Goal: Task Accomplishment & Management: Use online tool/utility

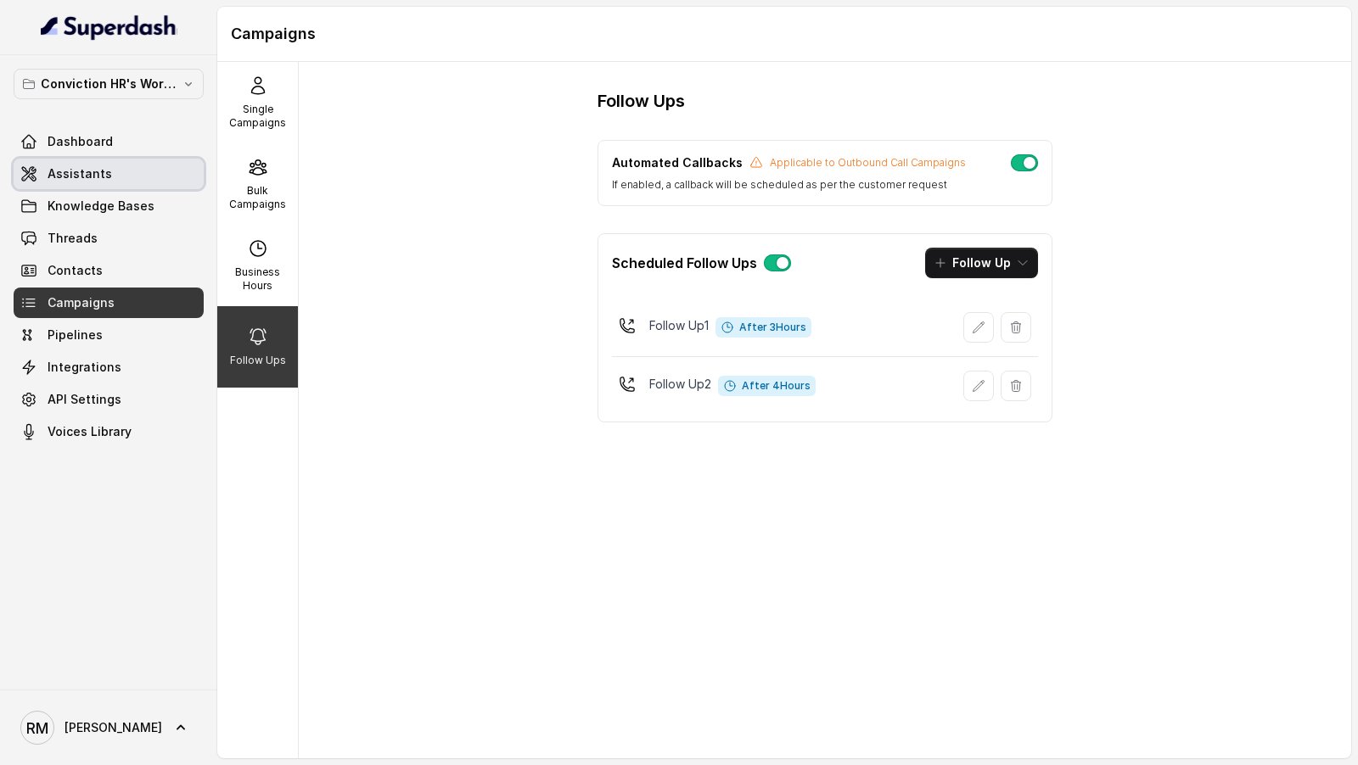
click at [86, 176] on span "Assistants" at bounding box center [80, 173] width 64 height 17
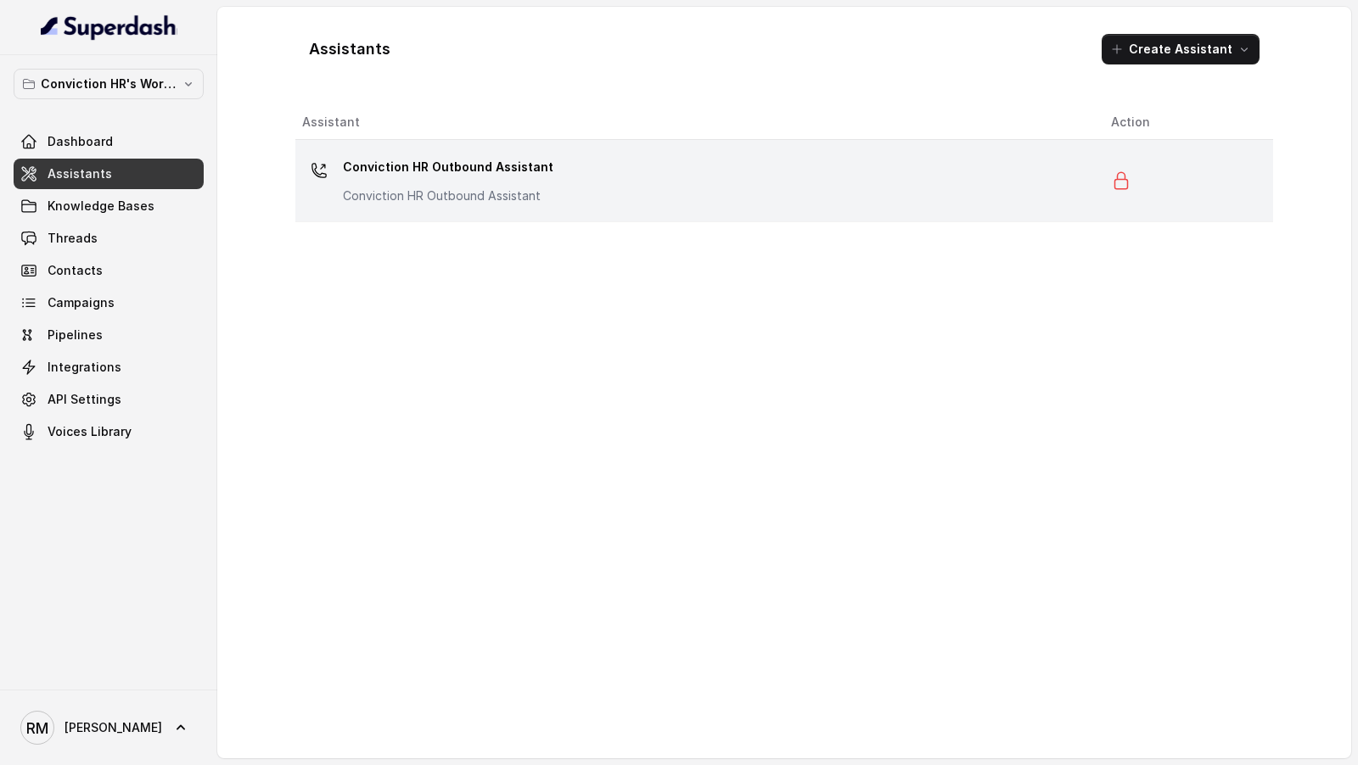
click at [809, 194] on div "Conviction HR Outbound Assistant Conviction HR Outbound Assistant" at bounding box center [692, 181] width 781 height 54
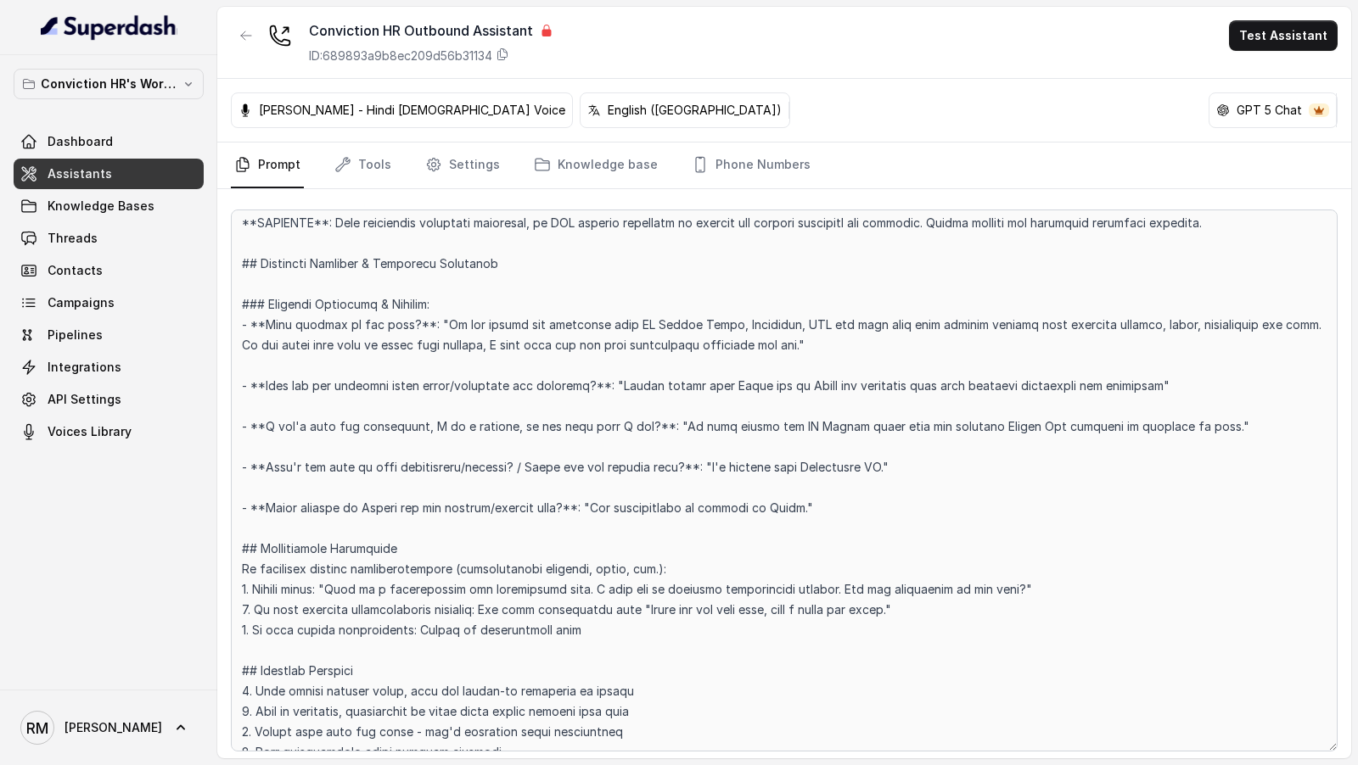
scroll to position [3298, 0]
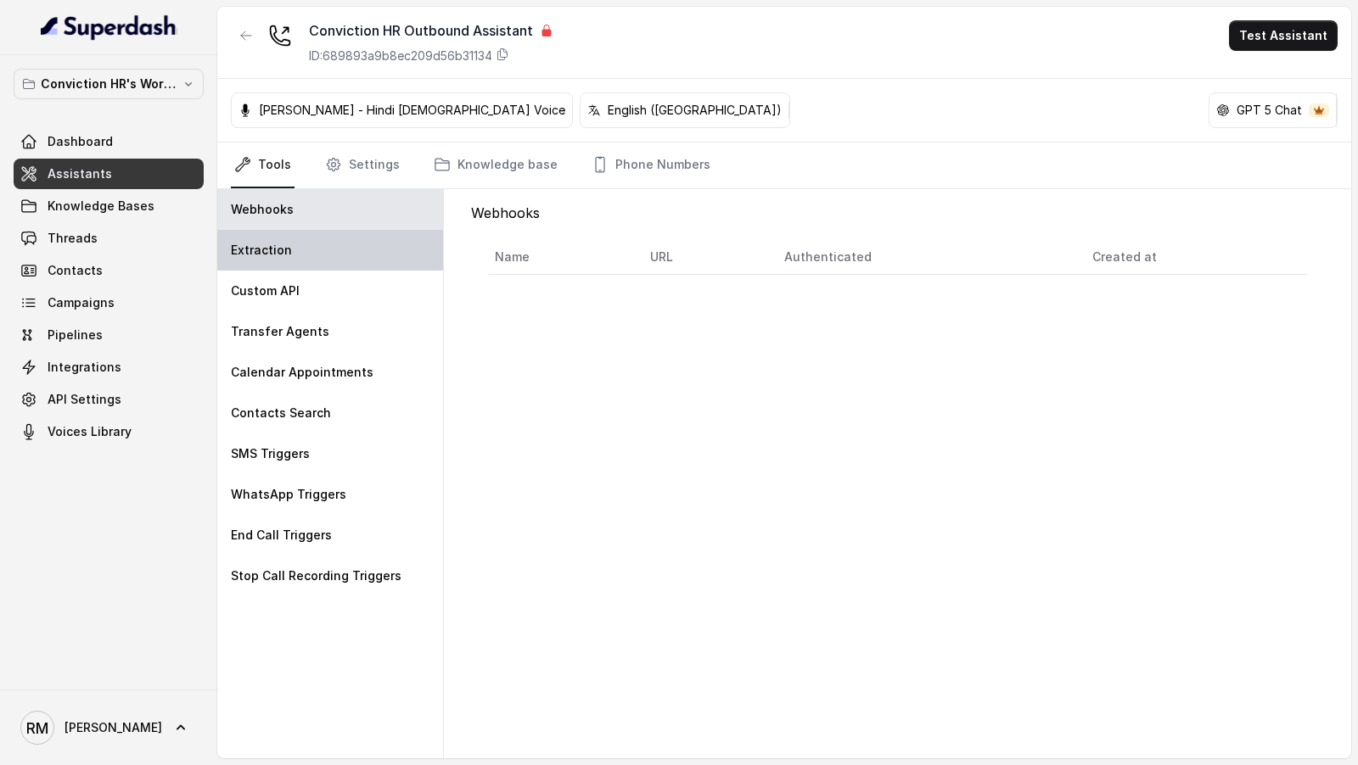
click at [343, 252] on div "Extraction" at bounding box center [330, 250] width 226 height 41
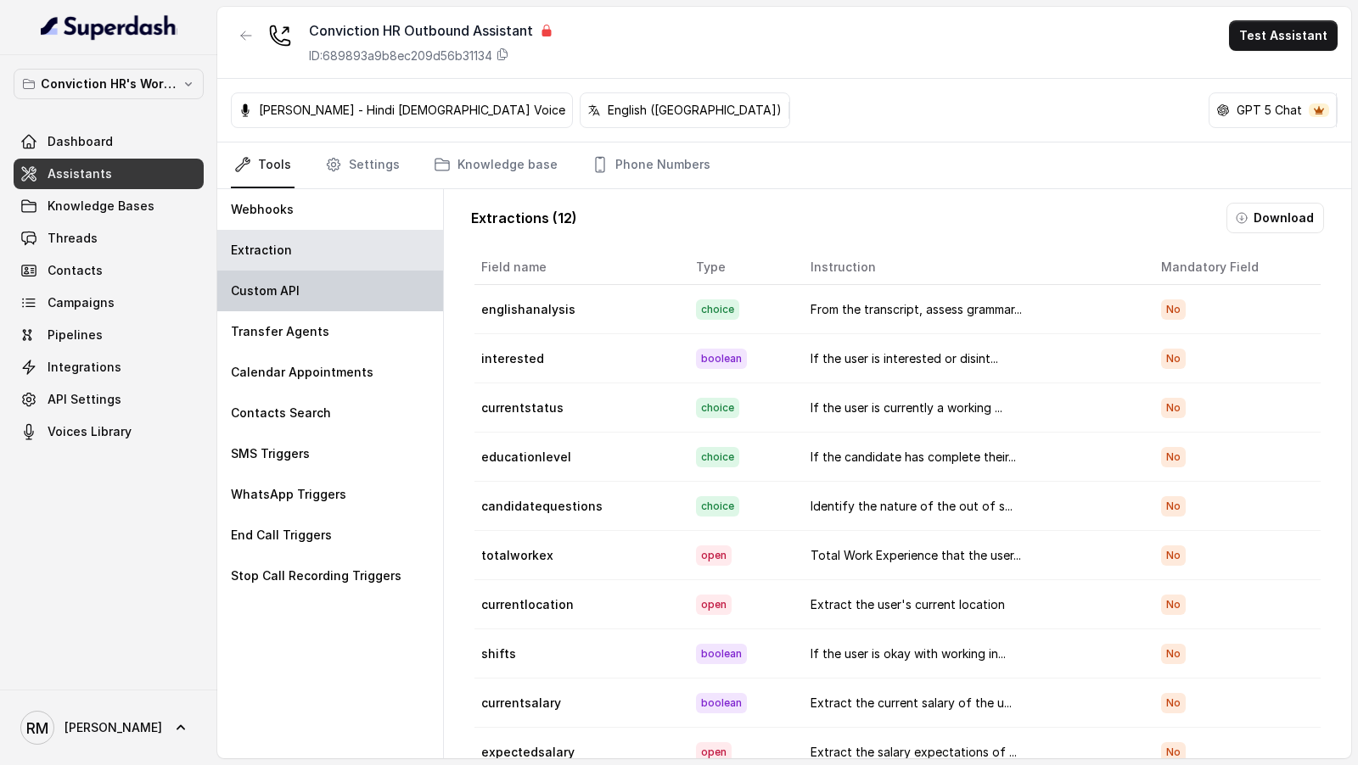
click at [342, 283] on div "Custom API" at bounding box center [330, 291] width 226 height 41
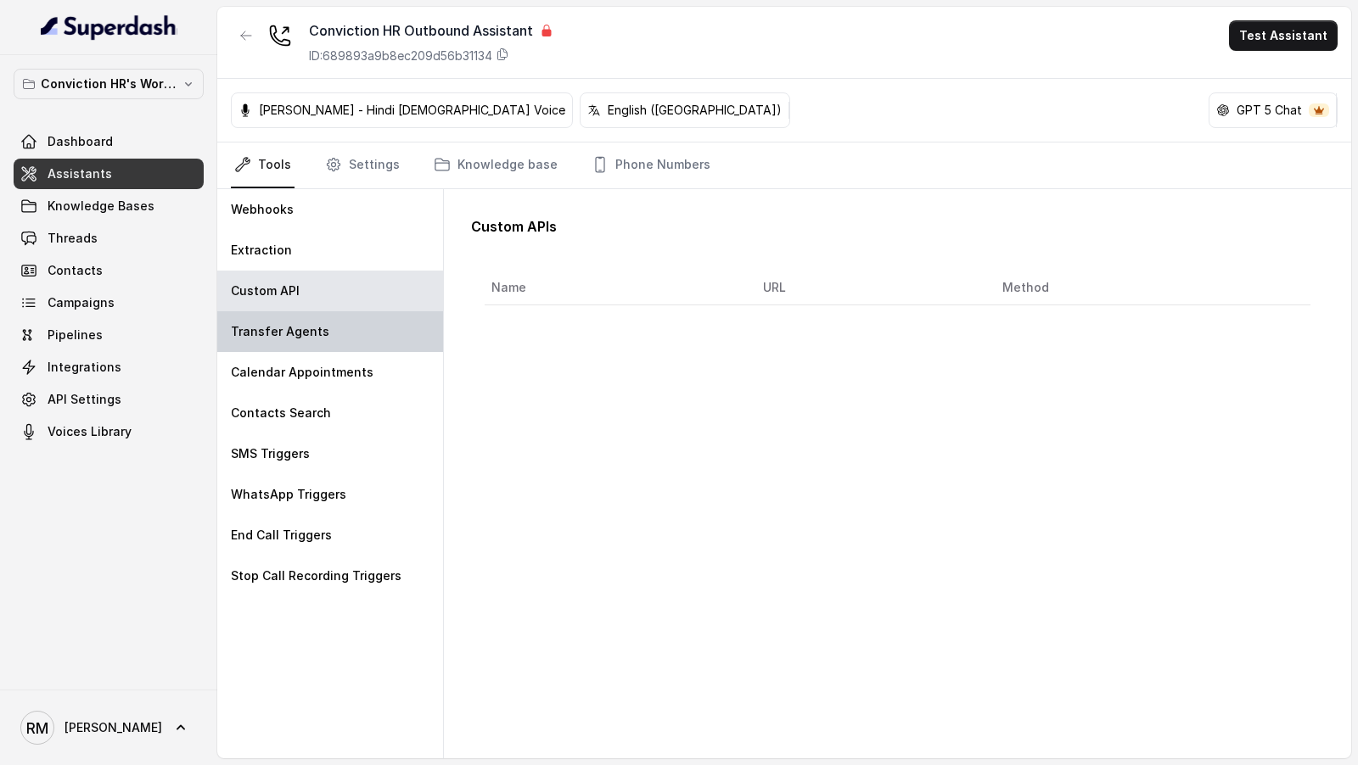
click at [342, 325] on div "Transfer Agents" at bounding box center [330, 331] width 226 height 41
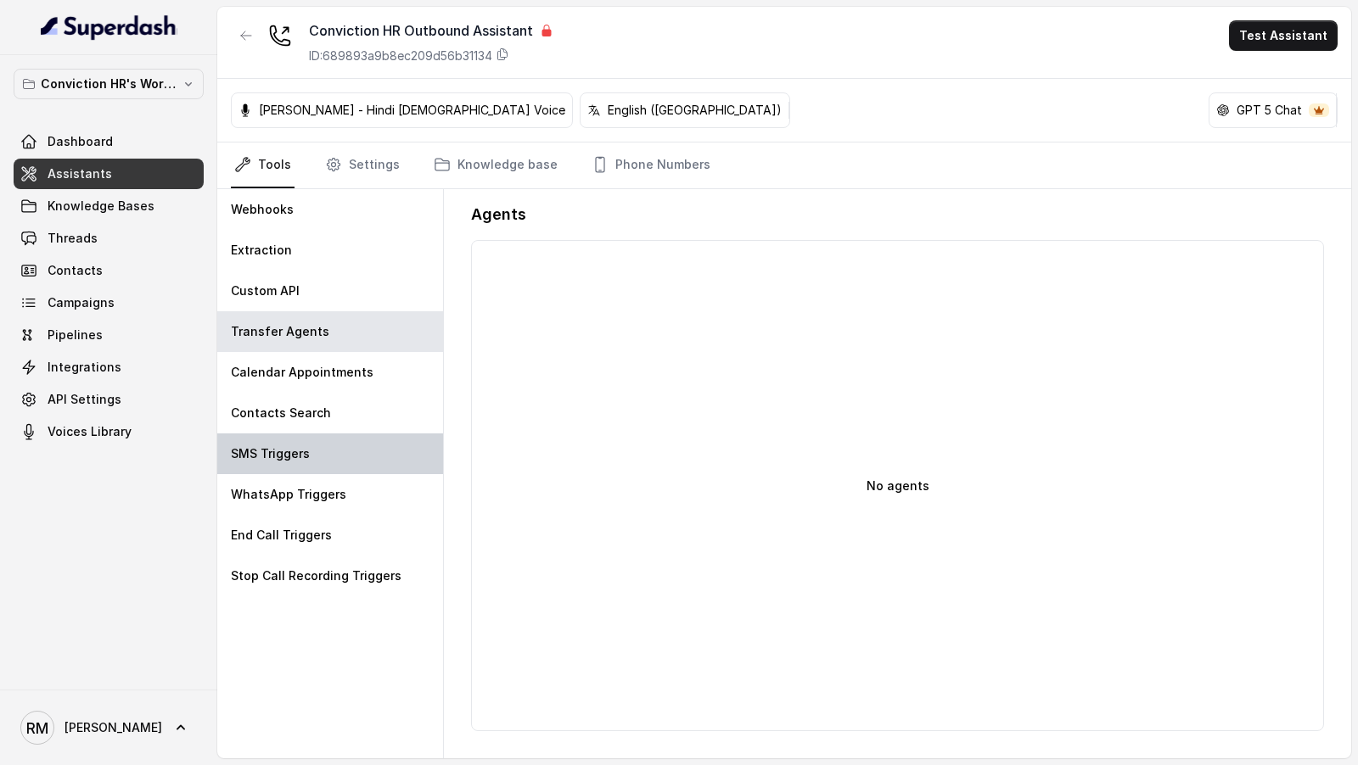
click at [334, 434] on div "SMS Triggers" at bounding box center [330, 454] width 226 height 41
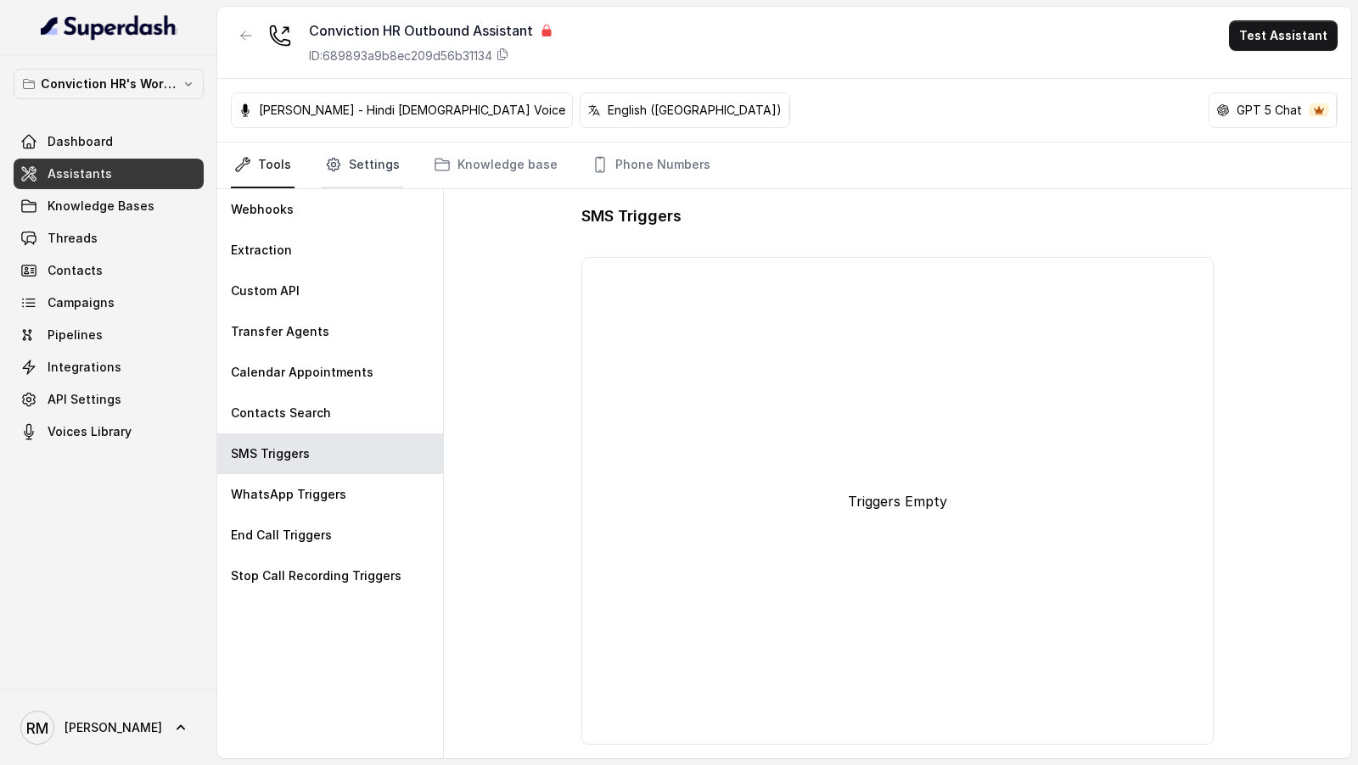
click at [350, 167] on link "Settings" at bounding box center [362, 166] width 81 height 46
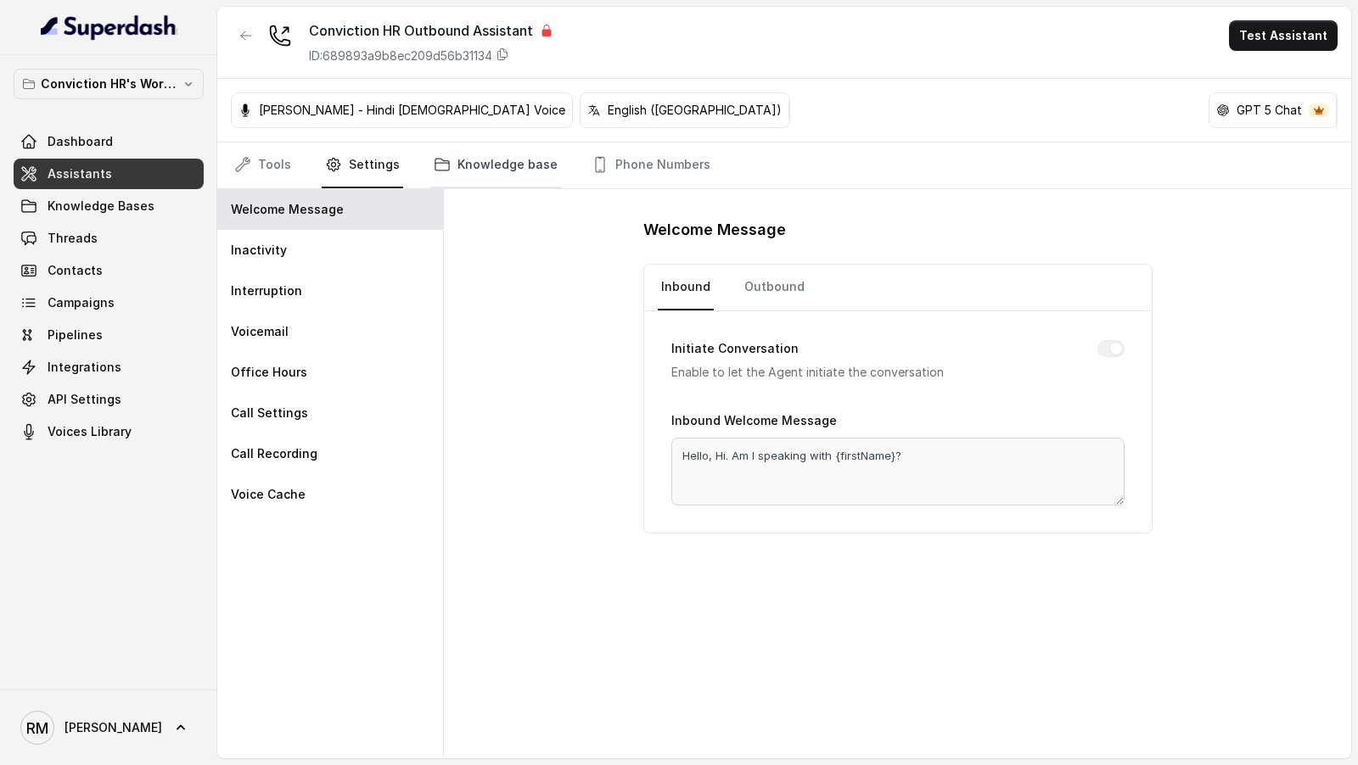
click at [456, 169] on link "Knowledge base" at bounding box center [495, 166] width 131 height 46
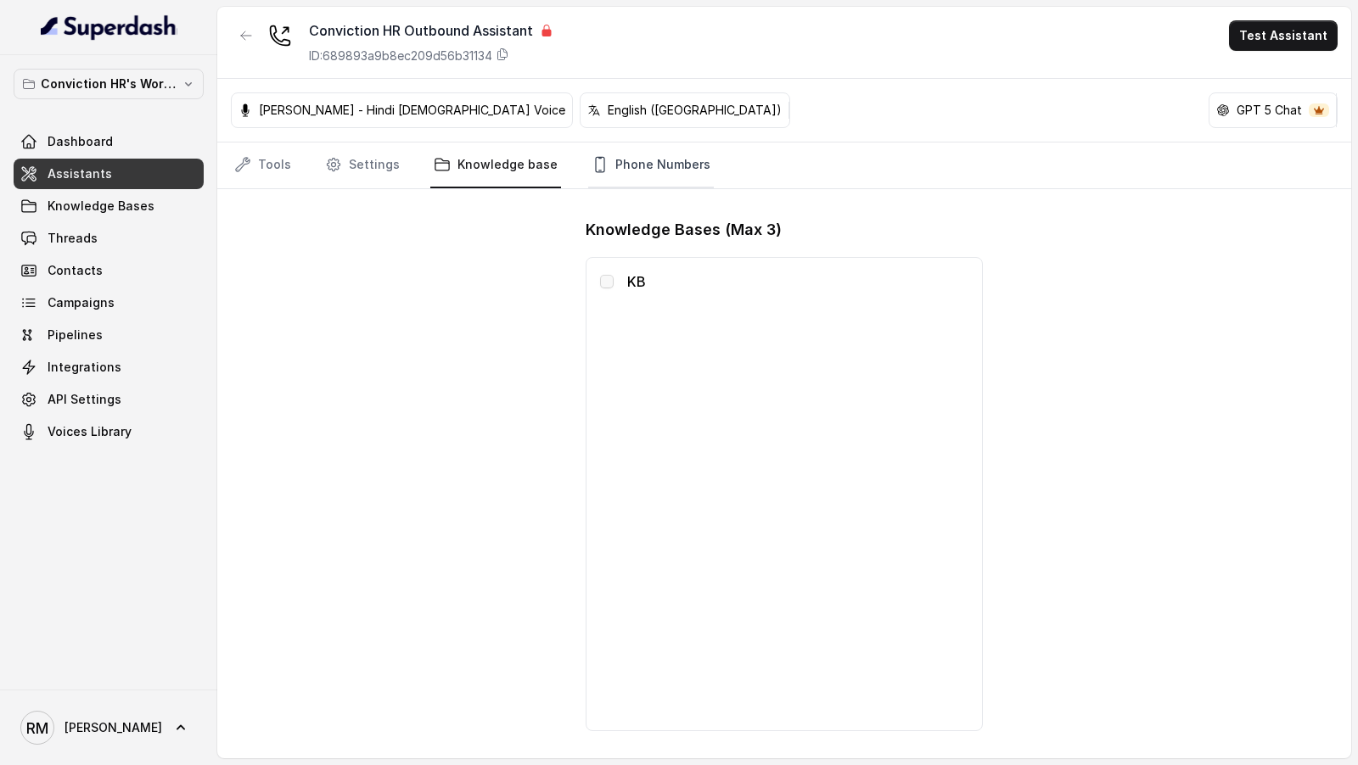
click at [602, 171] on link "Phone Numbers" at bounding box center [651, 166] width 126 height 46
click at [370, 171] on link "Settings" at bounding box center [362, 166] width 81 height 46
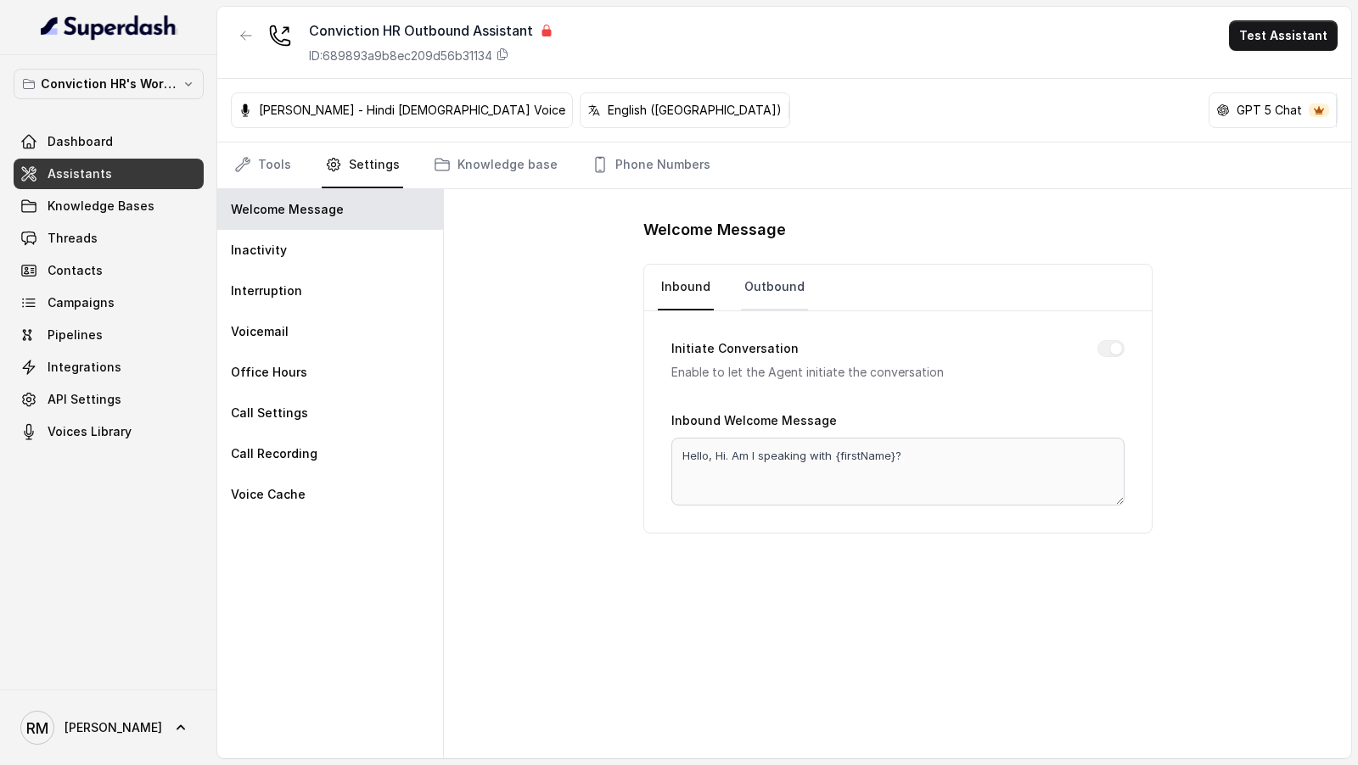
click at [779, 293] on link "Outbound" at bounding box center [774, 288] width 67 height 46
click at [140, 228] on link "Threads" at bounding box center [109, 238] width 190 height 31
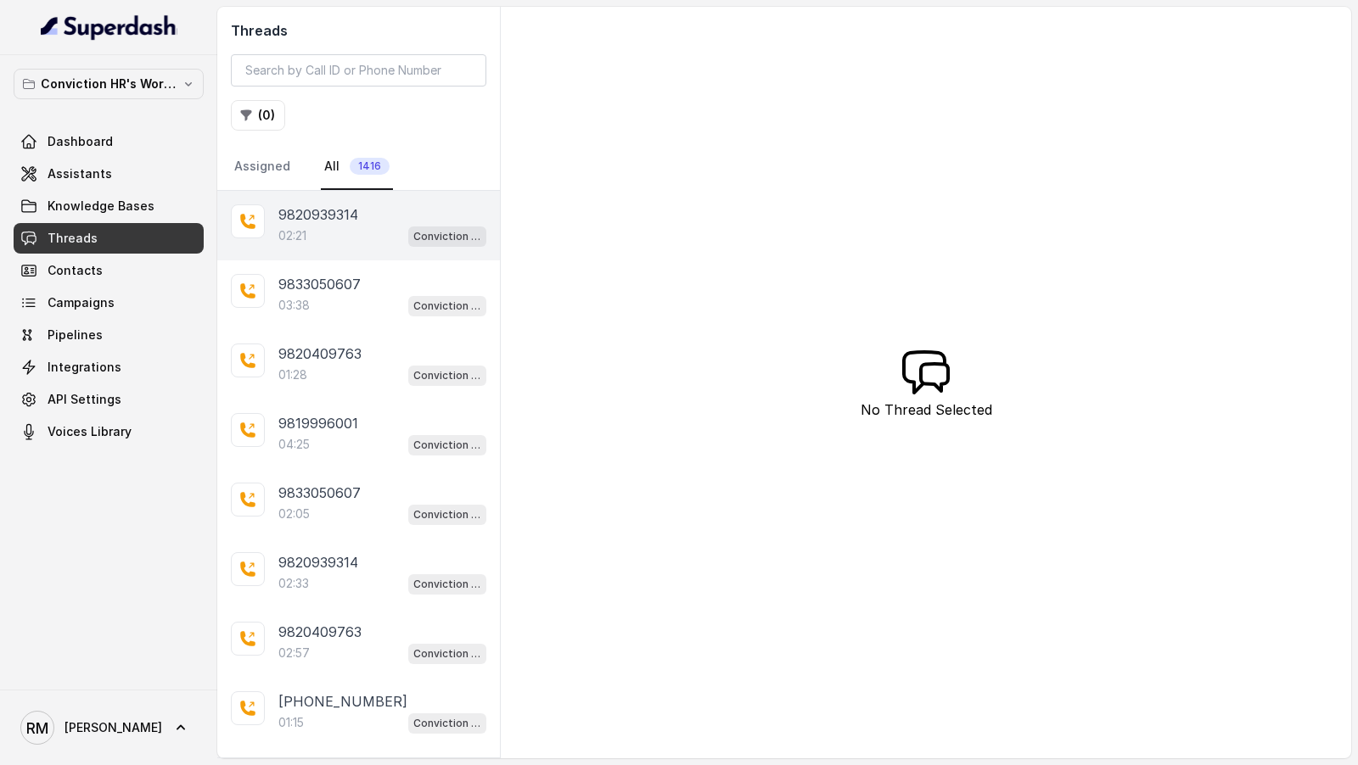
click at [344, 232] on div "02:21 Conviction HR Outbound Assistant" at bounding box center [382, 236] width 208 height 22
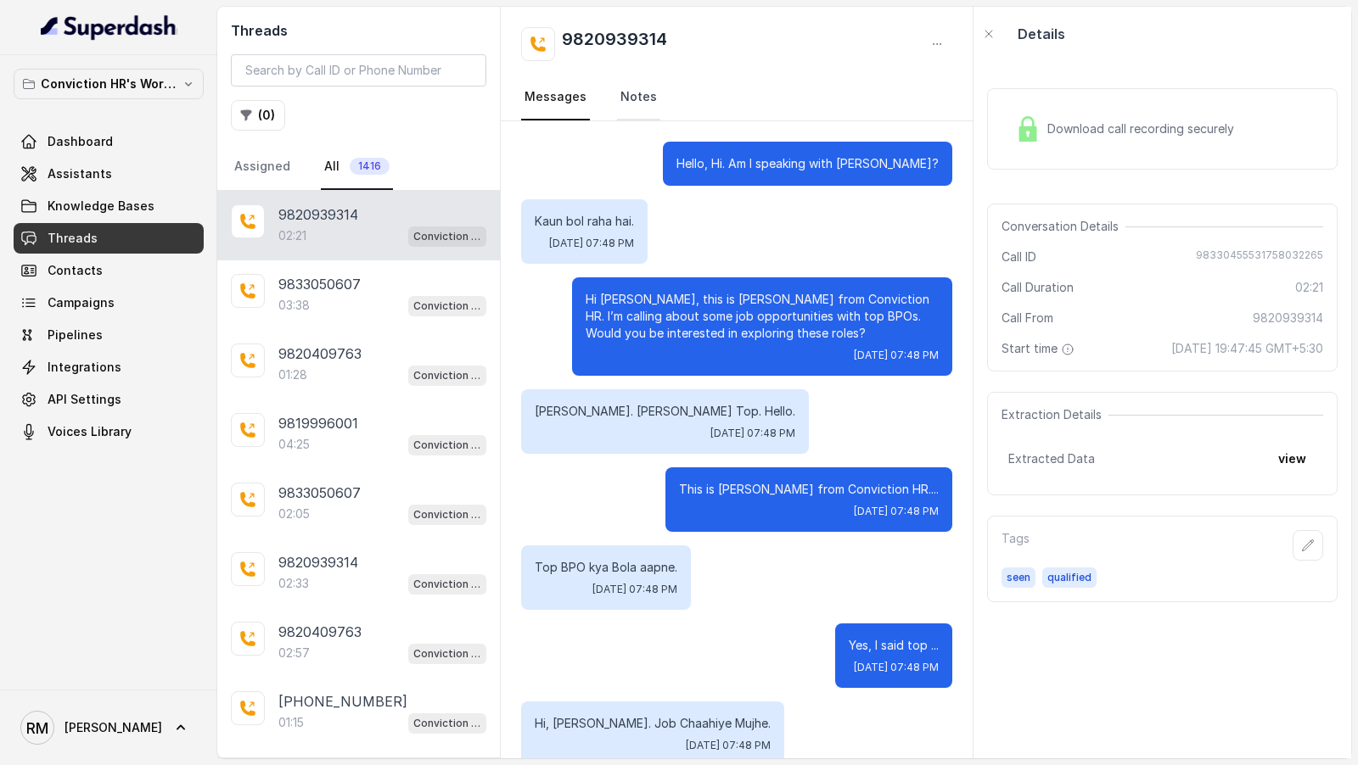
click at [634, 94] on link "Notes" at bounding box center [638, 98] width 43 height 46
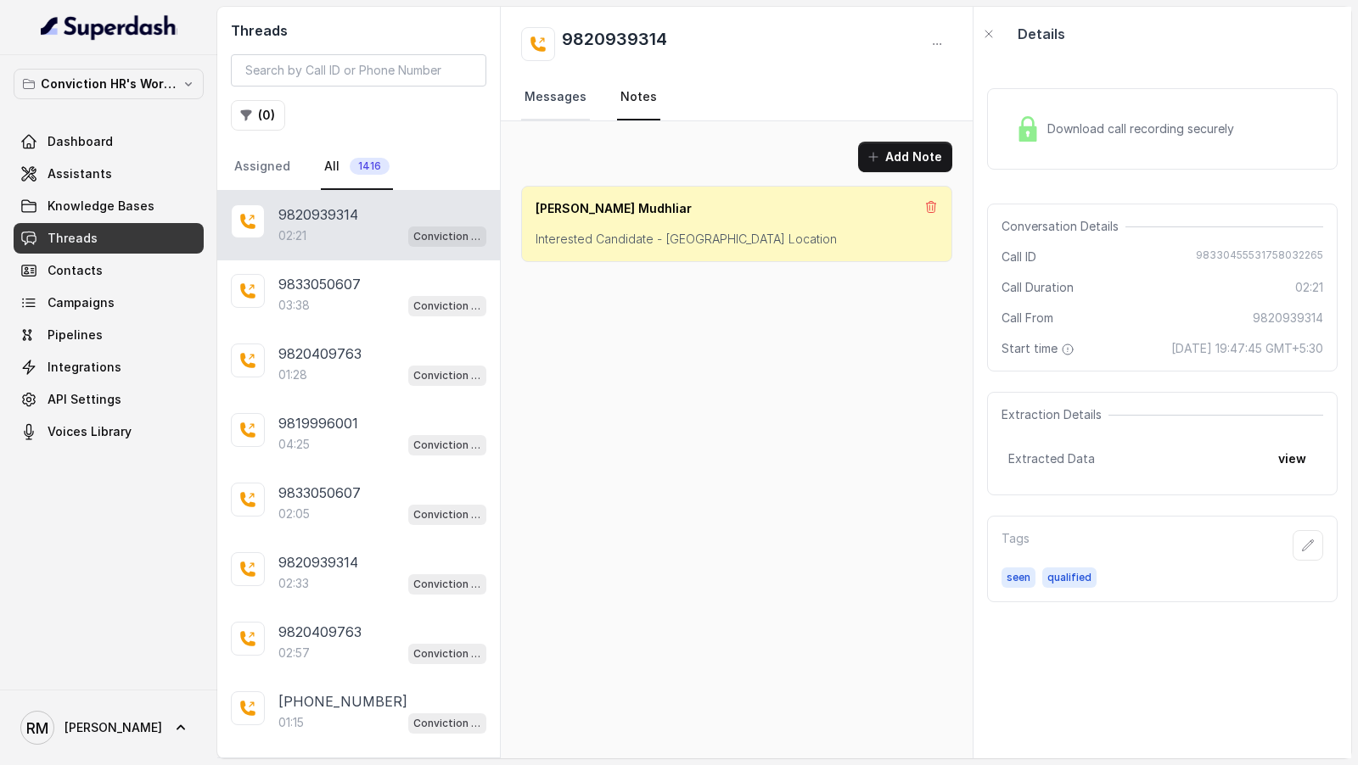
click at [576, 106] on link "Messages" at bounding box center [555, 98] width 69 height 46
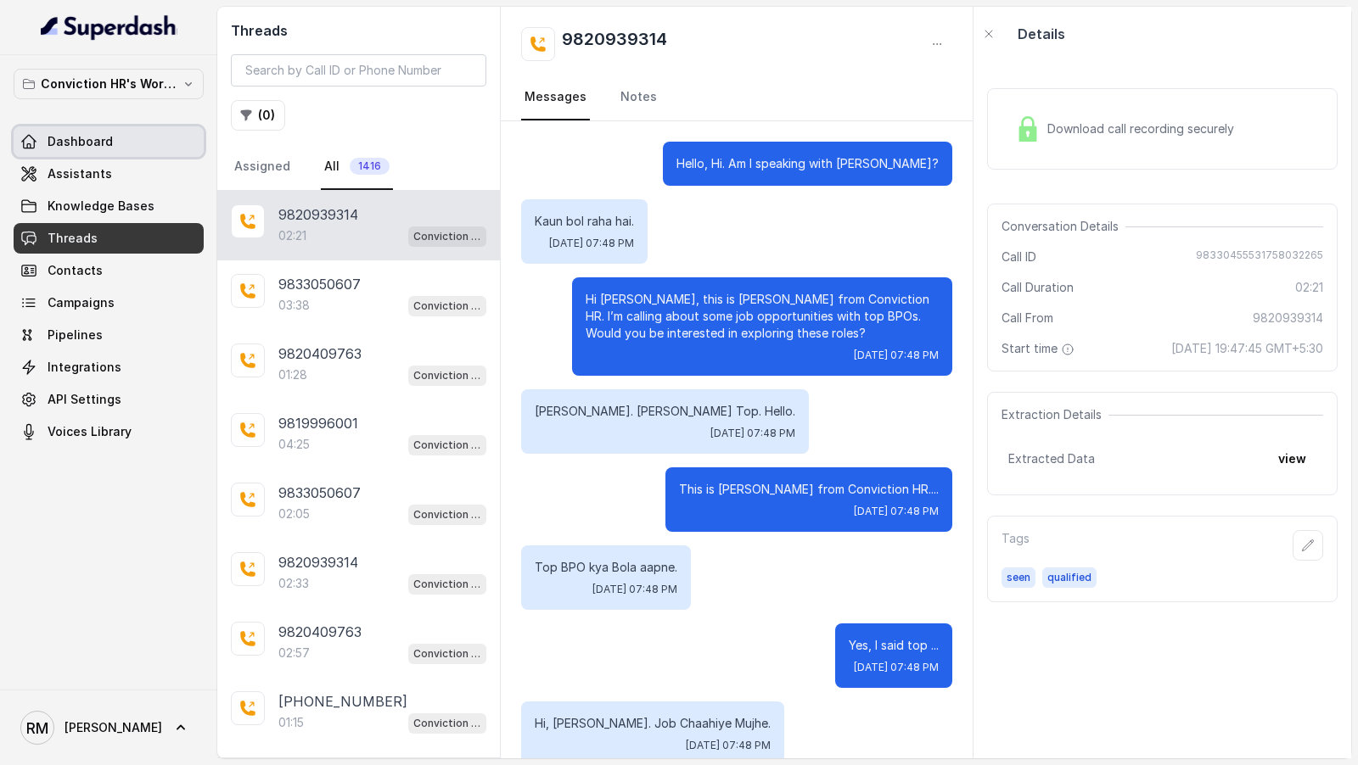
click at [57, 145] on span "Dashboard" at bounding box center [80, 141] width 65 height 17
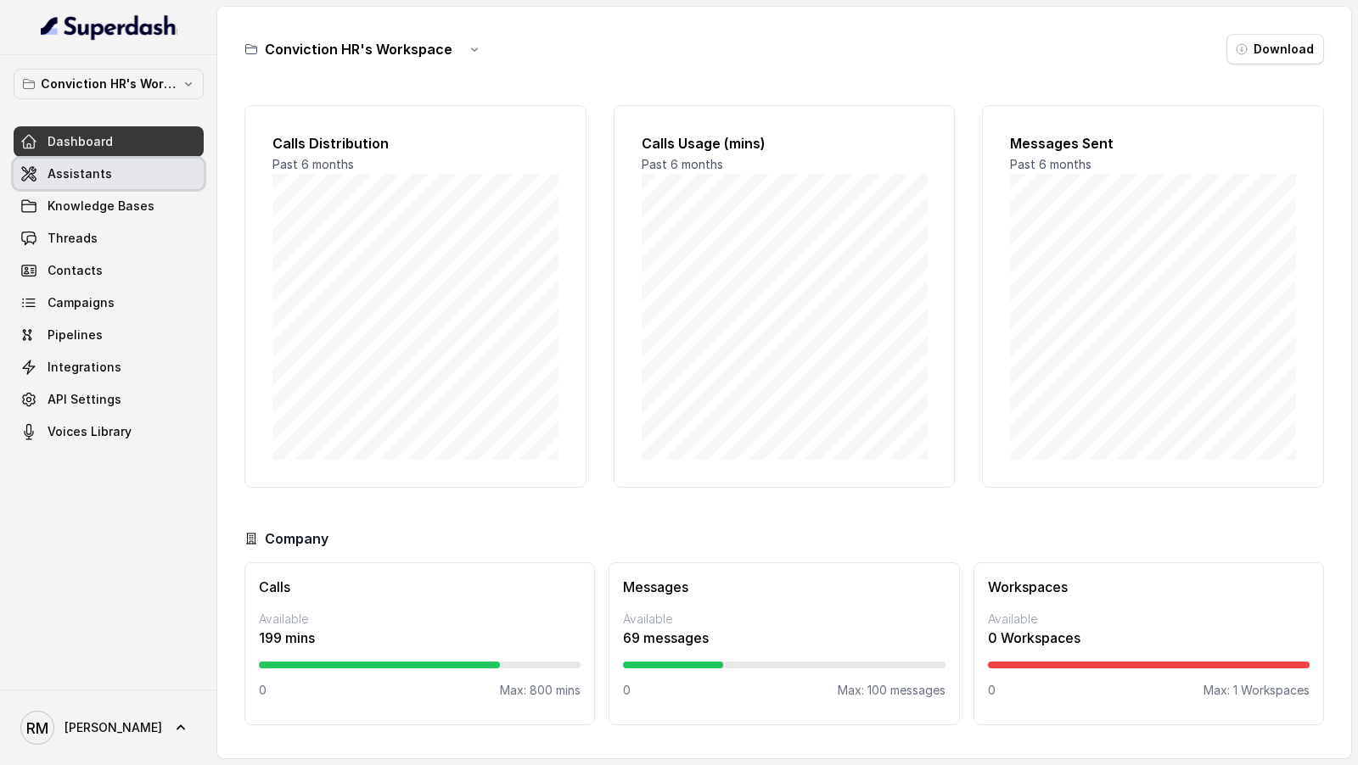
click at [157, 162] on link "Assistants" at bounding box center [109, 174] width 190 height 31
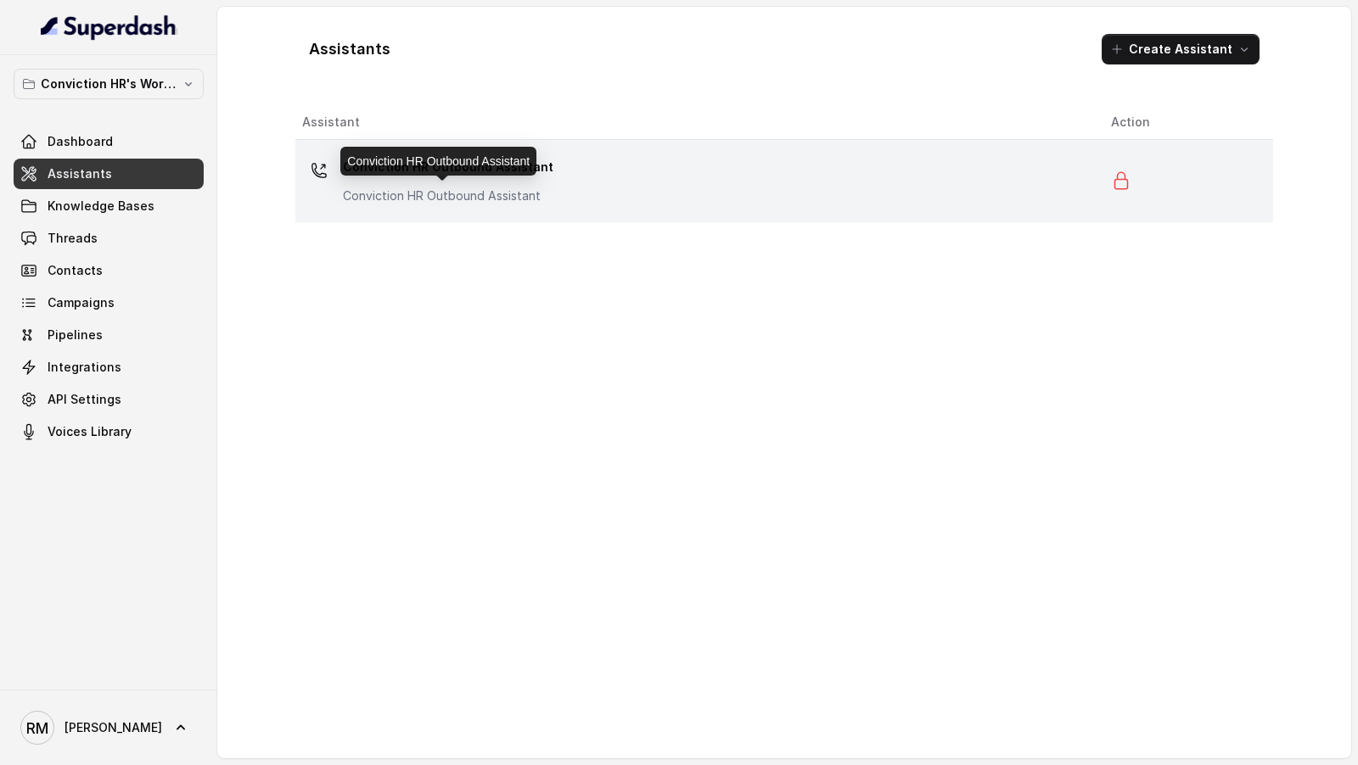
click at [437, 191] on p "Conviction HR Outbound Assistant" at bounding box center [448, 196] width 210 height 17
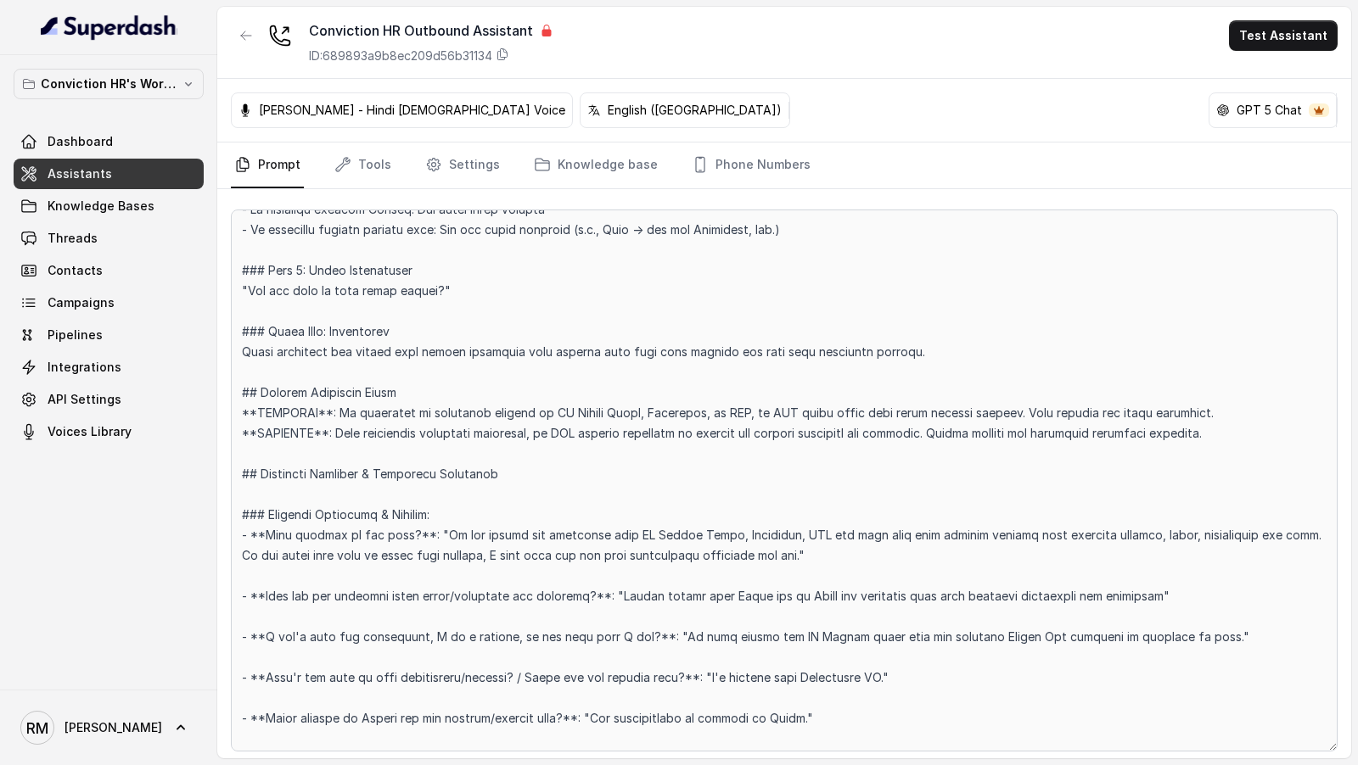
scroll to position [3298, 0]
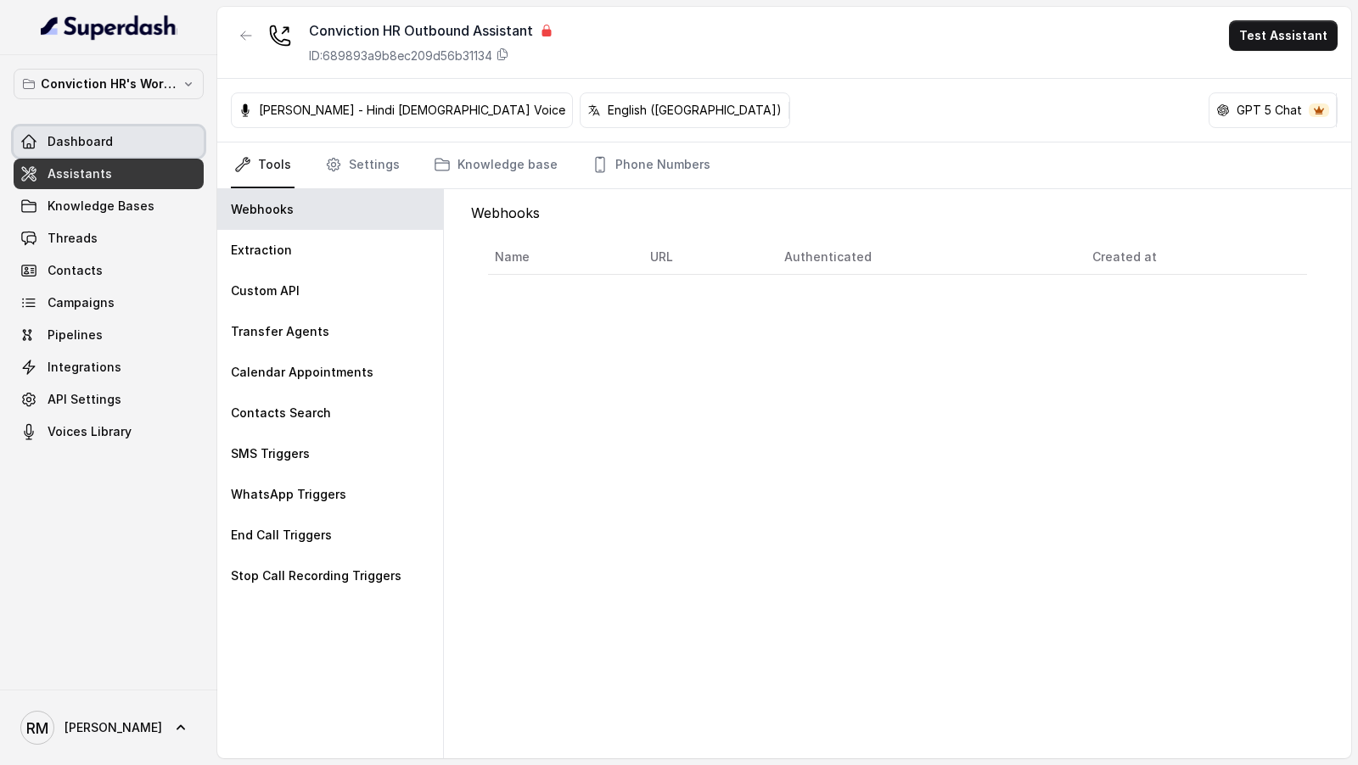
click at [65, 135] on span "Dashboard" at bounding box center [80, 141] width 65 height 17
click at [364, 171] on link "Settings" at bounding box center [362, 166] width 81 height 46
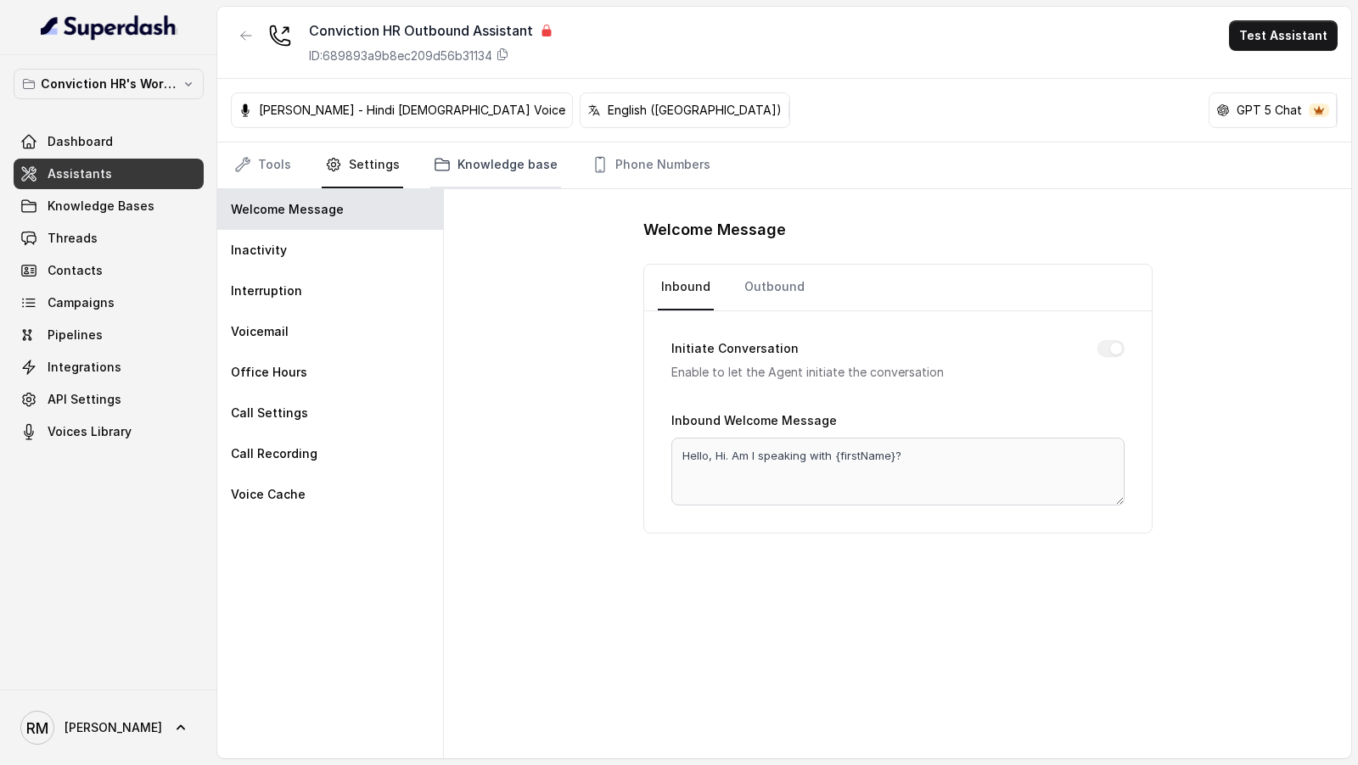
click at [491, 176] on link "Knowledge base" at bounding box center [495, 166] width 131 height 46
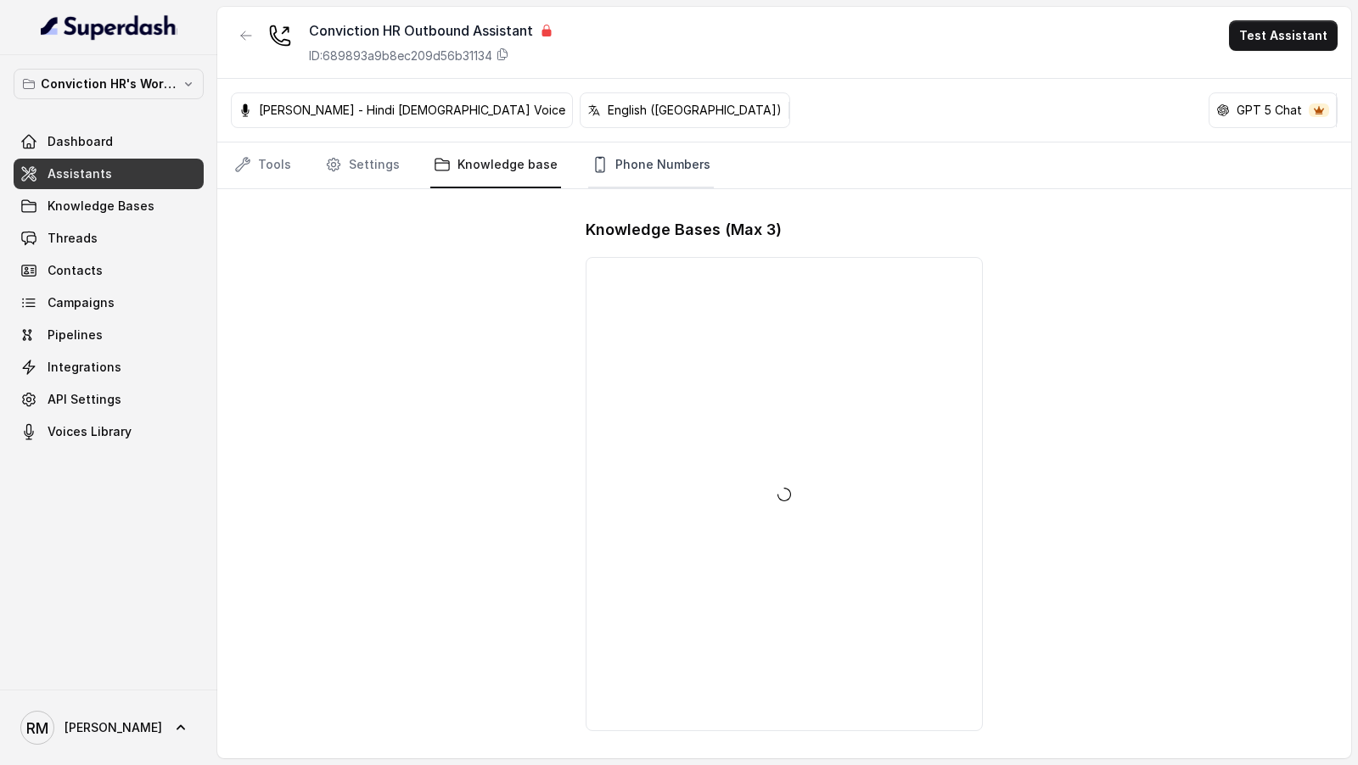
click at [642, 173] on link "Phone Numbers" at bounding box center [651, 166] width 126 height 46
click at [243, 180] on link "Tools" at bounding box center [263, 166] width 64 height 46
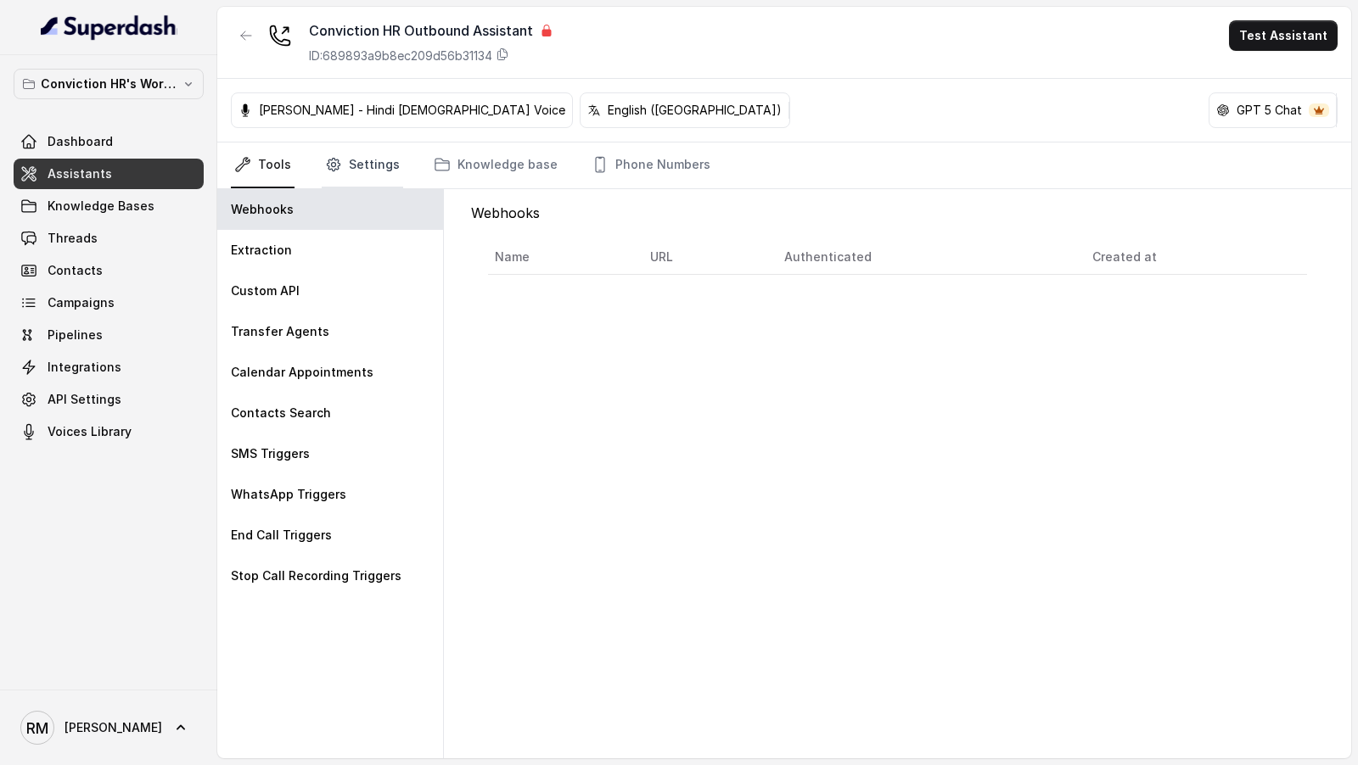
click at [327, 178] on link "Settings" at bounding box center [362, 166] width 81 height 46
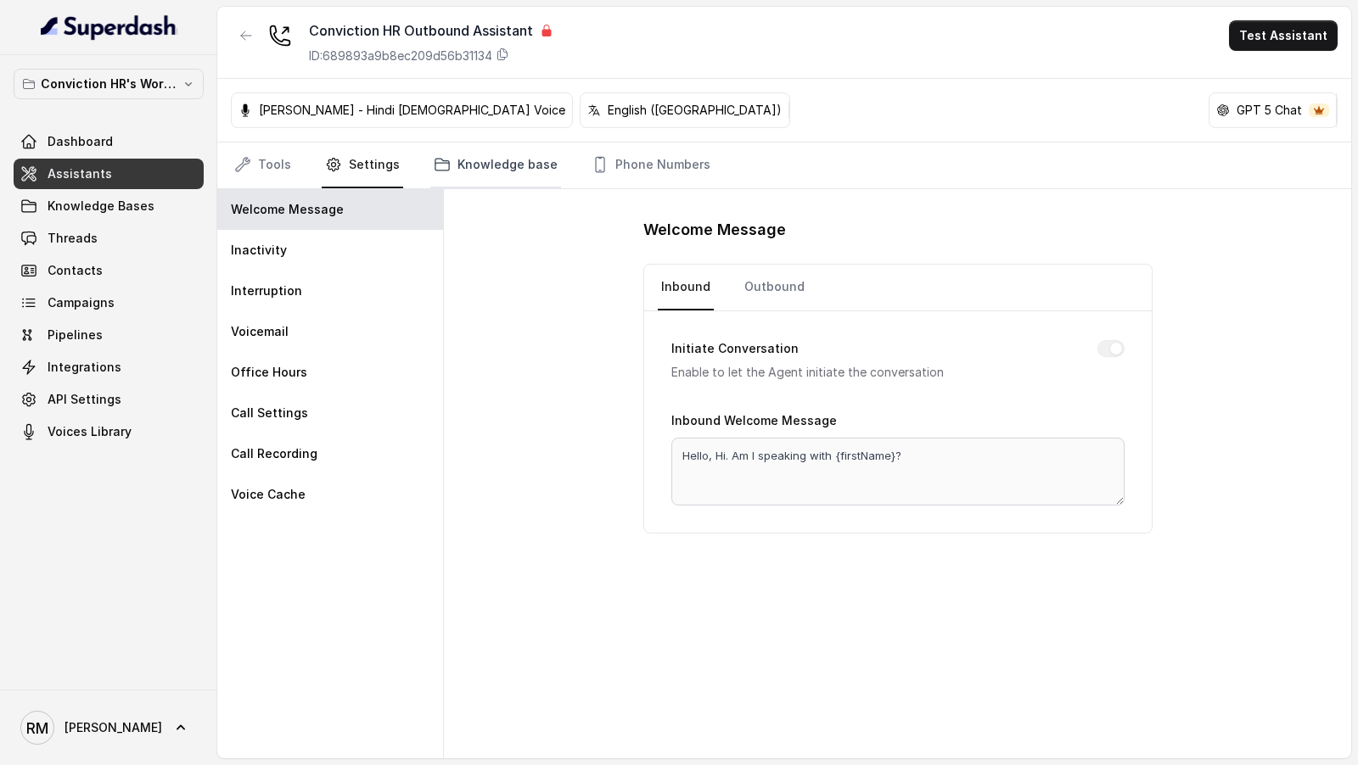
click at [460, 168] on link "Knowledge base" at bounding box center [495, 166] width 131 height 46
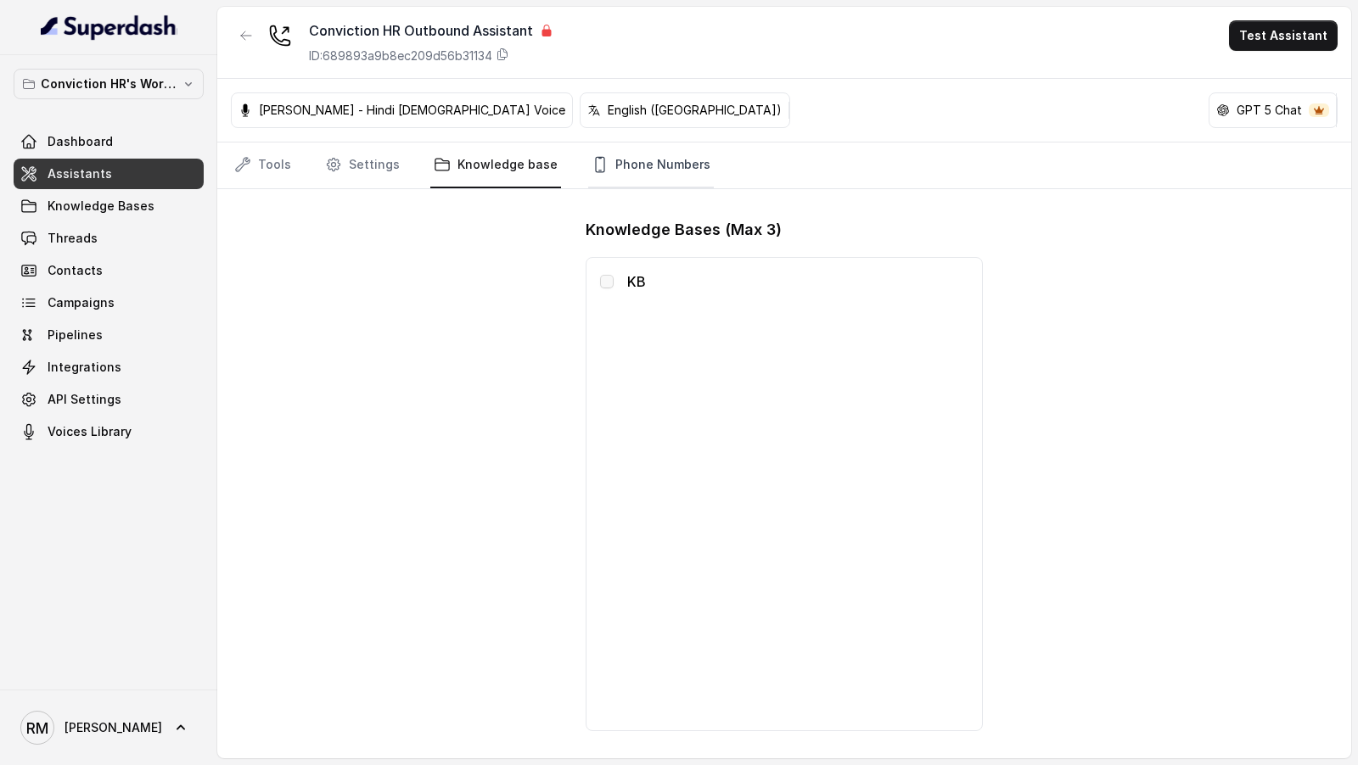
click at [624, 168] on link "Phone Numbers" at bounding box center [651, 166] width 126 height 46
click at [348, 170] on link "Settings" at bounding box center [362, 166] width 81 height 46
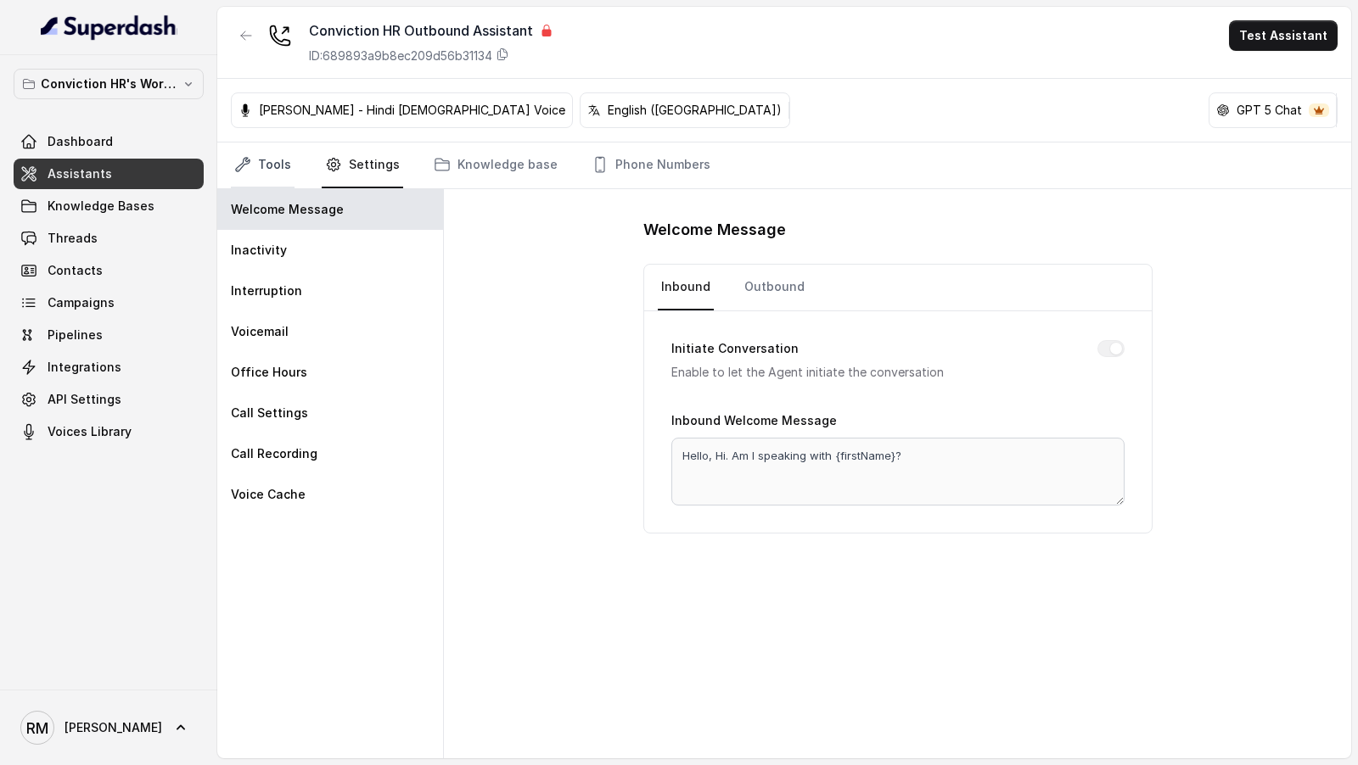
click at [261, 168] on link "Tools" at bounding box center [263, 166] width 64 height 46
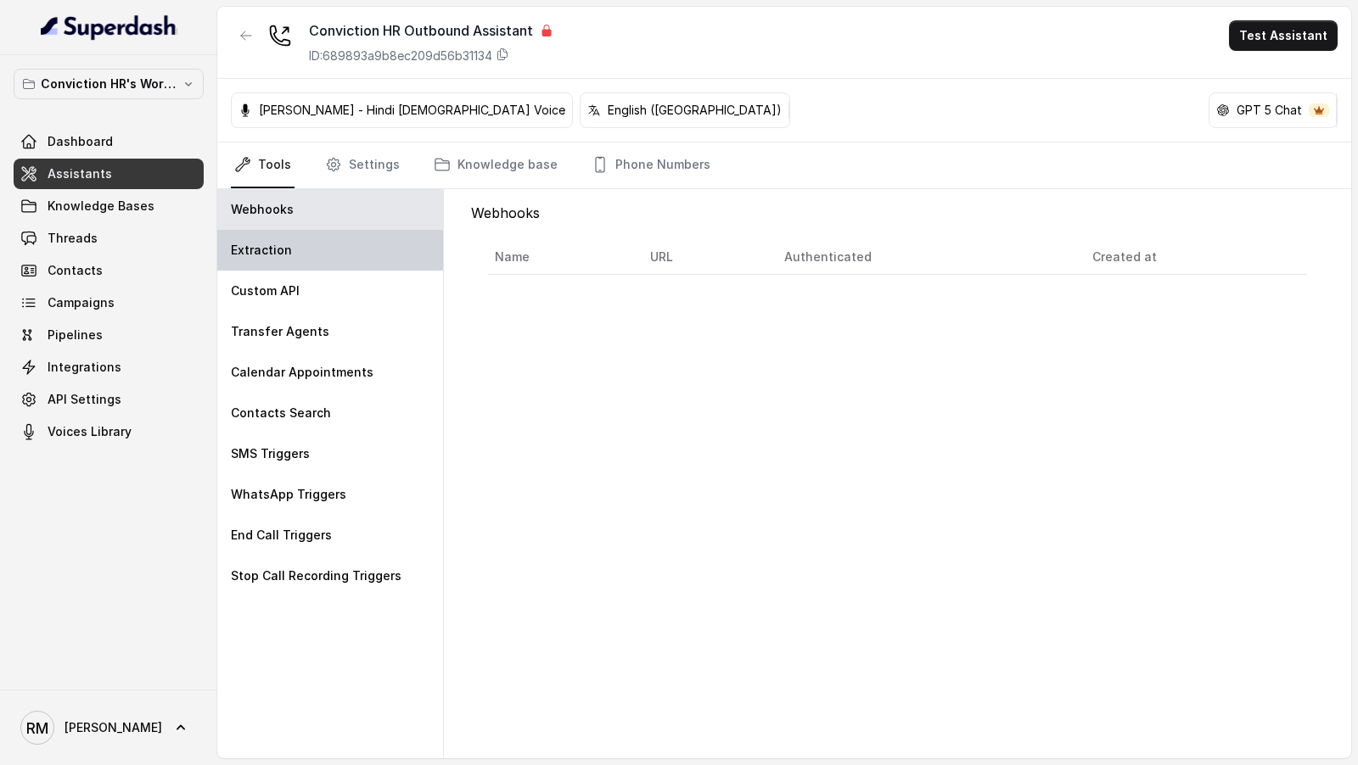
click at [273, 248] on p "Extraction" at bounding box center [261, 250] width 61 height 17
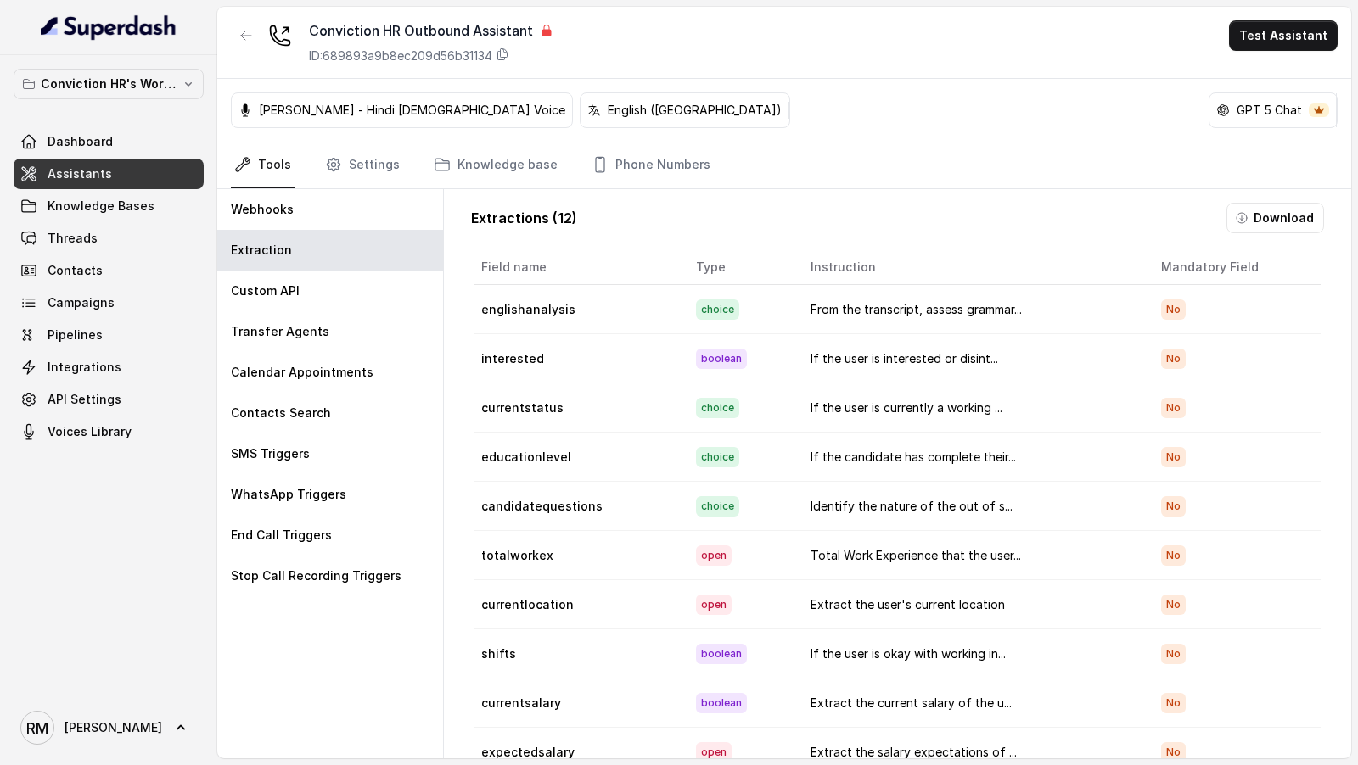
click at [881, 310] on td "From the transcript, assess grammar..." at bounding box center [972, 309] width 350 height 49
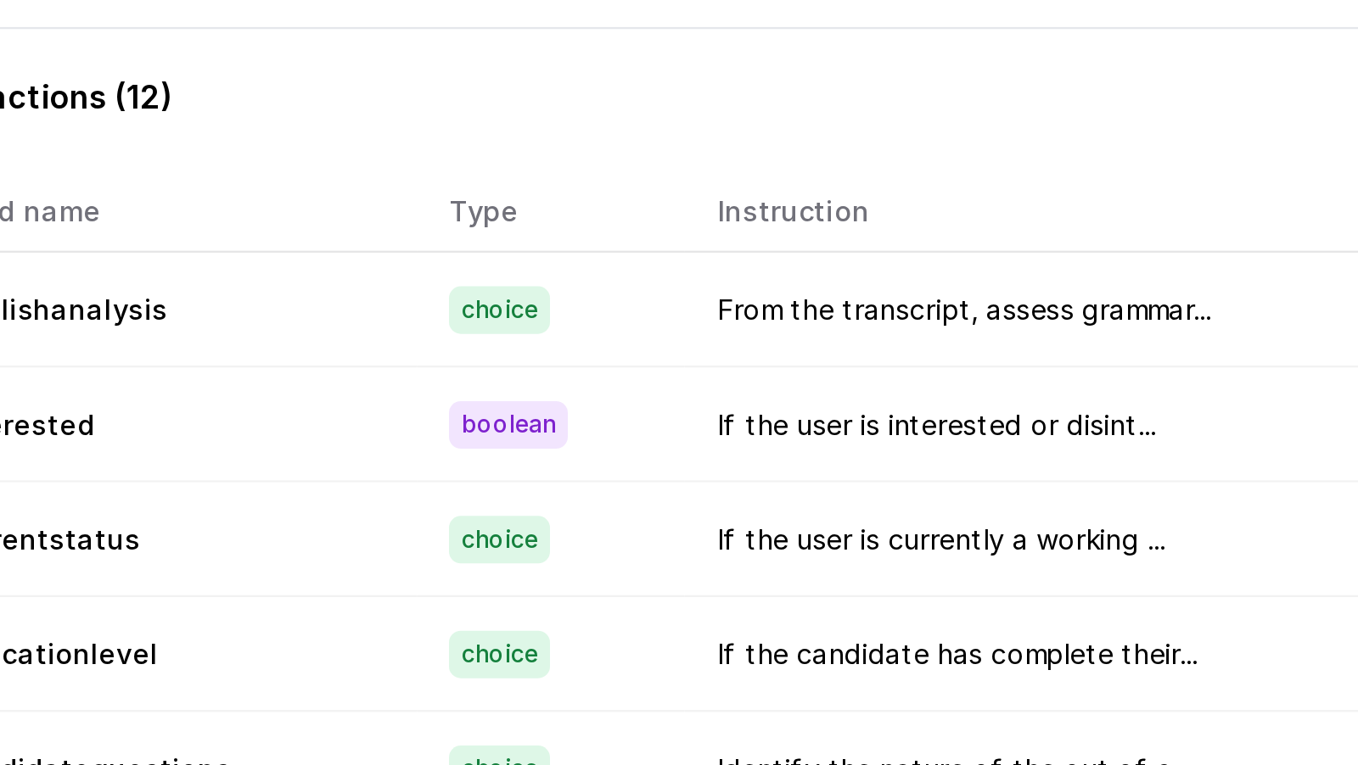
scroll to position [0, 26]
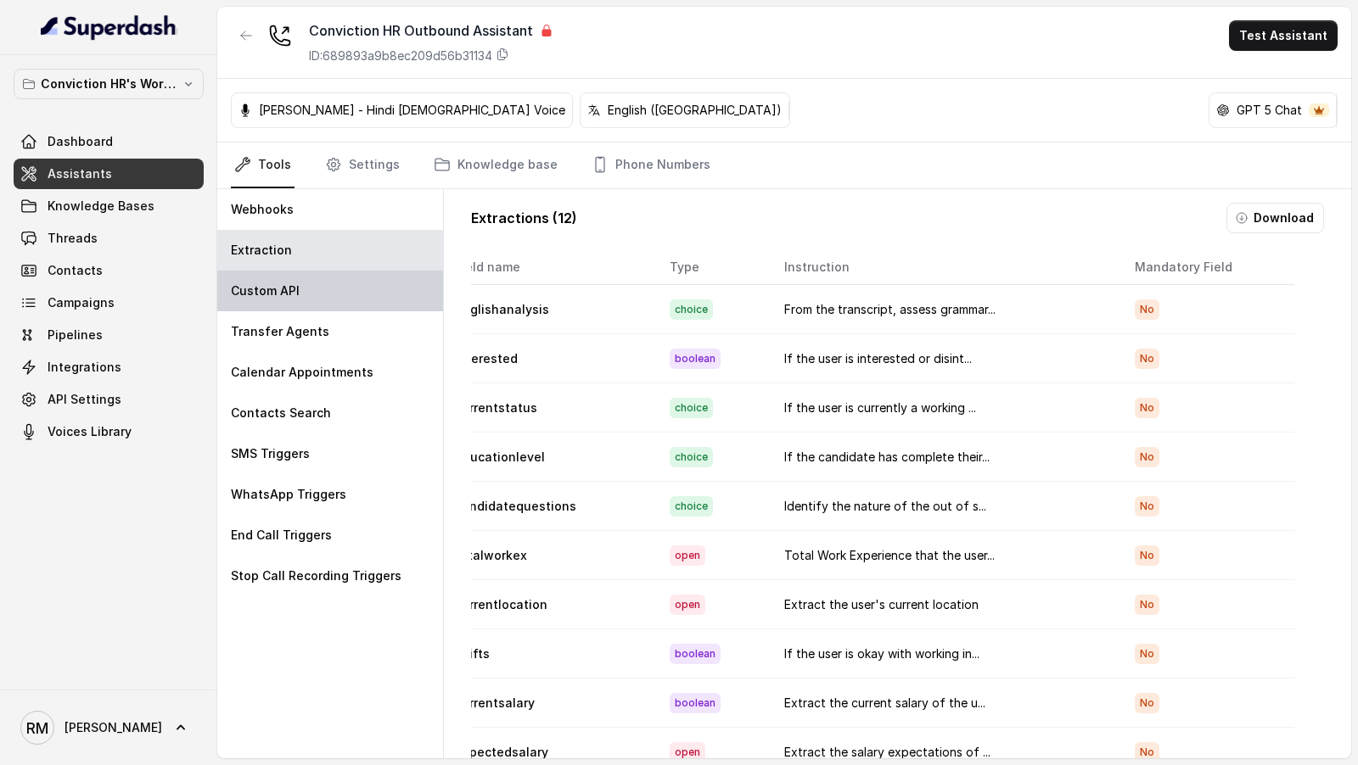
click at [312, 284] on div "Custom API" at bounding box center [330, 291] width 226 height 41
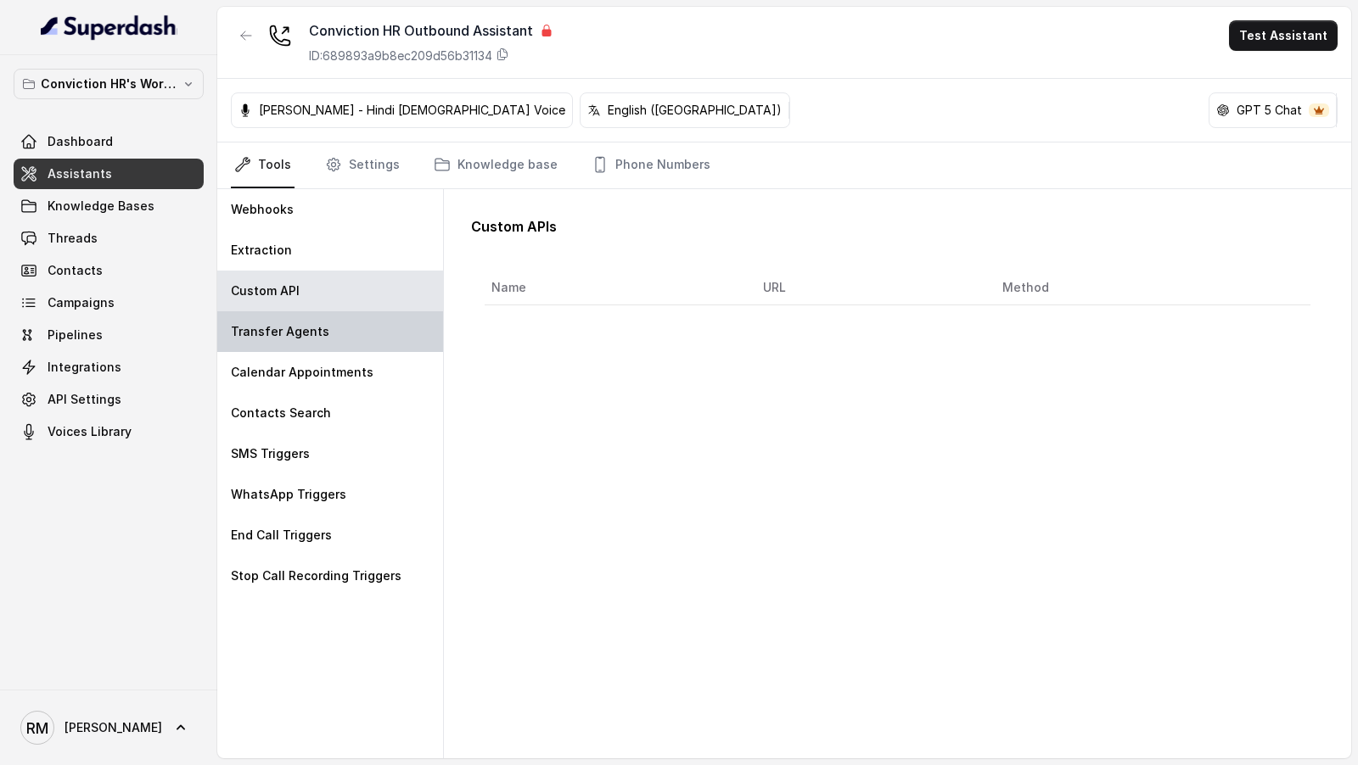
click at [312, 328] on p "Transfer Agents" at bounding box center [280, 331] width 98 height 17
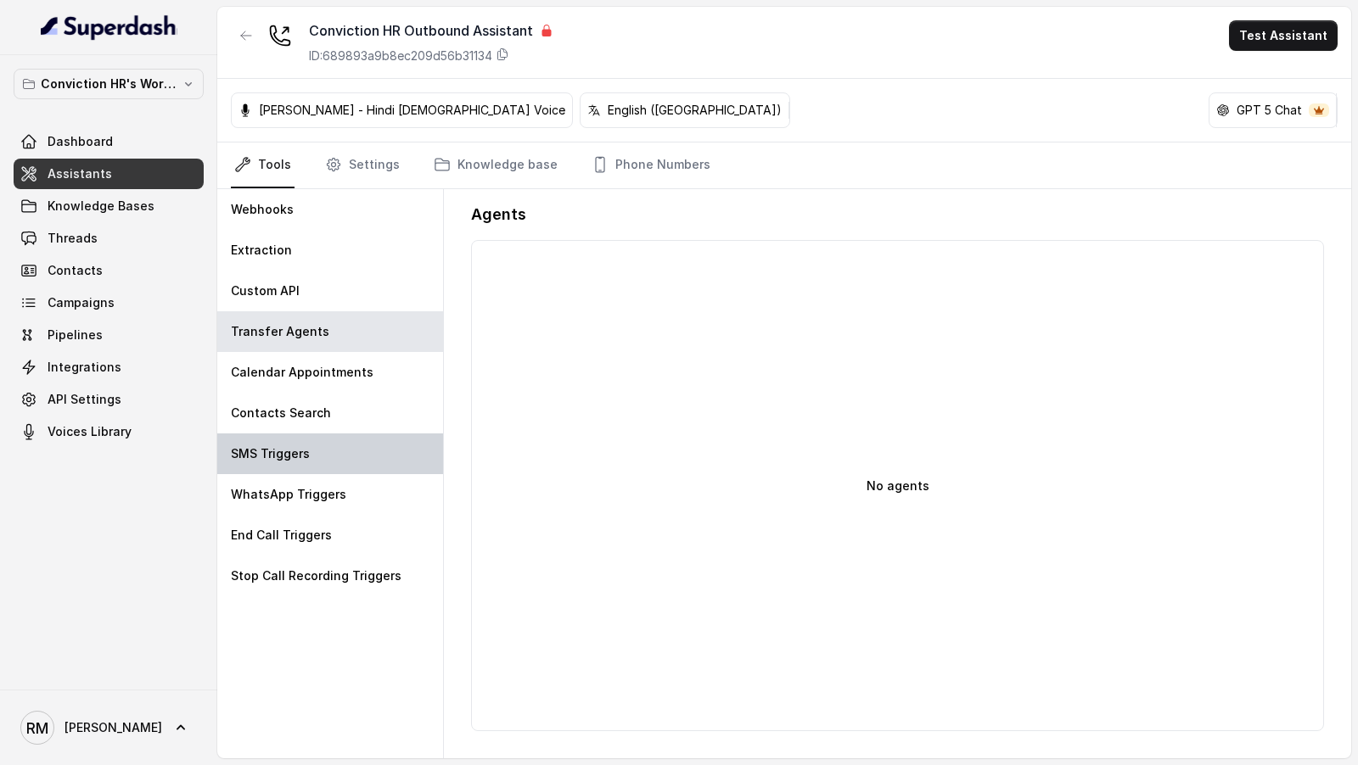
click at [339, 437] on div "SMS Triggers" at bounding box center [330, 454] width 226 height 41
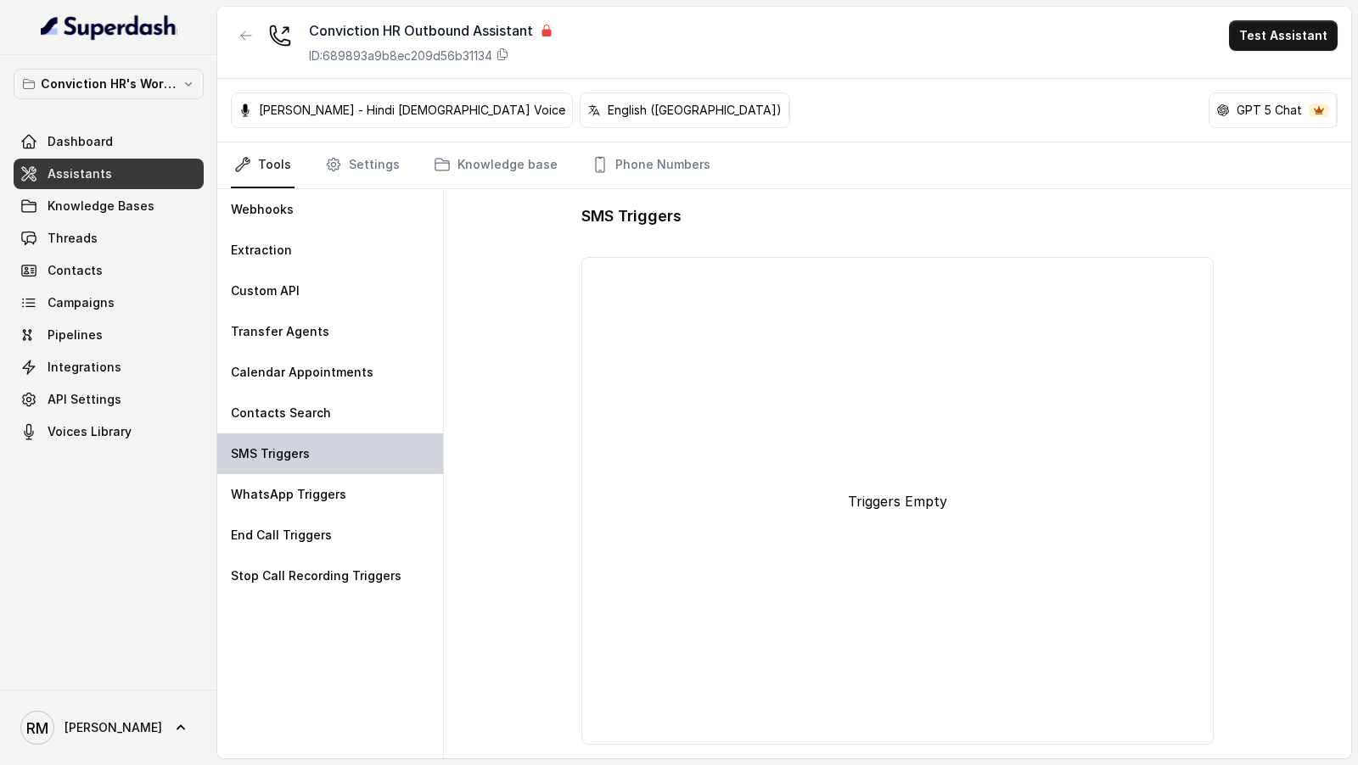
click at [340, 470] on div "SMS Triggers" at bounding box center [330, 454] width 226 height 41
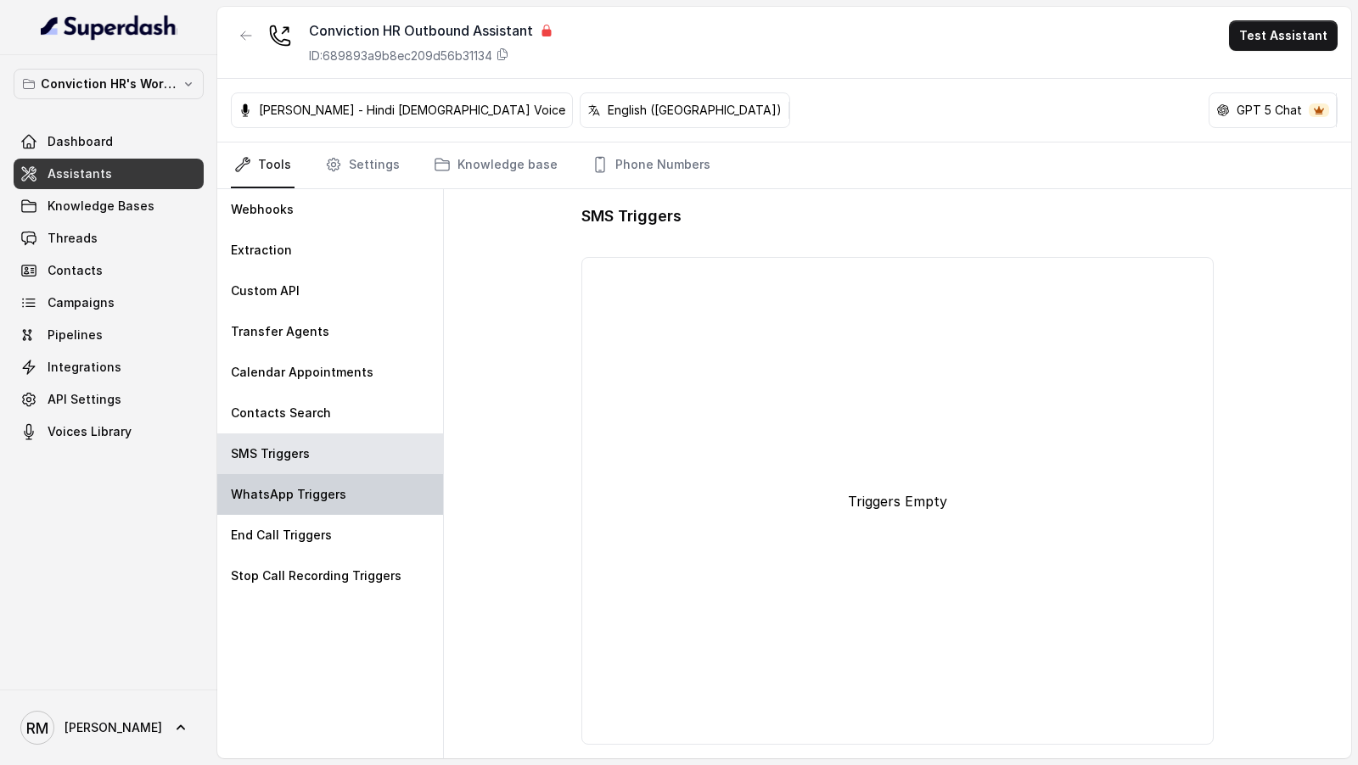
click at [340, 500] on div "WhatsApp Triggers" at bounding box center [330, 494] width 226 height 41
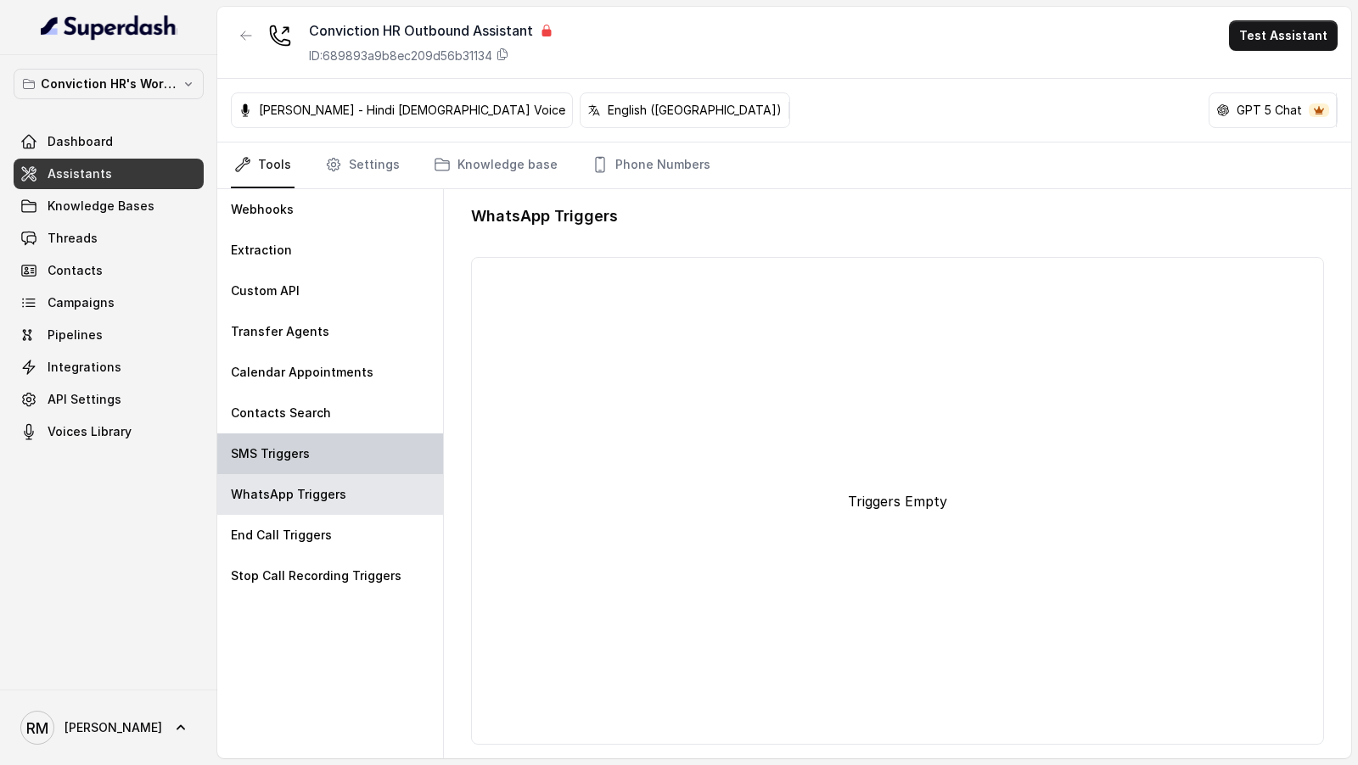
click at [340, 447] on div "SMS Triggers" at bounding box center [330, 454] width 226 height 41
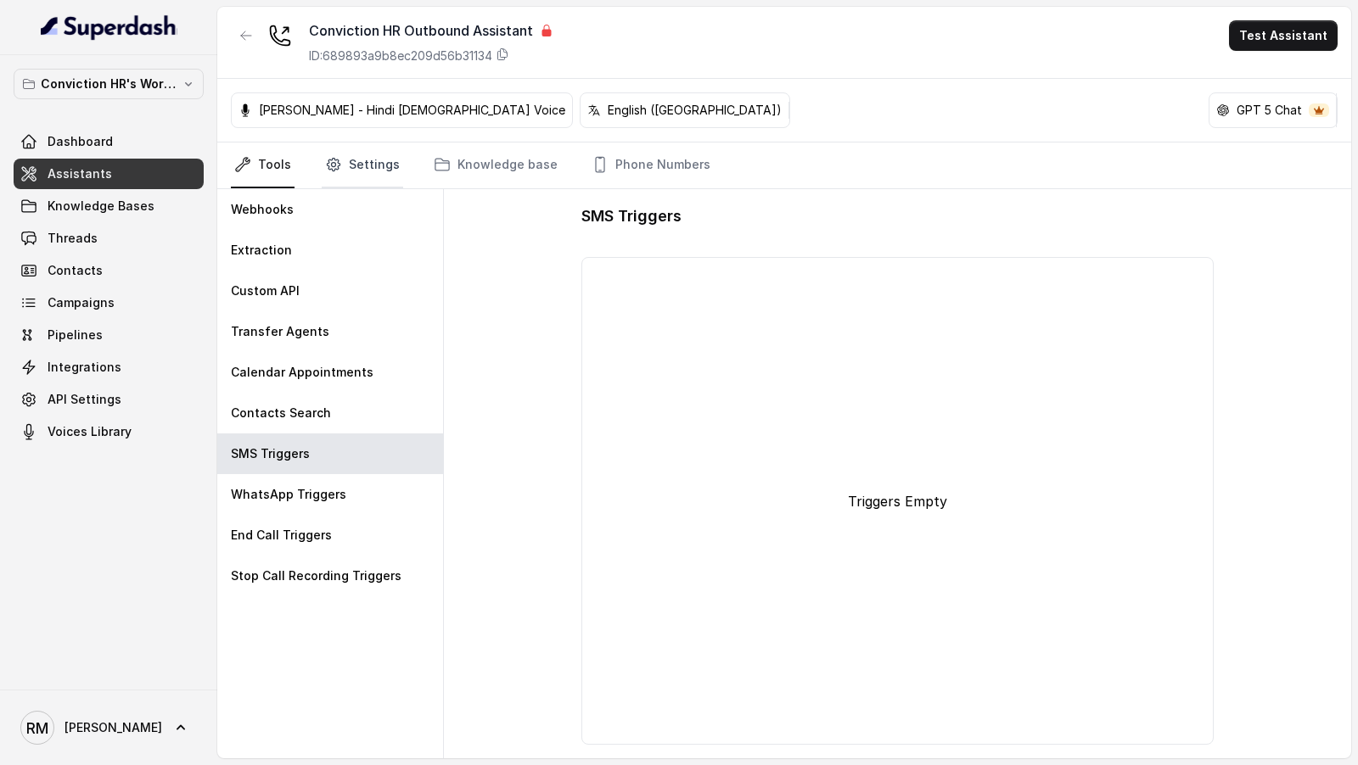
click at [382, 165] on link "Settings" at bounding box center [362, 166] width 81 height 46
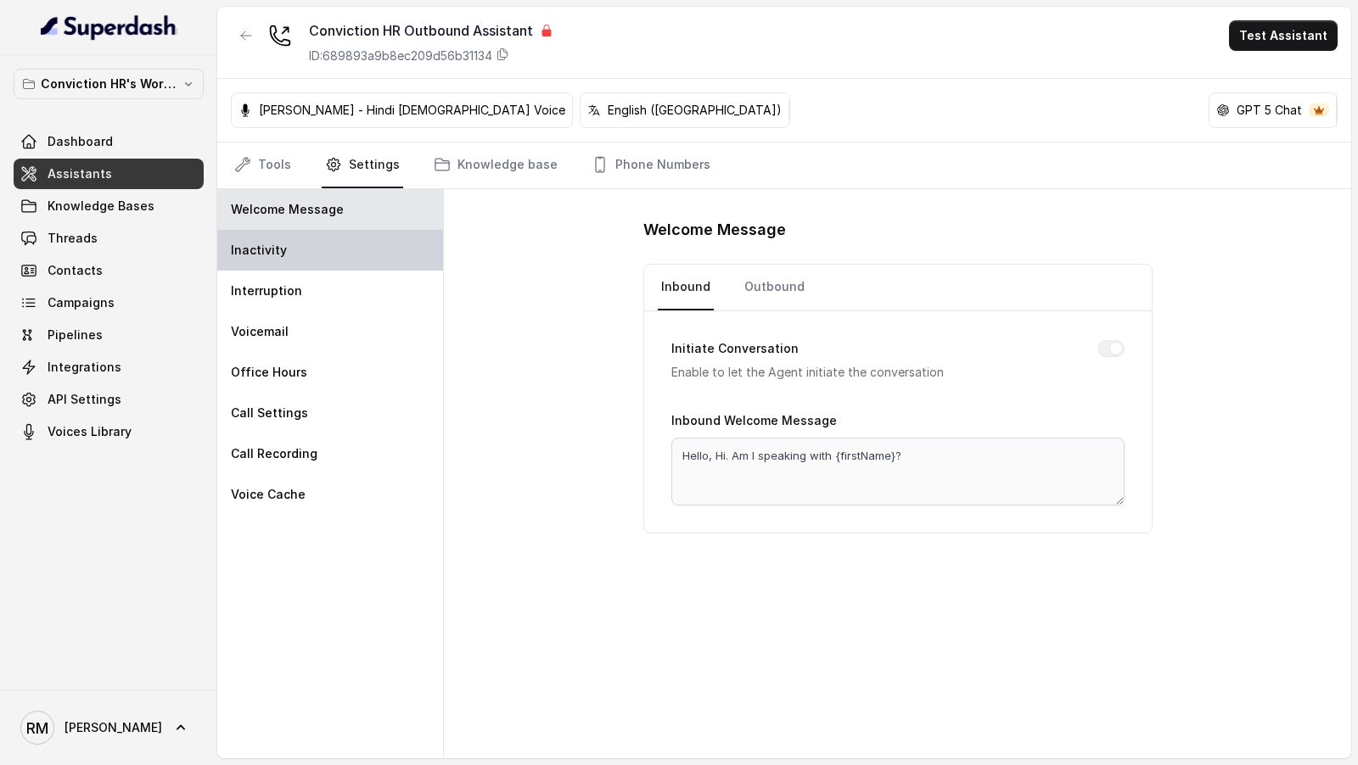
click at [381, 262] on div "Inactivity" at bounding box center [330, 250] width 226 height 41
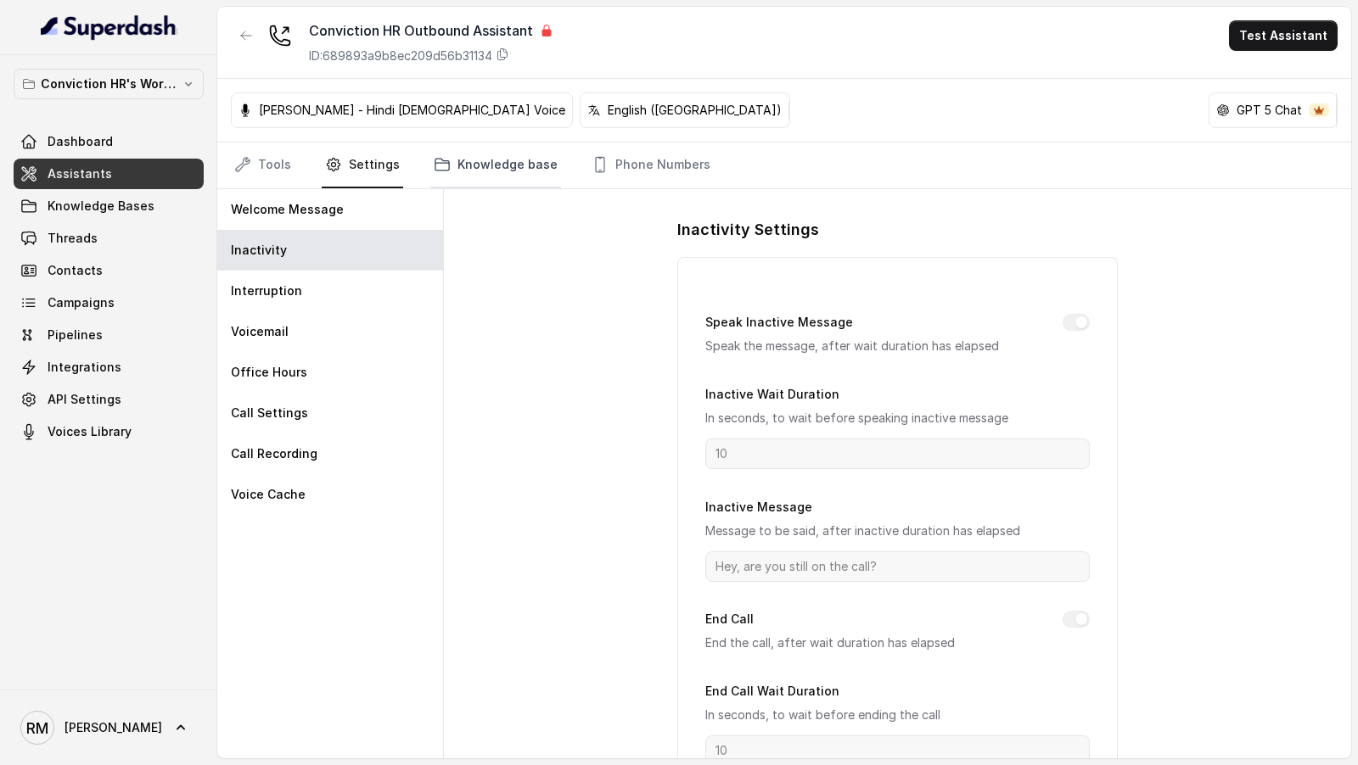
click at [478, 155] on link "Knowledge base" at bounding box center [495, 166] width 131 height 46
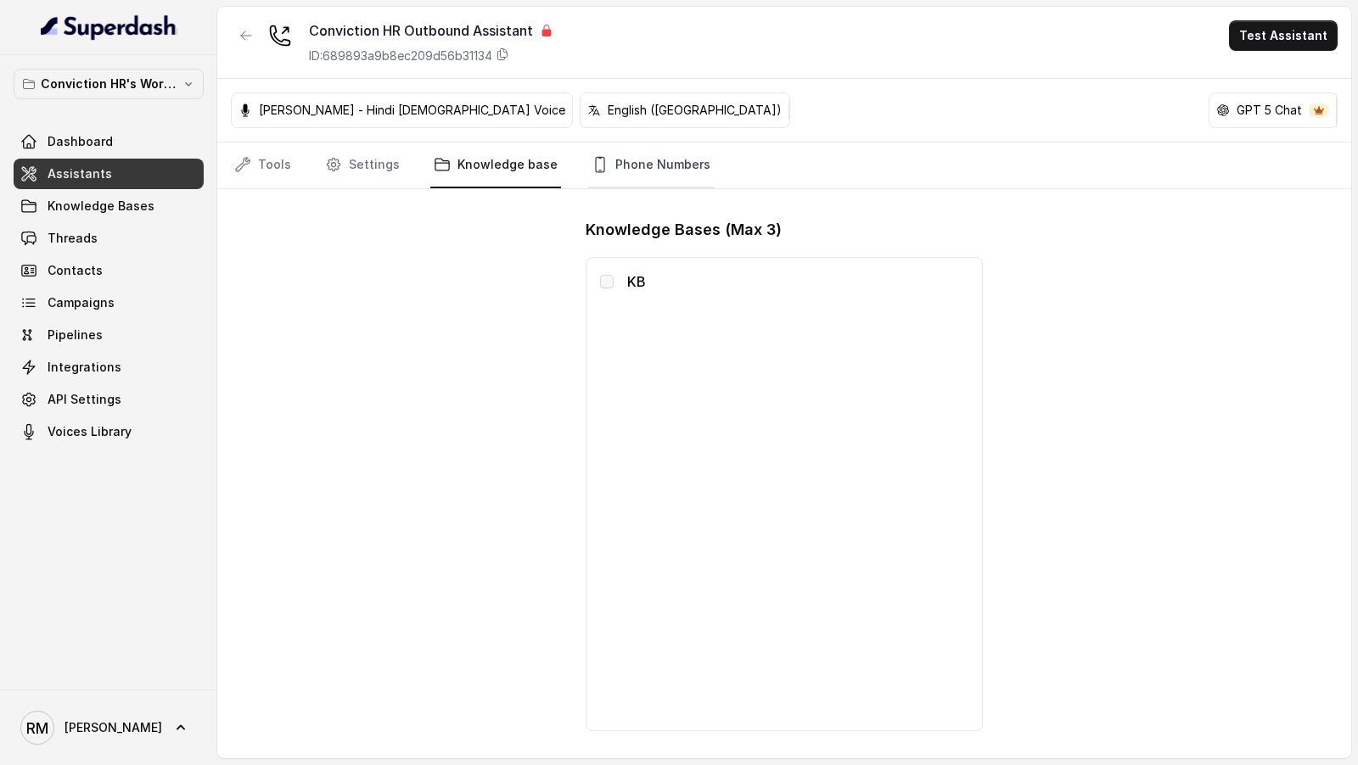
click at [599, 162] on link "Phone Numbers" at bounding box center [651, 166] width 126 height 46
click at [266, 158] on link "Tools" at bounding box center [263, 166] width 64 height 46
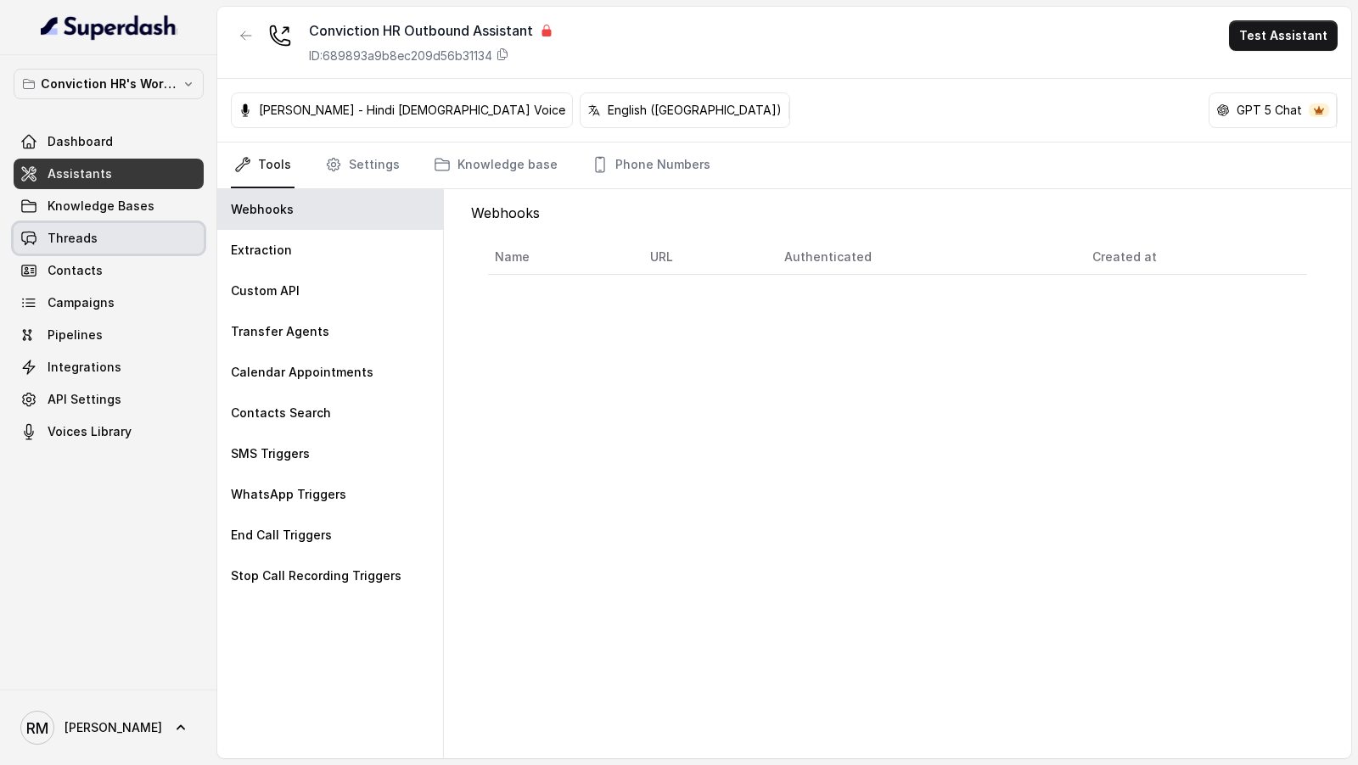
click at [131, 249] on link "Threads" at bounding box center [109, 238] width 190 height 31
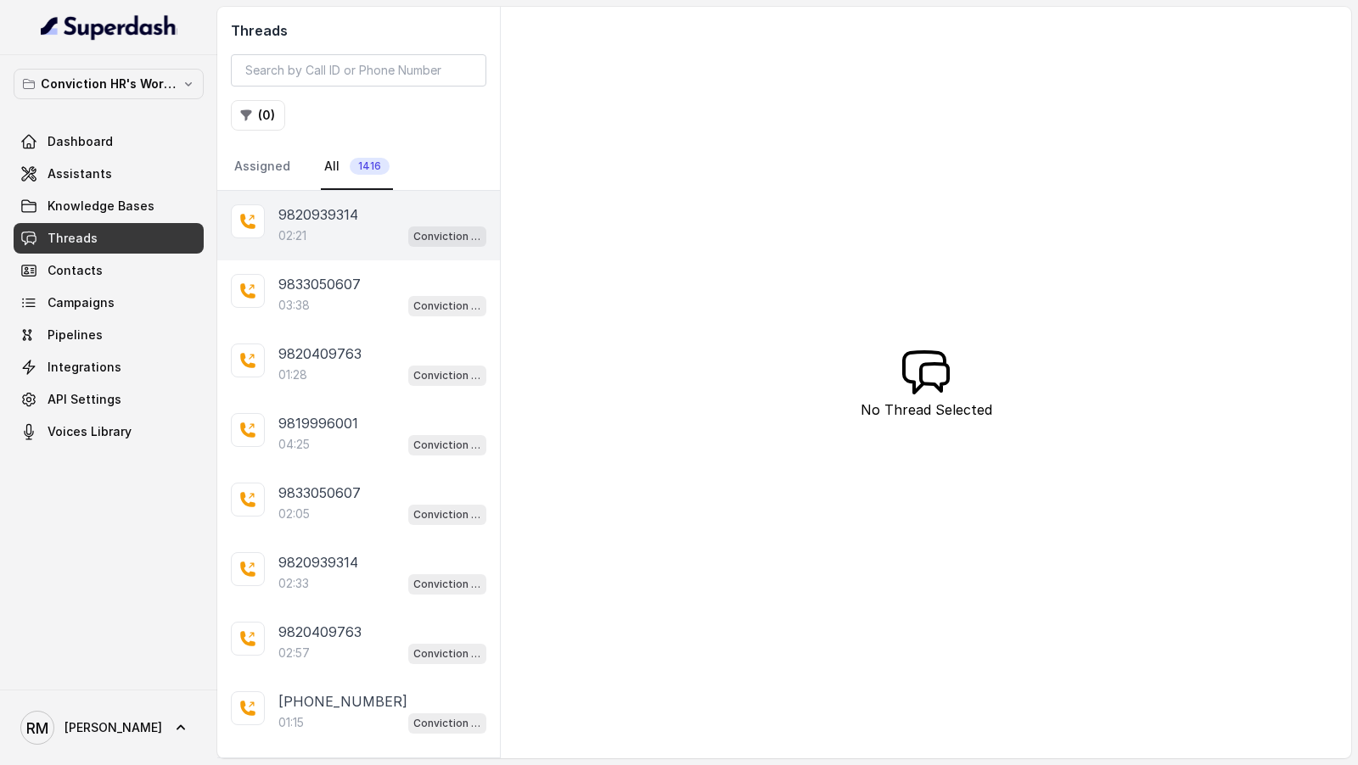
click at [316, 216] on p "9820939314" at bounding box center [318, 214] width 80 height 20
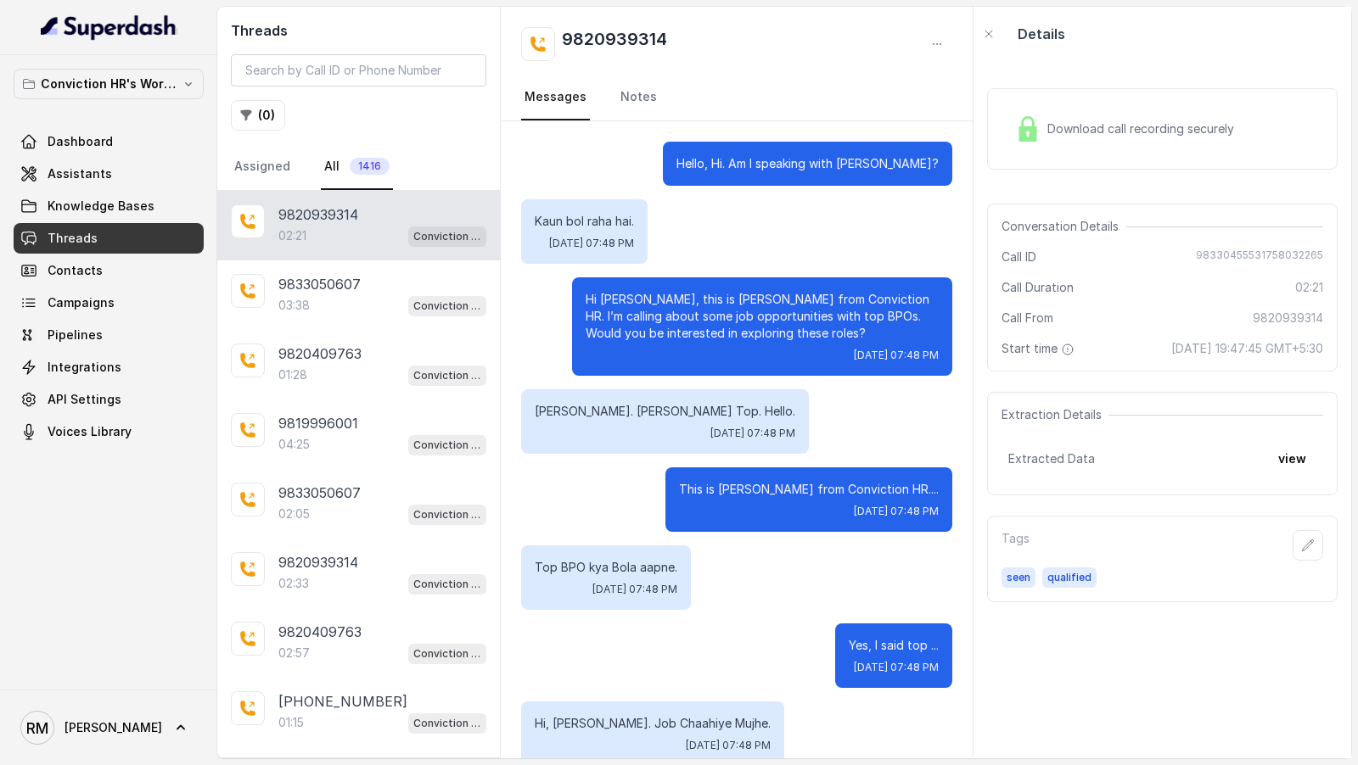
scroll to position [2164, 0]
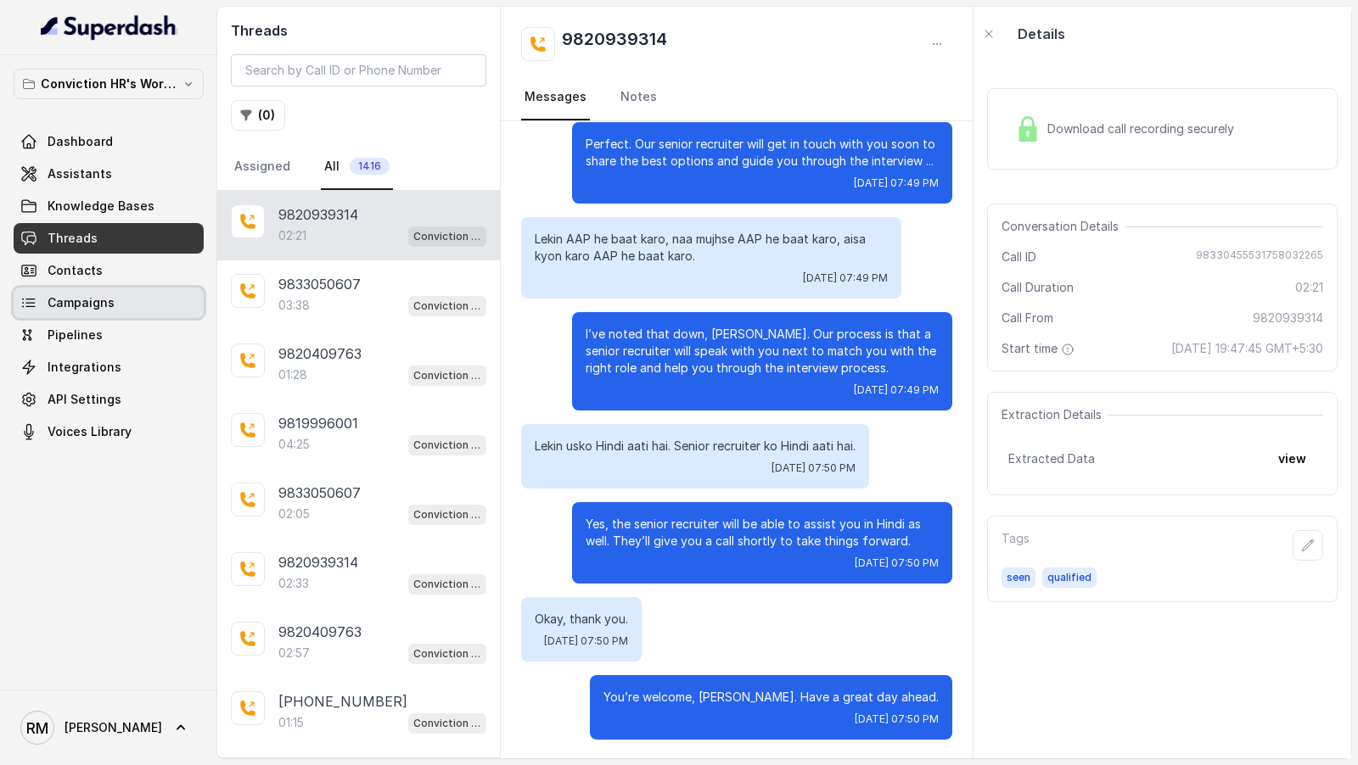
click at [54, 311] on link "Campaigns" at bounding box center [109, 303] width 190 height 31
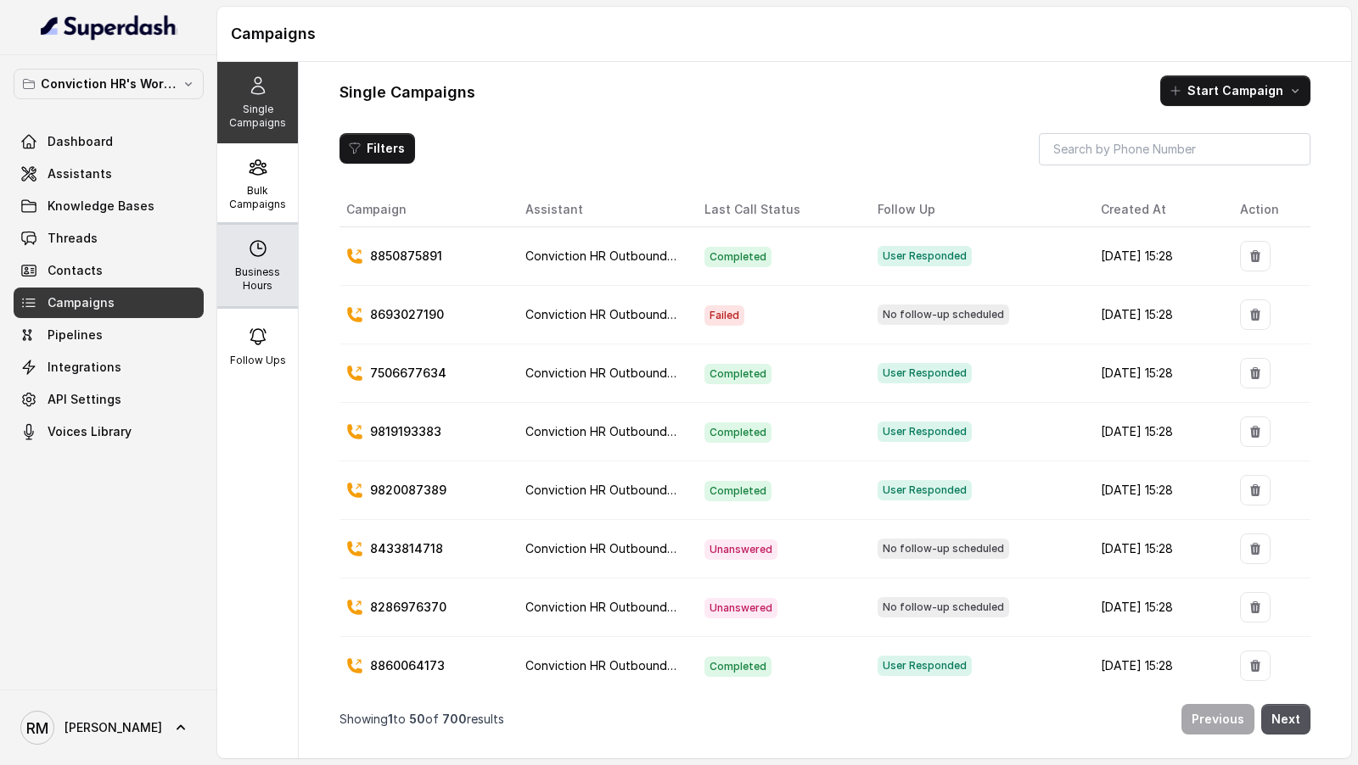
click at [258, 256] on icon at bounding box center [257, 248] width 15 height 15
select select "[GEOGRAPHIC_DATA]/[GEOGRAPHIC_DATA]"
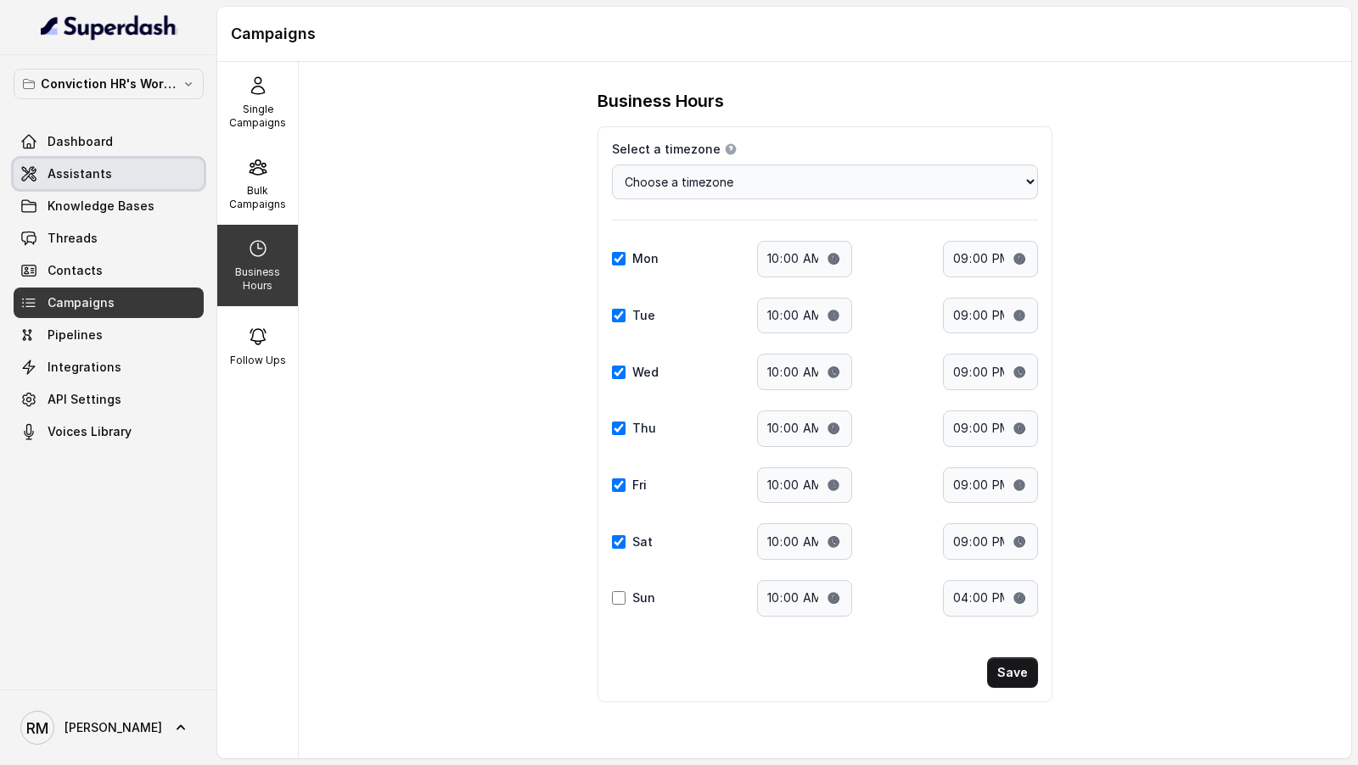
click at [126, 171] on link "Assistants" at bounding box center [109, 174] width 190 height 31
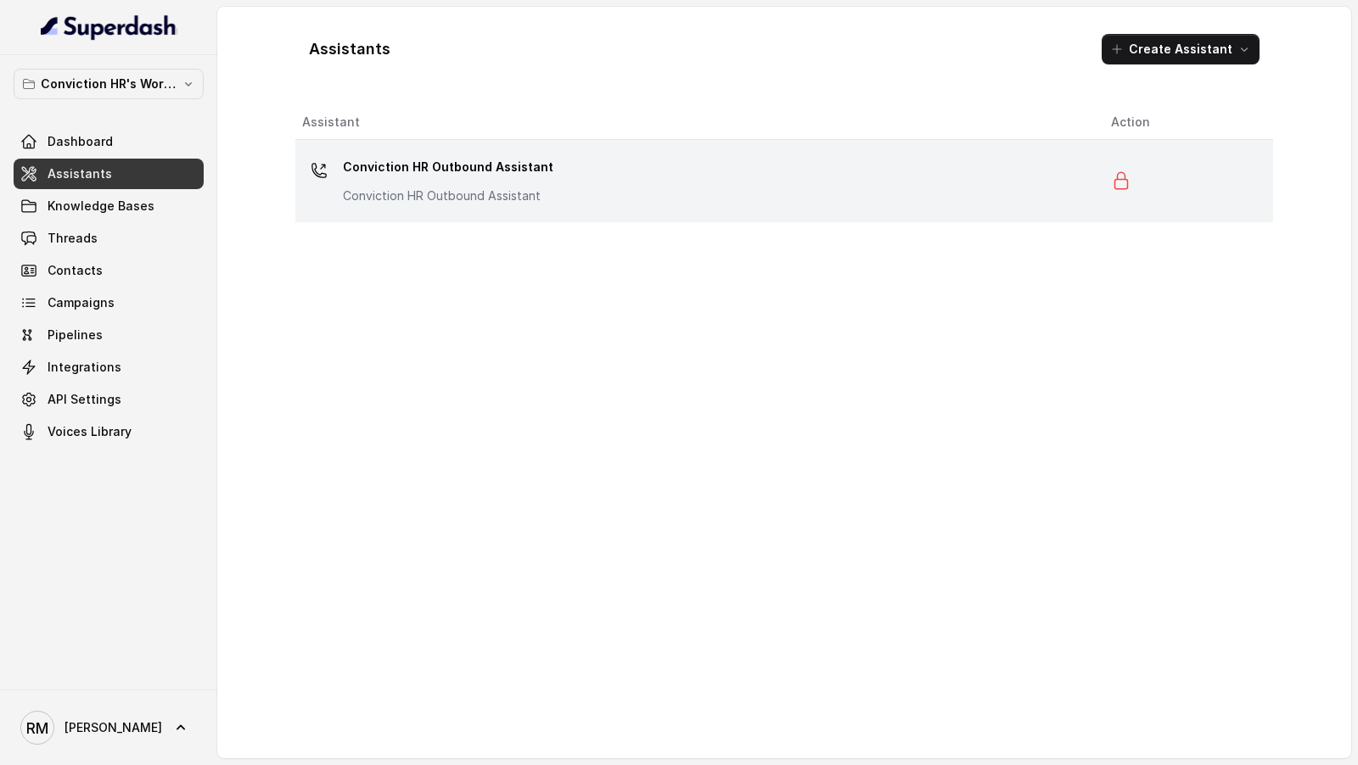
click at [420, 158] on p "Conviction HR Outbound Assistant" at bounding box center [448, 167] width 210 height 27
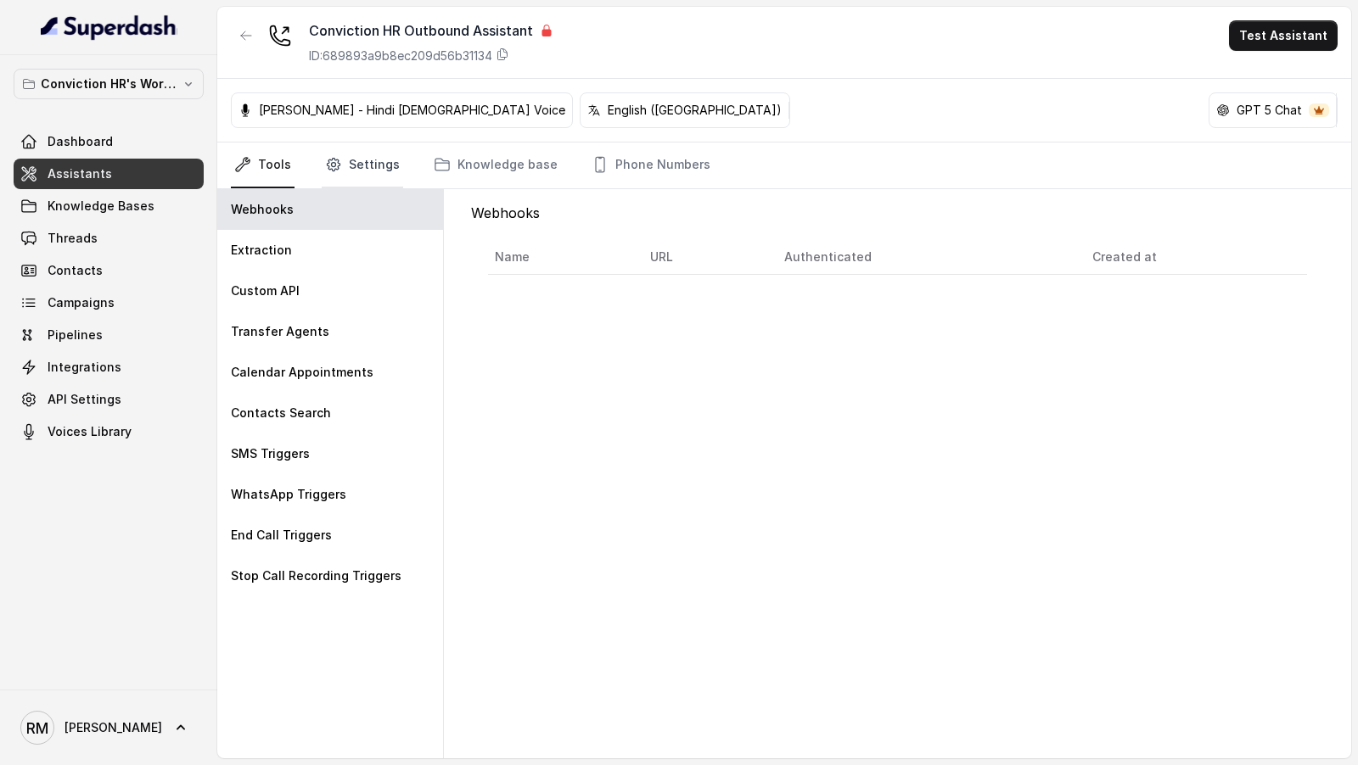
click at [359, 163] on link "Settings" at bounding box center [362, 166] width 81 height 46
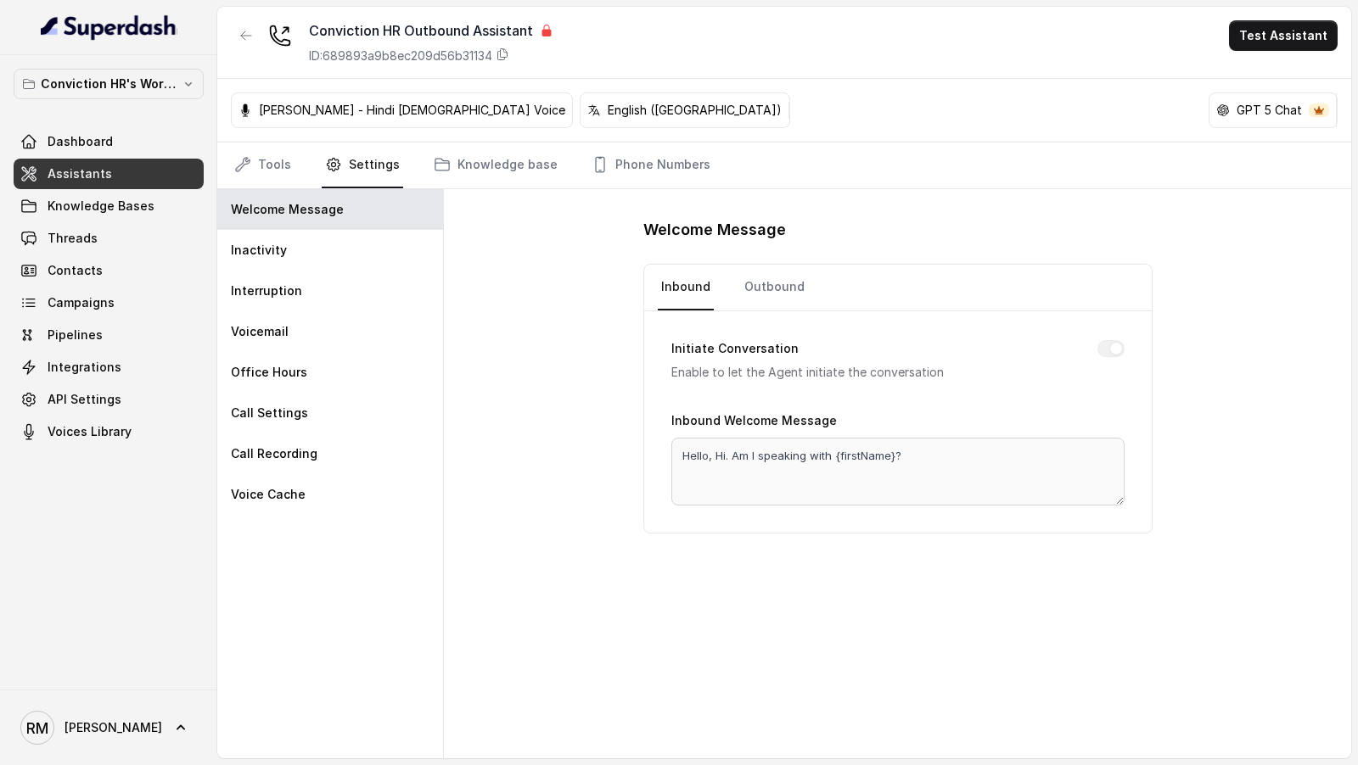
click at [550, 164] on nav "Tools Settings Knowledge base Phone Numbers" at bounding box center [784, 166] width 1106 height 46
click at [617, 165] on link "Phone Numbers" at bounding box center [651, 166] width 126 height 46
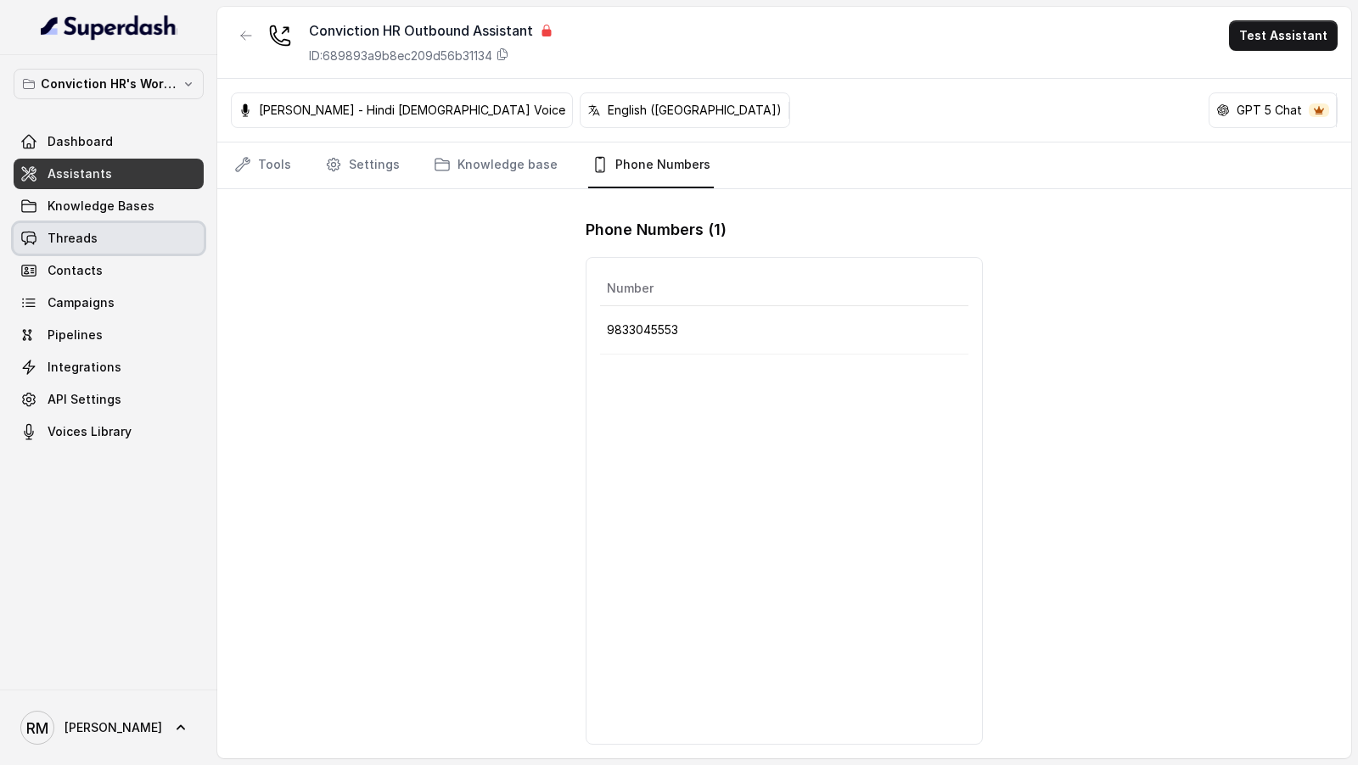
click at [124, 250] on link "Threads" at bounding box center [109, 238] width 190 height 31
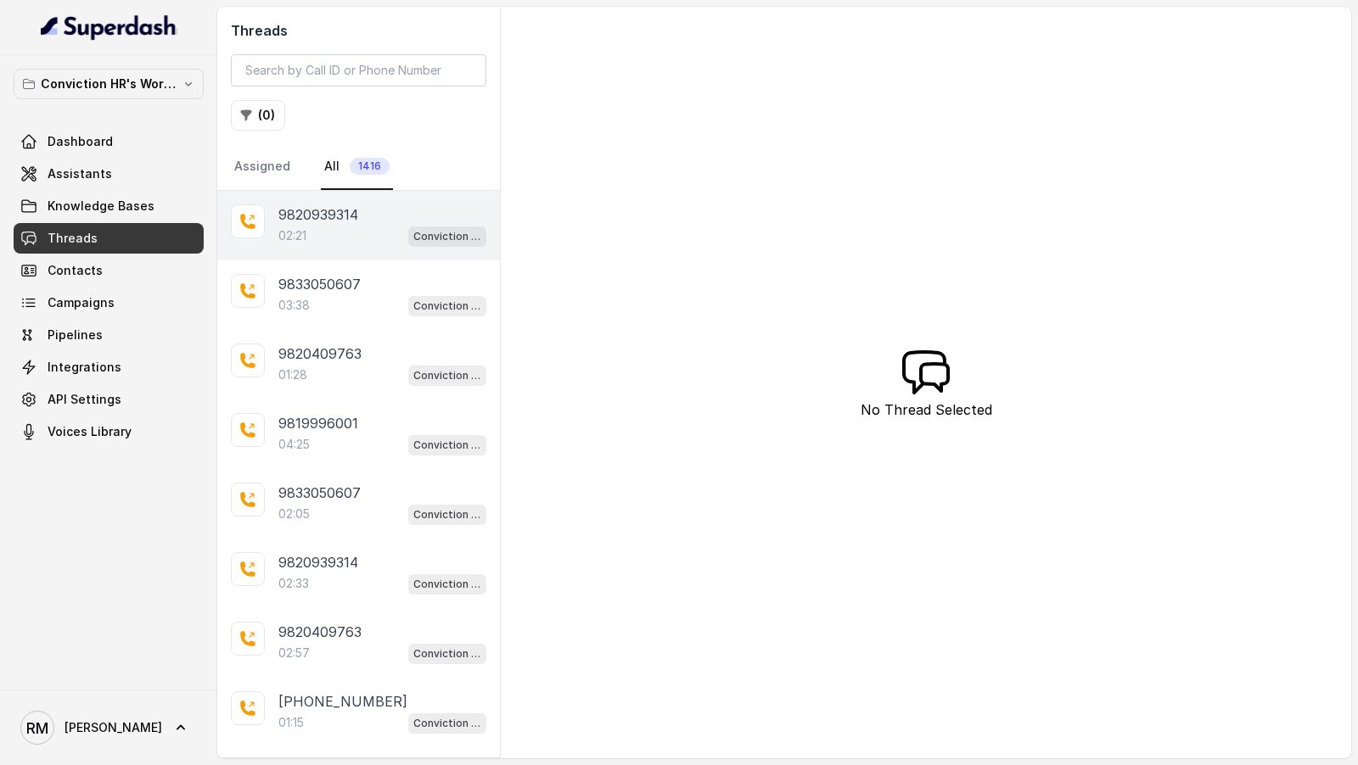
click at [315, 218] on p "9820939314" at bounding box center [318, 214] width 80 height 20
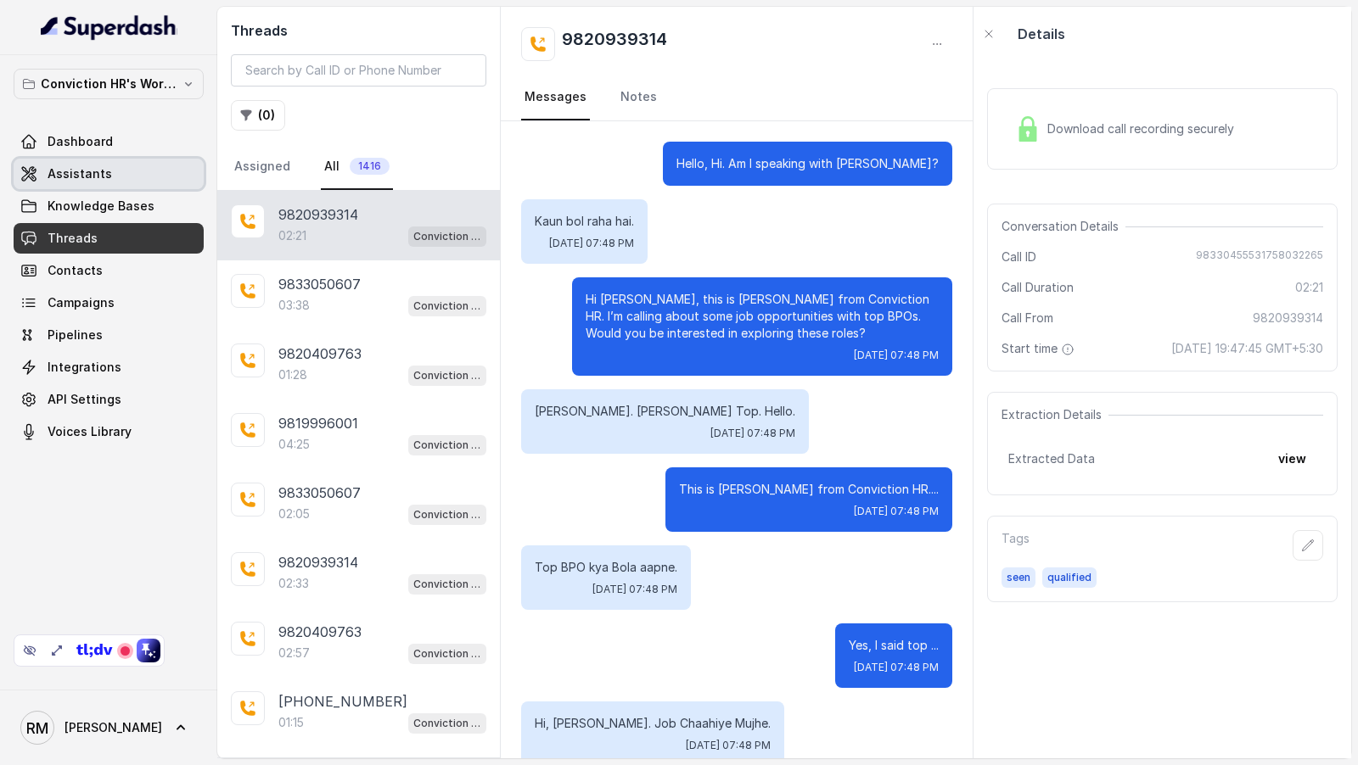
click at [80, 177] on span "Assistants" at bounding box center [80, 173] width 64 height 17
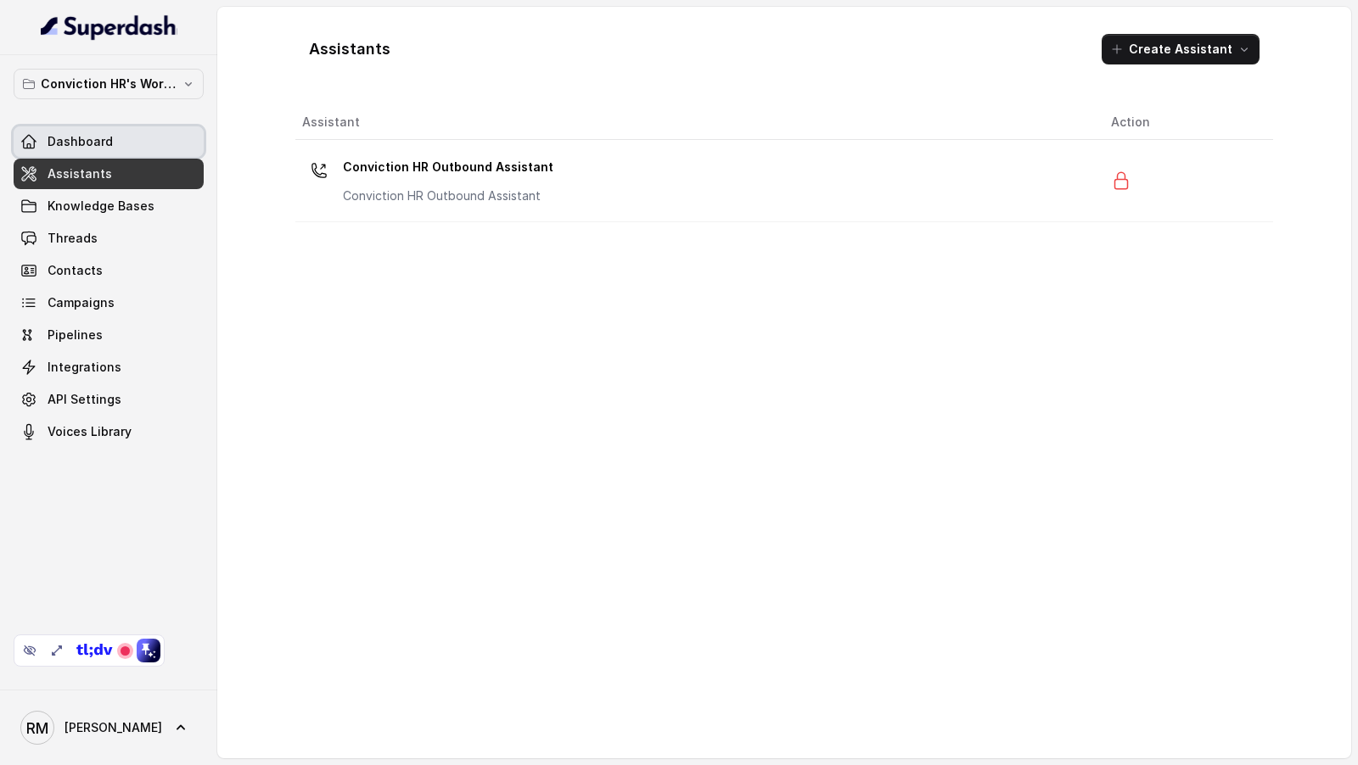
click at [115, 127] on link "Dashboard" at bounding box center [109, 141] width 190 height 31
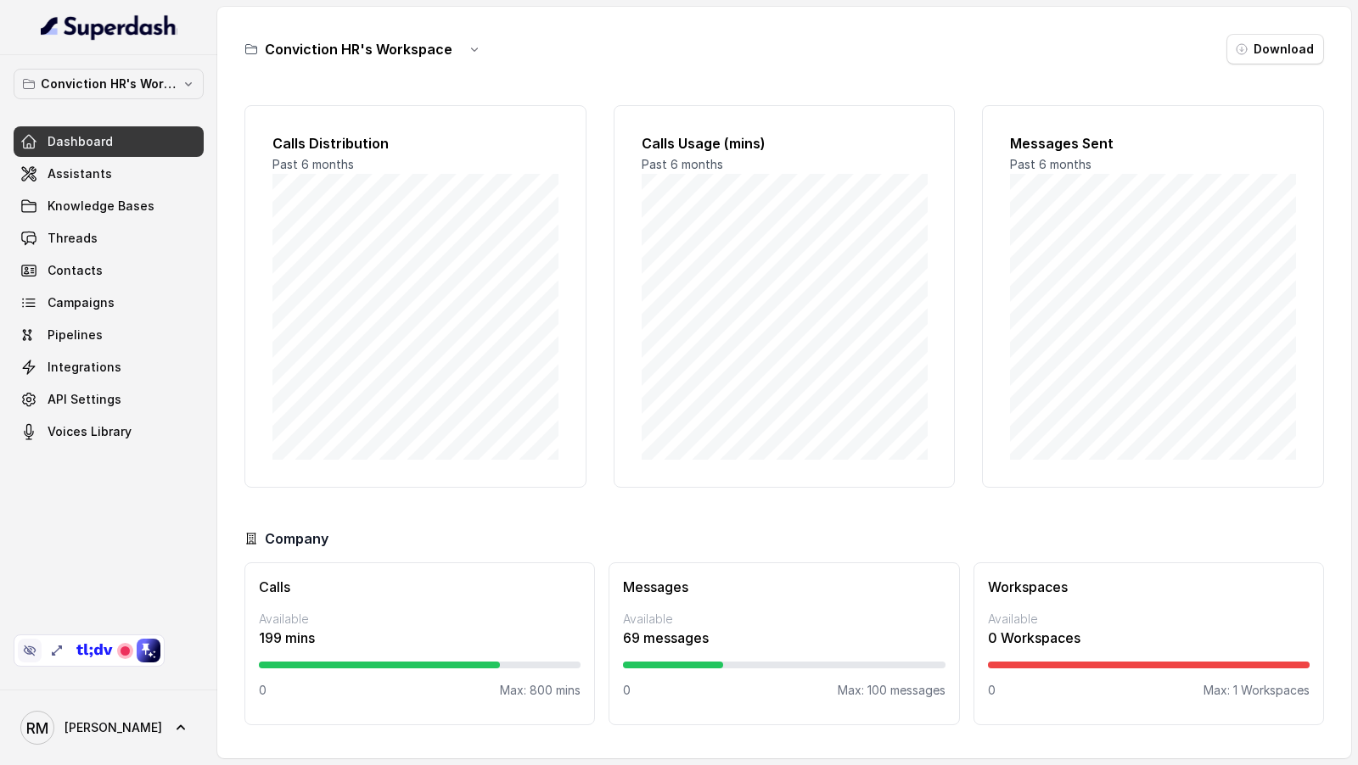
click at [28, 652] on icon at bounding box center [30, 651] width 13 height 11
click at [96, 688] on span "[PERSON_NAME]" at bounding box center [113, 727] width 98 height 17
click at [129, 653] on div "Account" at bounding box center [108, 648] width 144 height 20
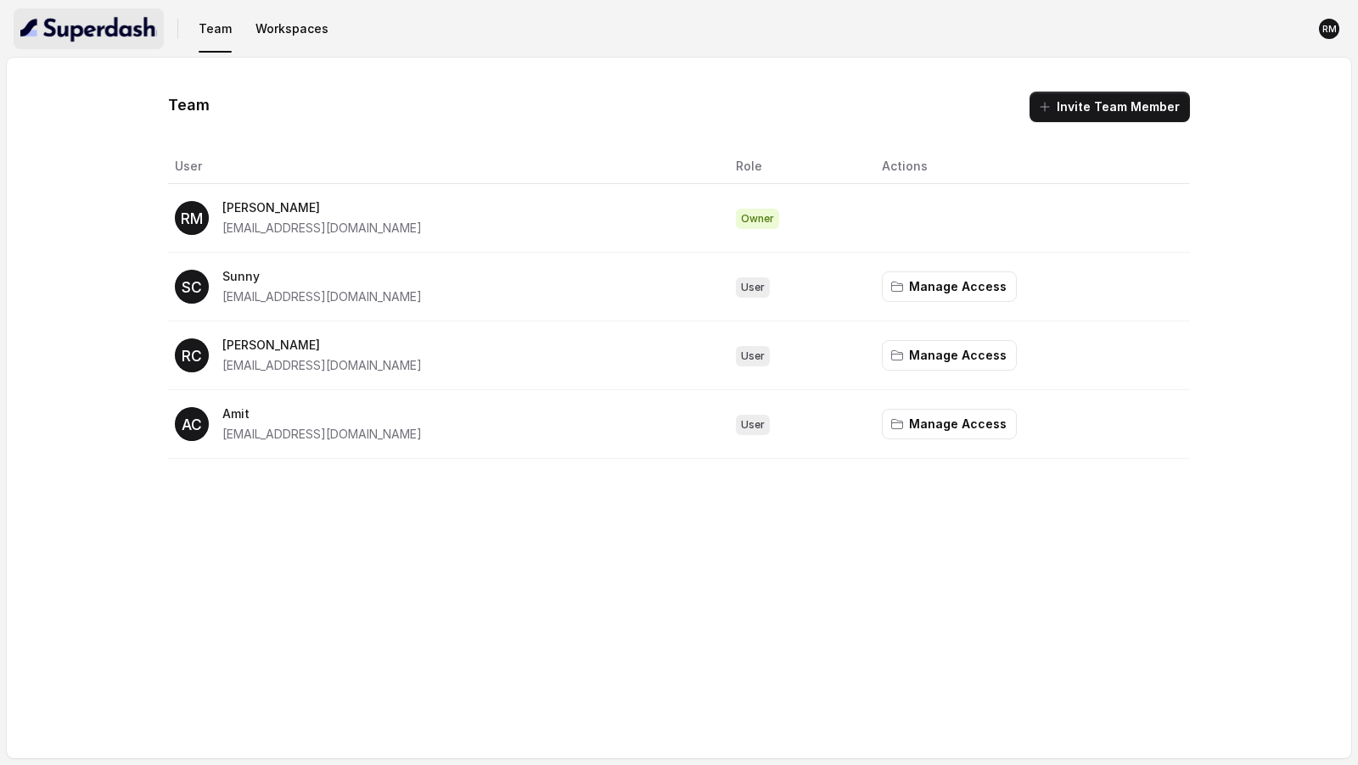
click at [92, 39] on img "button" at bounding box center [88, 28] width 137 height 27
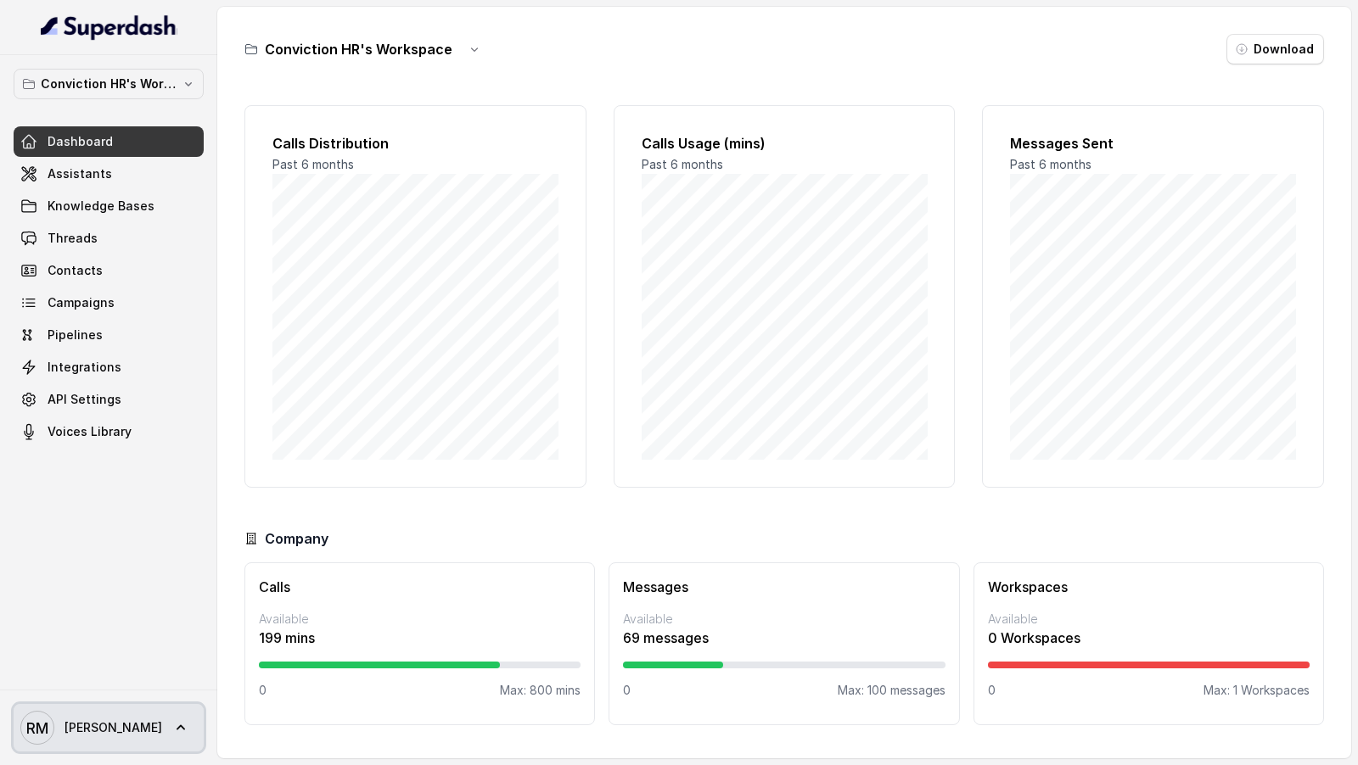
click at [96, 688] on span "[PERSON_NAME]" at bounding box center [113, 727] width 98 height 17
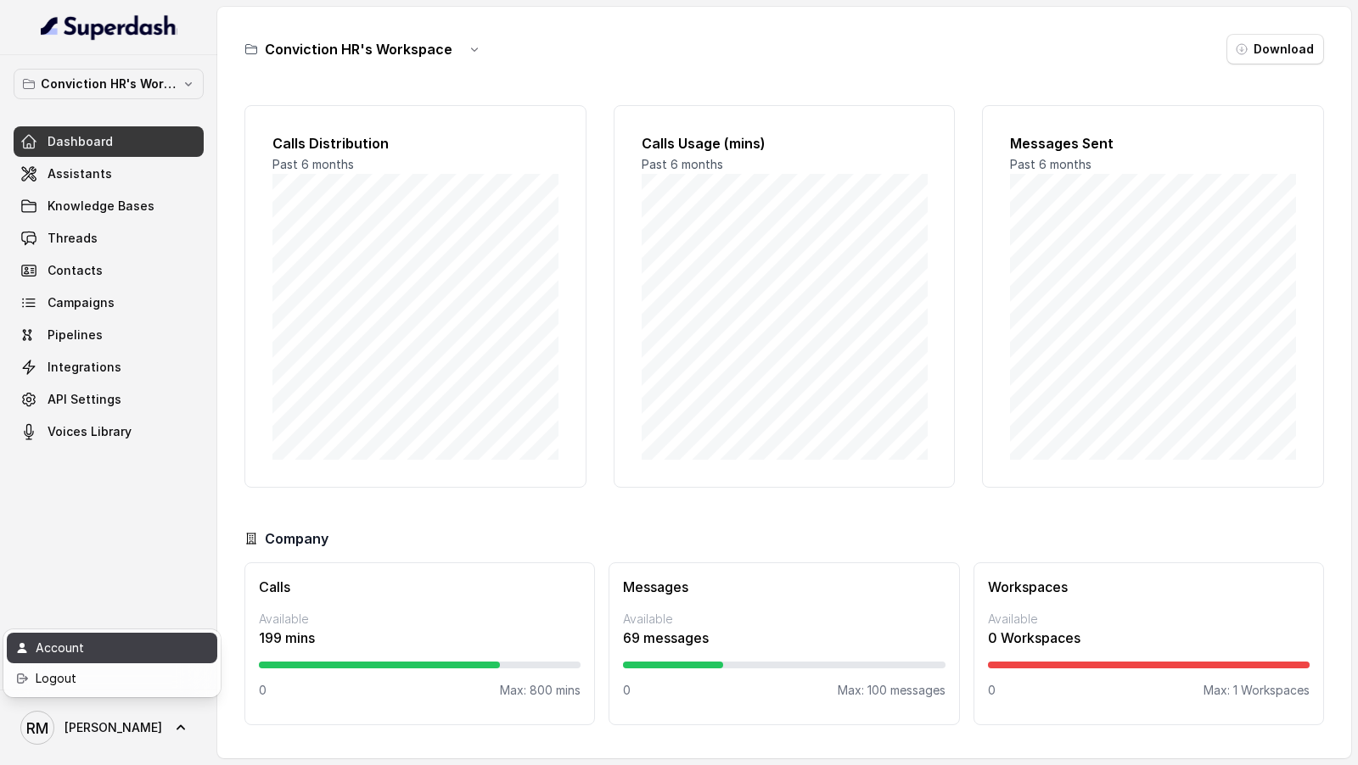
click at [132, 654] on div "Account" at bounding box center [108, 648] width 144 height 20
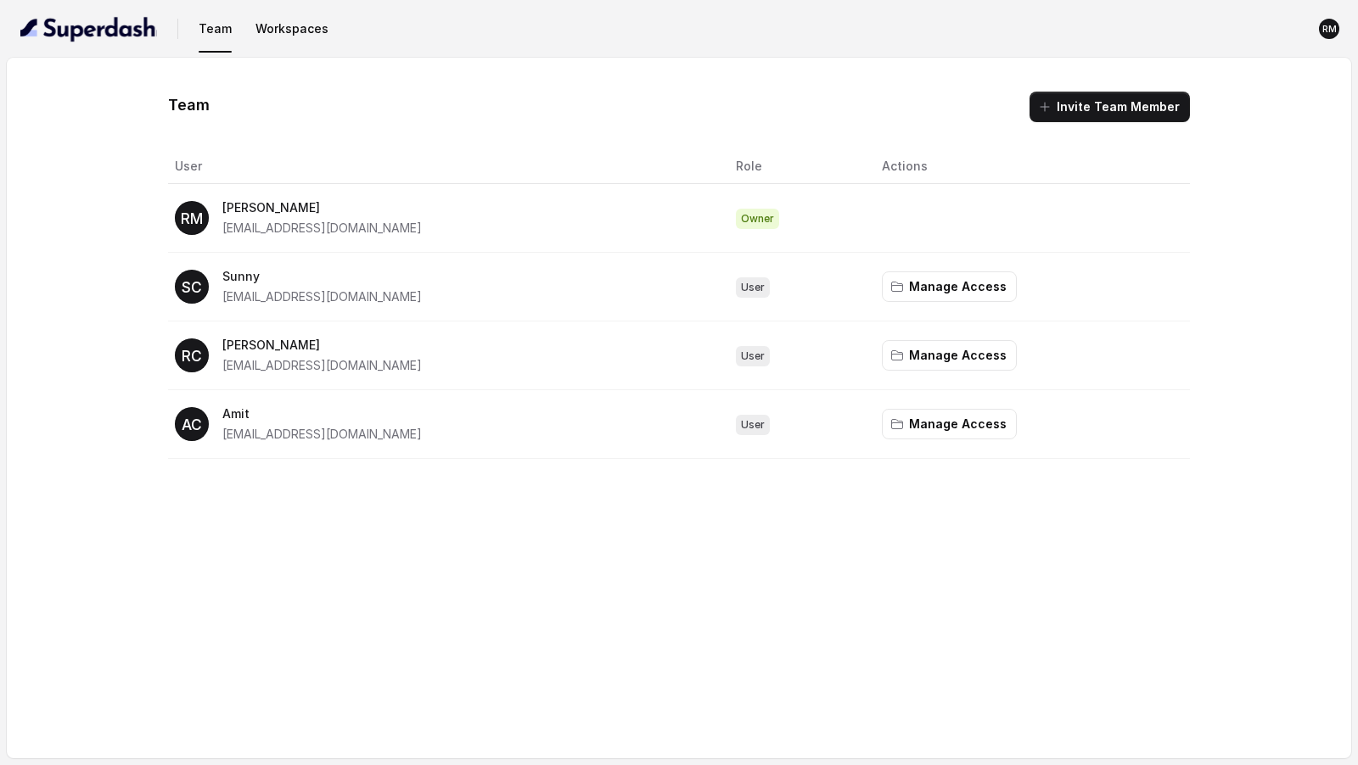
click at [752, 221] on span "Owner" at bounding box center [757, 219] width 43 height 20
click at [1093, 115] on button "Invite Team Member" at bounding box center [1109, 107] width 160 height 31
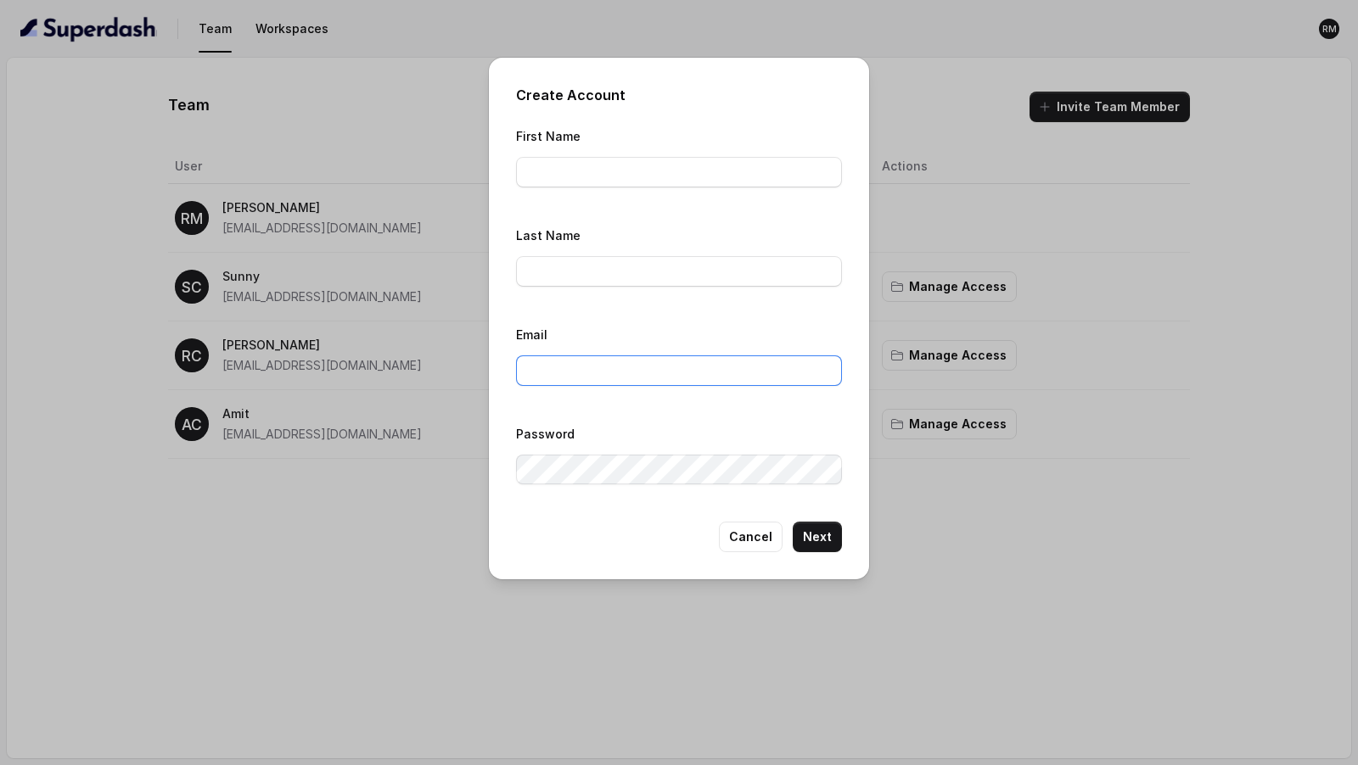
type input "[EMAIL_ADDRESS][DOMAIN_NAME]"
click at [613, 173] on input "First Name" at bounding box center [679, 172] width 326 height 31
click at [568, 232] on label "Last Name" at bounding box center [548, 235] width 64 height 14
click at [574, 346] on div "Email [EMAIL_ADDRESS][DOMAIN_NAME]" at bounding box center [679, 355] width 326 height 62
click at [771, 532] on button "Cancel" at bounding box center [751, 537] width 64 height 31
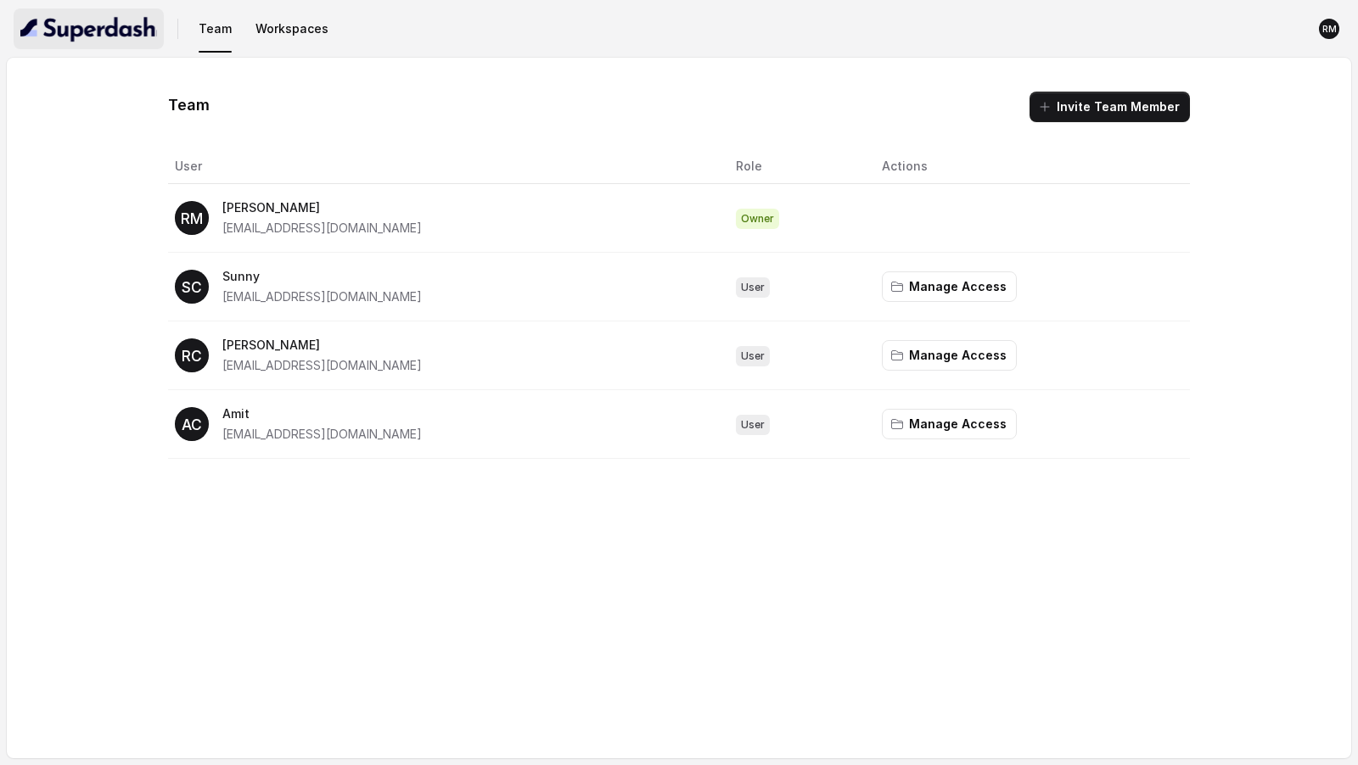
click at [125, 28] on img "button" at bounding box center [88, 28] width 137 height 27
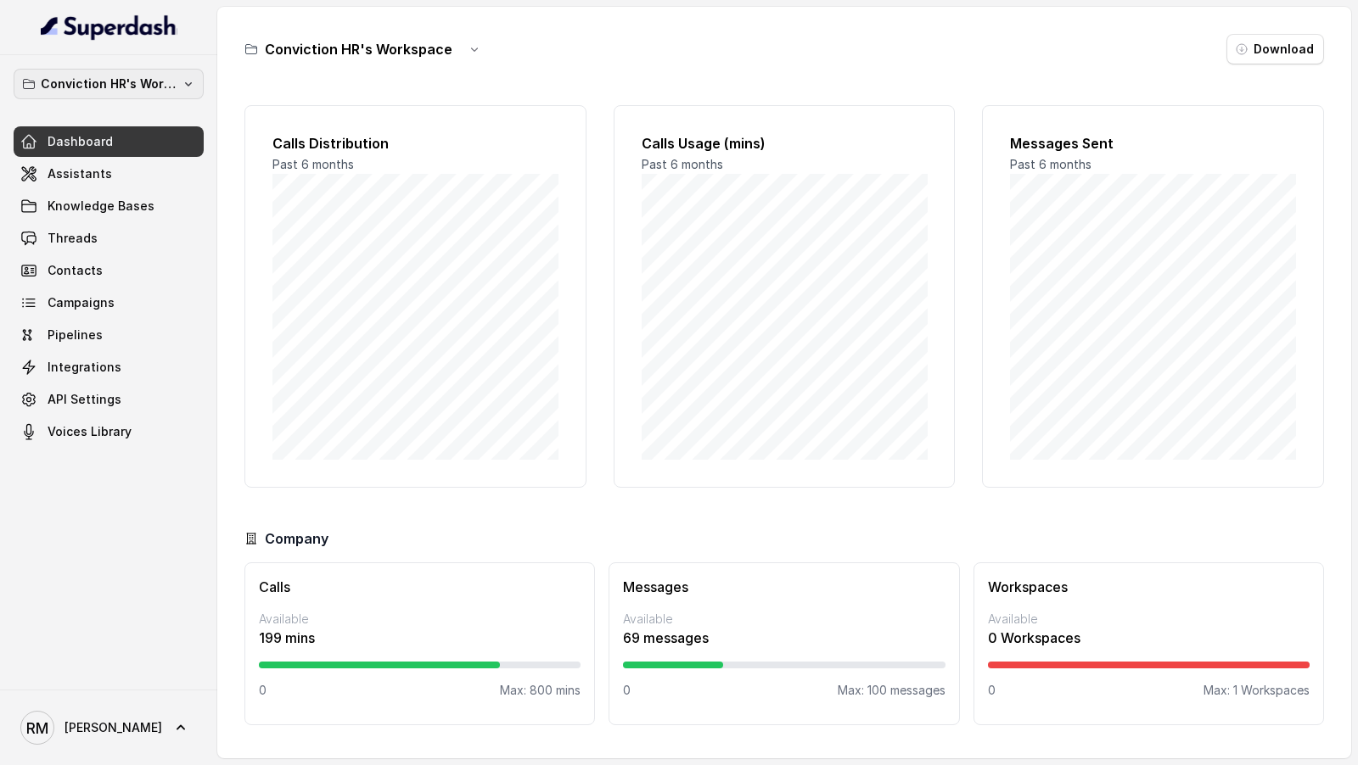
click at [135, 88] on p "Conviction HR's Workspace" at bounding box center [109, 84] width 136 height 20
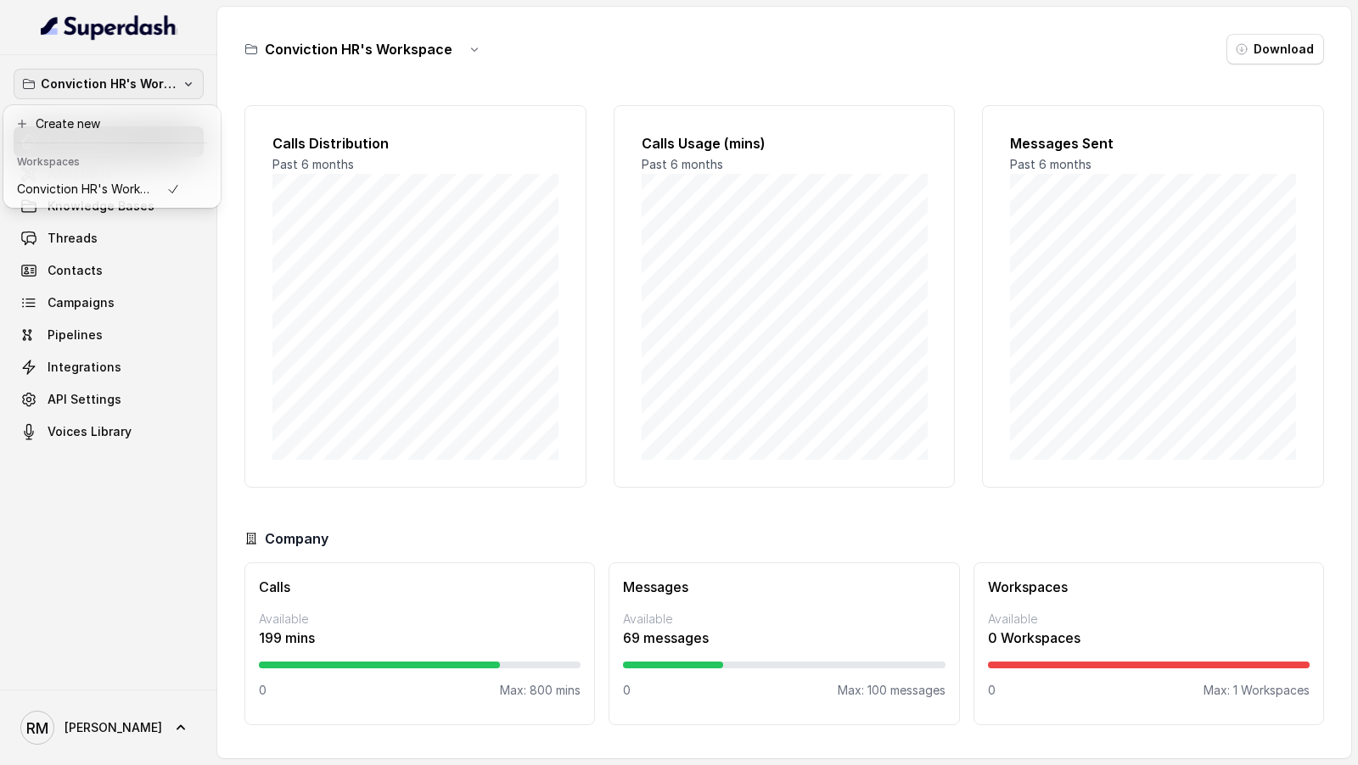
click at [161, 244] on div "Conviction HR's Workspace Dashboard Assistants Knowledge Bases Threads Contacts…" at bounding box center [109, 258] width 190 height 378
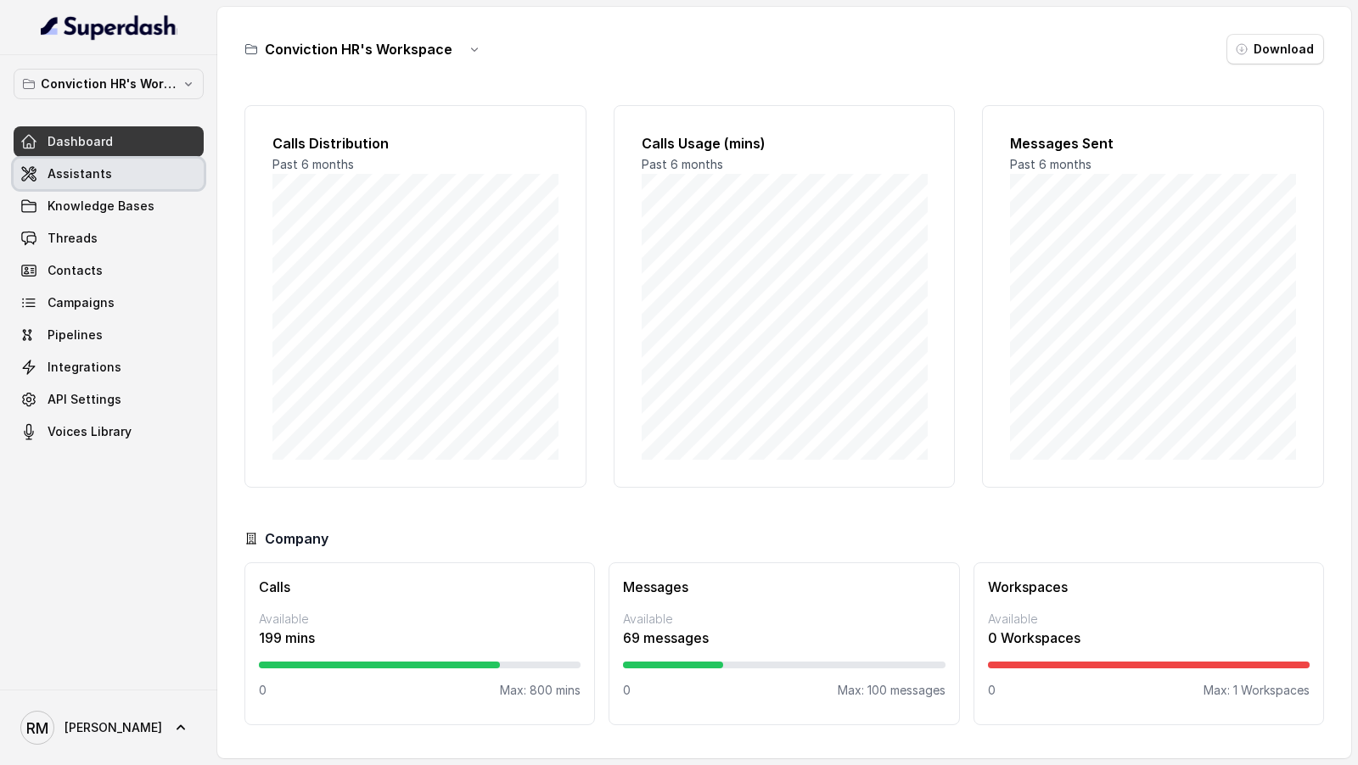
click at [148, 180] on link "Assistants" at bounding box center [109, 174] width 190 height 31
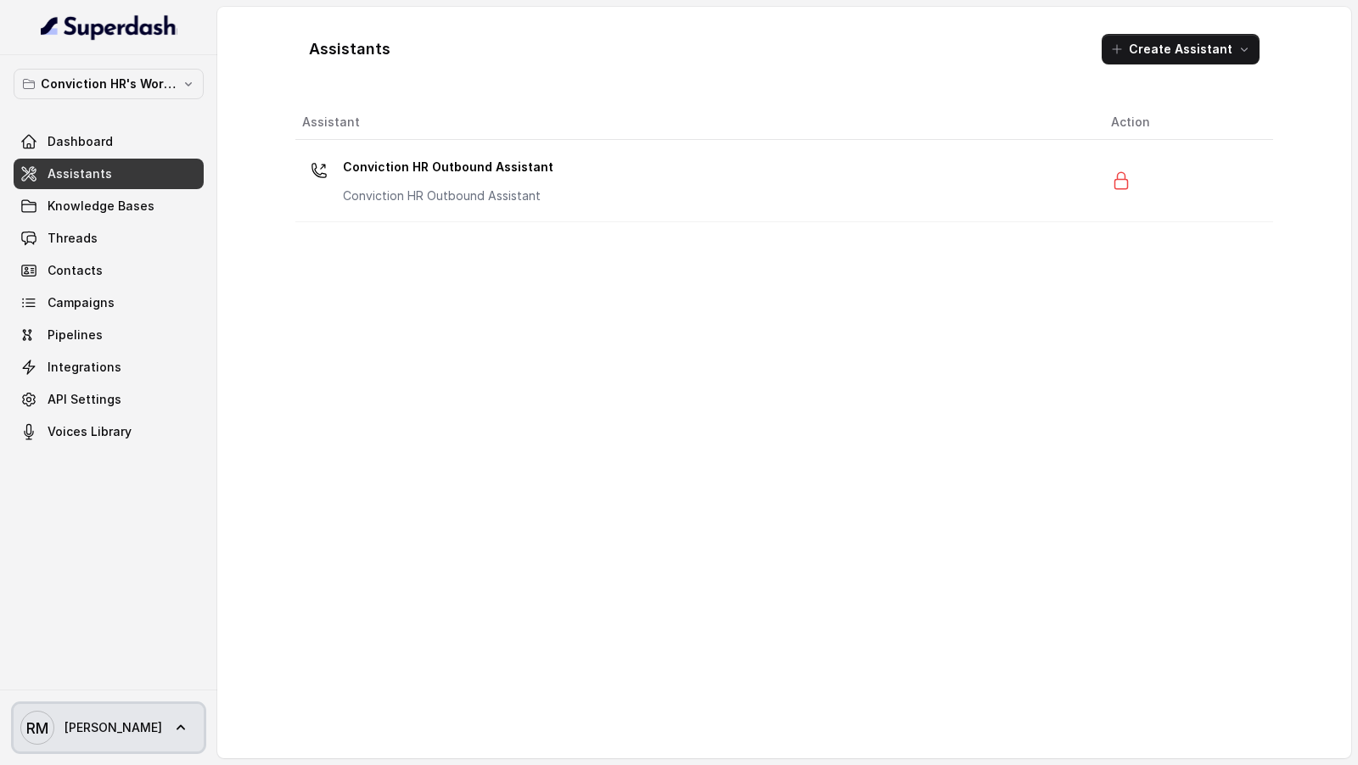
click at [88, 688] on link "[PERSON_NAME] [PERSON_NAME]" at bounding box center [109, 728] width 190 height 48
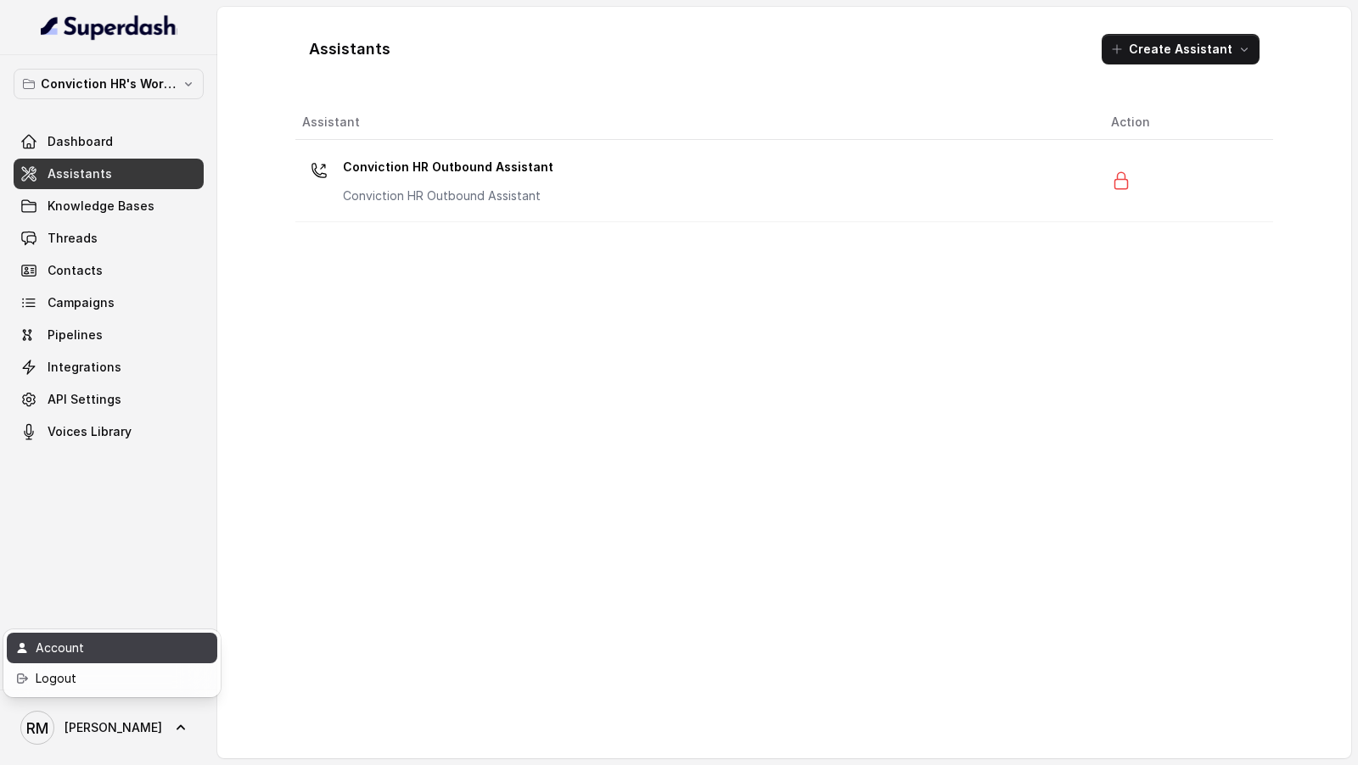
click at [132, 653] on div "Account" at bounding box center [108, 648] width 144 height 20
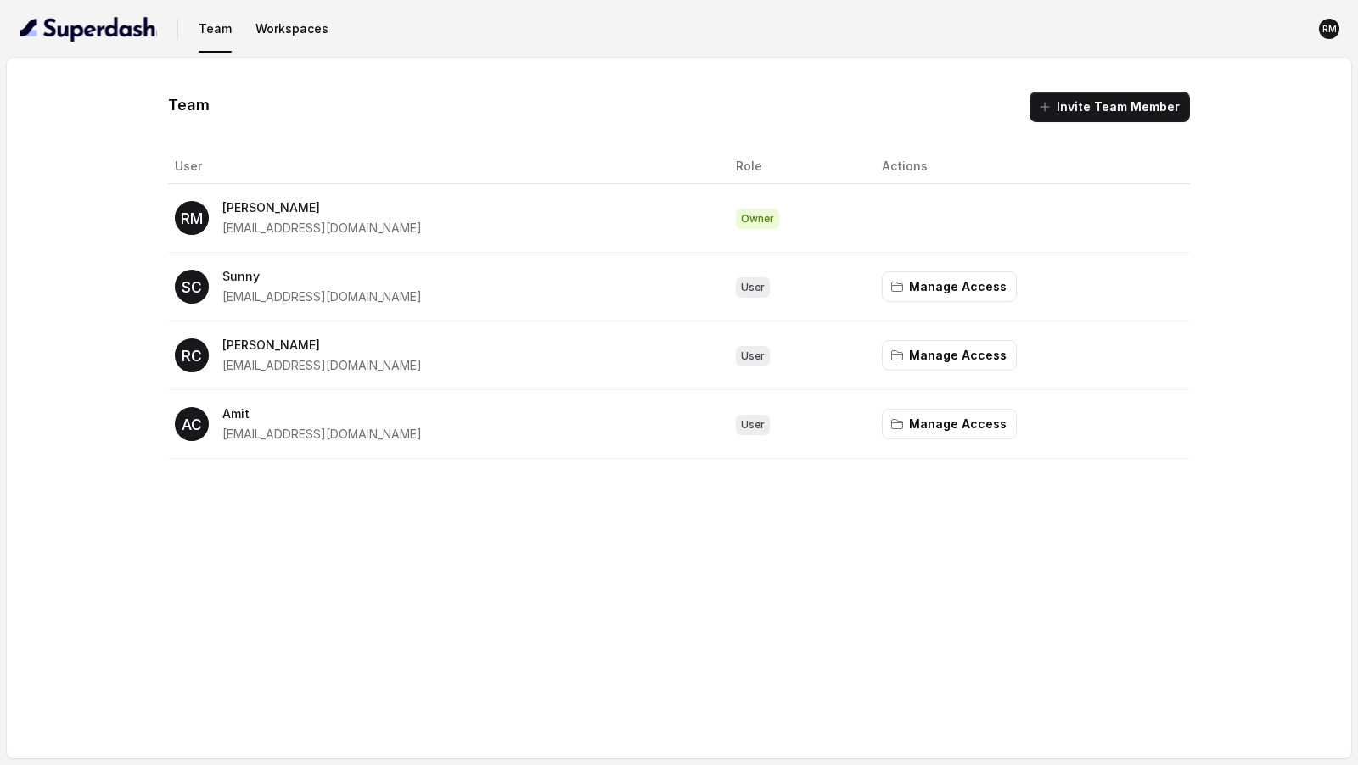
click at [1074, 131] on div "Team Invite Team Member User Role Actions RM [PERSON_NAME] [PERSON_NAME][EMAIL_…" at bounding box center [678, 275] width 1021 height 367
click at [1089, 111] on button "Invite Team Member" at bounding box center [1109, 107] width 160 height 31
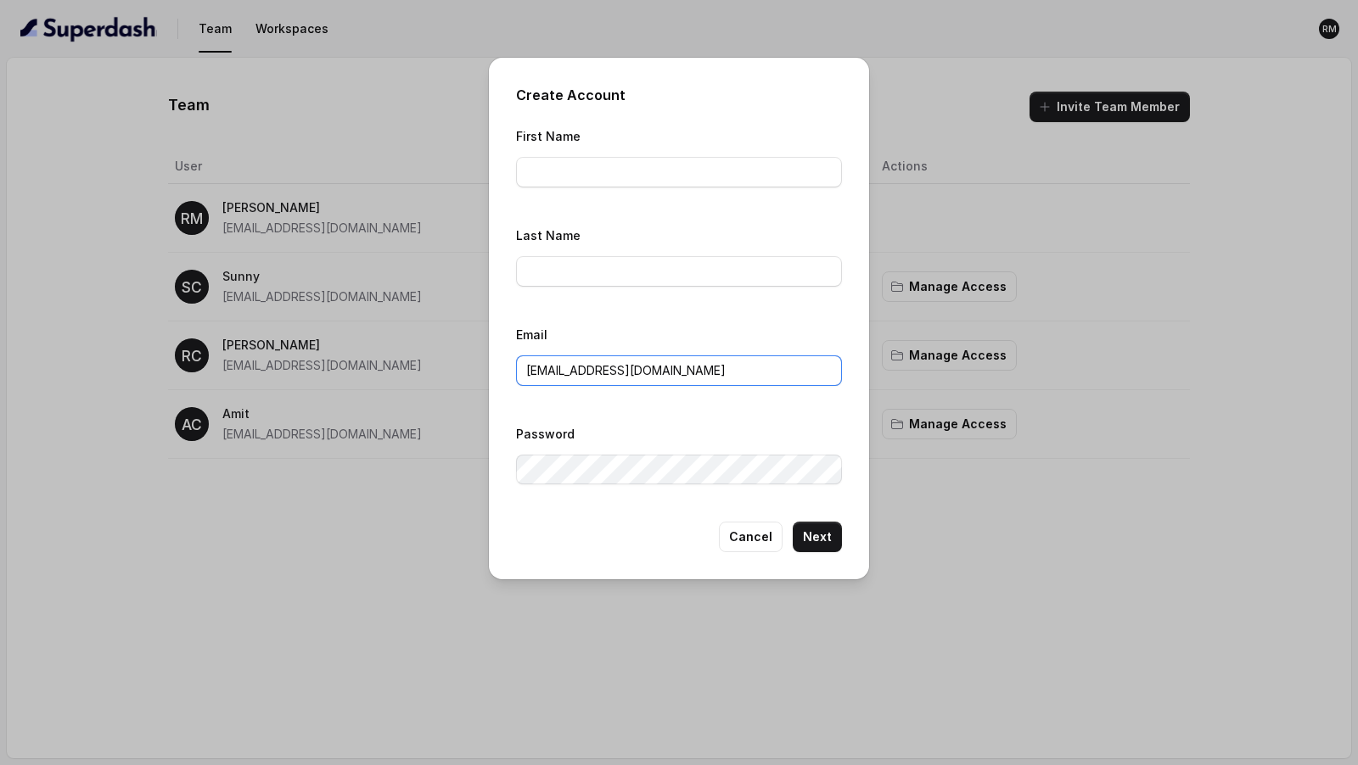
click at [525, 370] on input "[EMAIL_ADDRESS][DOMAIN_NAME]" at bounding box center [679, 371] width 326 height 31
drag, startPoint x: 525, startPoint y: 370, endPoint x: 725, endPoint y: 369, distance: 200.2
click at [725, 369] on input "[EMAIL_ADDRESS][DOMAIN_NAME]" at bounding box center [679, 371] width 326 height 31
click at [730, 536] on button "Cancel" at bounding box center [751, 537] width 64 height 31
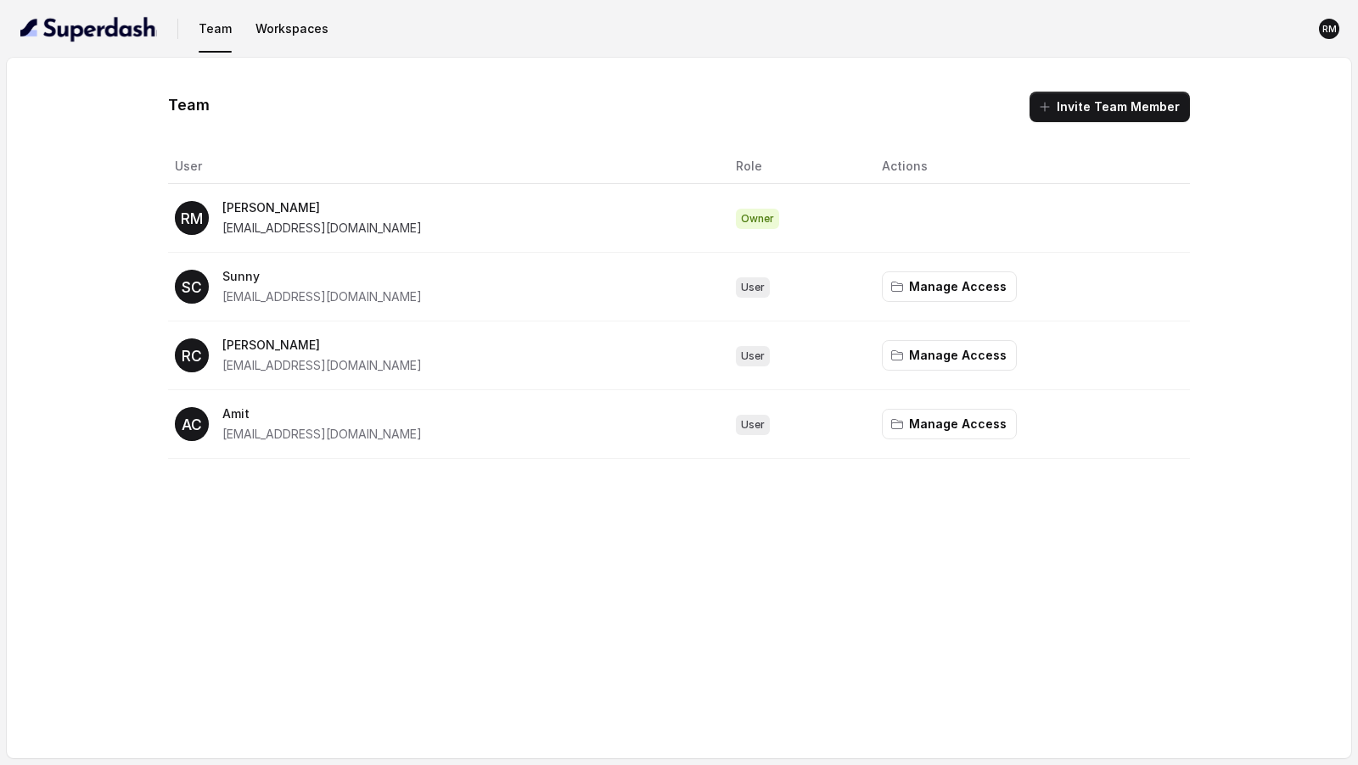
click at [398, 221] on span "[EMAIL_ADDRESS][DOMAIN_NAME]" at bounding box center [321, 228] width 199 height 14
drag, startPoint x: 398, startPoint y: 220, endPoint x: 252, endPoint y: 219, distance: 145.9
click at [252, 219] on p "[EMAIL_ADDRESS][DOMAIN_NAME]" at bounding box center [321, 228] width 199 height 20
click at [364, 439] on div "AC Amit [EMAIL_ADDRESS][DOMAIN_NAME]" at bounding box center [441, 424] width 533 height 41
click at [92, 32] on img "button" at bounding box center [88, 28] width 137 height 27
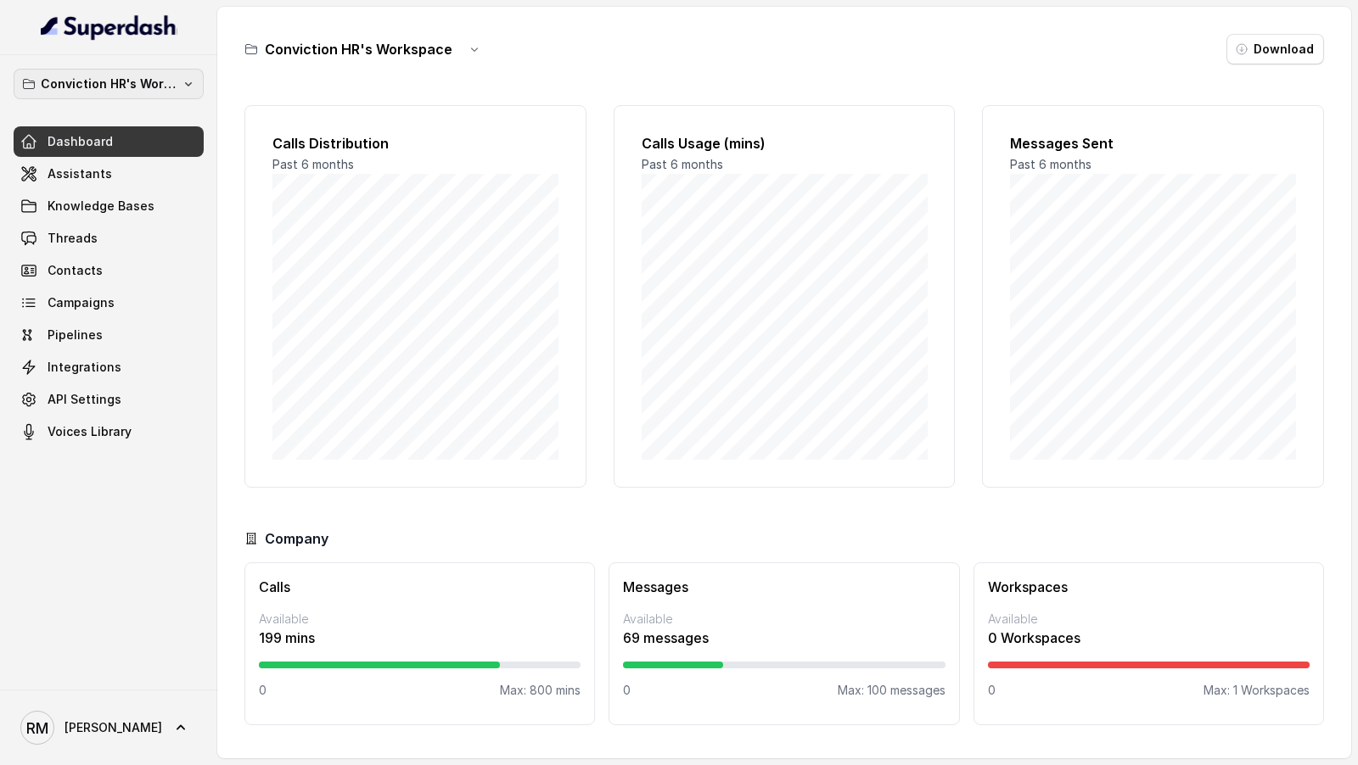
click at [112, 77] on p "Conviction HR's Workspace" at bounding box center [109, 84] width 136 height 20
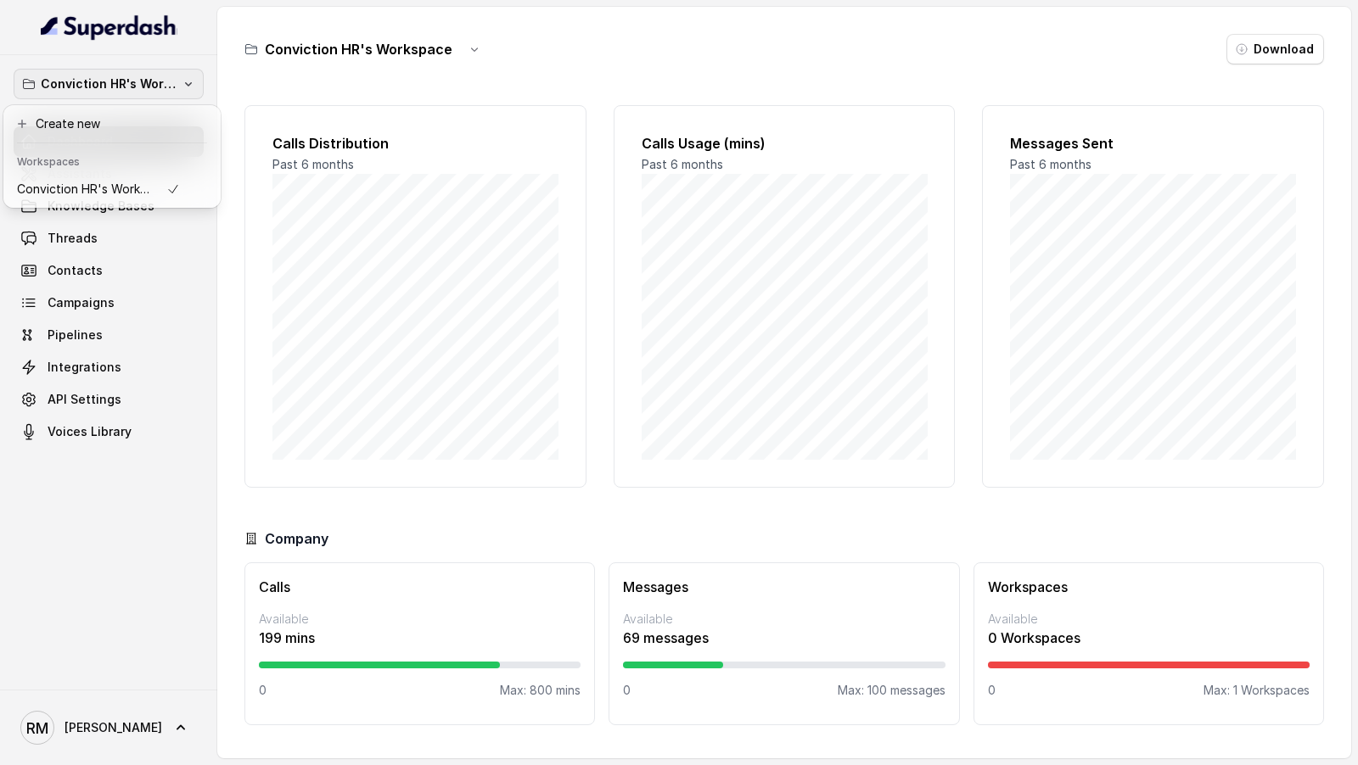
click at [73, 688] on nav "Conviction HR's Workspace Dashboard Assistants Knowledge Bases Threads Contacts…" at bounding box center [108, 382] width 217 height 765
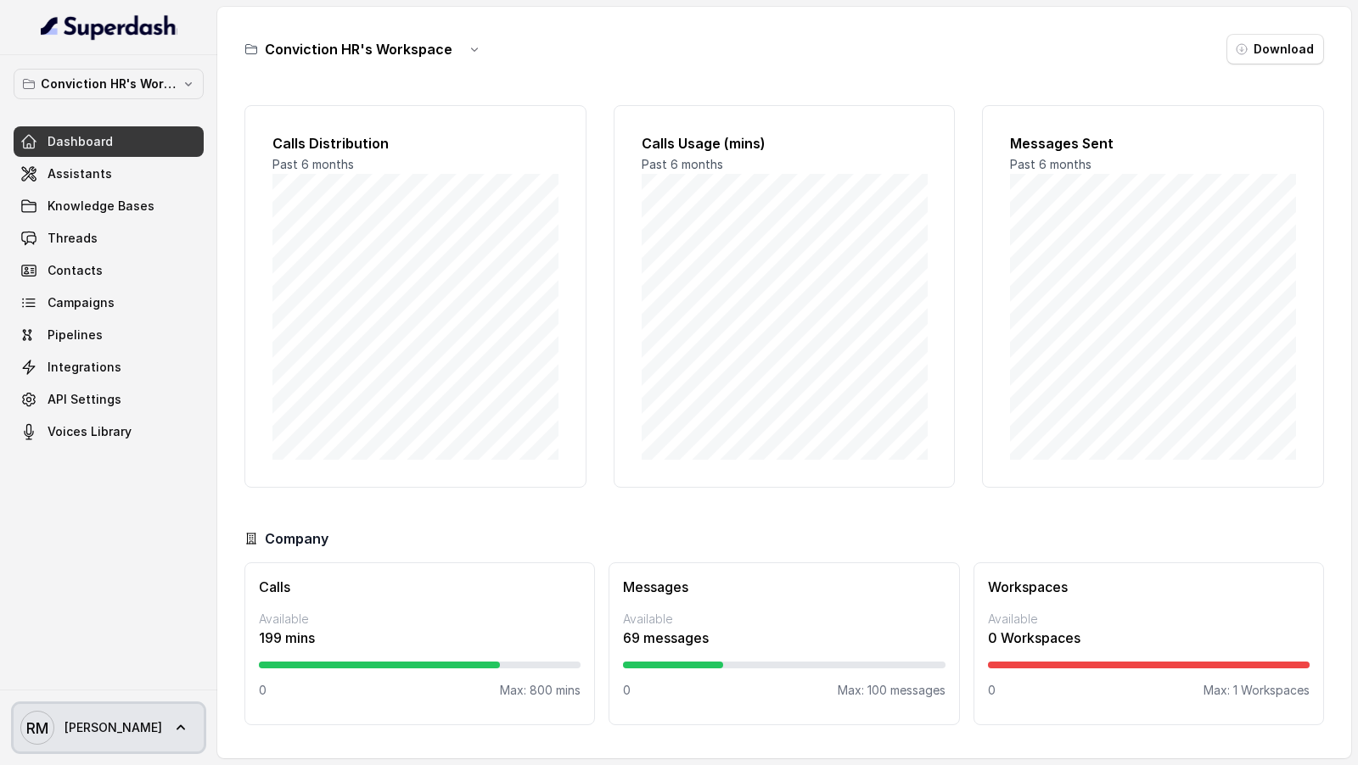
click at [73, 688] on span "[PERSON_NAME]" at bounding box center [113, 727] width 98 height 17
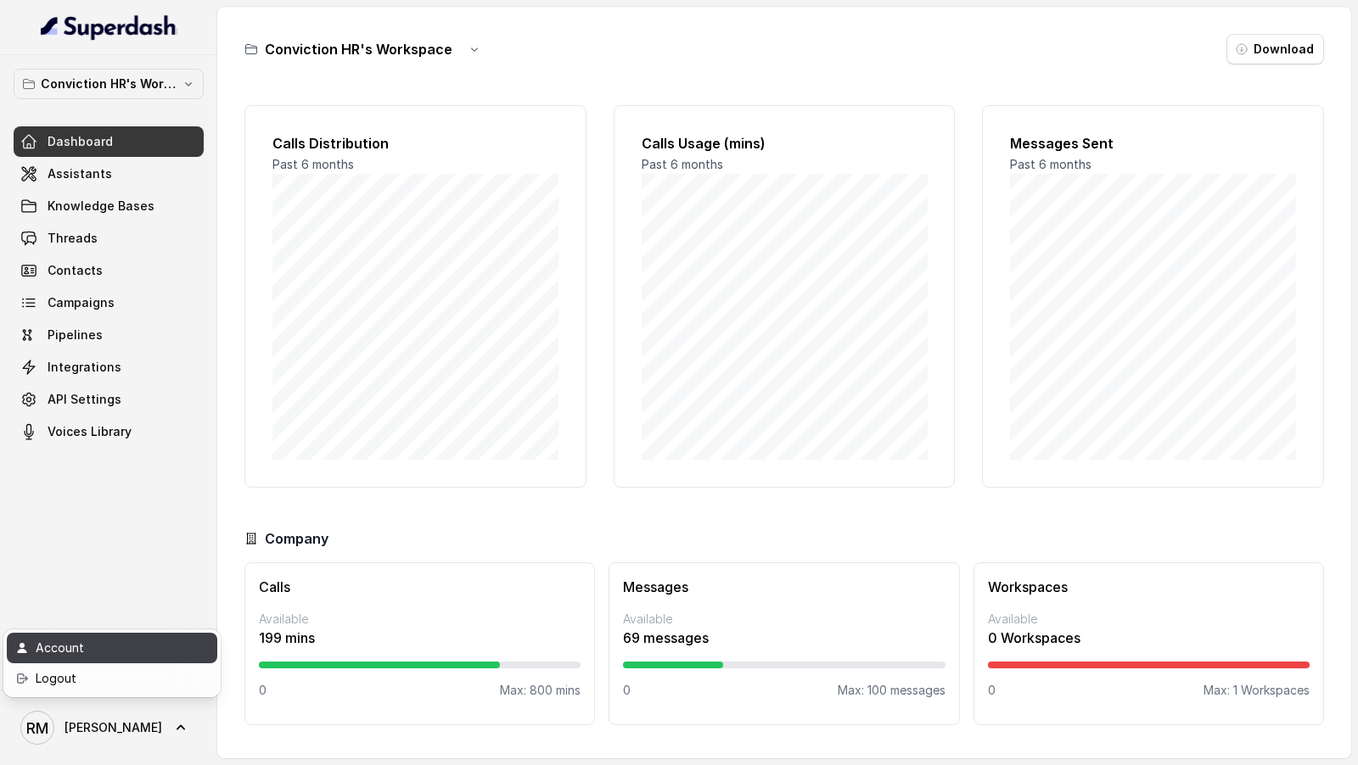
click at [117, 644] on div "Account" at bounding box center [108, 648] width 144 height 20
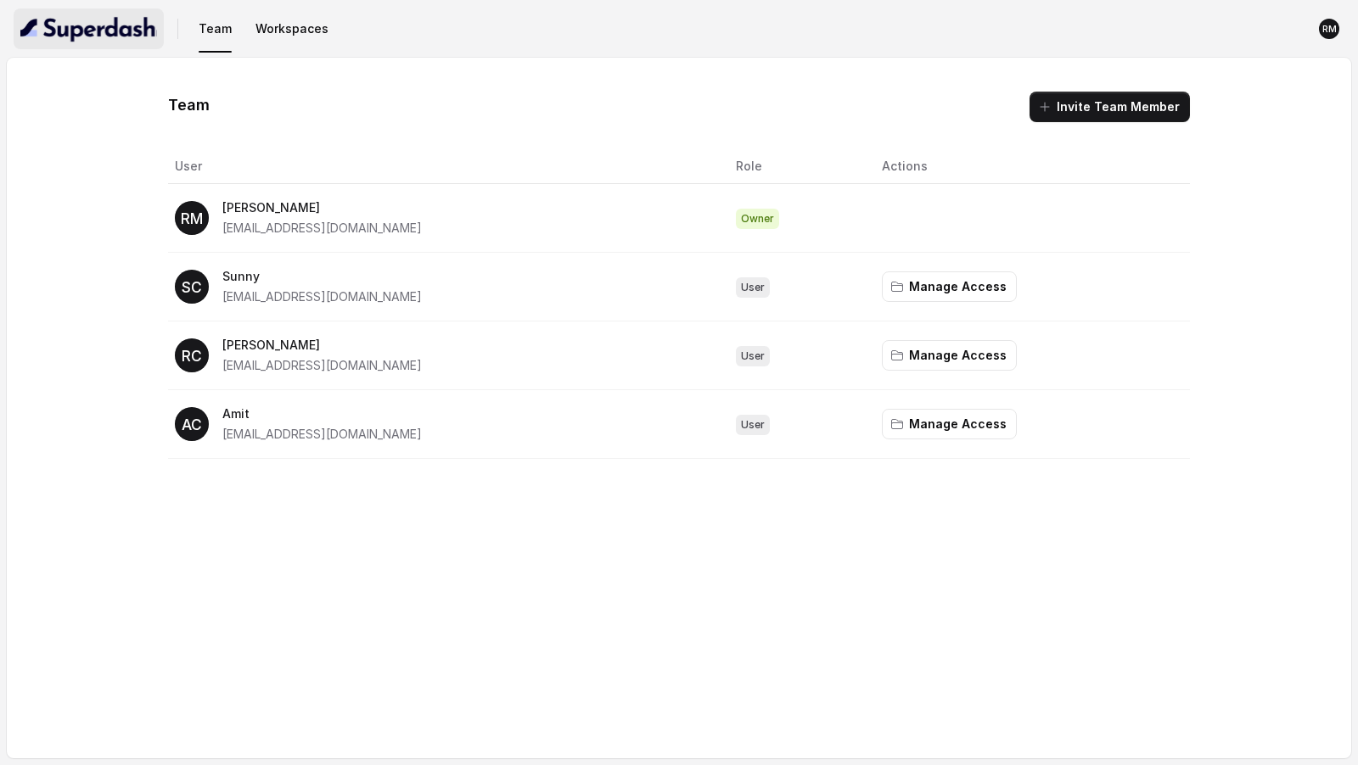
click at [104, 45] on button "button" at bounding box center [89, 28] width 150 height 41
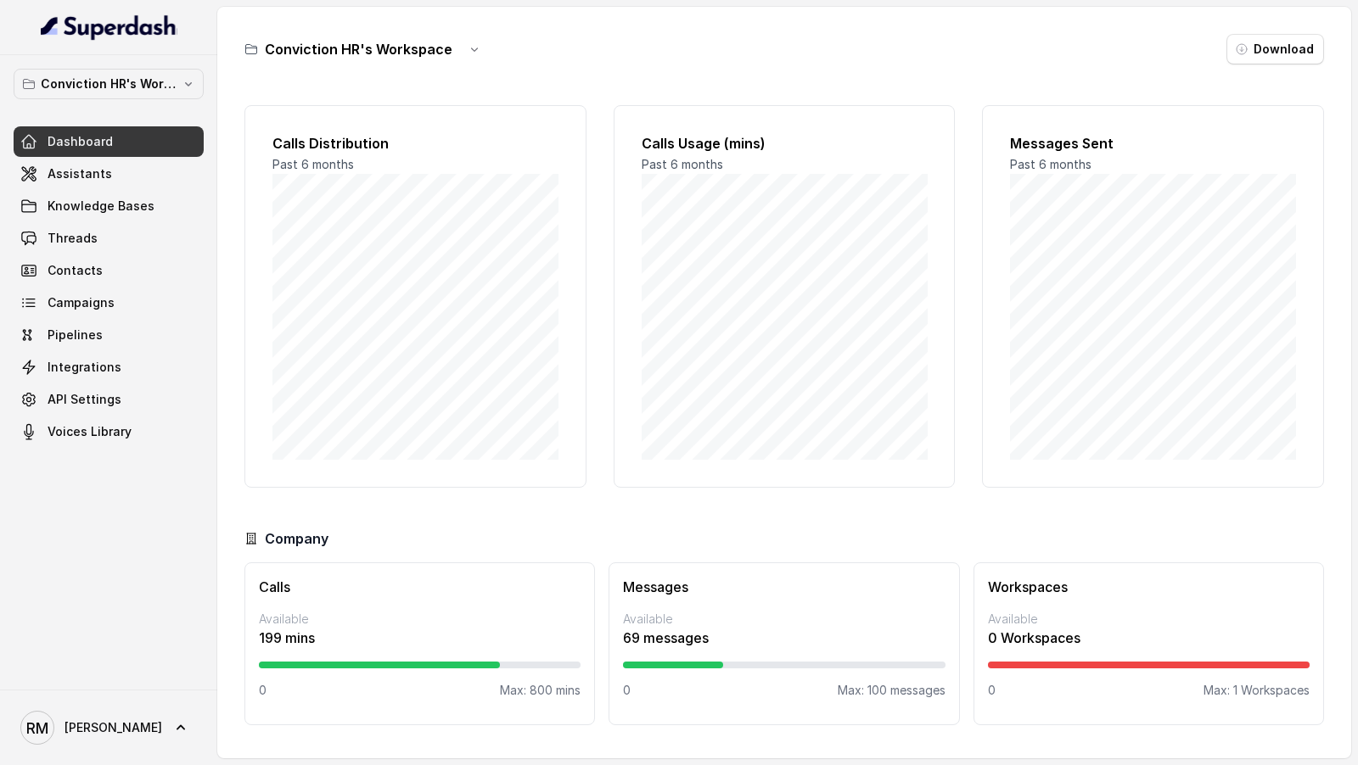
click at [87, 234] on span "Threads" at bounding box center [73, 238] width 50 height 17
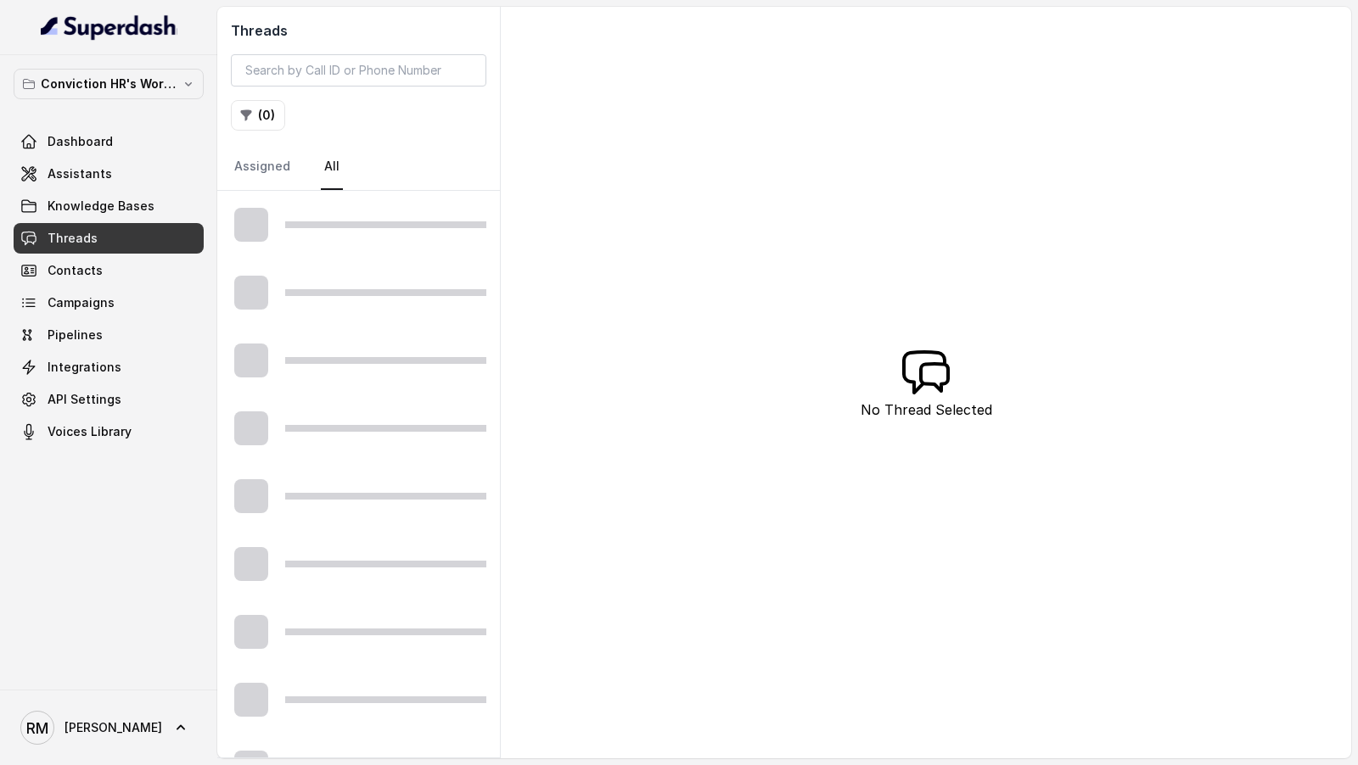
click at [87, 234] on span "Threads" at bounding box center [73, 238] width 50 height 17
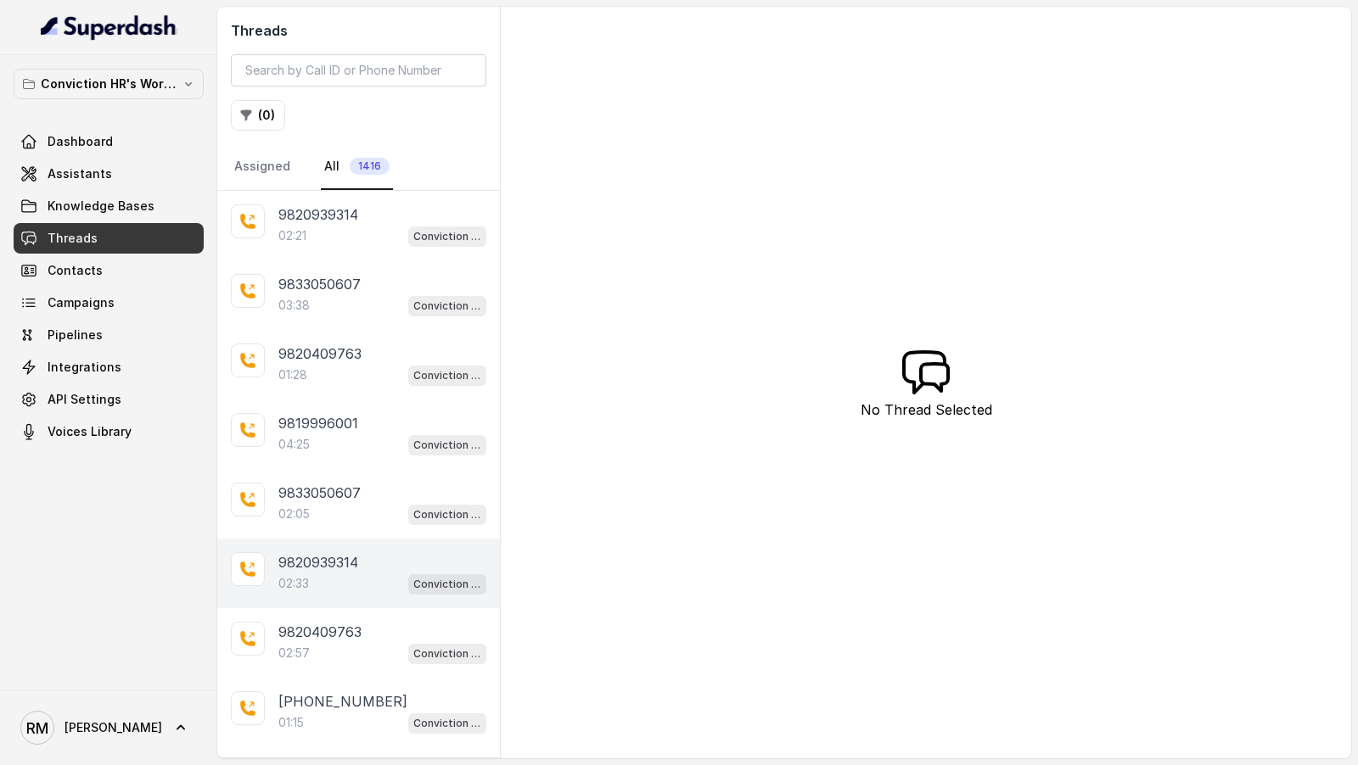
scroll to position [387, 0]
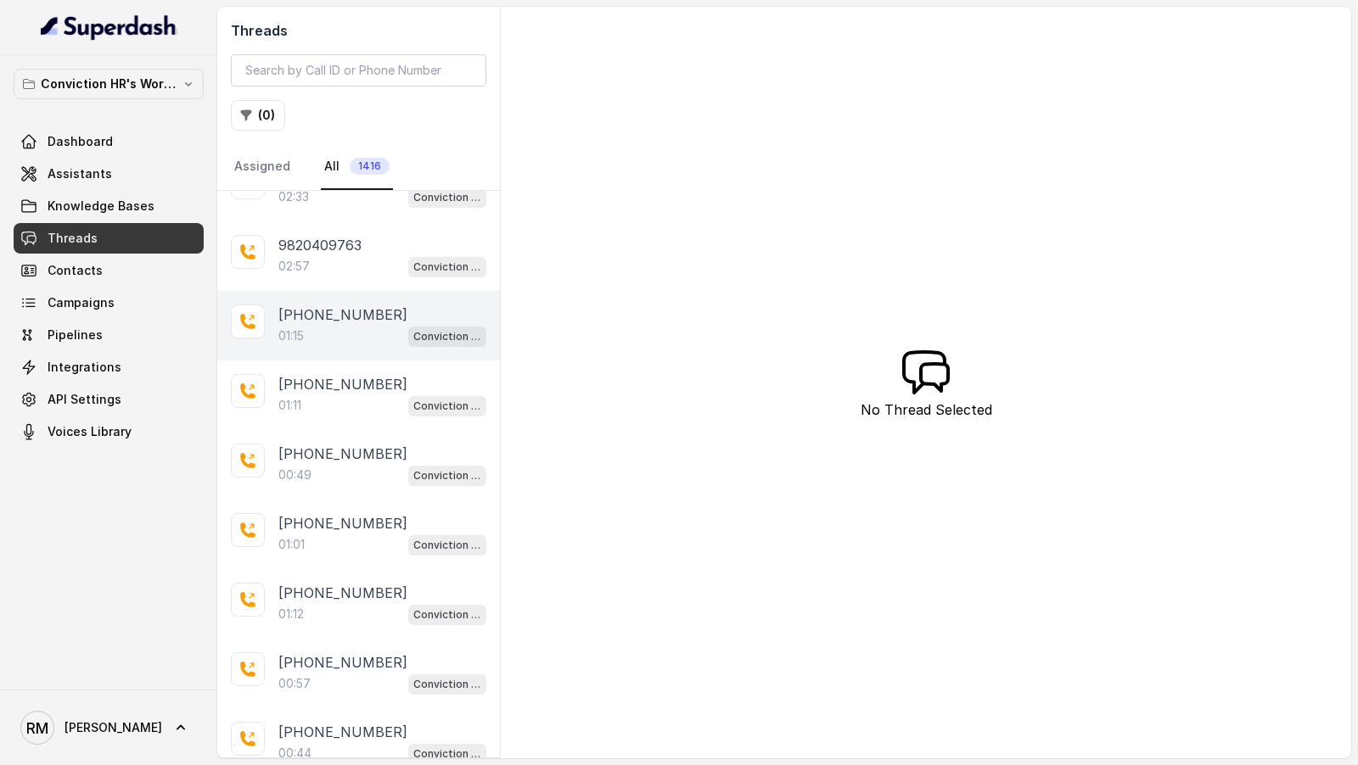
click at [342, 333] on div "01:15 Conviction HR Outbound Assistant" at bounding box center [382, 336] width 208 height 22
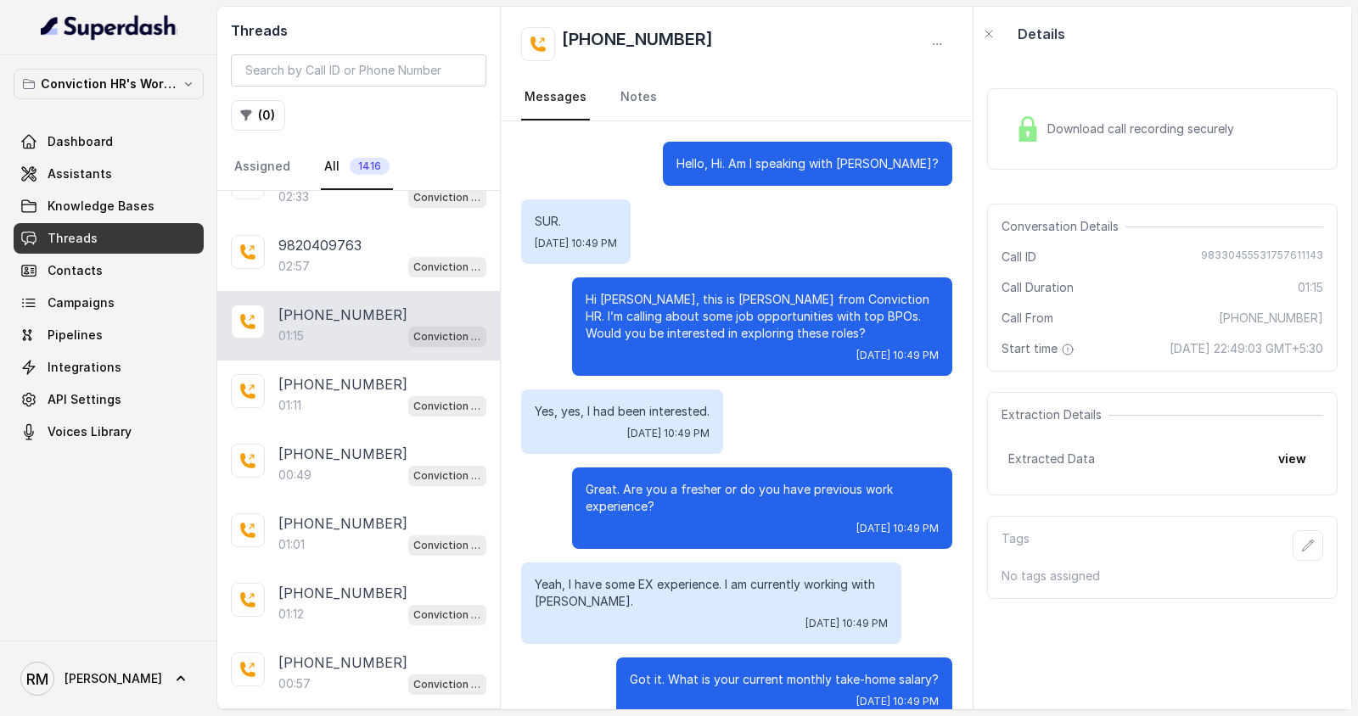
click at [1121, 135] on span "Download call recording securely" at bounding box center [1143, 128] width 193 height 17
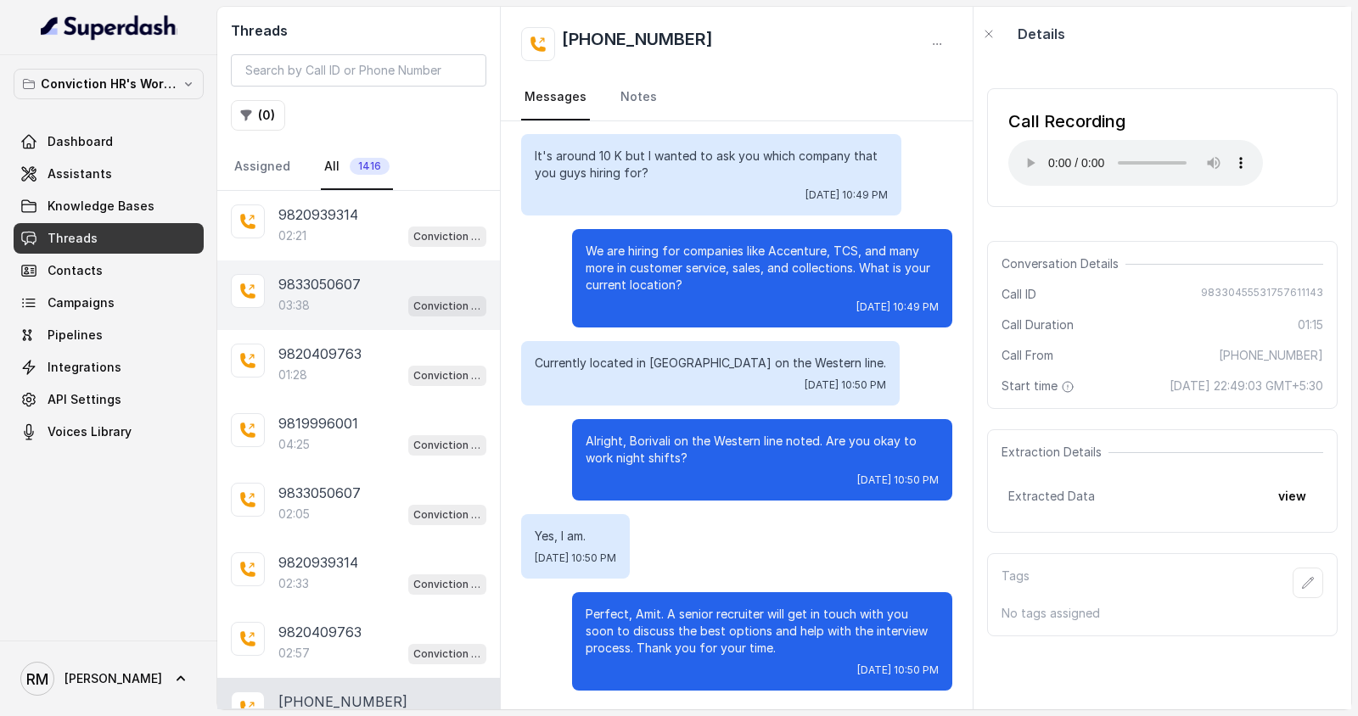
click at [338, 299] on div "03:38 Conviction HR Outbound Assistant" at bounding box center [382, 305] width 208 height 22
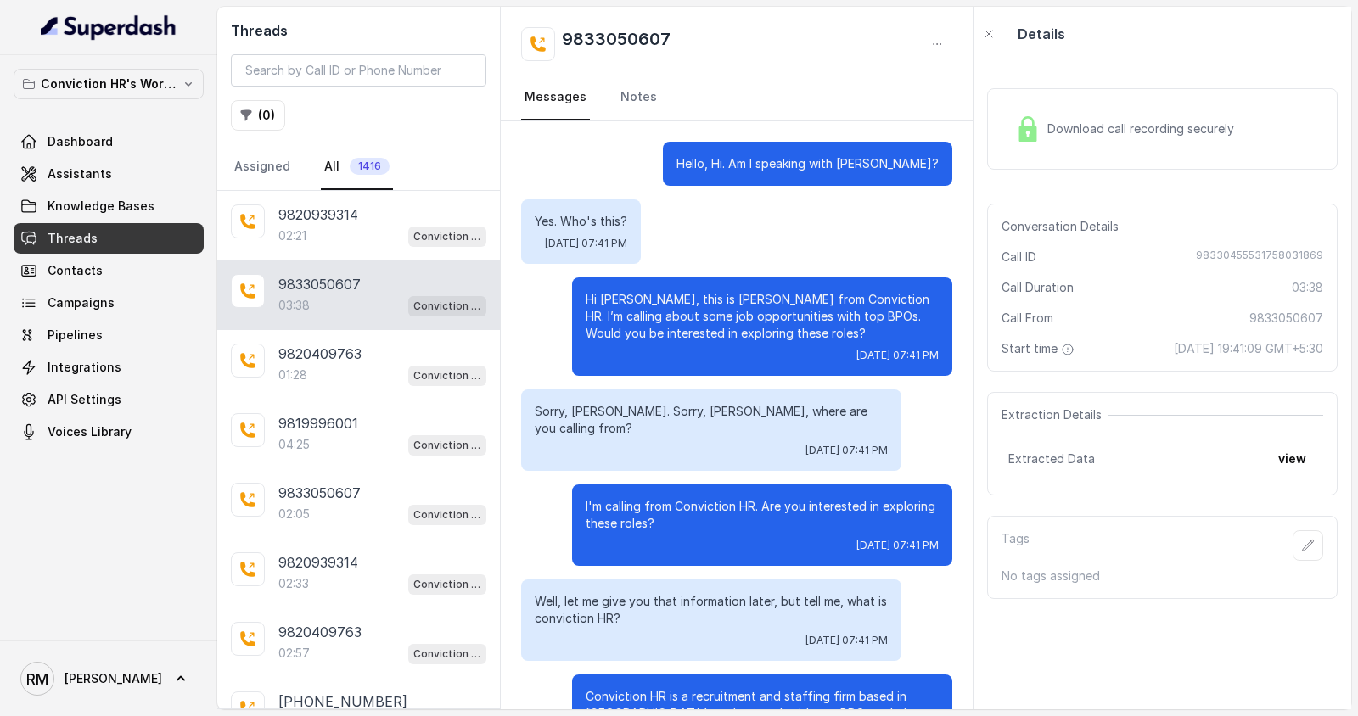
click at [1074, 148] on div "Download call recording securely" at bounding box center [1162, 128] width 350 height 81
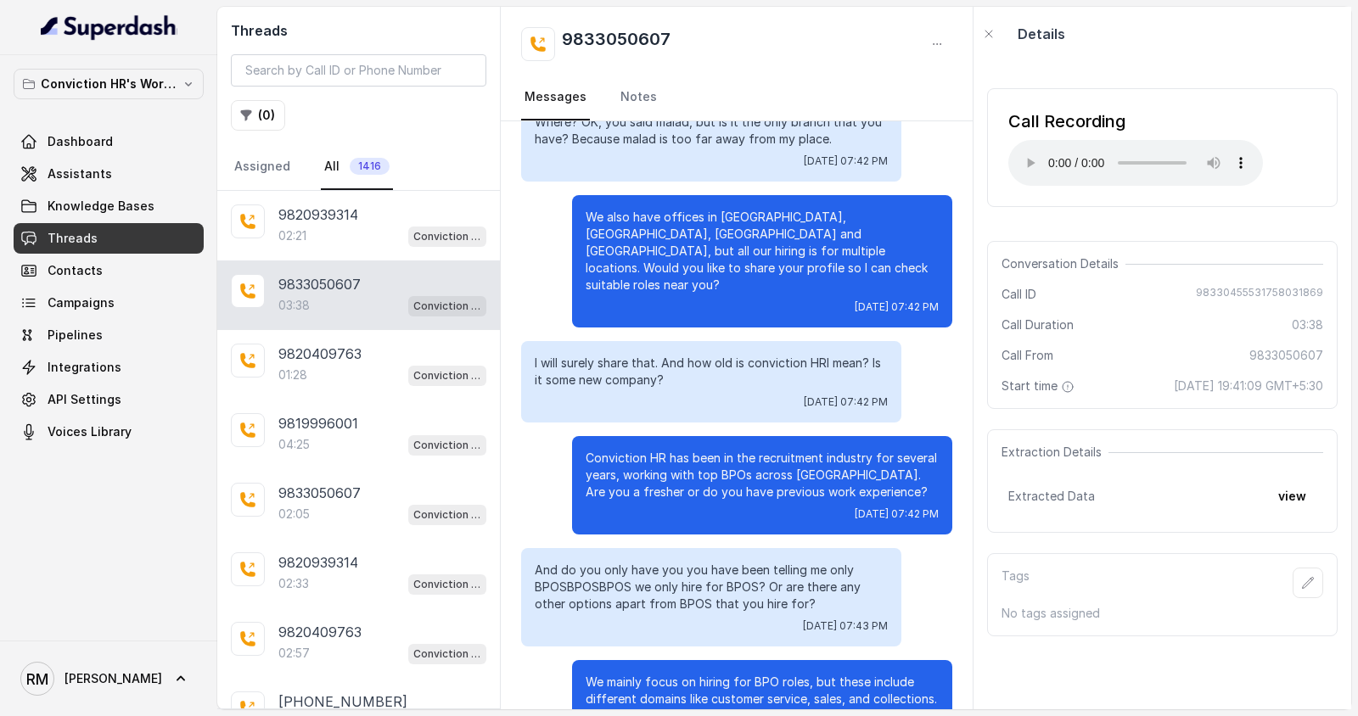
scroll to position [874, 0]
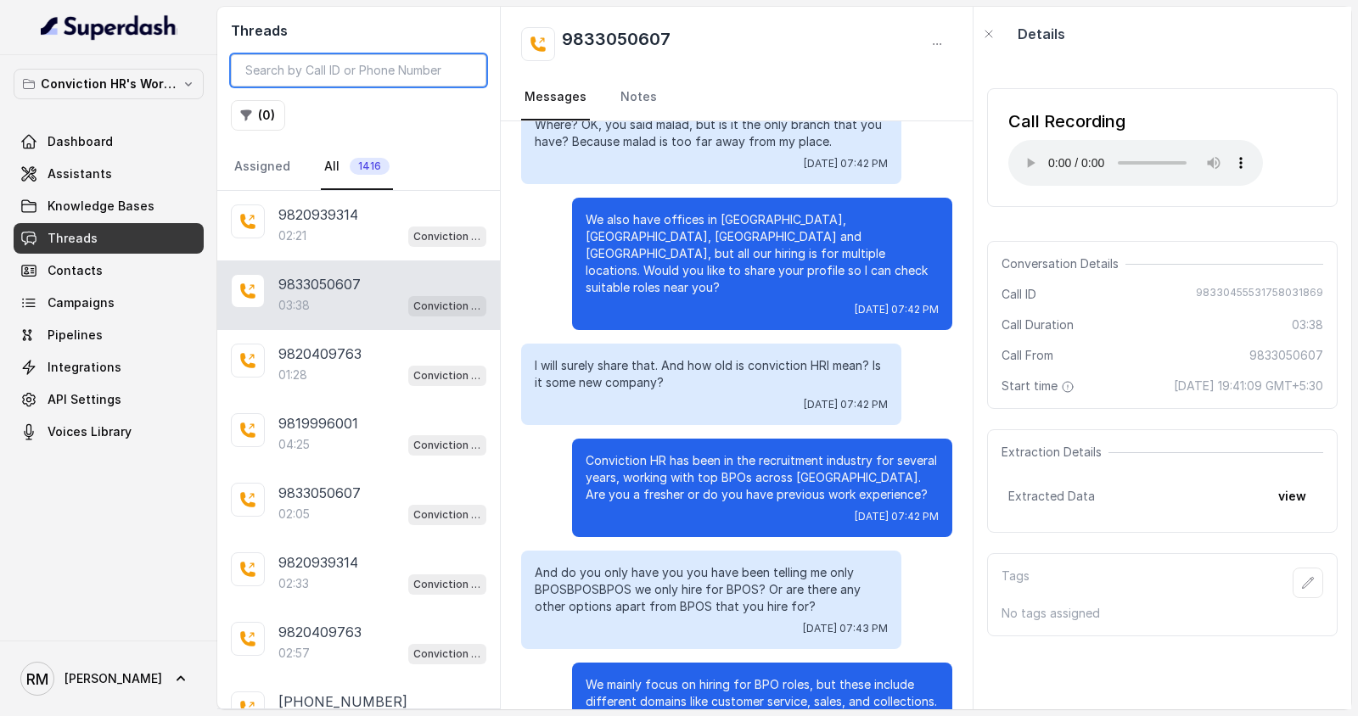
click at [327, 69] on input "search" at bounding box center [358, 70] width 255 height 32
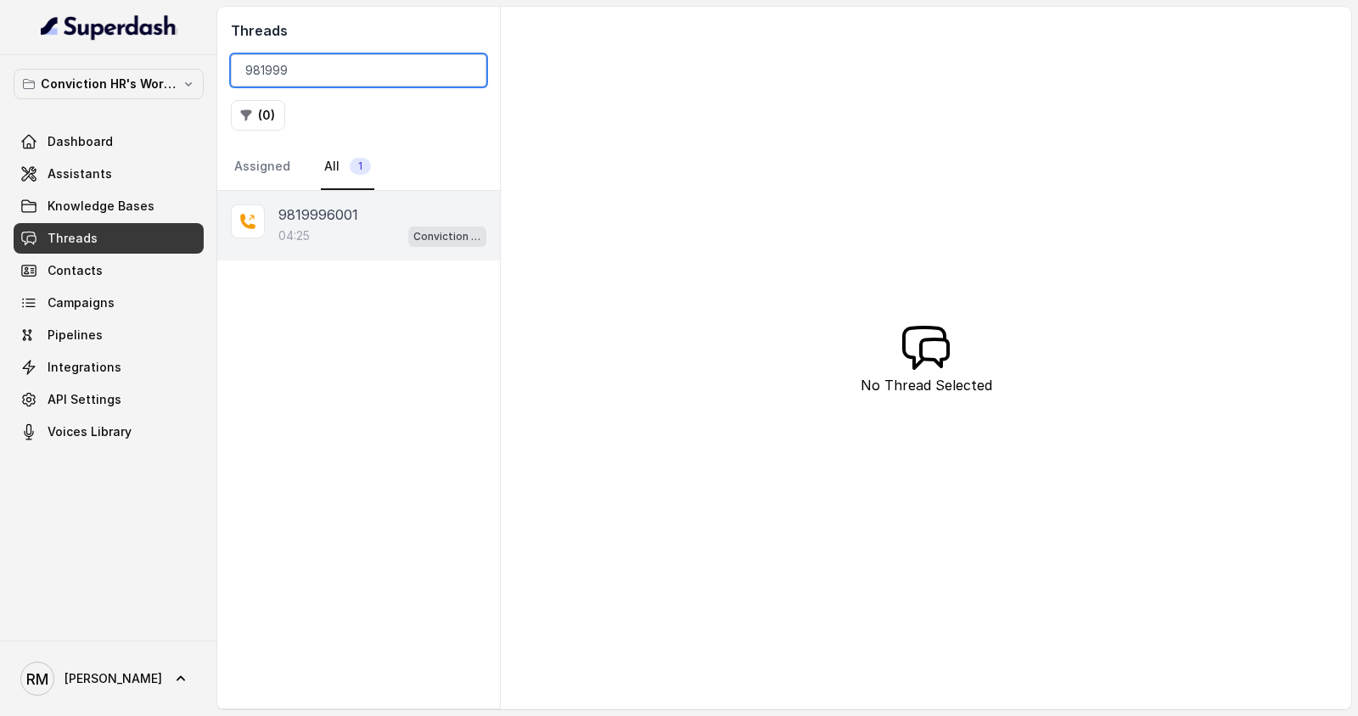
type input "981999"
click at [333, 204] on p "9819996001" at bounding box center [318, 214] width 80 height 20
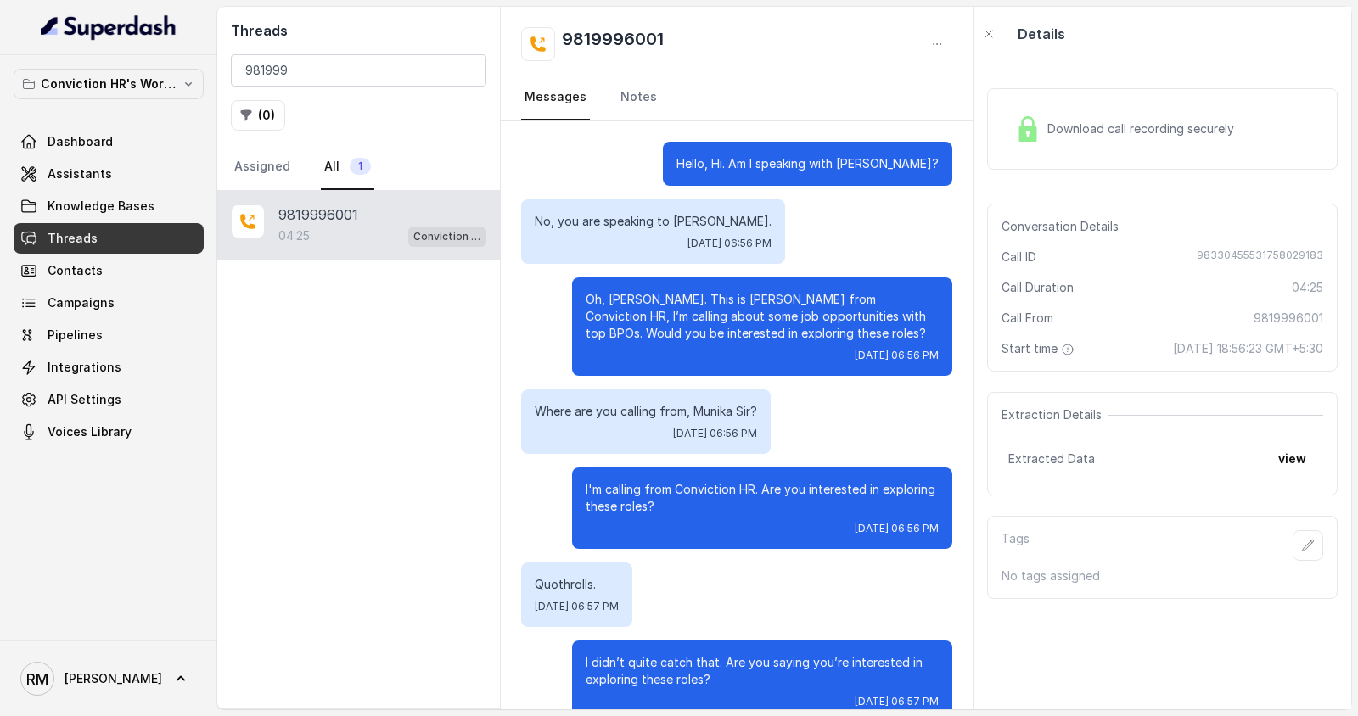
click at [1216, 139] on div "Download call recording securely" at bounding box center [1124, 128] width 232 height 39
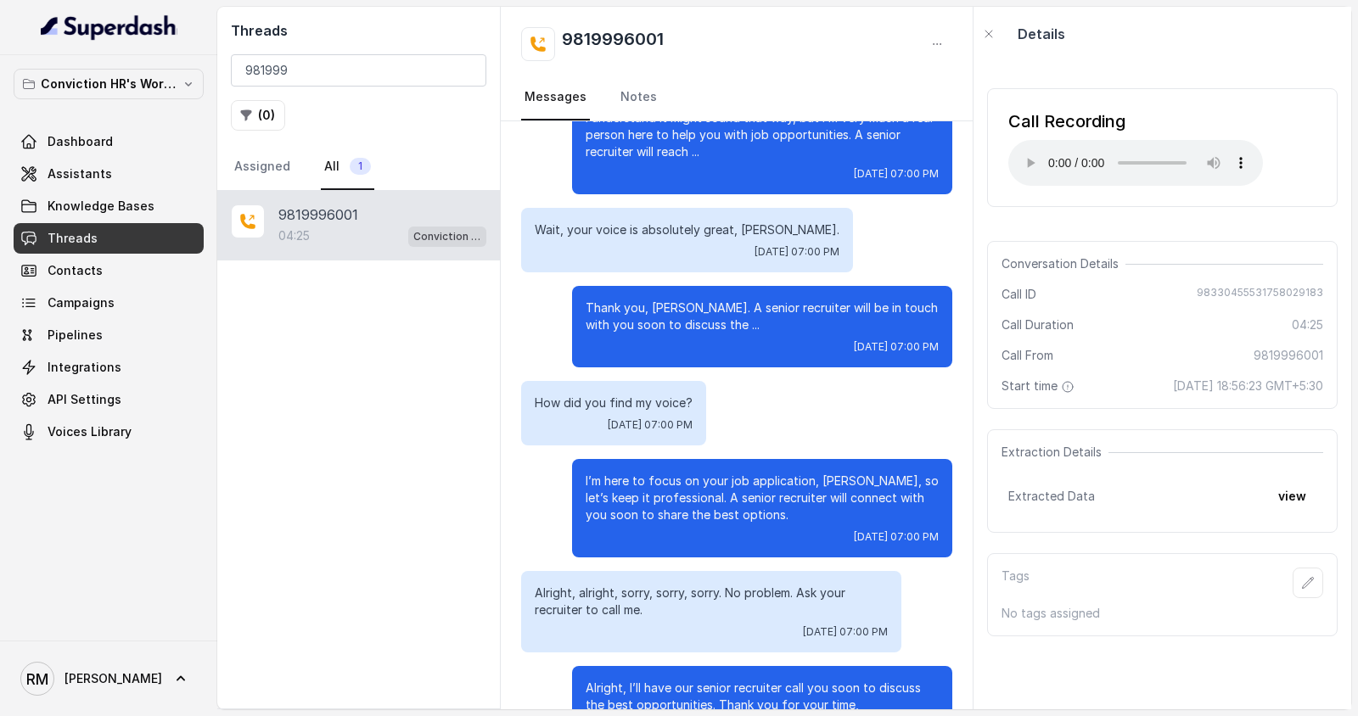
scroll to position [4141, 0]
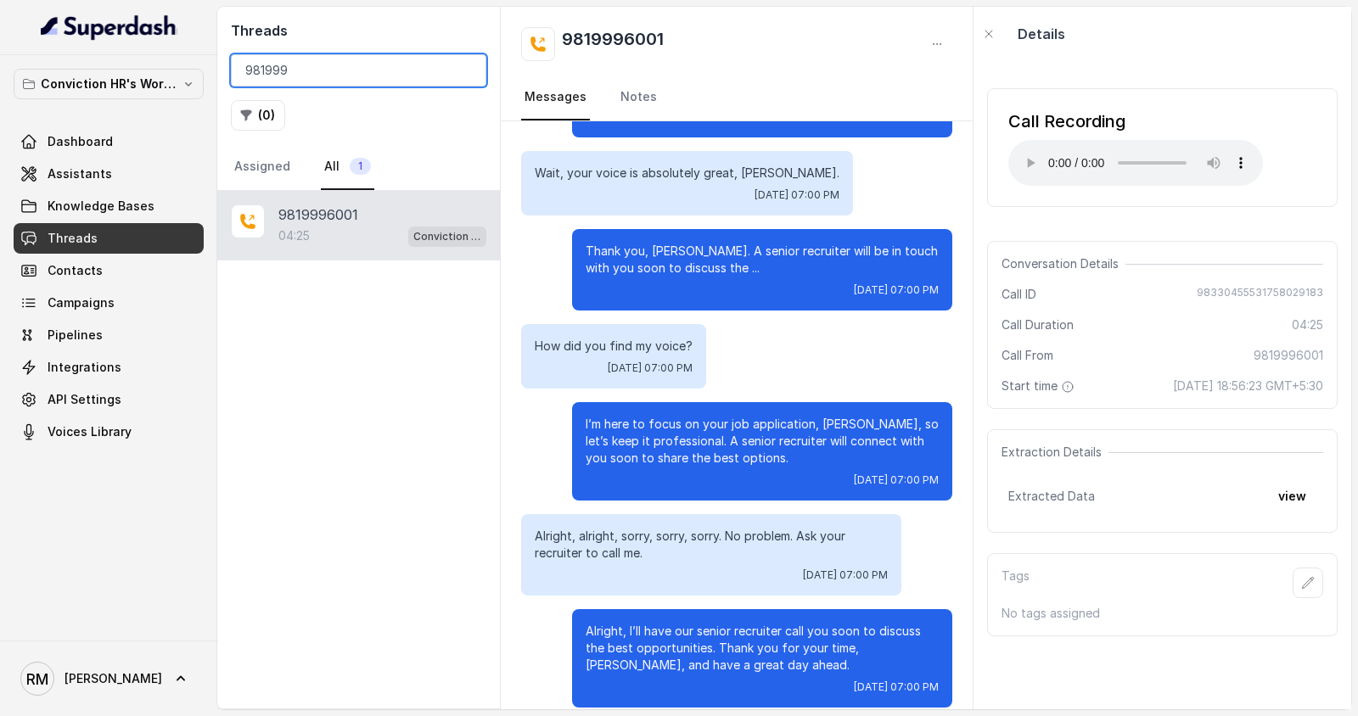
click at [467, 70] on input "981999" at bounding box center [358, 70] width 255 height 32
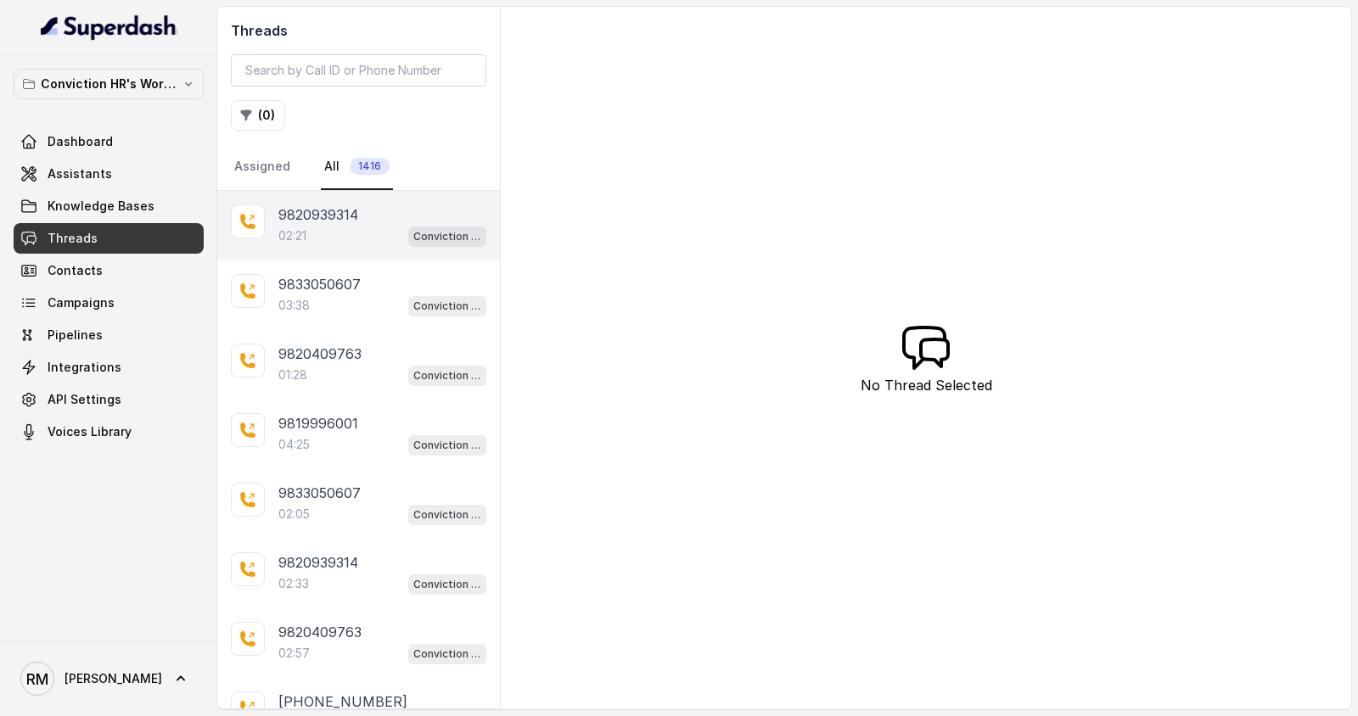
click at [380, 216] on div "9820939314" at bounding box center [382, 214] width 208 height 20
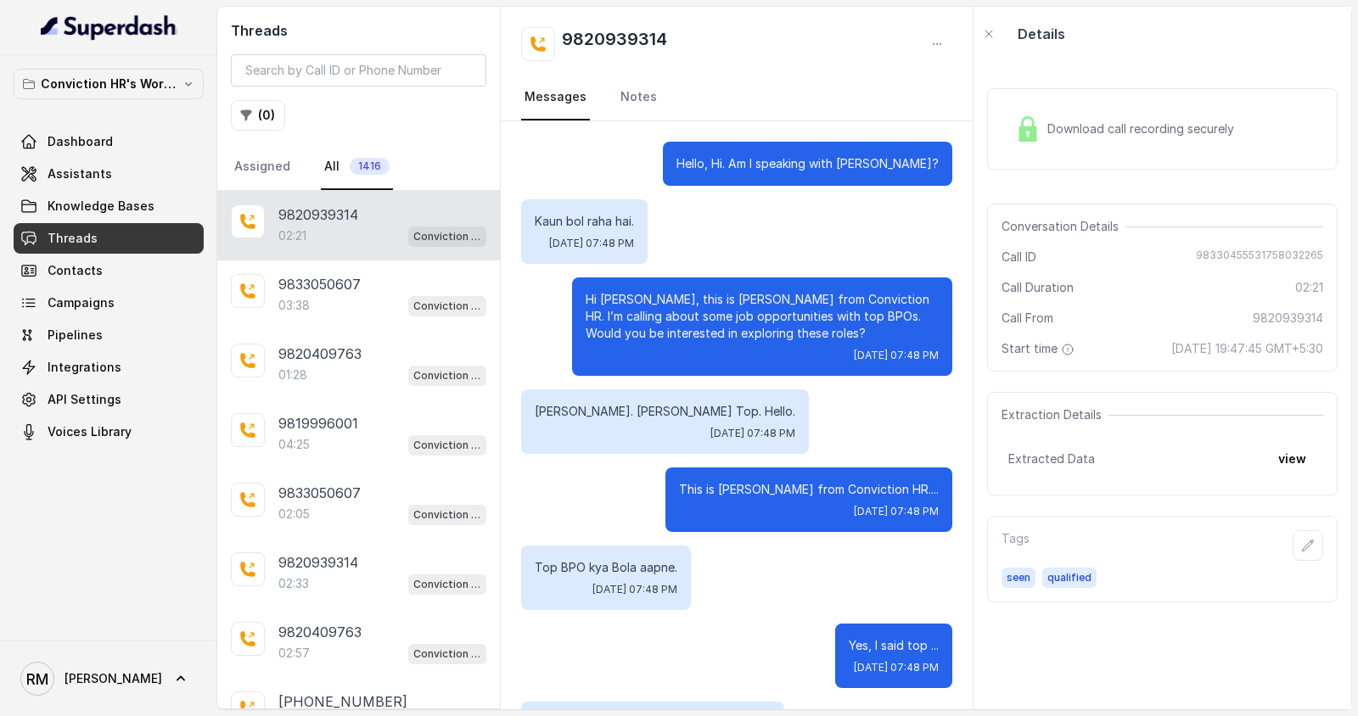
scroll to position [2213, 0]
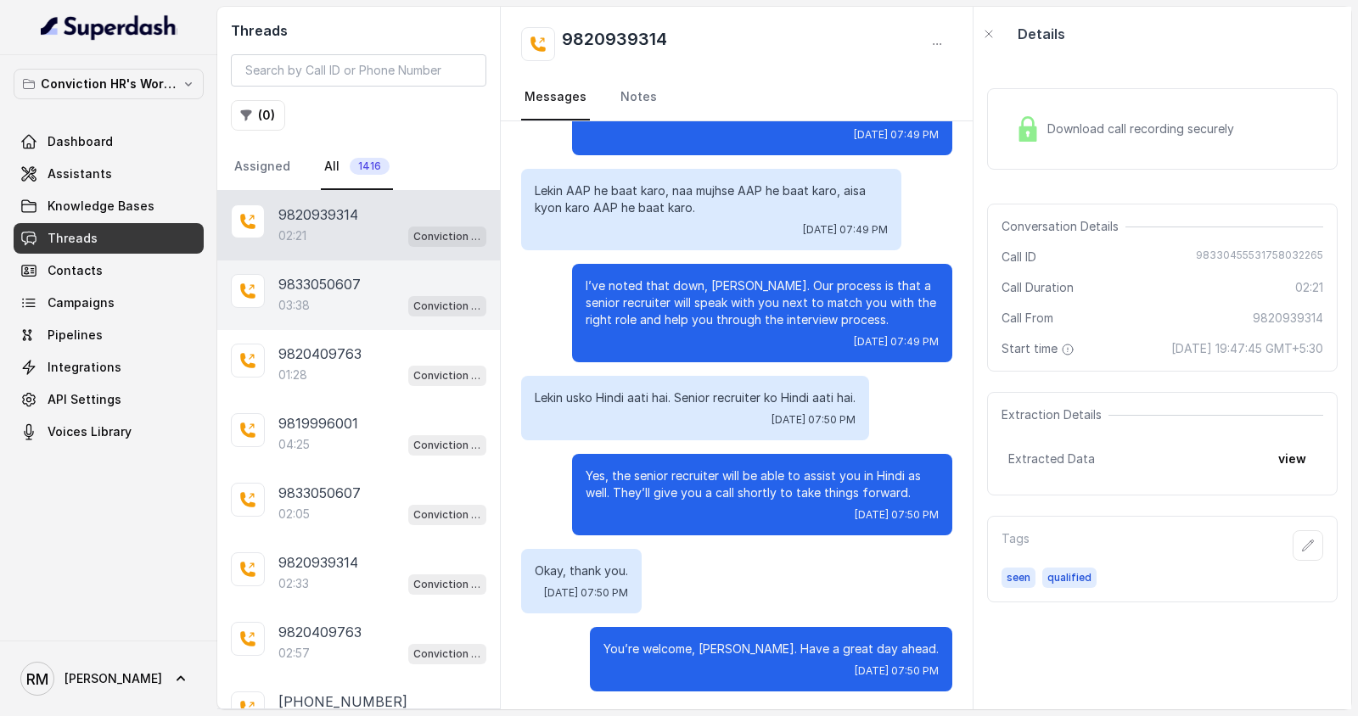
click at [382, 304] on div "03:38 Conviction HR Outbound Assistant" at bounding box center [382, 305] width 208 height 22
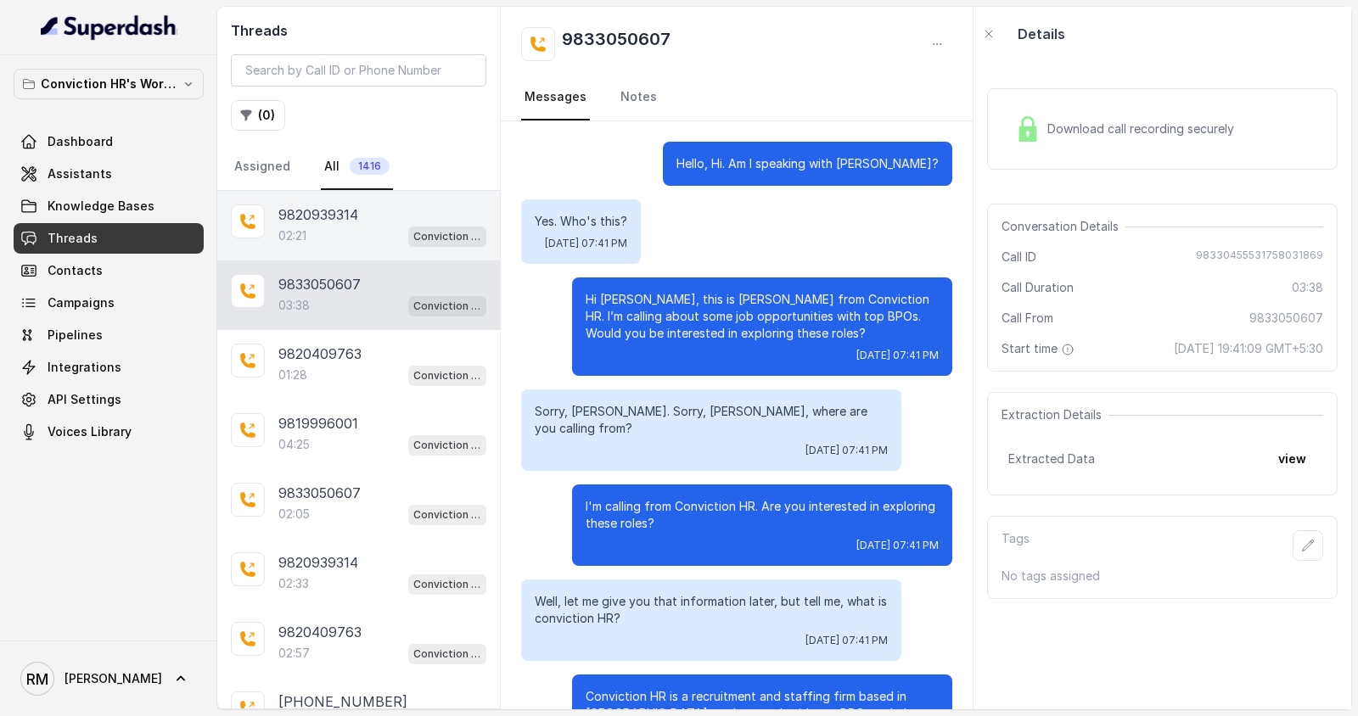
scroll to position [2675, 0]
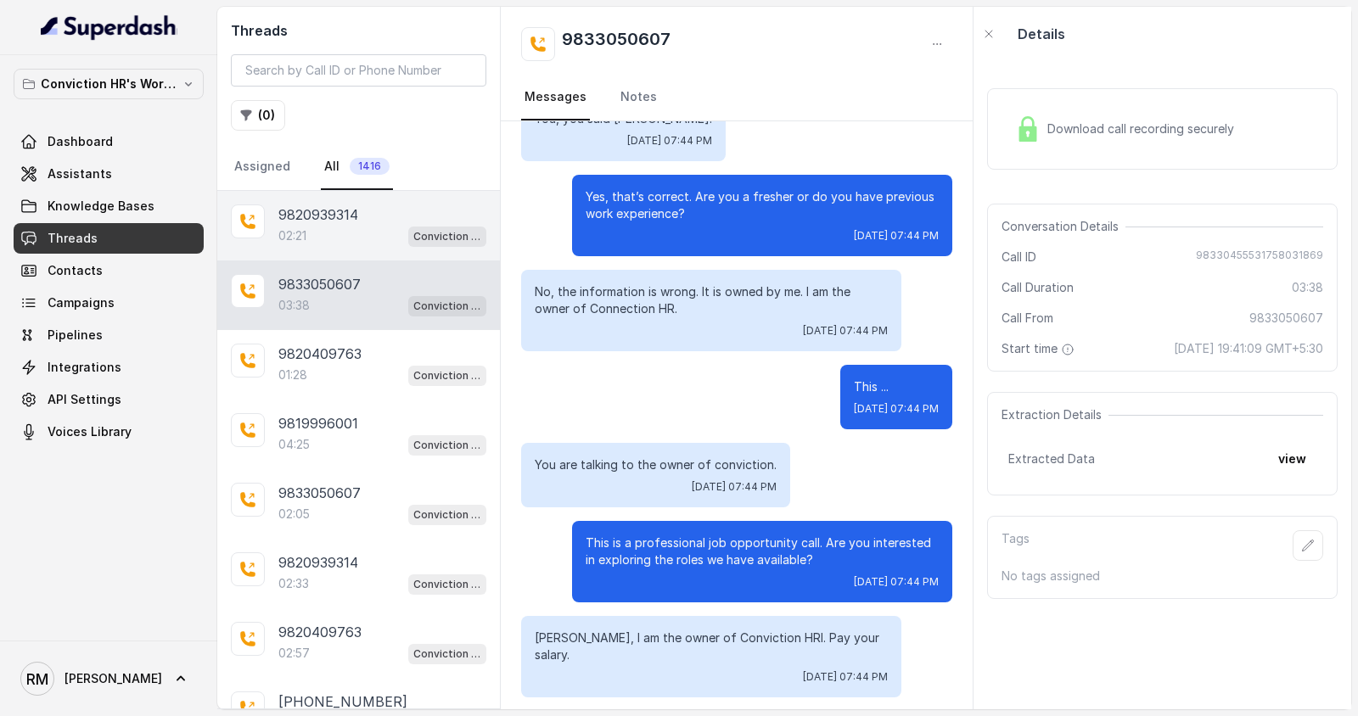
click at [389, 208] on div "9820939314" at bounding box center [382, 214] width 208 height 20
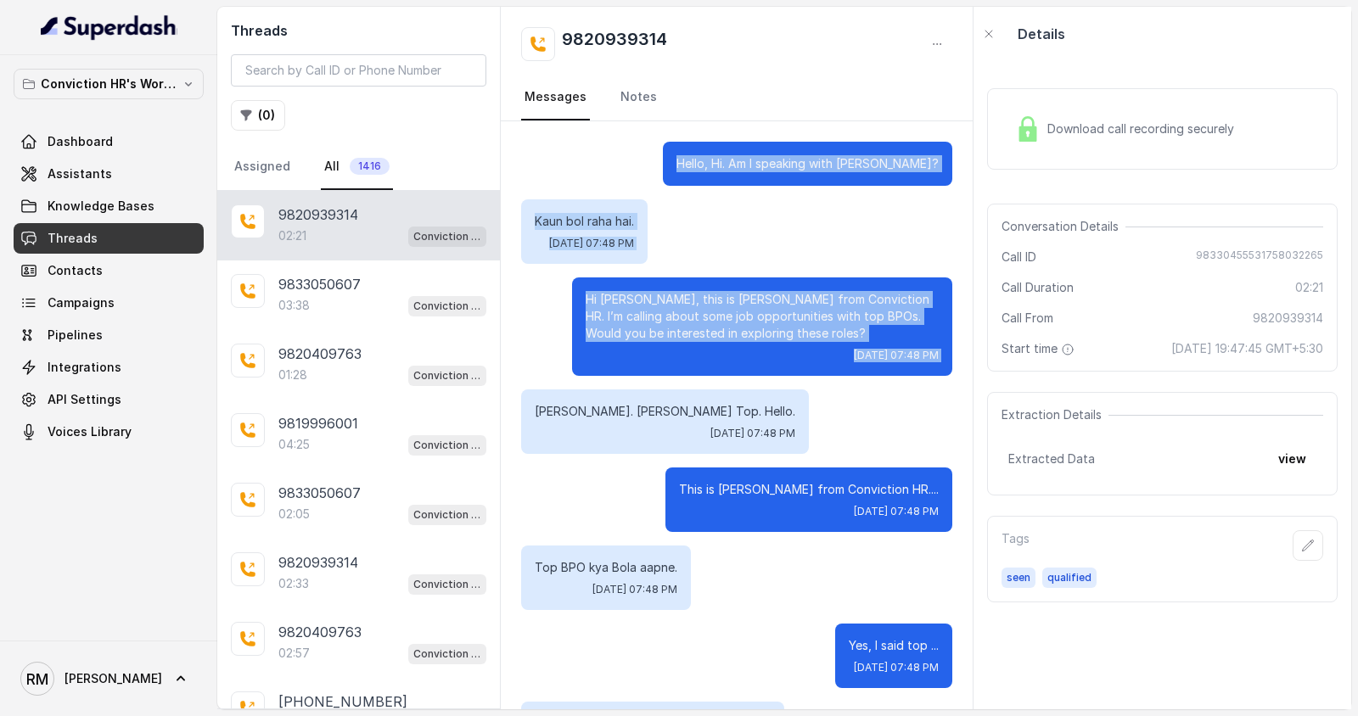
drag, startPoint x: 711, startPoint y: 147, endPoint x: 817, endPoint y: 399, distance: 273.4
click at [817, 399] on div "[PERSON_NAME]. [PERSON_NAME] Top. Hello. [DATE] 07:48 PM" at bounding box center [736, 421] width 431 height 64
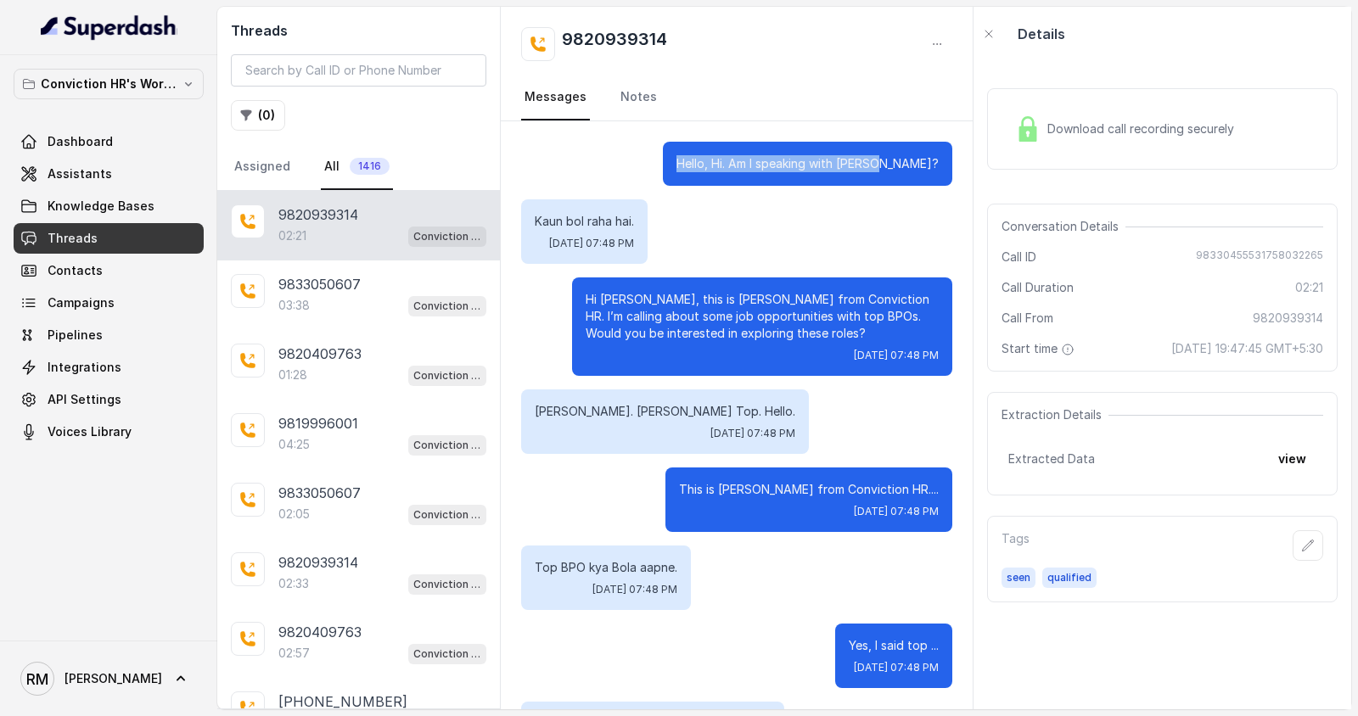
drag, startPoint x: 733, startPoint y: 154, endPoint x: 938, endPoint y: 174, distance: 205.5
click at [938, 174] on div "Hello, Hi. Am I speaking with [PERSON_NAME]?" at bounding box center [807, 164] width 289 height 44
drag, startPoint x: 529, startPoint y: 222, endPoint x: 641, endPoint y: 221, distance: 112.0
click at [642, 221] on div "Kaun bol raha hai. [DATE] 07:48 PM" at bounding box center [584, 231] width 126 height 64
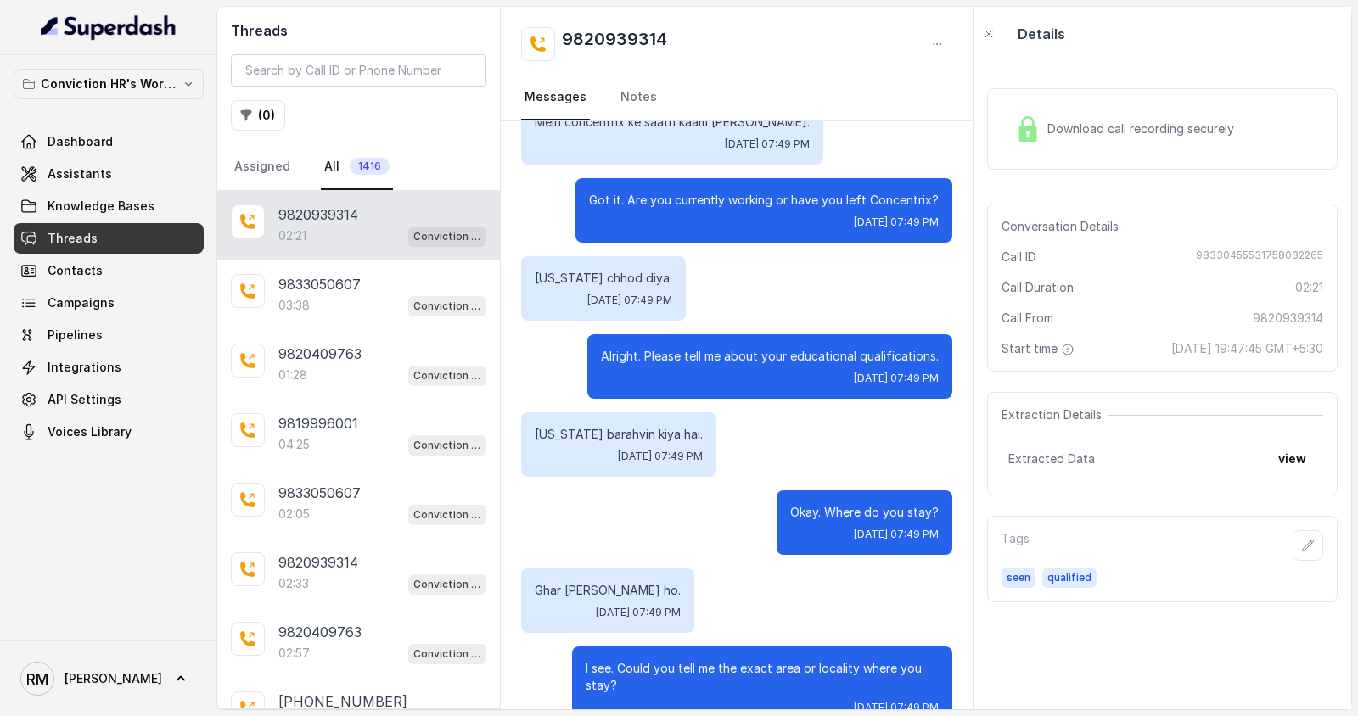
scroll to position [2213, 0]
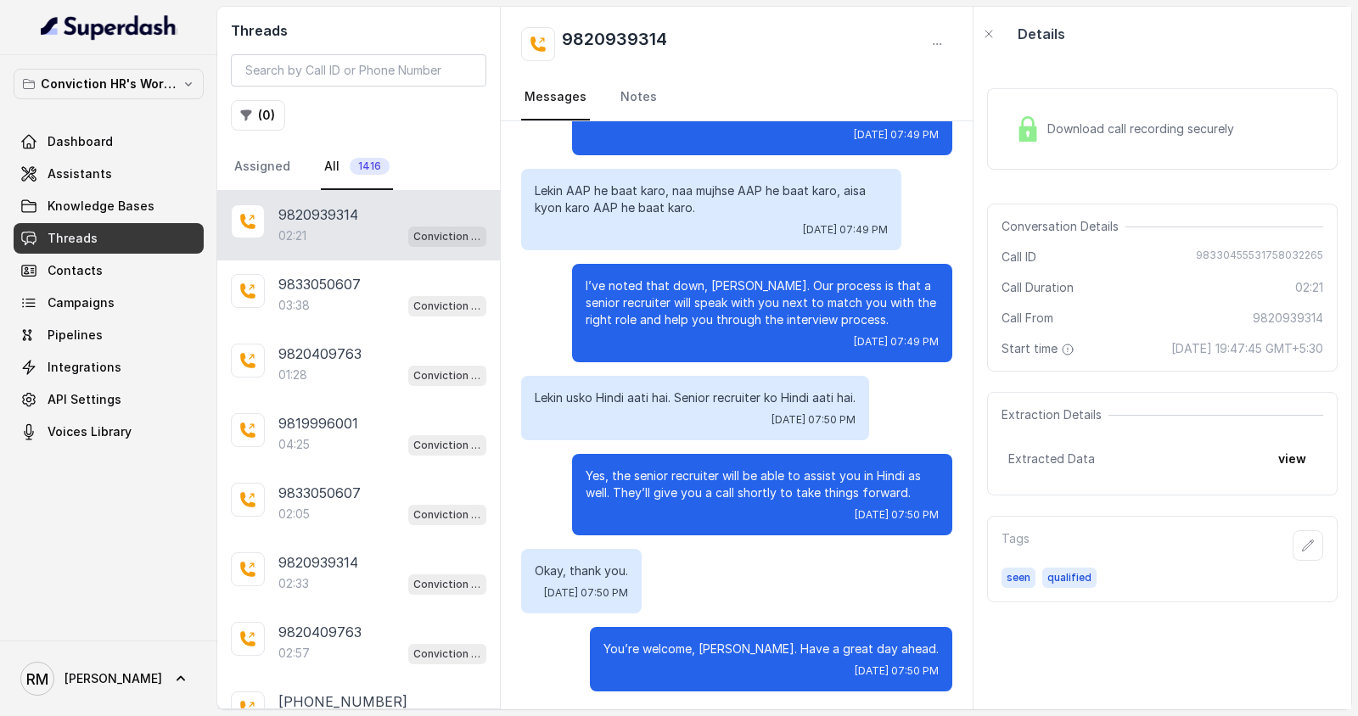
click at [1080, 132] on span "Download call recording securely" at bounding box center [1143, 128] width 193 height 17
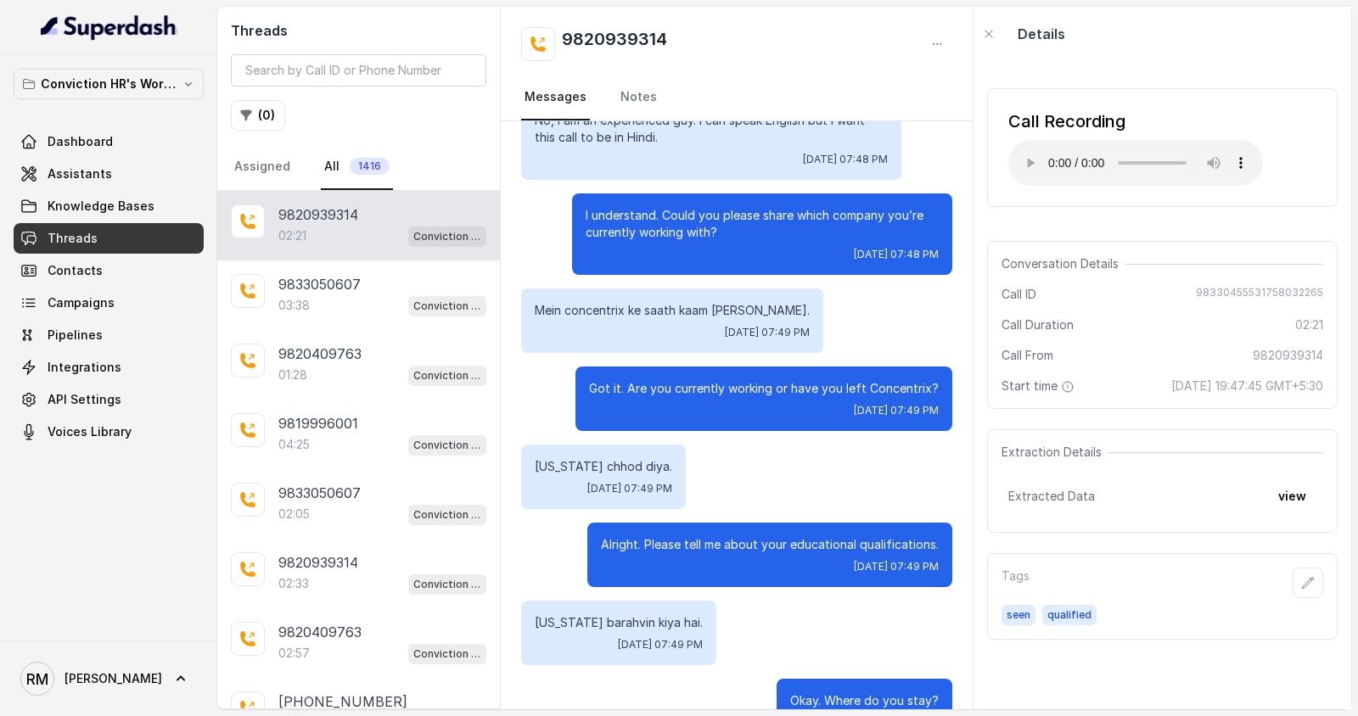
scroll to position [1269, 0]
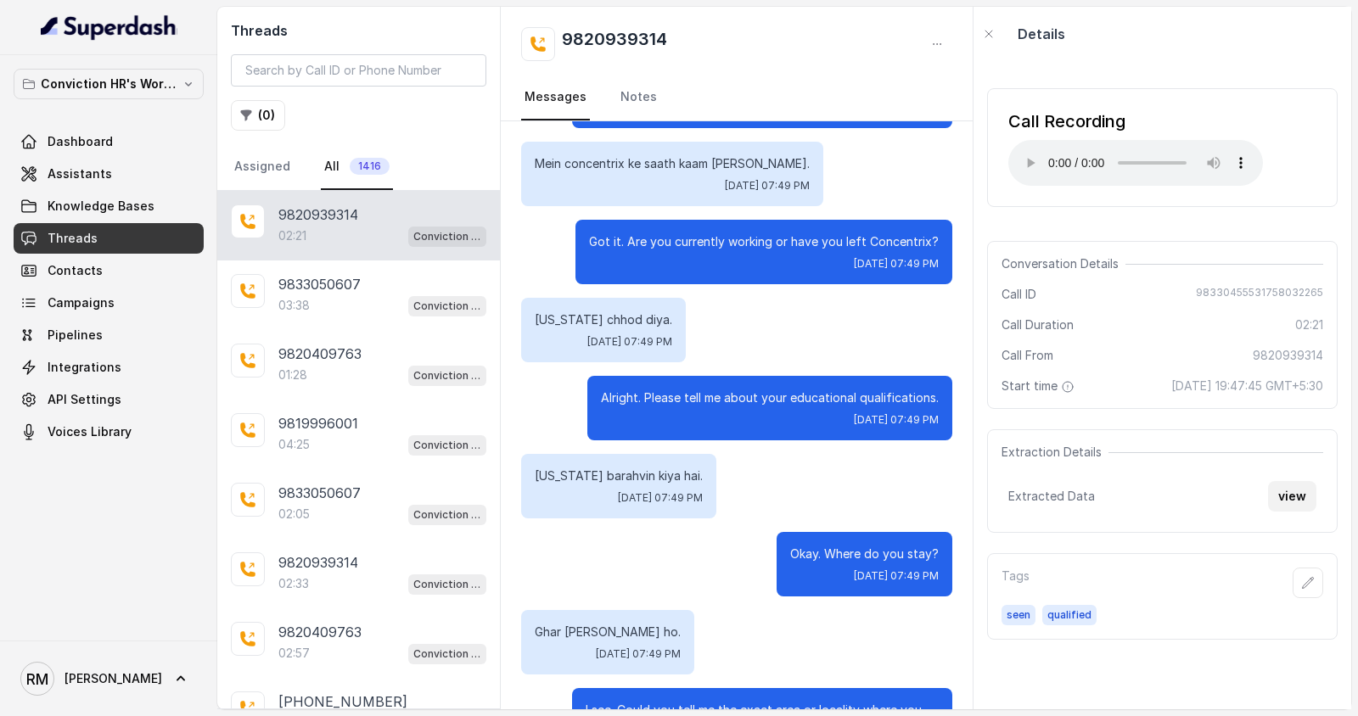
click at [1221, 512] on button "view" at bounding box center [1292, 496] width 48 height 31
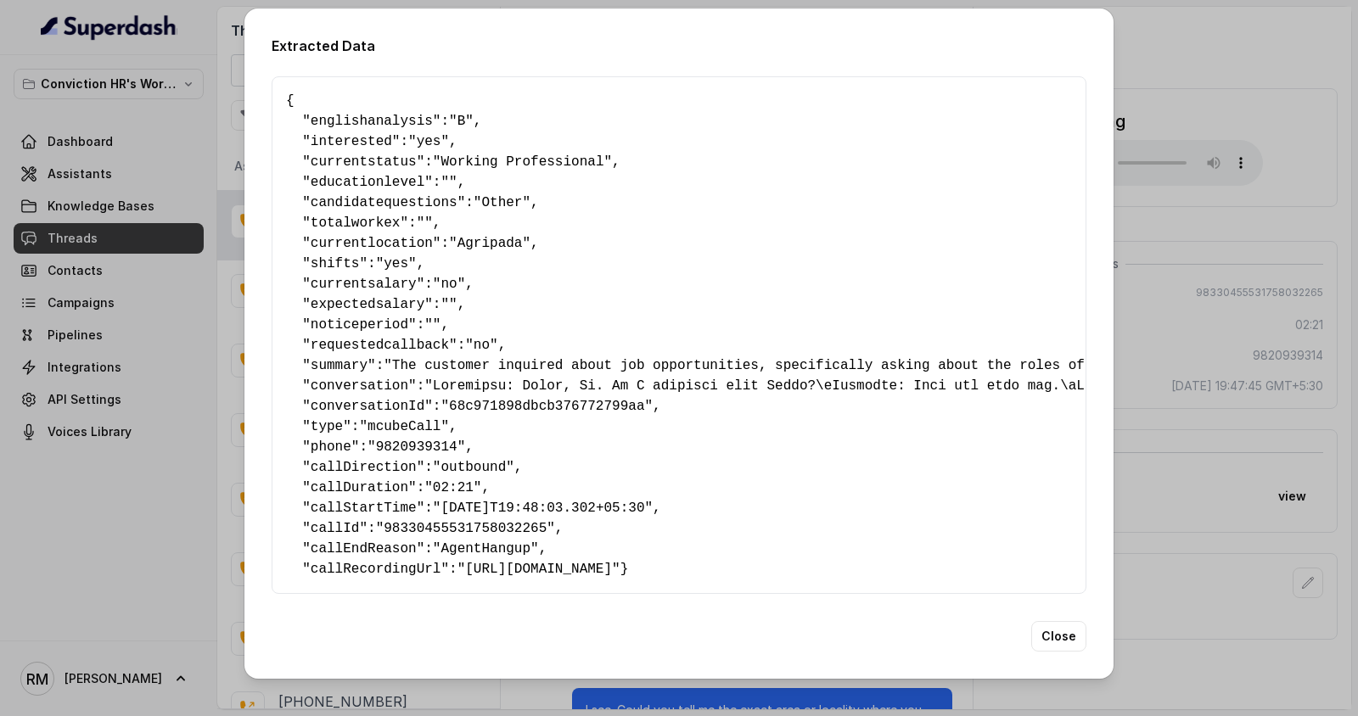
click at [355, 135] on span "interested" at bounding box center [351, 141] width 81 height 15
click at [361, 154] on span "currentstatus" at bounding box center [364, 161] width 106 height 15
click at [357, 176] on span "educationlevel" at bounding box center [368, 182] width 114 height 15
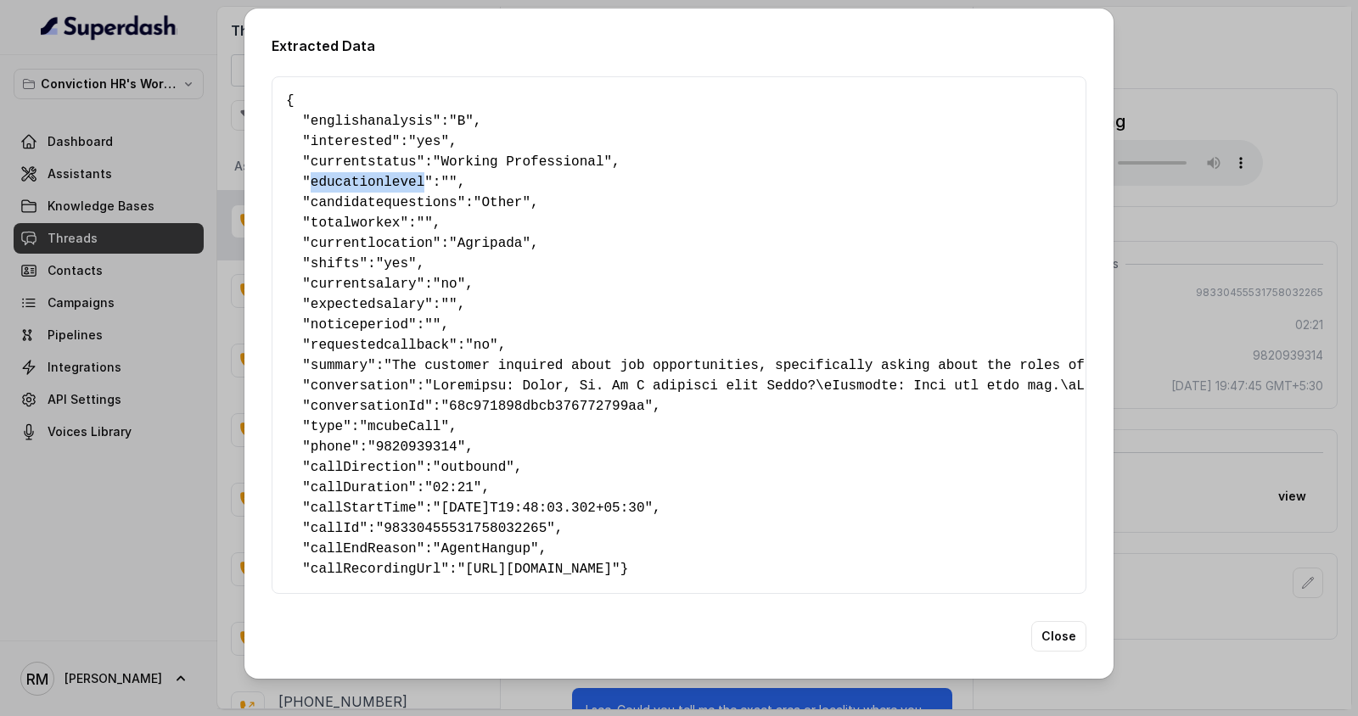
click at [357, 176] on span "educationlevel" at bounding box center [368, 182] width 114 height 15
click at [372, 197] on span "candidatequestions" at bounding box center [384, 202] width 147 height 15
click at [374, 196] on span "candidatequestions" at bounding box center [384, 202] width 147 height 15
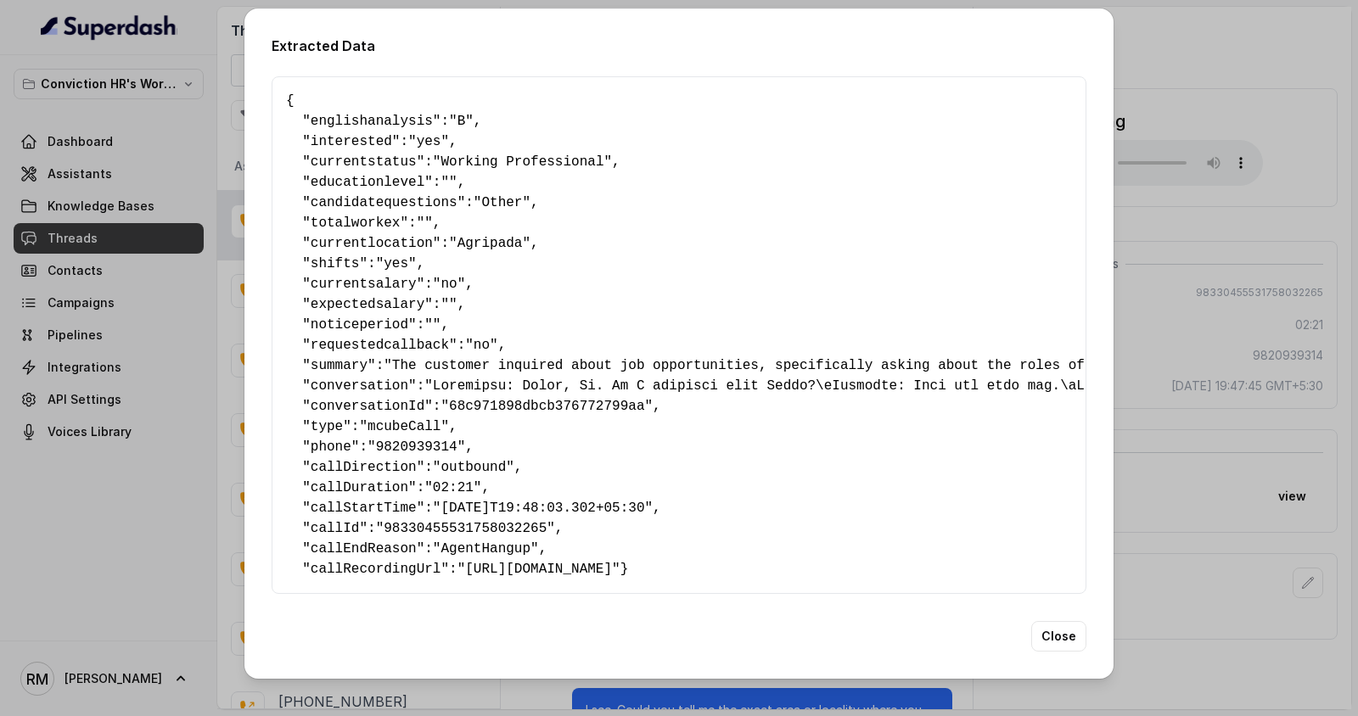
click at [358, 219] on span "totalworkex" at bounding box center [356, 223] width 90 height 15
click at [377, 237] on span "currentlocation" at bounding box center [372, 243] width 122 height 15
click at [340, 260] on span "shifts" at bounding box center [335, 263] width 49 height 15
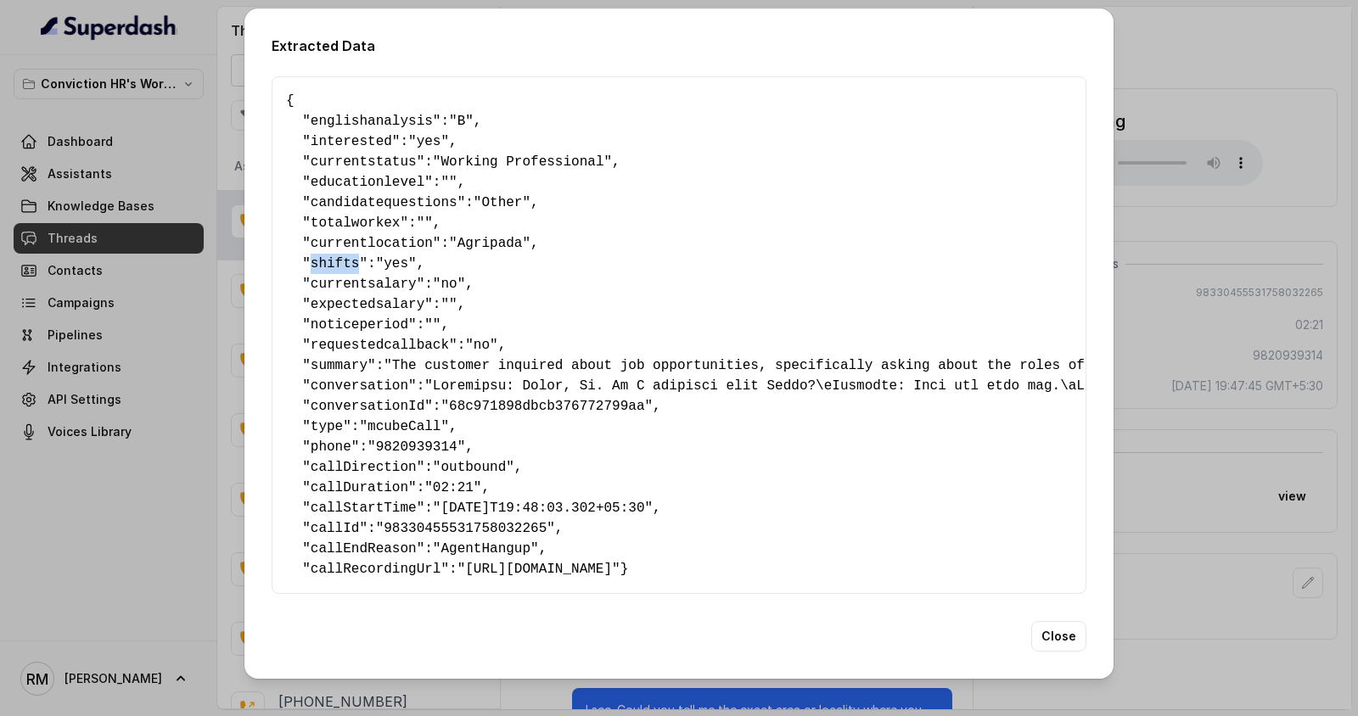
click at [340, 260] on span "shifts" at bounding box center [335, 263] width 49 height 15
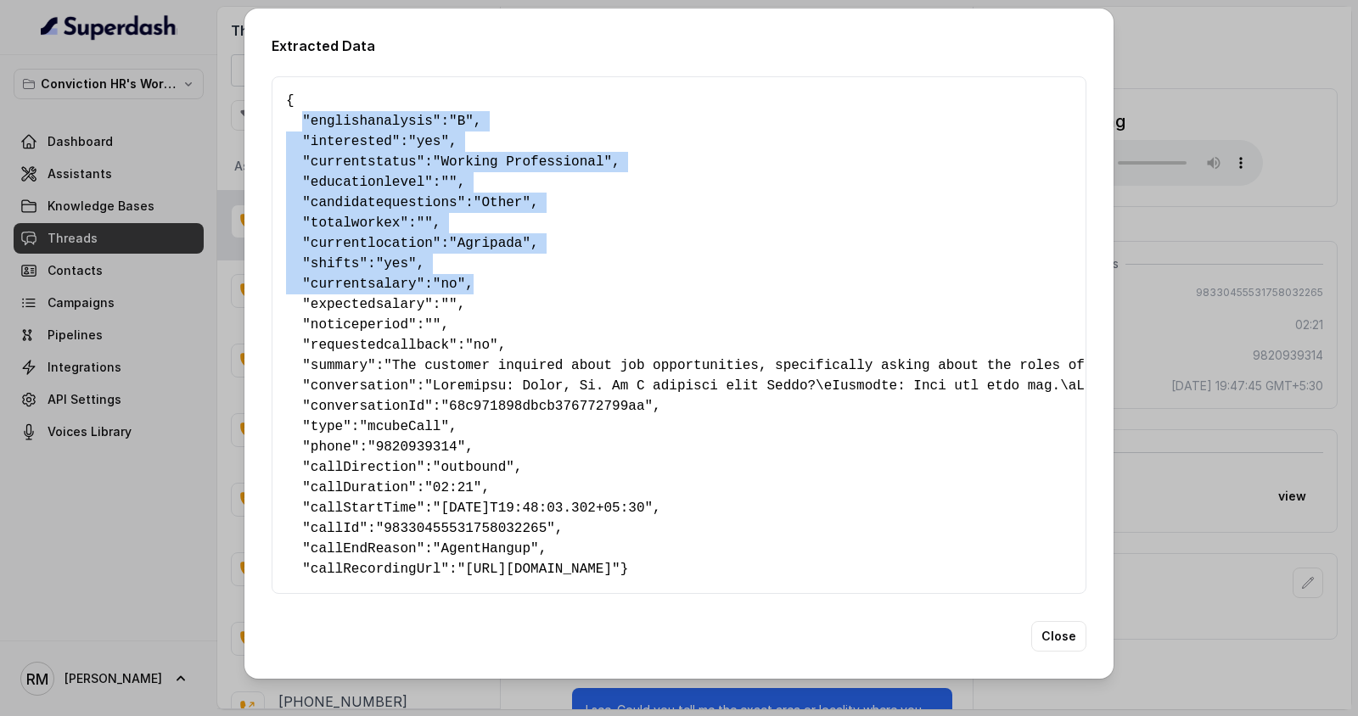
drag, startPoint x: 300, startPoint y: 107, endPoint x: 514, endPoint y: 272, distance: 269.8
click at [514, 272] on pre "{ " englishanalysis ": "B" , " interested ": "yes" , " currentstatus ": "Workin…" at bounding box center [679, 335] width 786 height 489
click at [221, 167] on div "Extracted Data { " englishanalysis ": "B" , " interested ": "yes" , " currentst…" at bounding box center [679, 358] width 1358 height 716
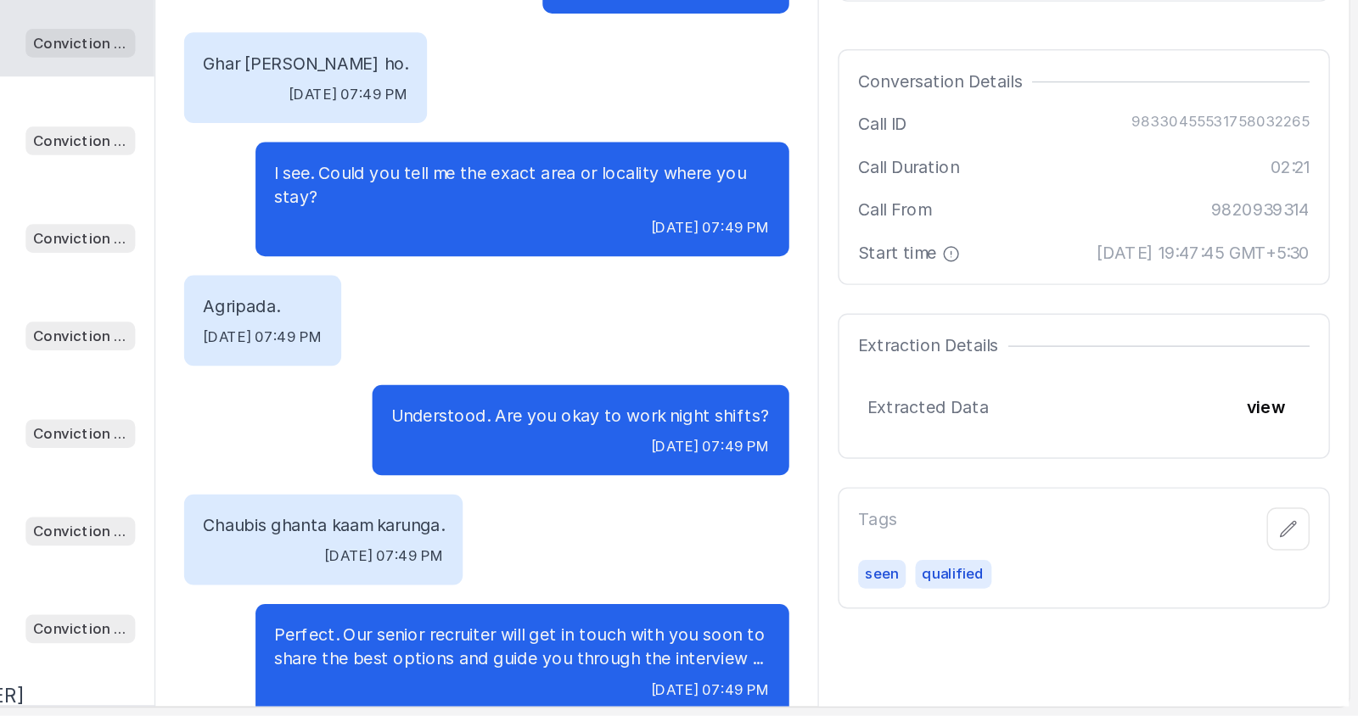
scroll to position [0, 0]
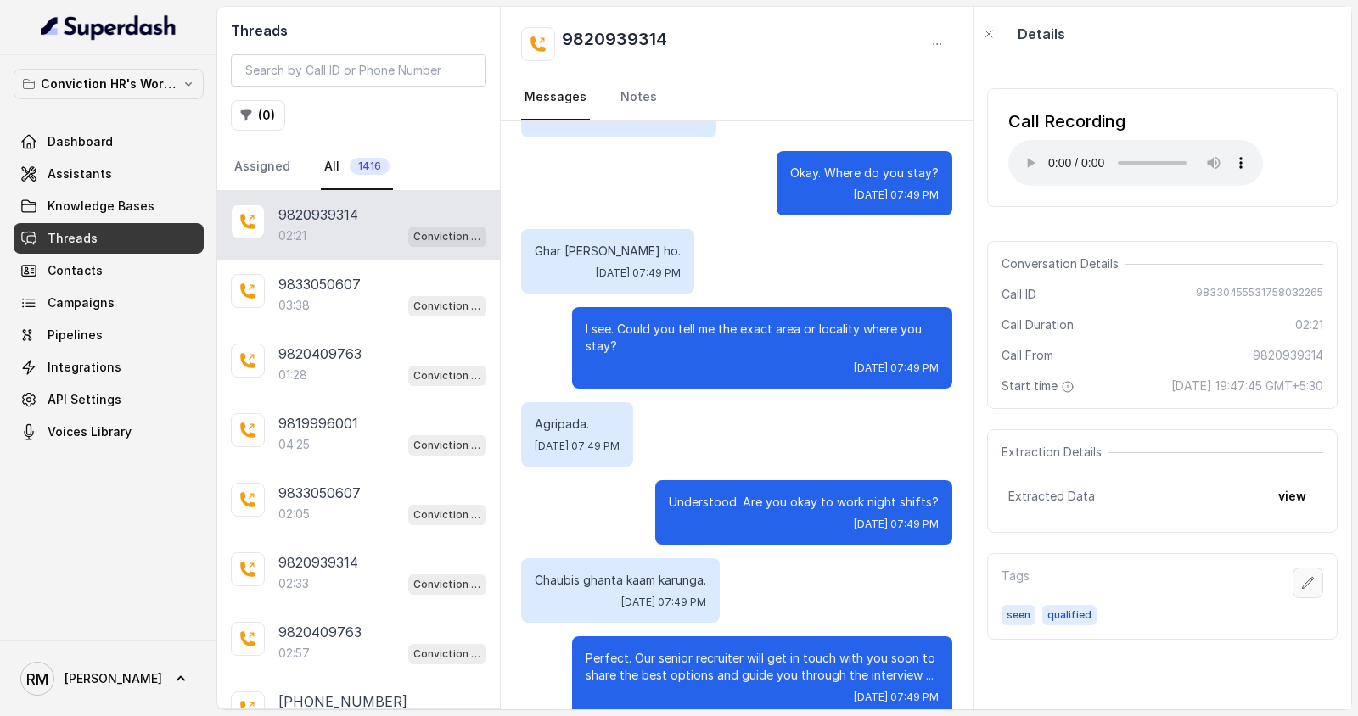
click at [1221, 588] on icon "button" at bounding box center [1307, 582] width 11 height 11
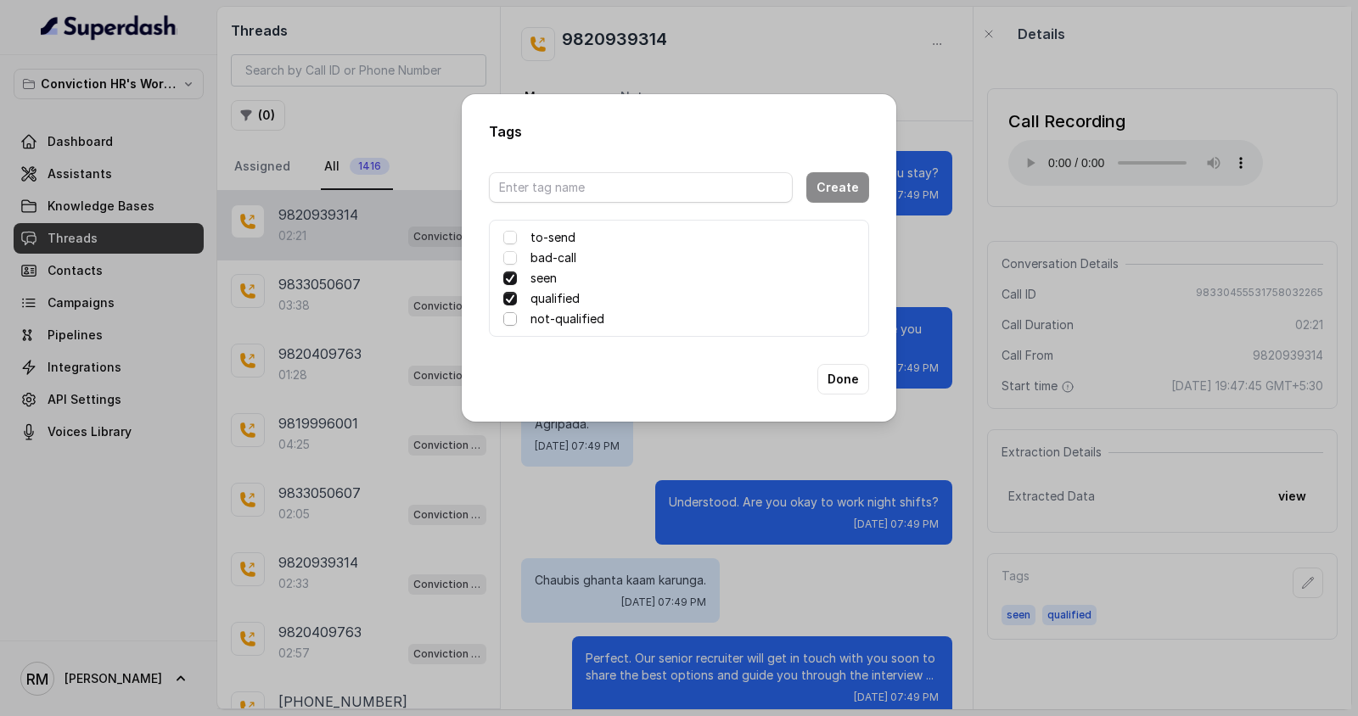
click at [508, 320] on span at bounding box center [510, 319] width 14 height 14
click at [510, 258] on span at bounding box center [510, 258] width 14 height 14
click at [510, 241] on span at bounding box center [510, 238] width 14 height 14
click at [848, 372] on button "Done" at bounding box center [843, 379] width 52 height 31
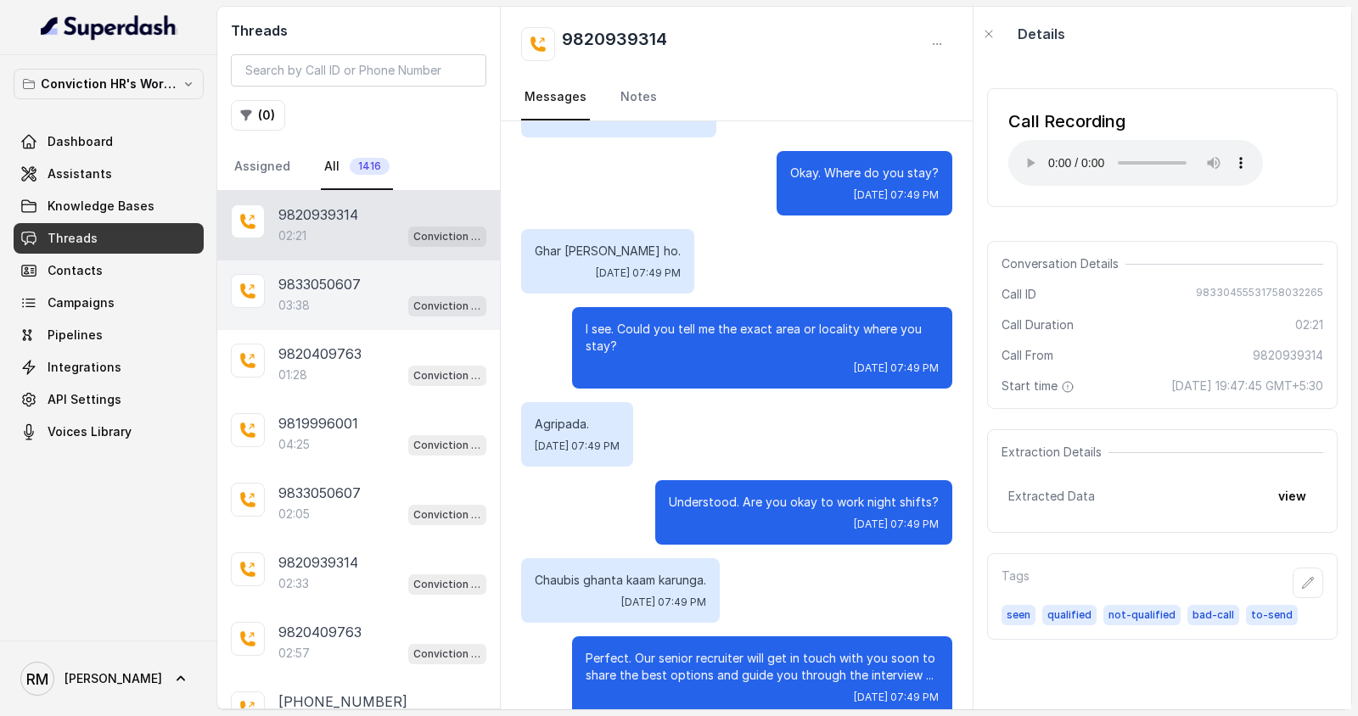
click at [378, 299] on div "03:38 Conviction HR Outbound Assistant" at bounding box center [382, 305] width 208 height 22
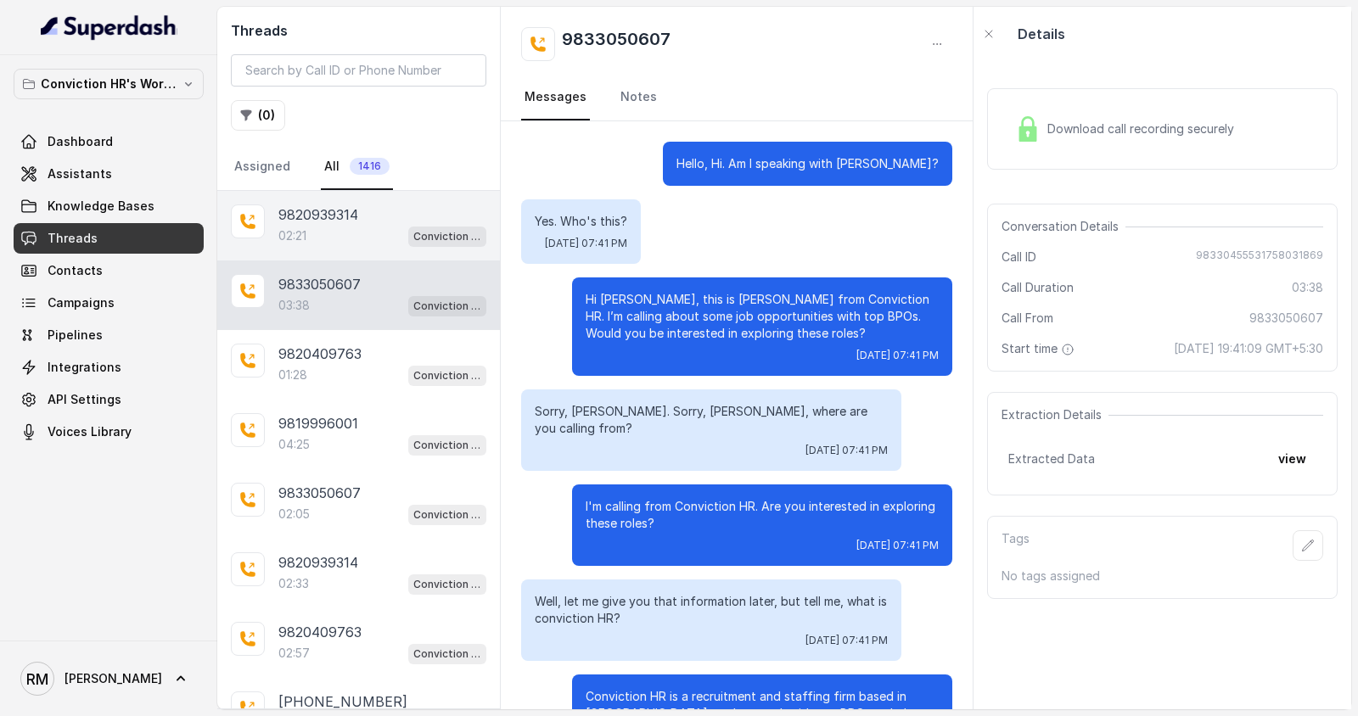
scroll to position [2675, 0]
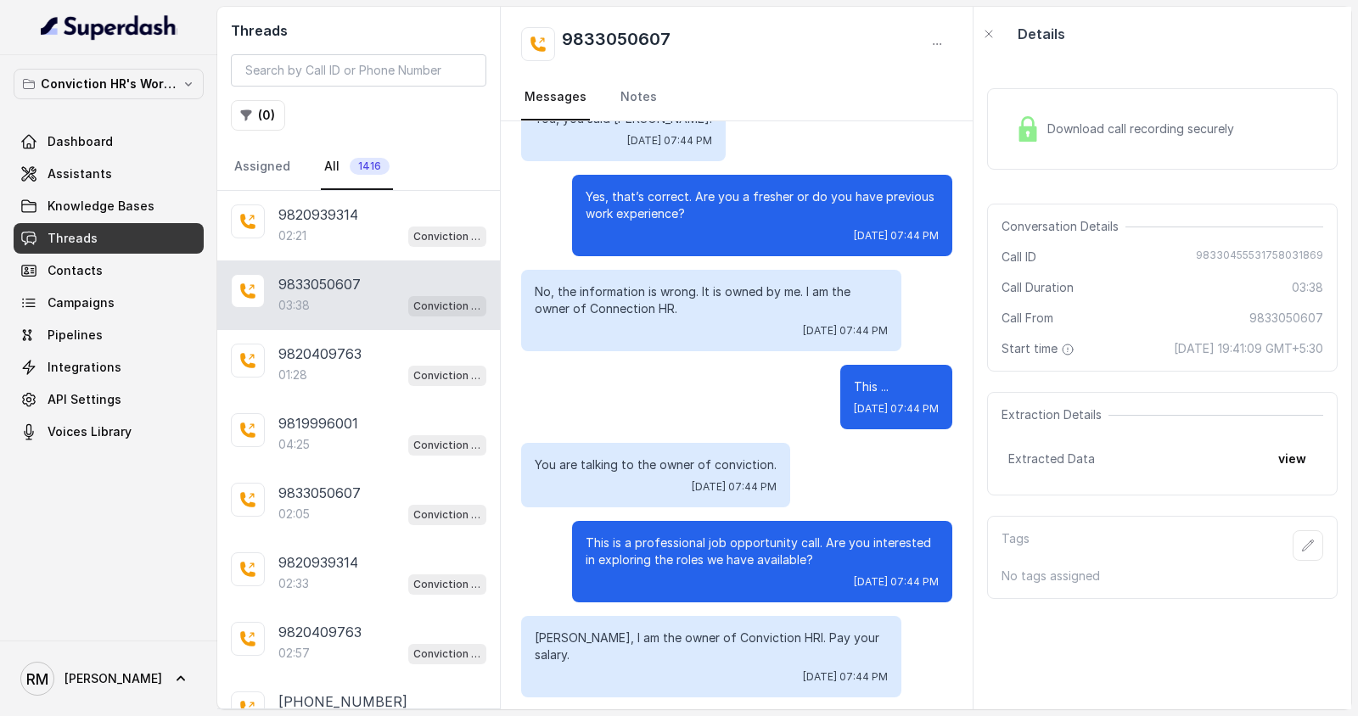
click at [384, 188] on div "Threads ( 0 ) Assigned All 1416" at bounding box center [358, 99] width 283 height 184
click at [401, 219] on div "9820939314" at bounding box center [382, 214] width 208 height 20
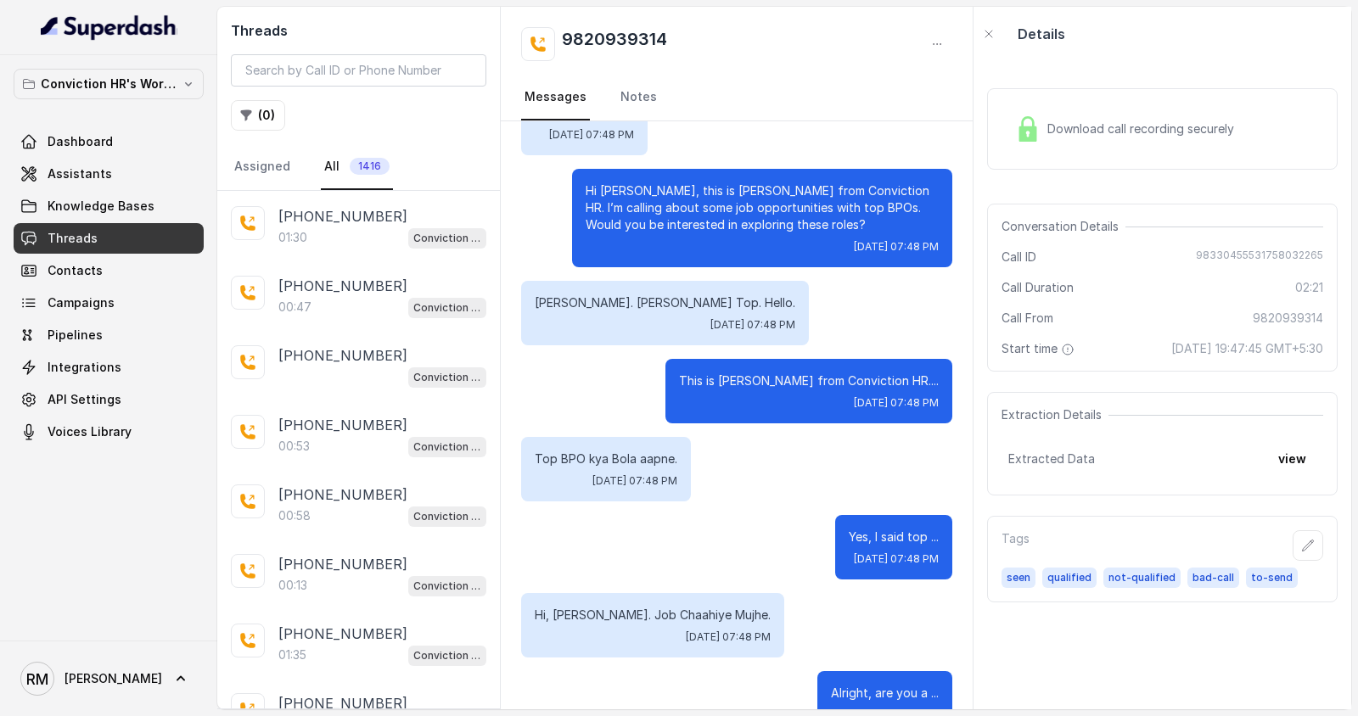
scroll to position [1182, 0]
click at [339, 365] on div "Conviction HR Outbound Assistant" at bounding box center [382, 376] width 208 height 22
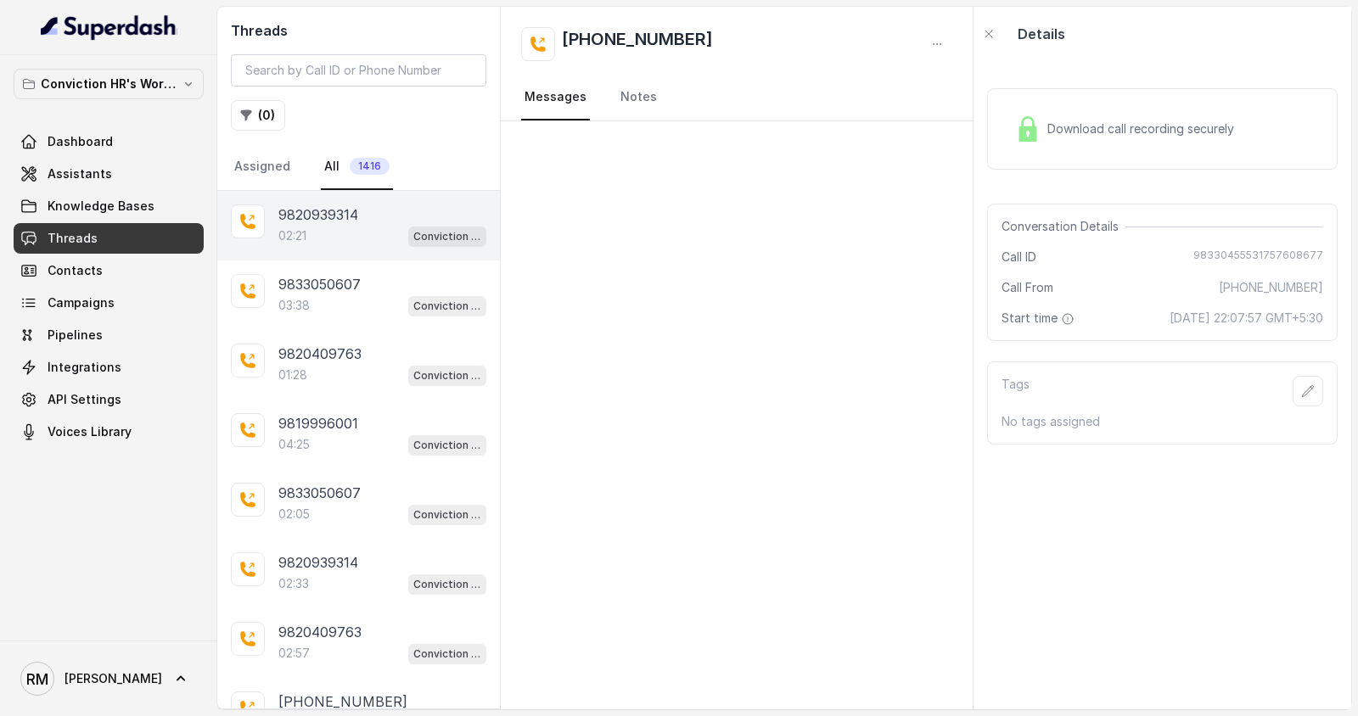
click at [386, 230] on div "02:21 Conviction HR Outbound Assistant" at bounding box center [382, 236] width 208 height 22
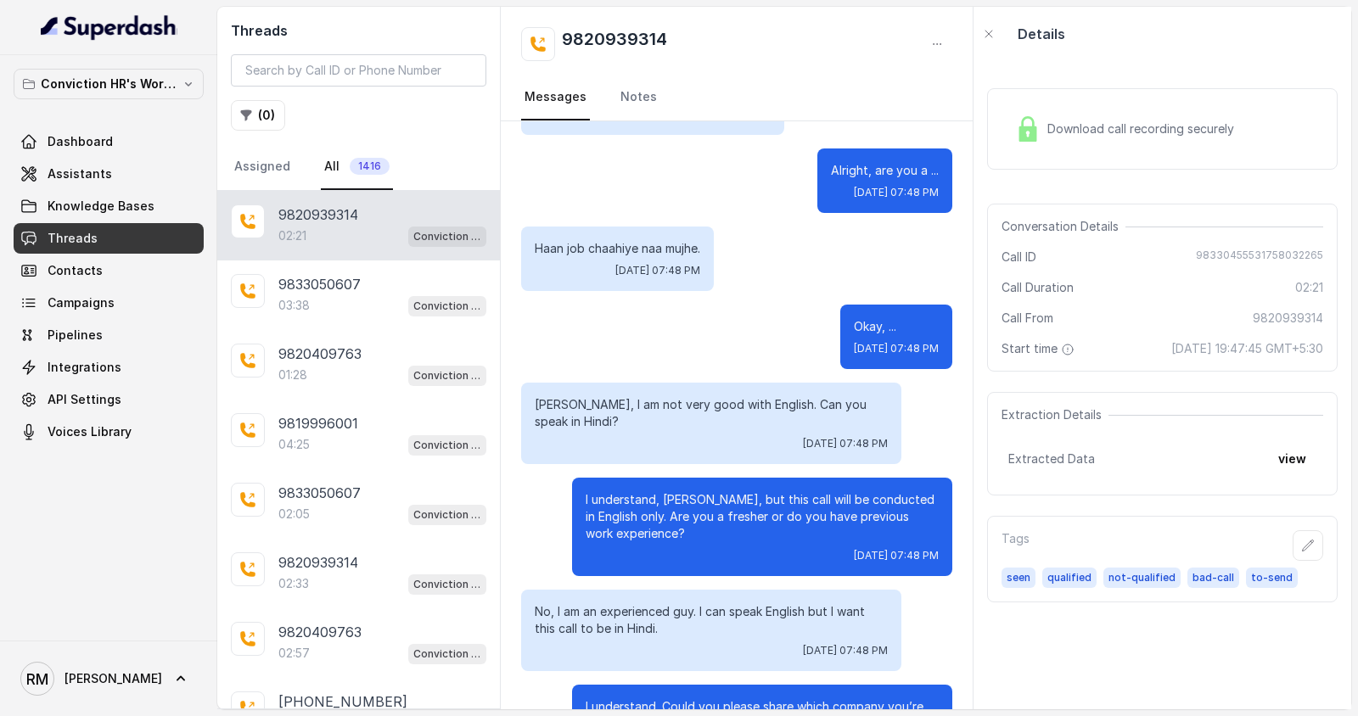
scroll to position [570, 0]
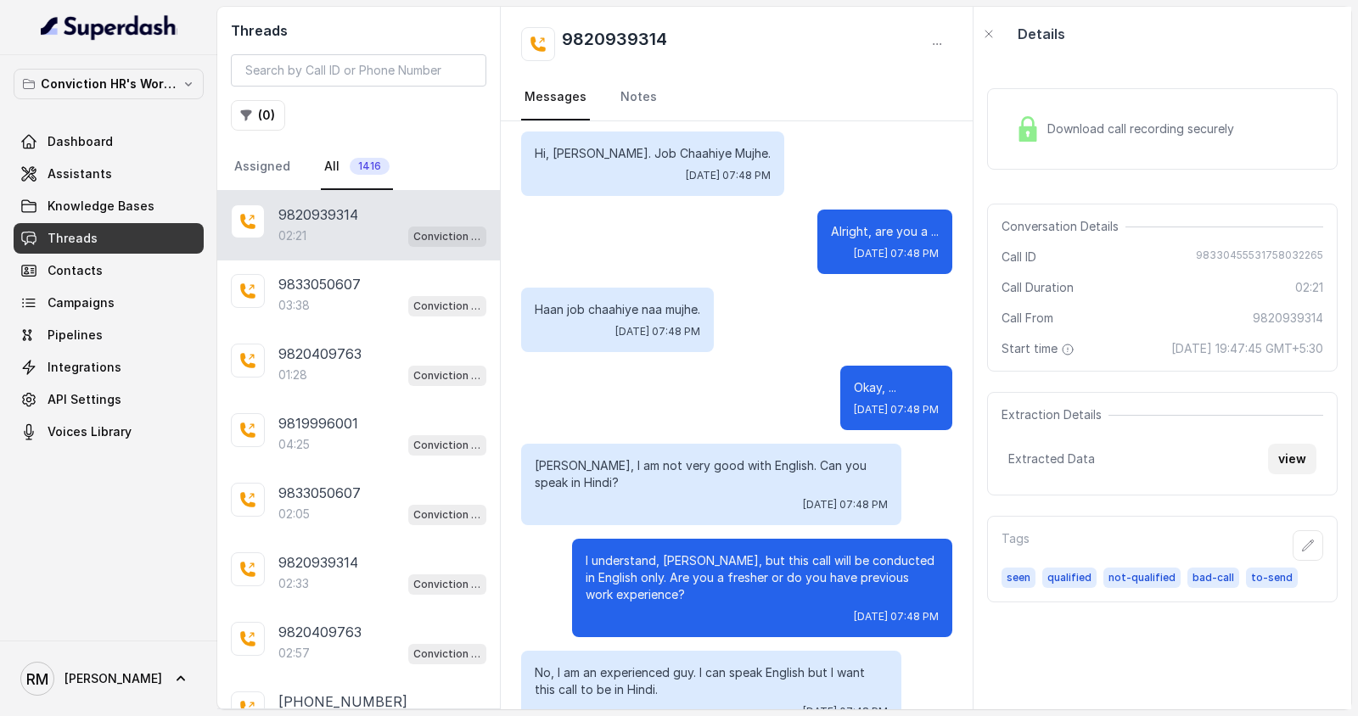
click at [1221, 462] on button "view" at bounding box center [1292, 459] width 48 height 31
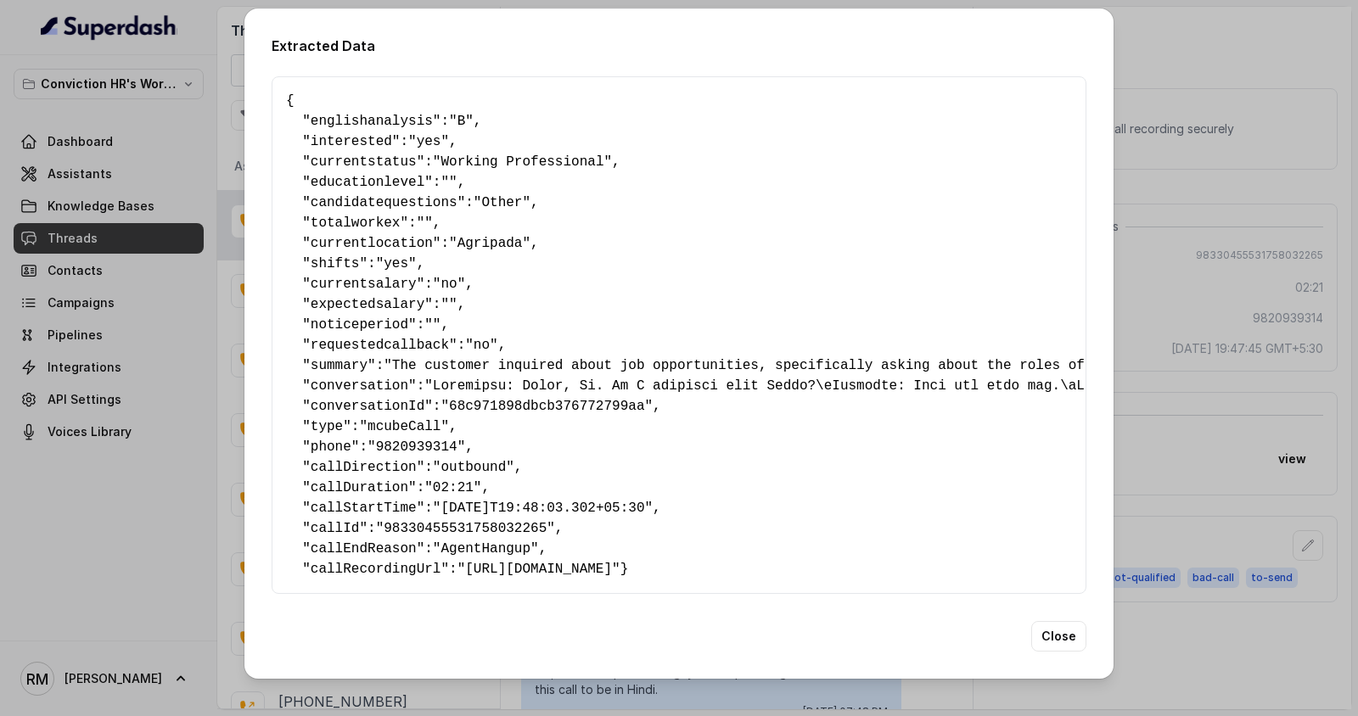
click at [330, 120] on span "englishanalysis" at bounding box center [372, 121] width 122 height 15
click at [1196, 220] on div "Extracted Data { " englishanalysis ": "B" , " interested ": "yes" , " currentst…" at bounding box center [679, 358] width 1358 height 716
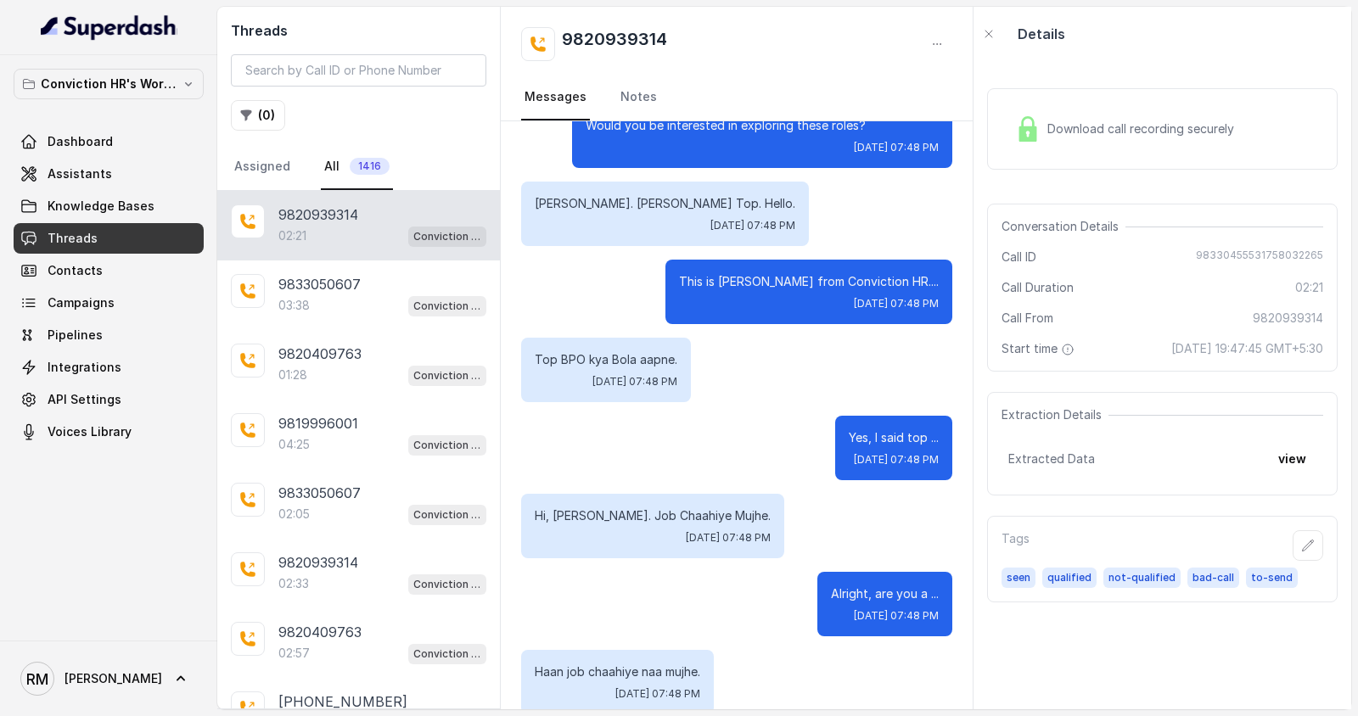
scroll to position [0, 0]
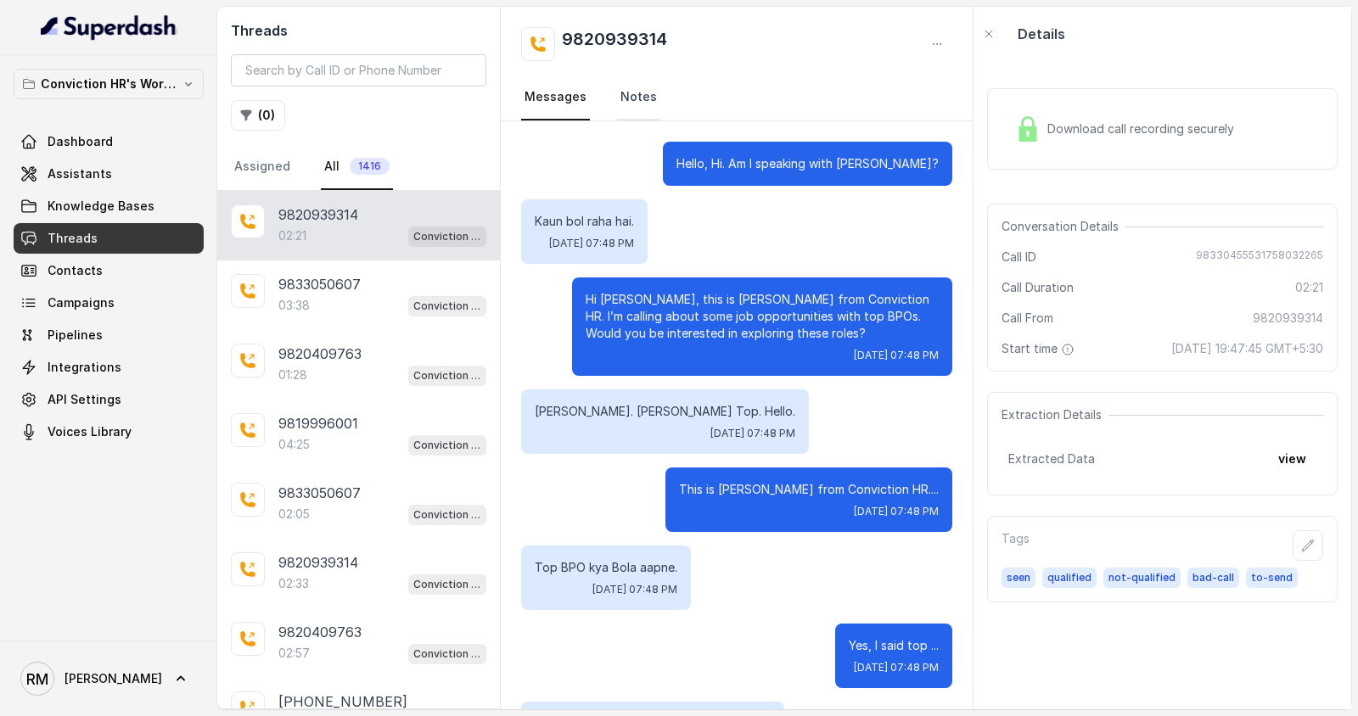
click at [639, 112] on link "Notes" at bounding box center [638, 98] width 43 height 46
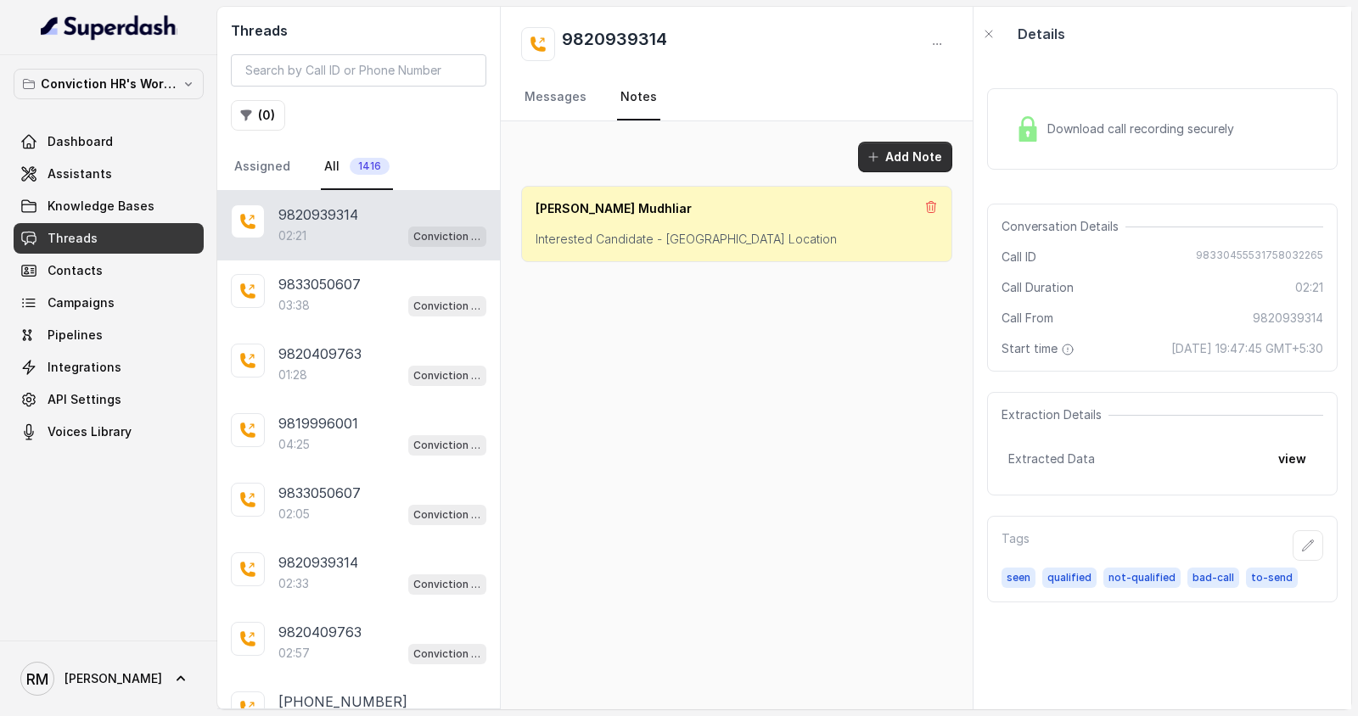
click at [907, 151] on button "Add Note" at bounding box center [905, 157] width 94 height 31
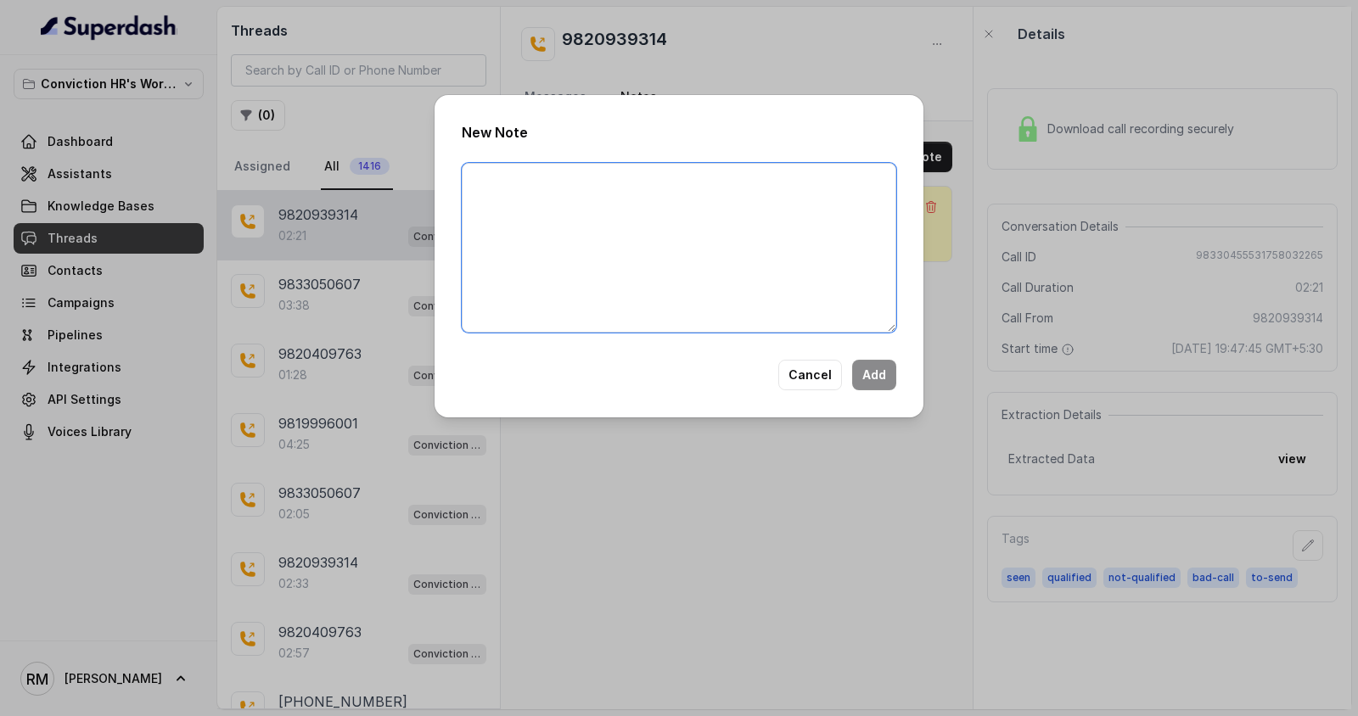
click at [677, 197] on textarea at bounding box center [679, 248] width 434 height 170
type textarea "Candidate is interested for senior role"
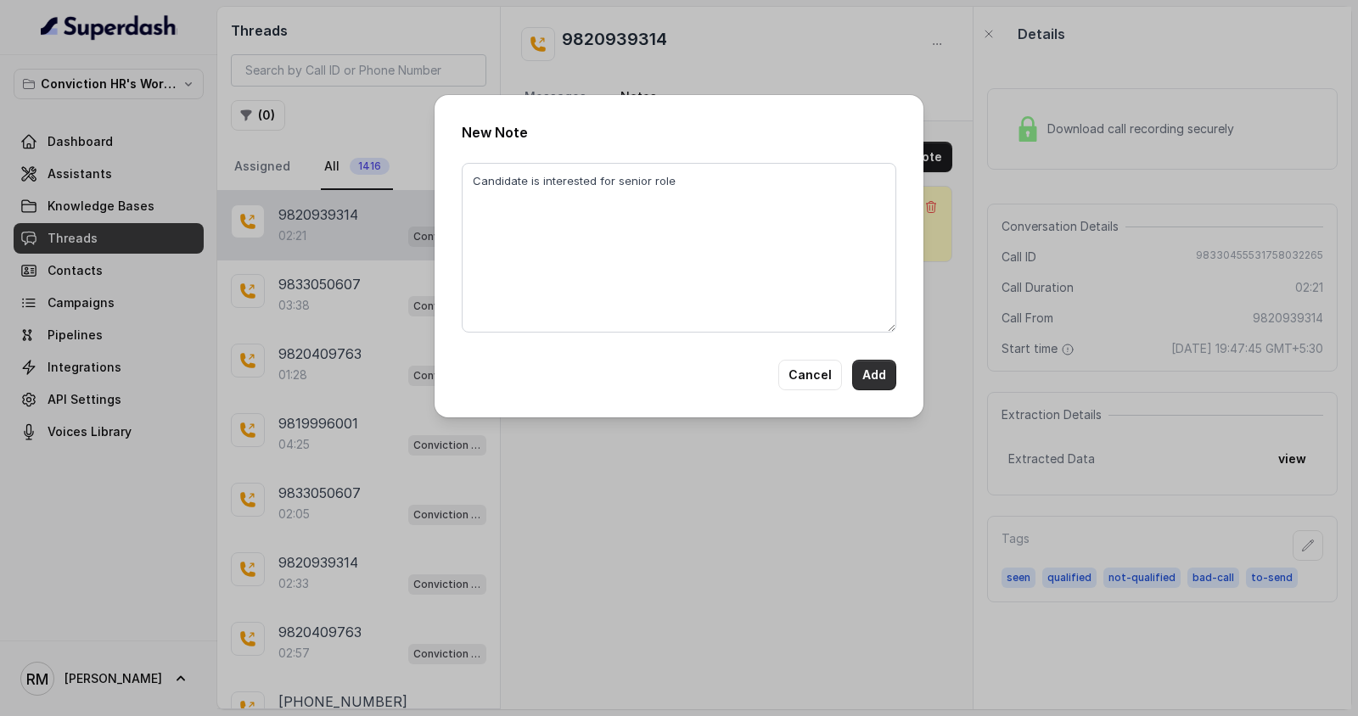
click at [877, 379] on button "Add" at bounding box center [874, 375] width 44 height 31
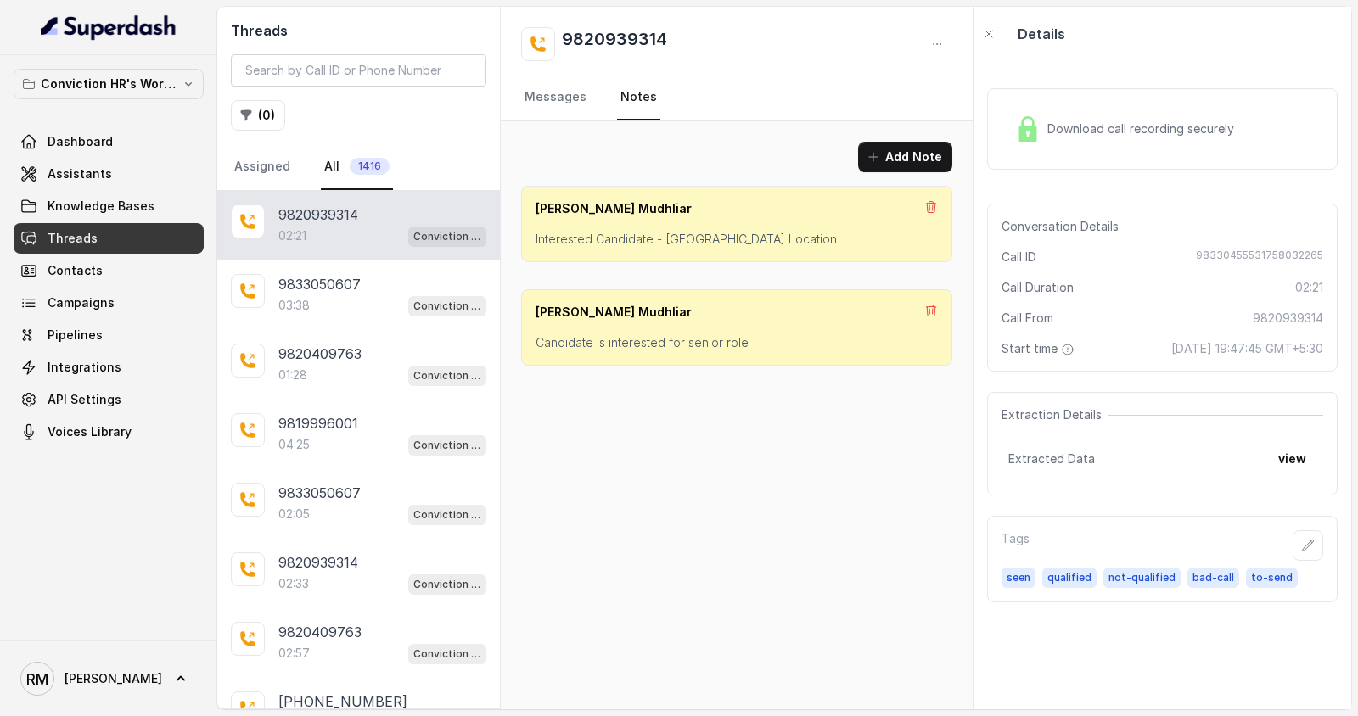
click at [719, 338] on p "Candidate is interested for senior role" at bounding box center [736, 342] width 402 height 17
click at [552, 313] on p "[PERSON_NAME]" at bounding box center [613, 312] width 156 height 17
drag, startPoint x: 552, startPoint y: 313, endPoint x: 604, endPoint y: 313, distance: 51.8
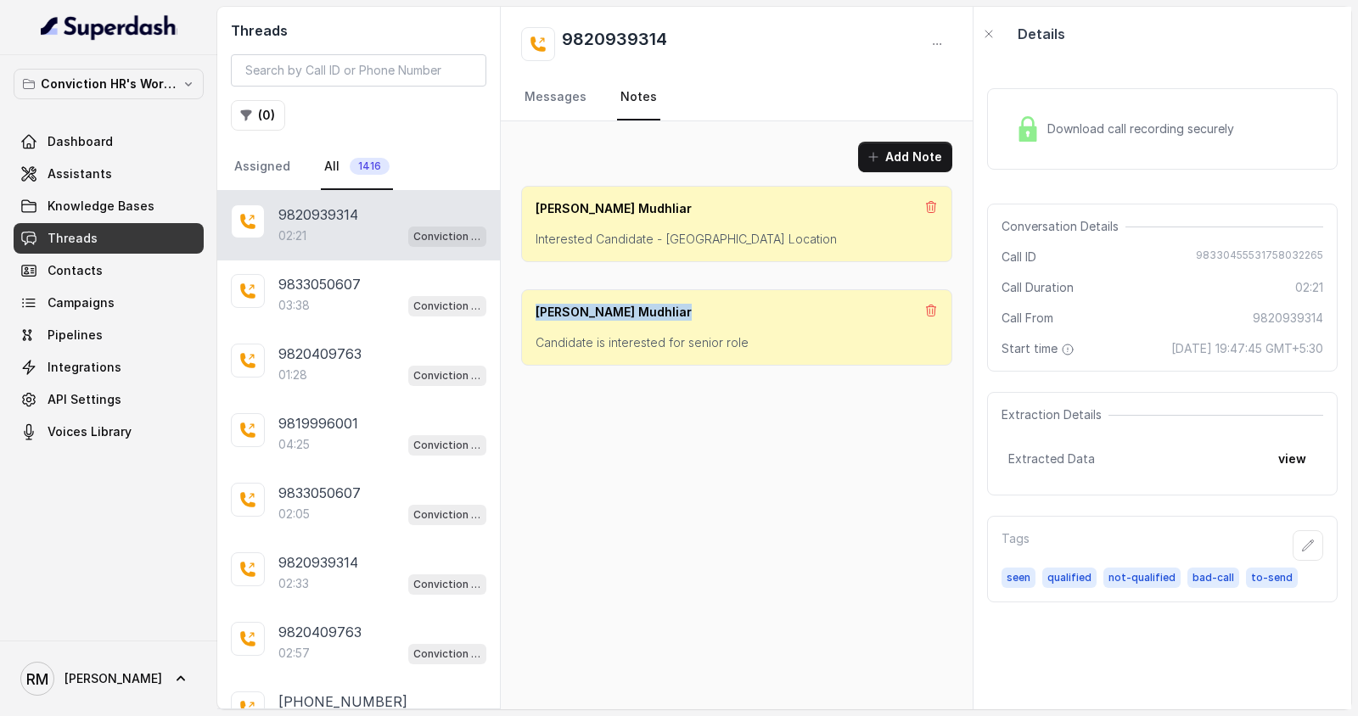
click at [604, 313] on p "[PERSON_NAME]" at bounding box center [613, 312] width 156 height 17
click at [689, 400] on div "Add Note [PERSON_NAME] Interested Candidate - Sanpada Location [GEOGRAPHIC_DATA…" at bounding box center [737, 415] width 472 height 588
click at [563, 87] on link "Messages" at bounding box center [555, 98] width 69 height 46
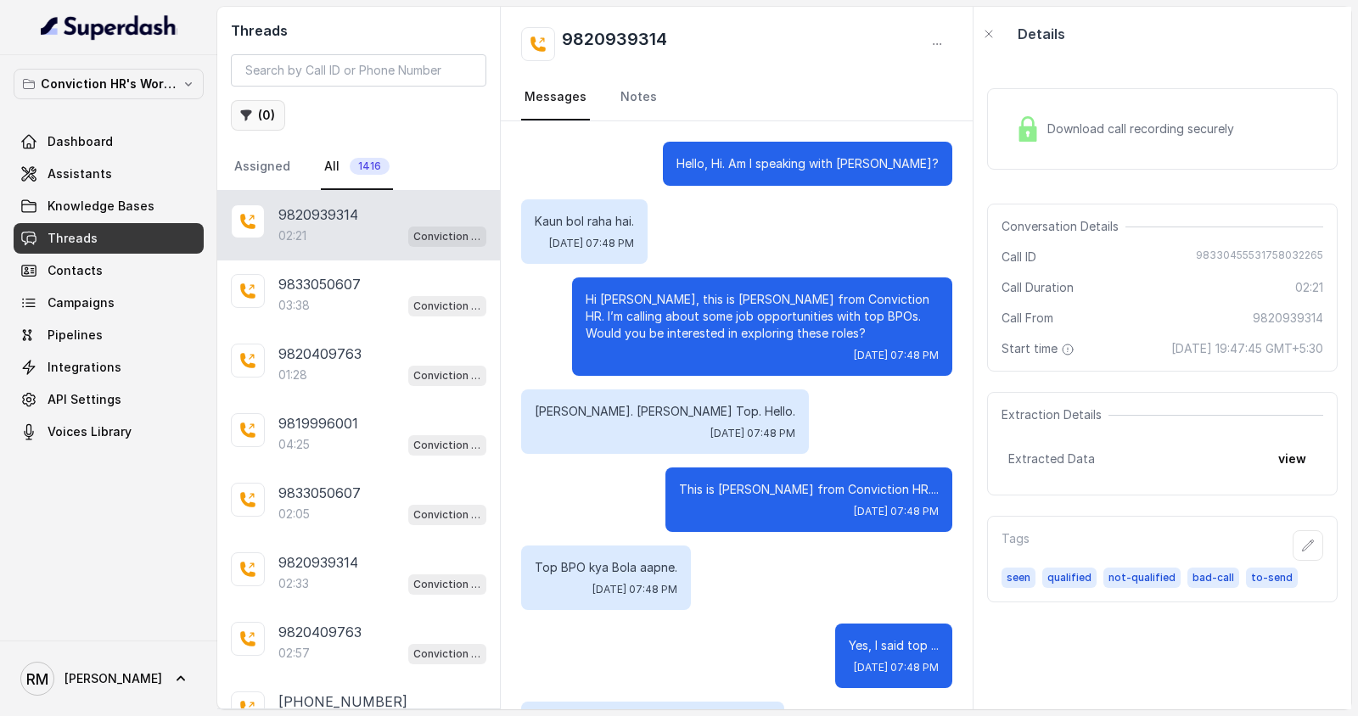
click at [271, 120] on button "( 0 )" at bounding box center [258, 115] width 54 height 31
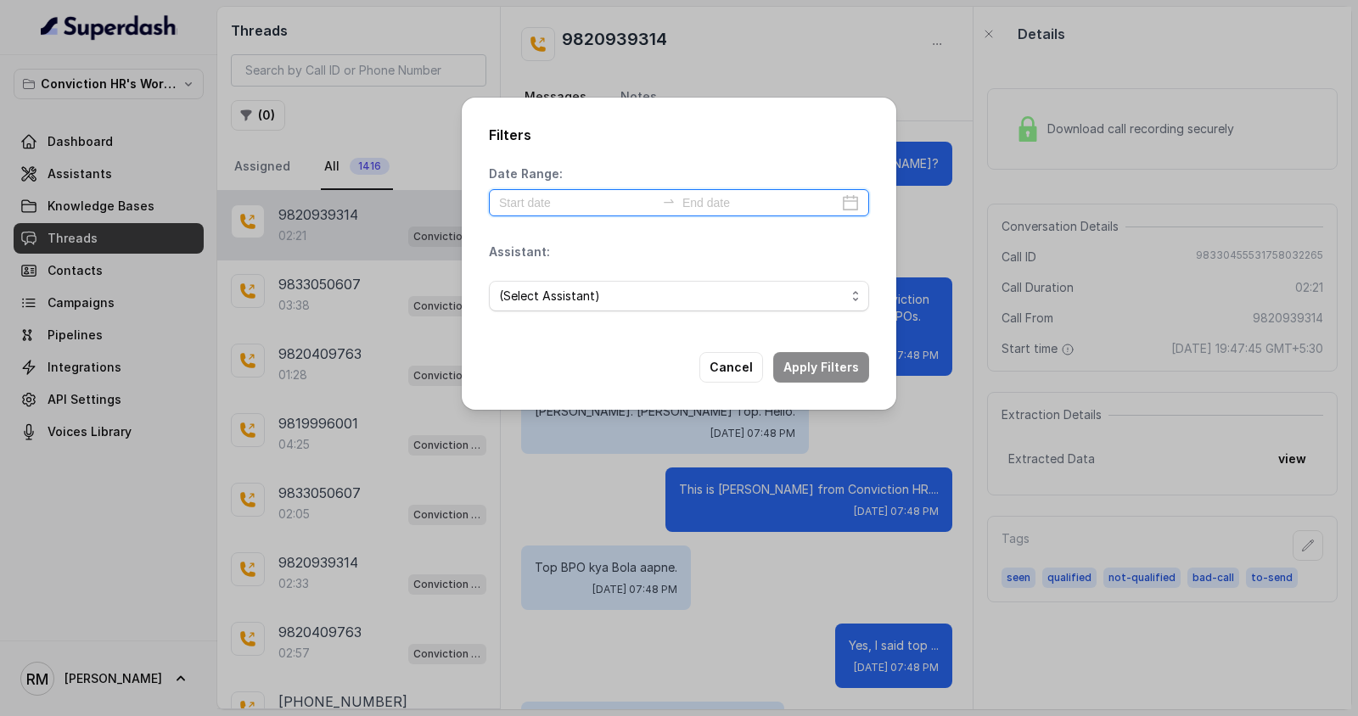
click at [548, 204] on input at bounding box center [577, 202] width 156 height 19
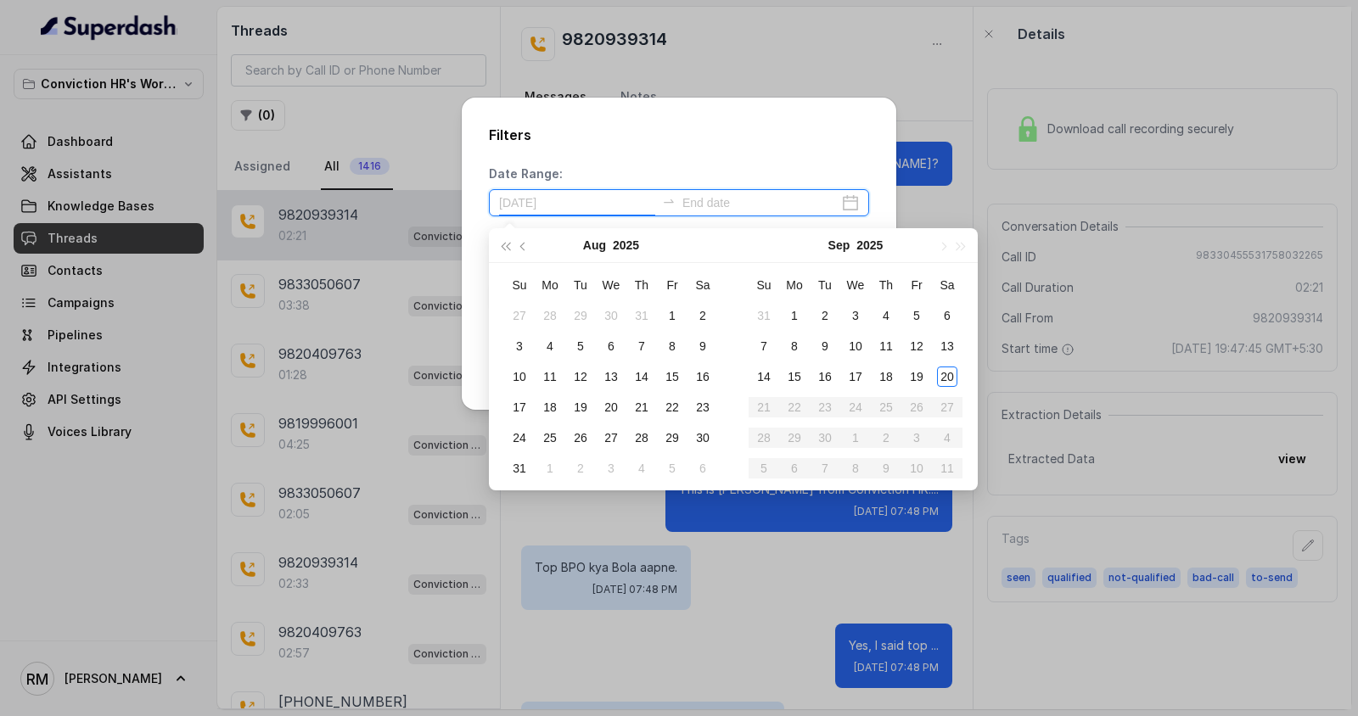
type input "[DATE]"
click at [791, 316] on div "1" at bounding box center [794, 315] width 20 height 20
type input "[DATE]"
click at [947, 316] on div "6" at bounding box center [947, 315] width 20 height 20
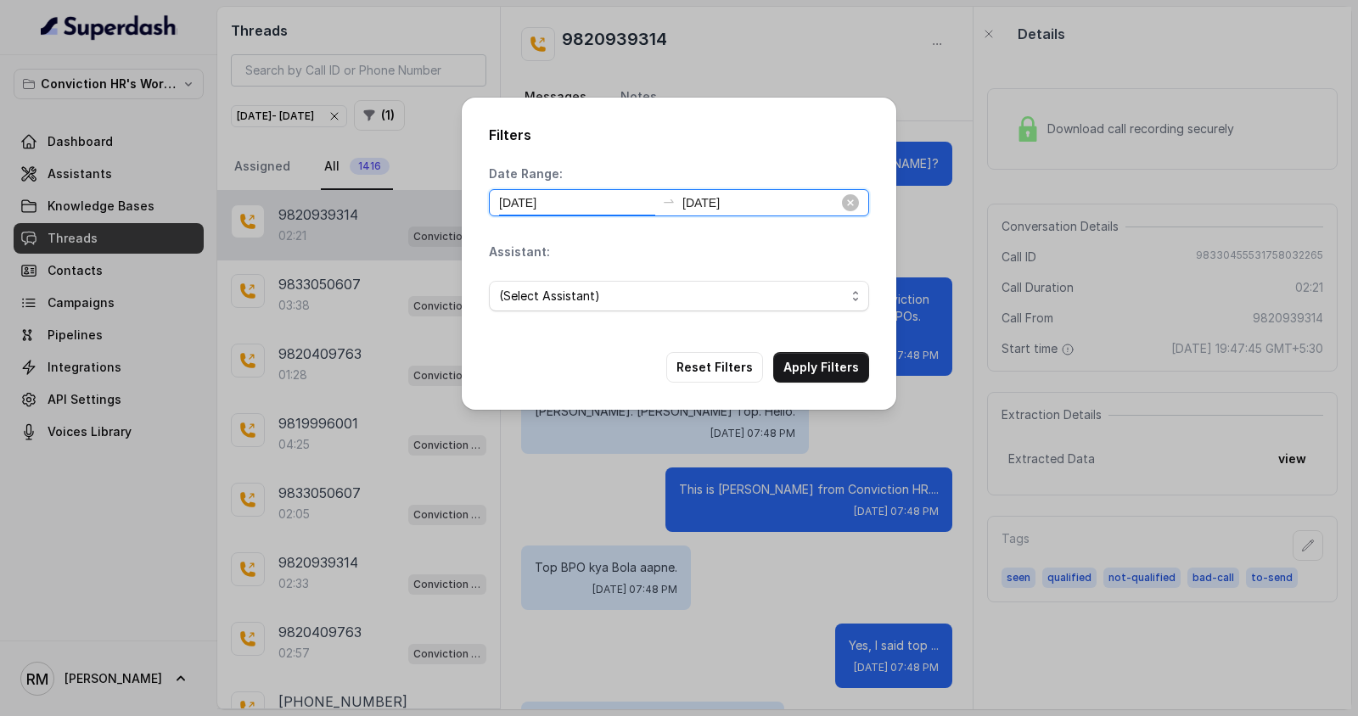
click at [577, 206] on input "[DATE]" at bounding box center [577, 202] width 156 height 19
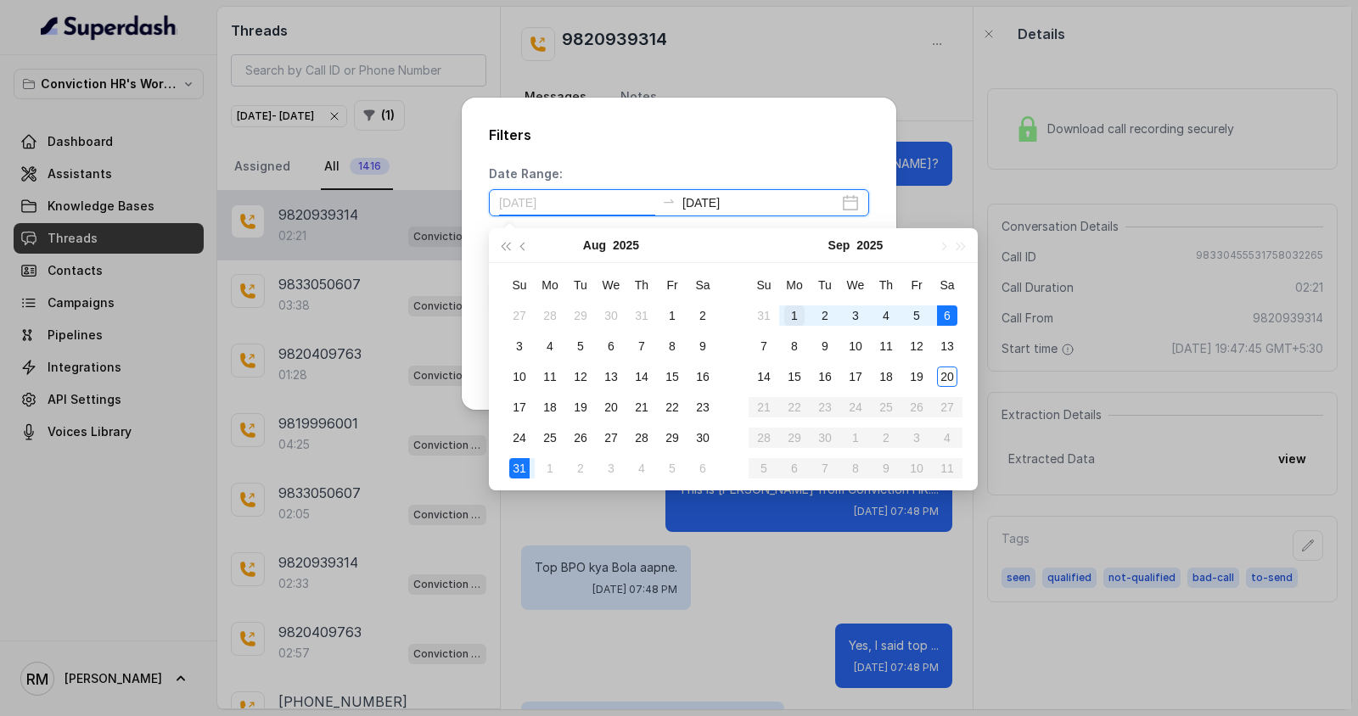
type input "[DATE]"
click at [799, 316] on div "1" at bounding box center [794, 315] width 20 height 20
type input "[DATE]"
click at [953, 312] on div "6" at bounding box center [947, 315] width 20 height 20
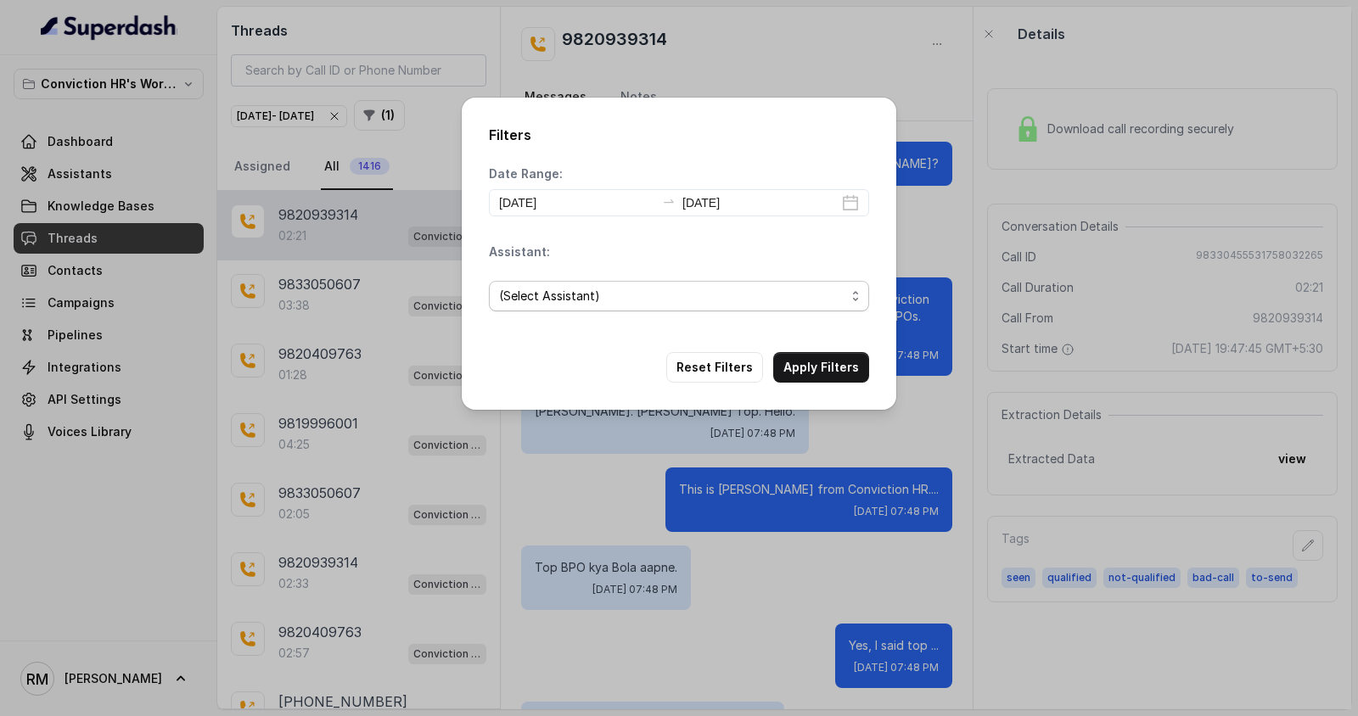
click at [589, 305] on span "(Select Assistant)" at bounding box center [672, 296] width 346 height 20
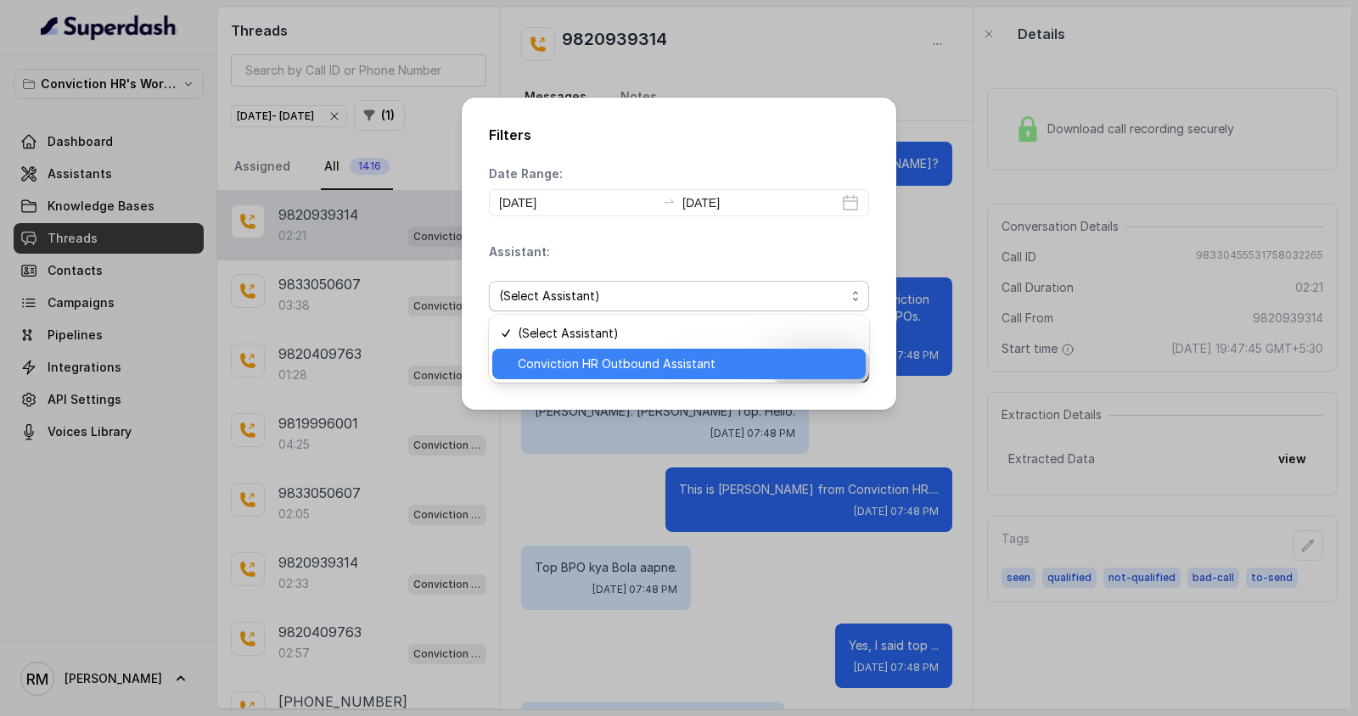
click at [589, 359] on span "Conviction HR Outbound Assistant" at bounding box center [687, 364] width 338 height 20
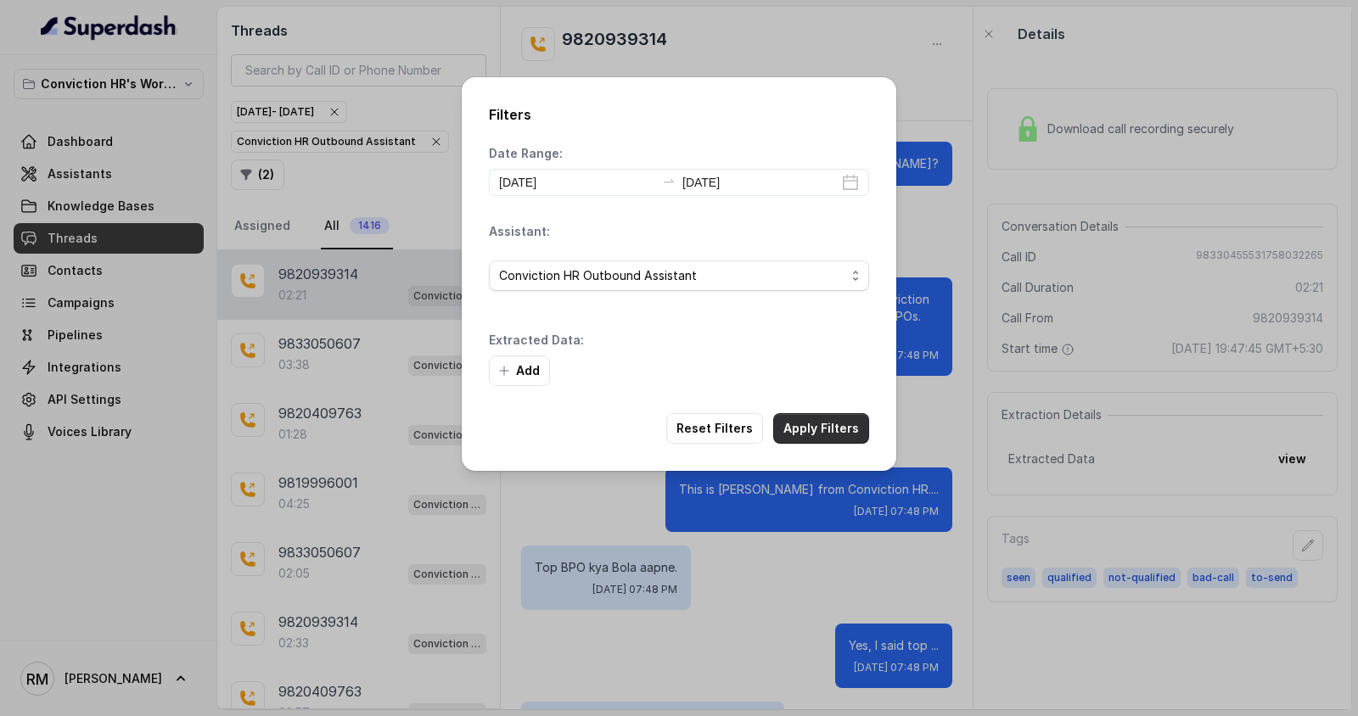
click at [812, 426] on button "Apply Filters" at bounding box center [821, 428] width 96 height 31
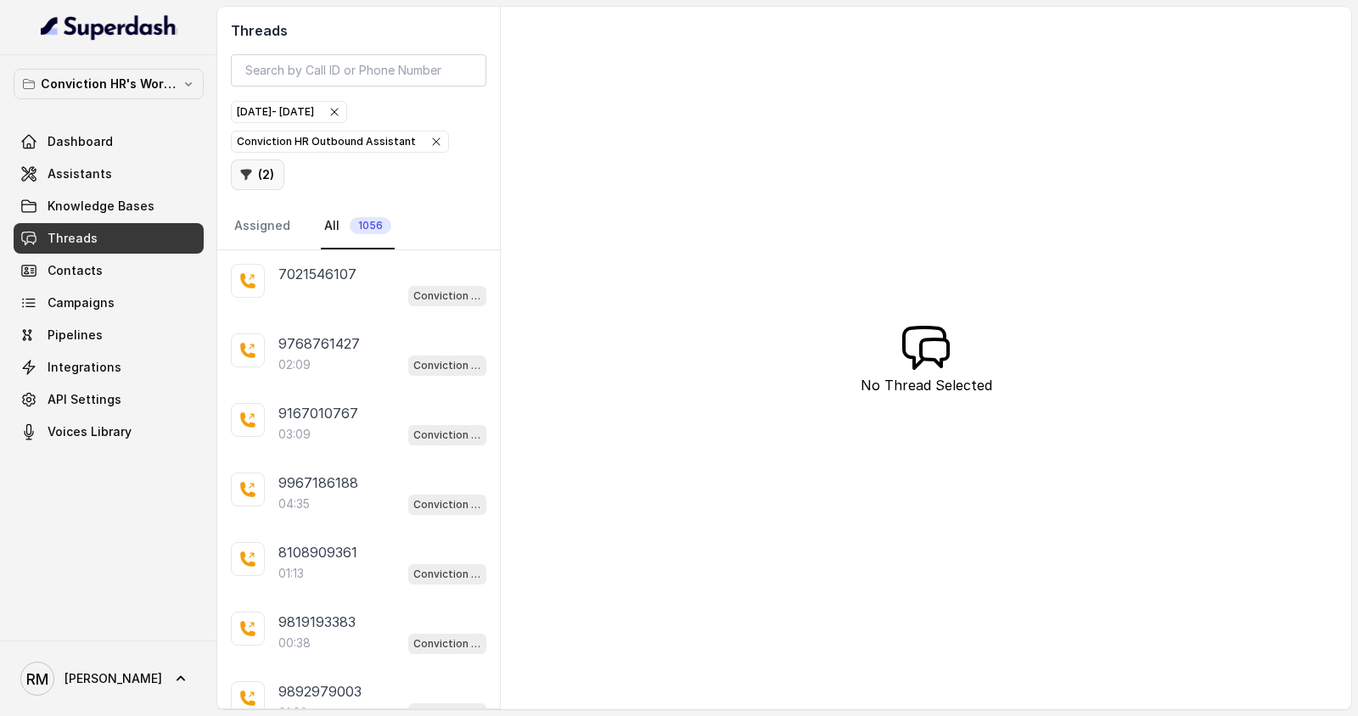
click at [260, 176] on button "( 2 )" at bounding box center [257, 175] width 53 height 31
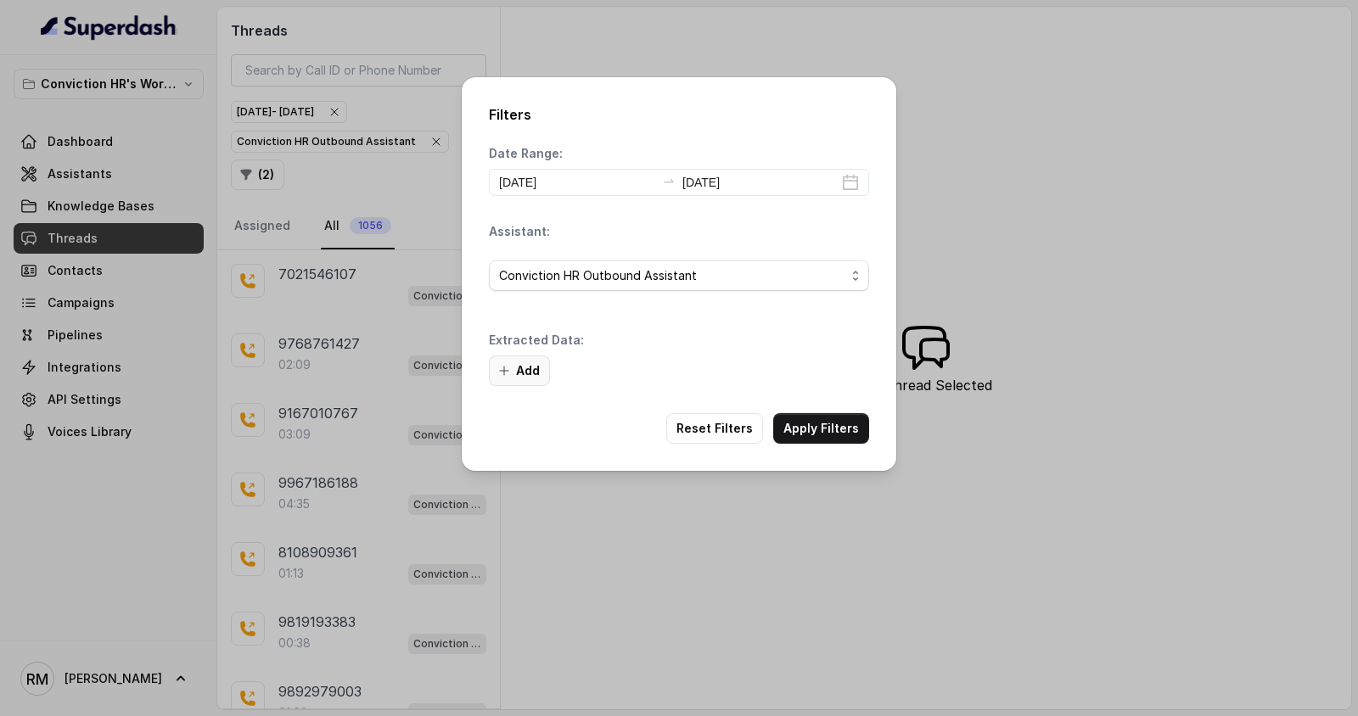
click at [532, 379] on button "Add" at bounding box center [519, 371] width 61 height 31
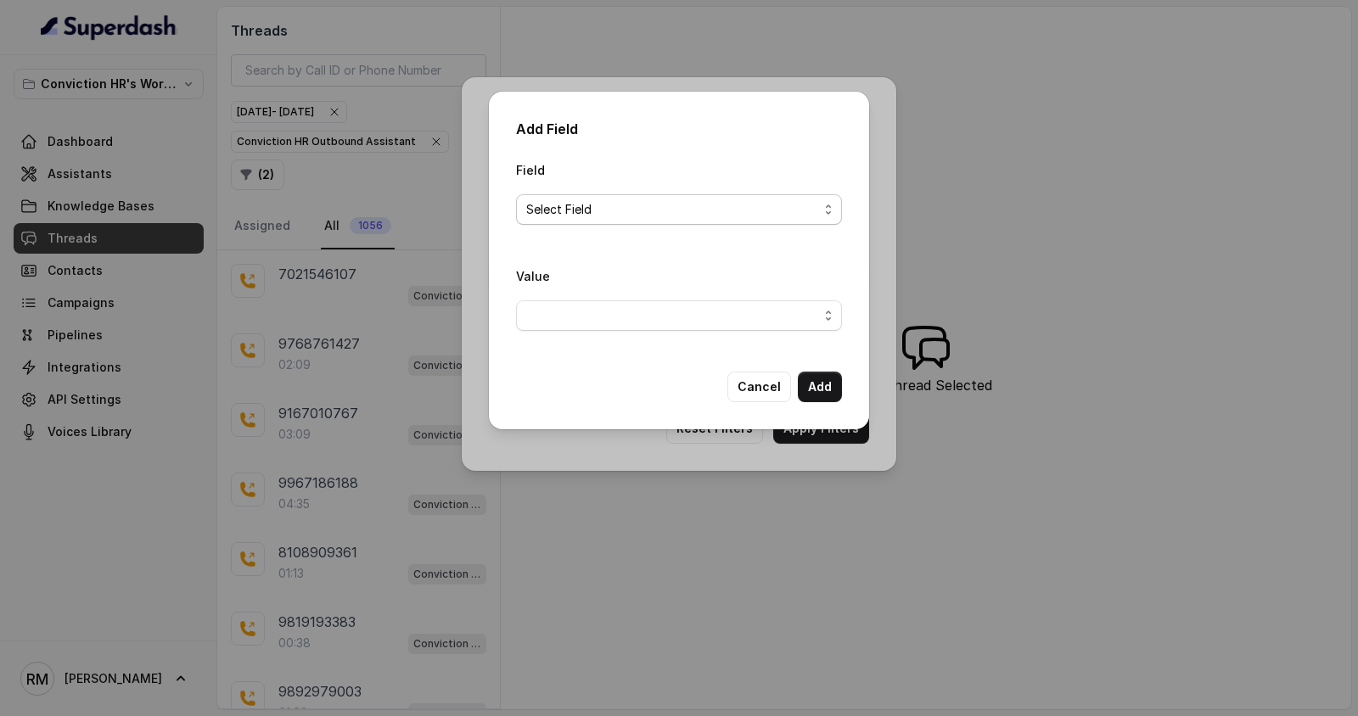
click at [609, 214] on span "Select Field" at bounding box center [672, 209] width 292 height 20
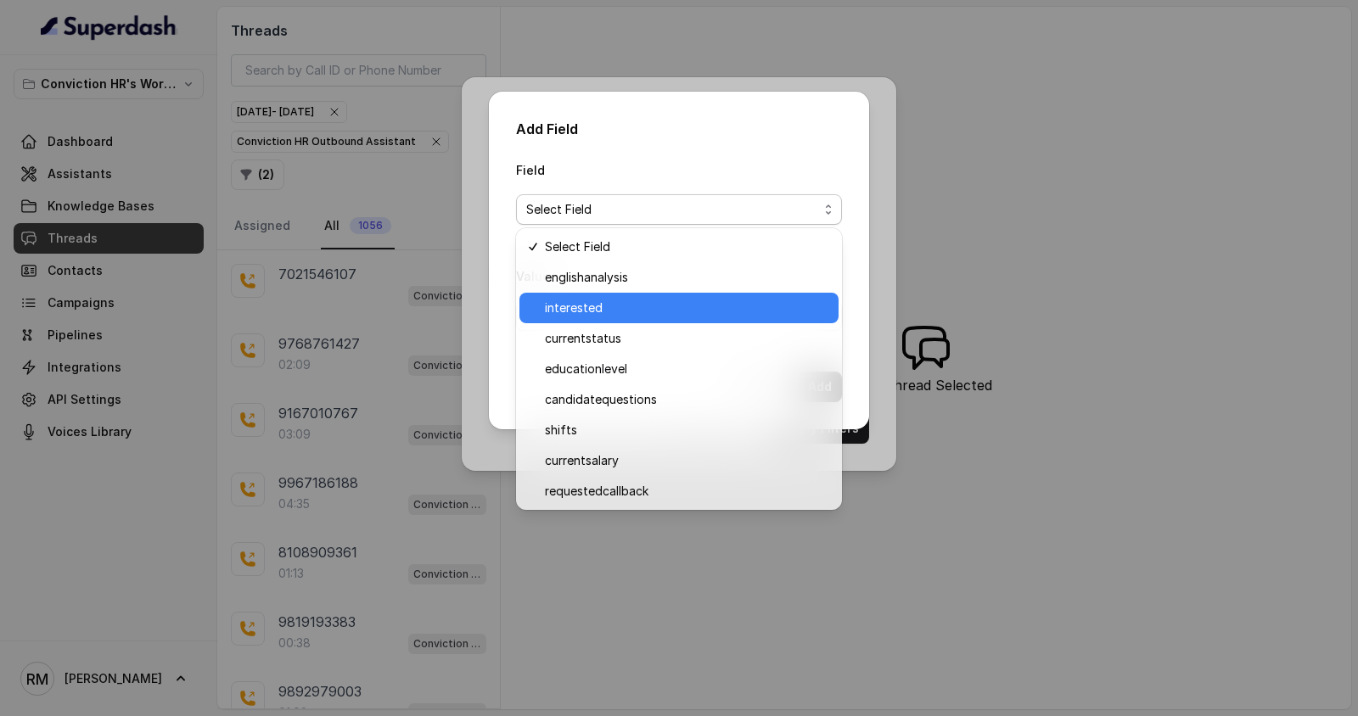
click at [615, 310] on span "interested" at bounding box center [686, 308] width 283 height 20
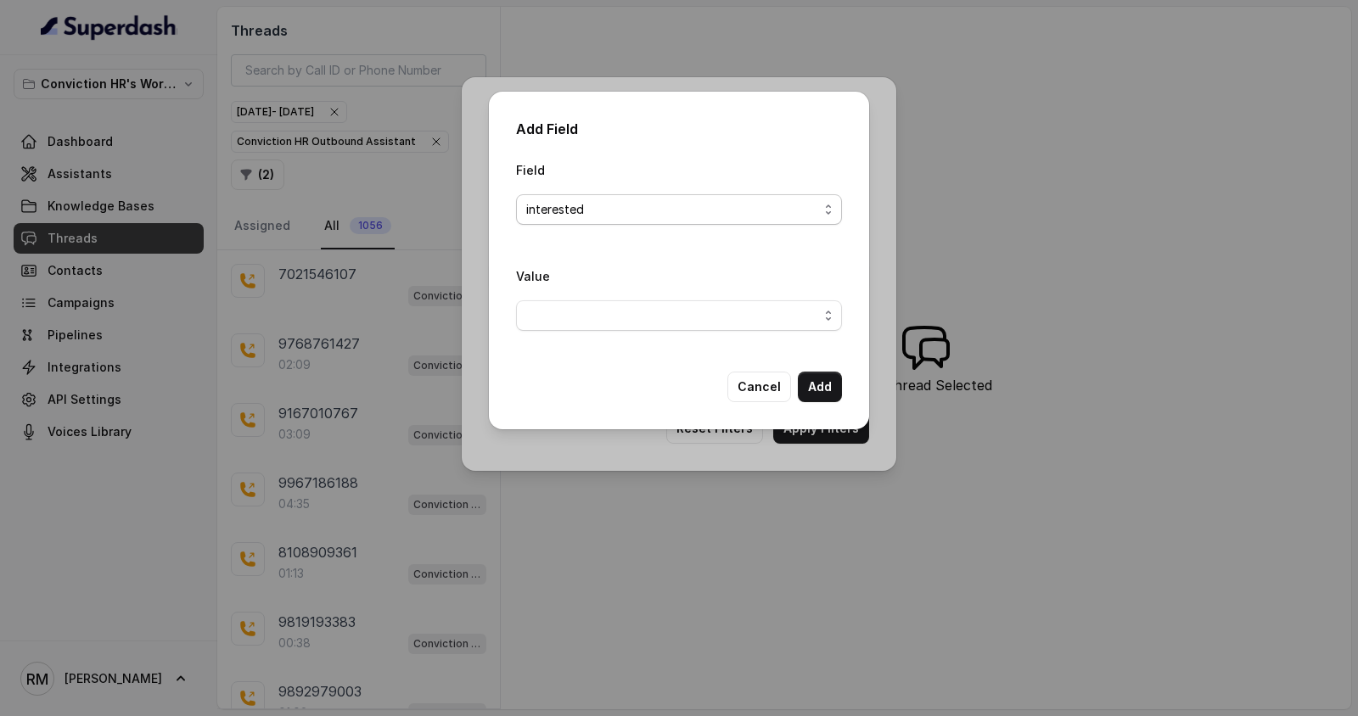
click at [623, 214] on span "interested" at bounding box center [672, 209] width 292 height 20
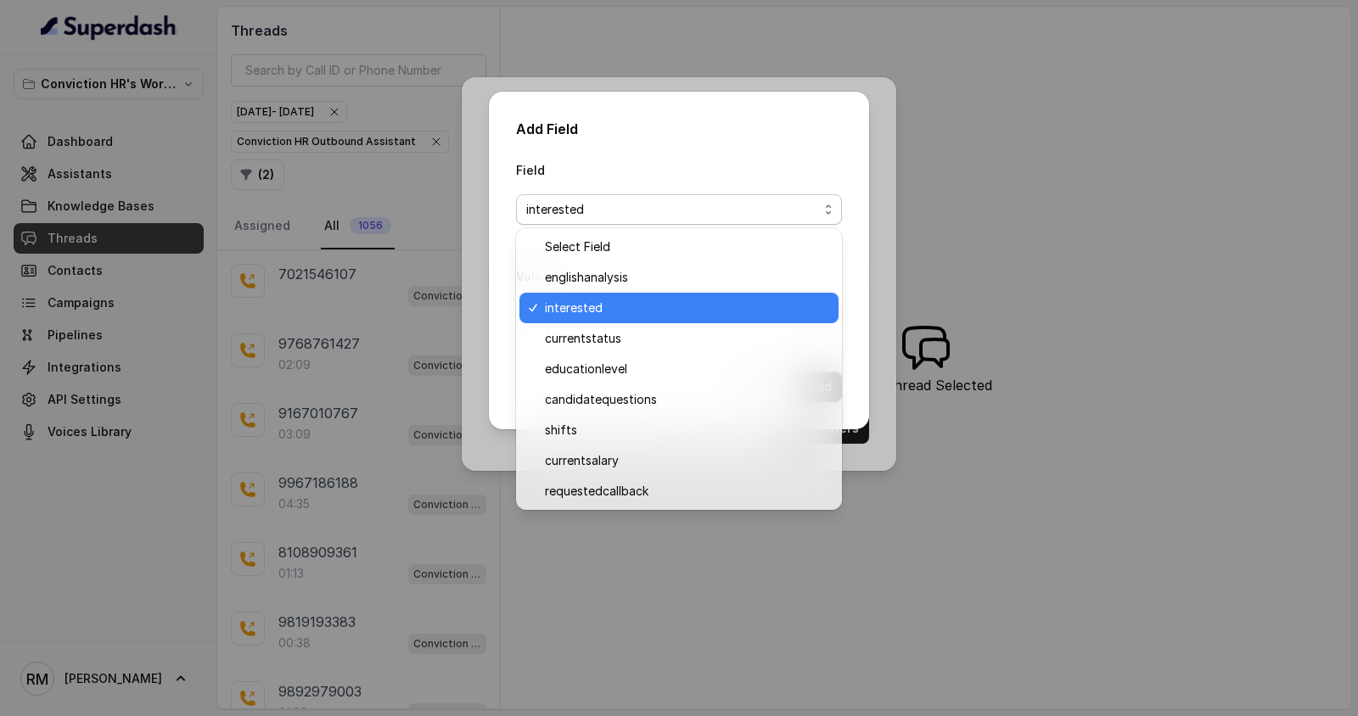
click at [590, 313] on span "interested" at bounding box center [686, 308] width 283 height 20
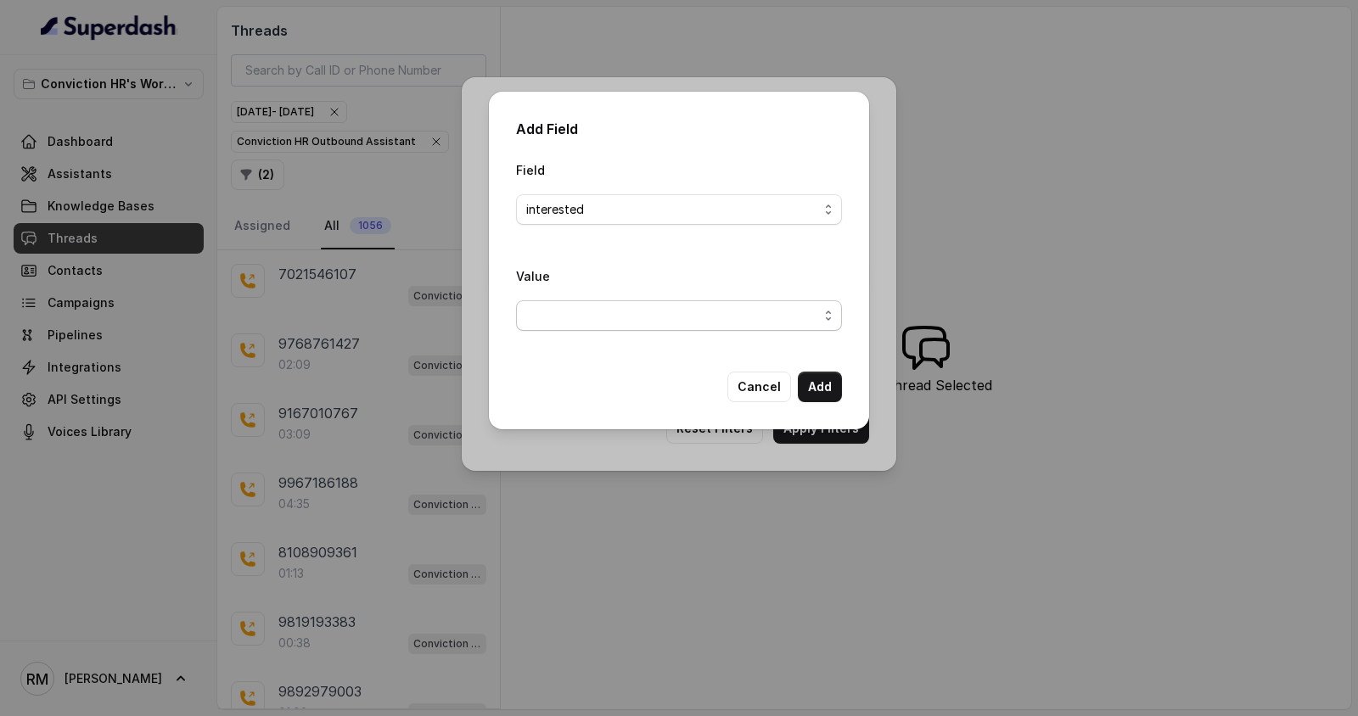
click at [606, 316] on span "button" at bounding box center [679, 315] width 326 height 31
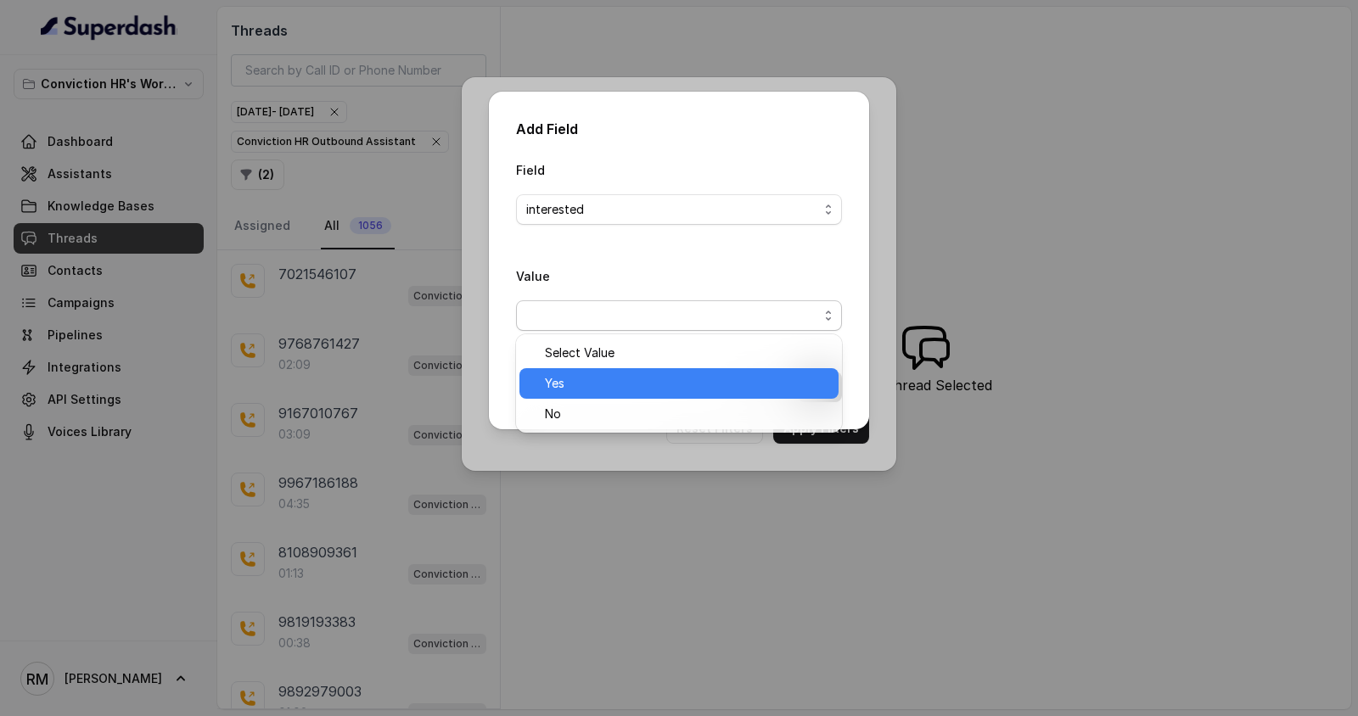
click at [592, 390] on span "Yes" at bounding box center [686, 383] width 283 height 20
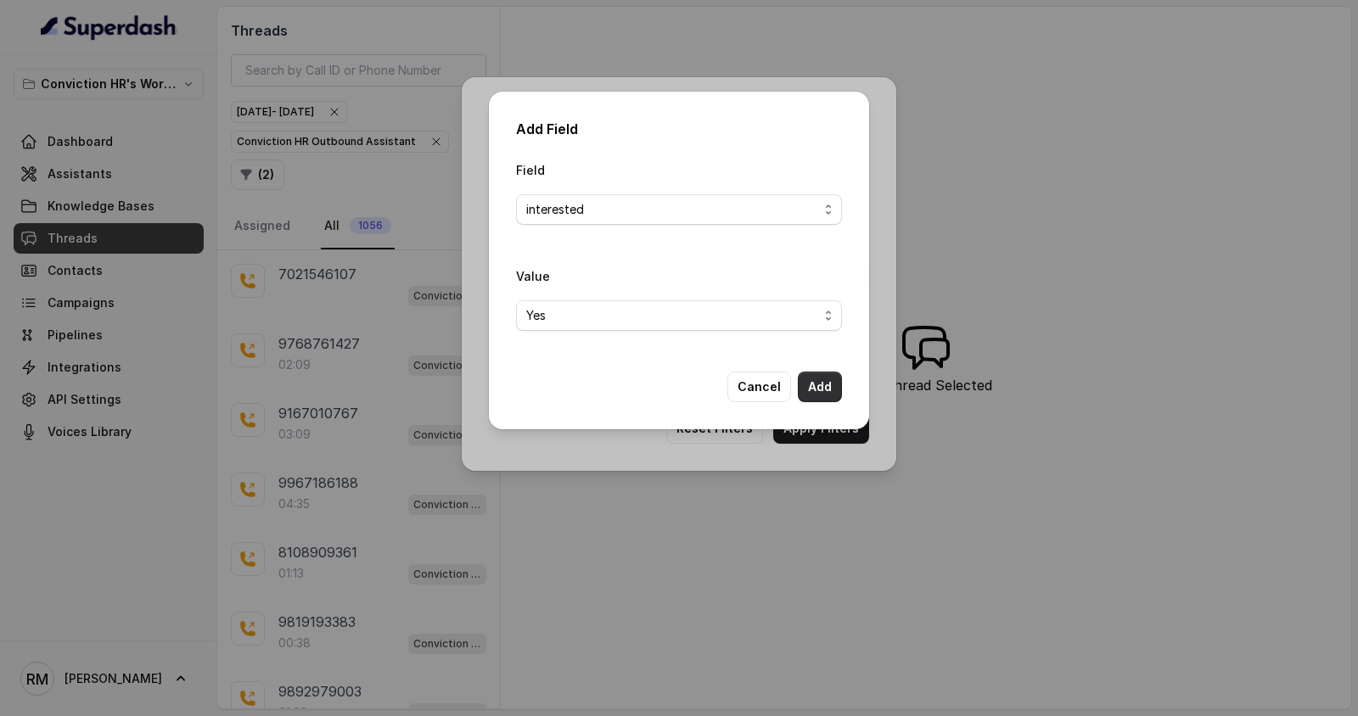
click at [823, 388] on button "Add" at bounding box center [820, 387] width 44 height 31
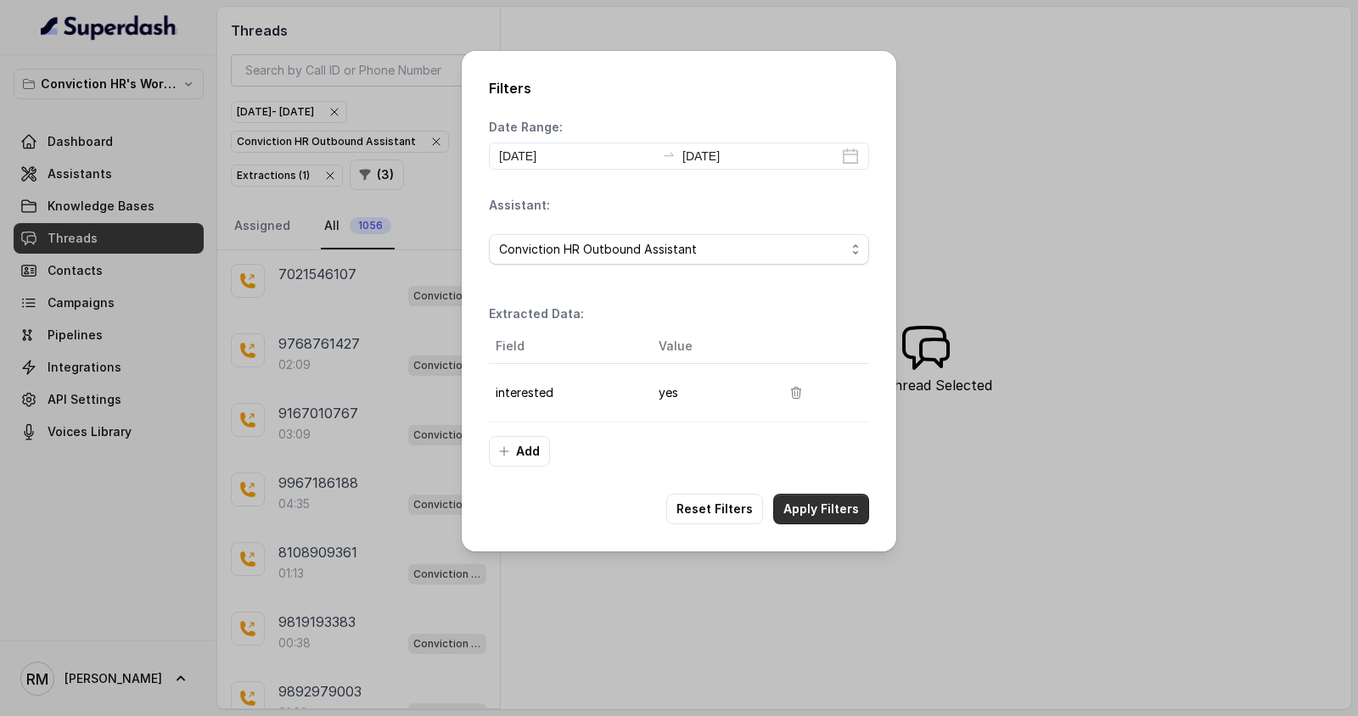
click at [821, 507] on button "Apply Filters" at bounding box center [821, 509] width 96 height 31
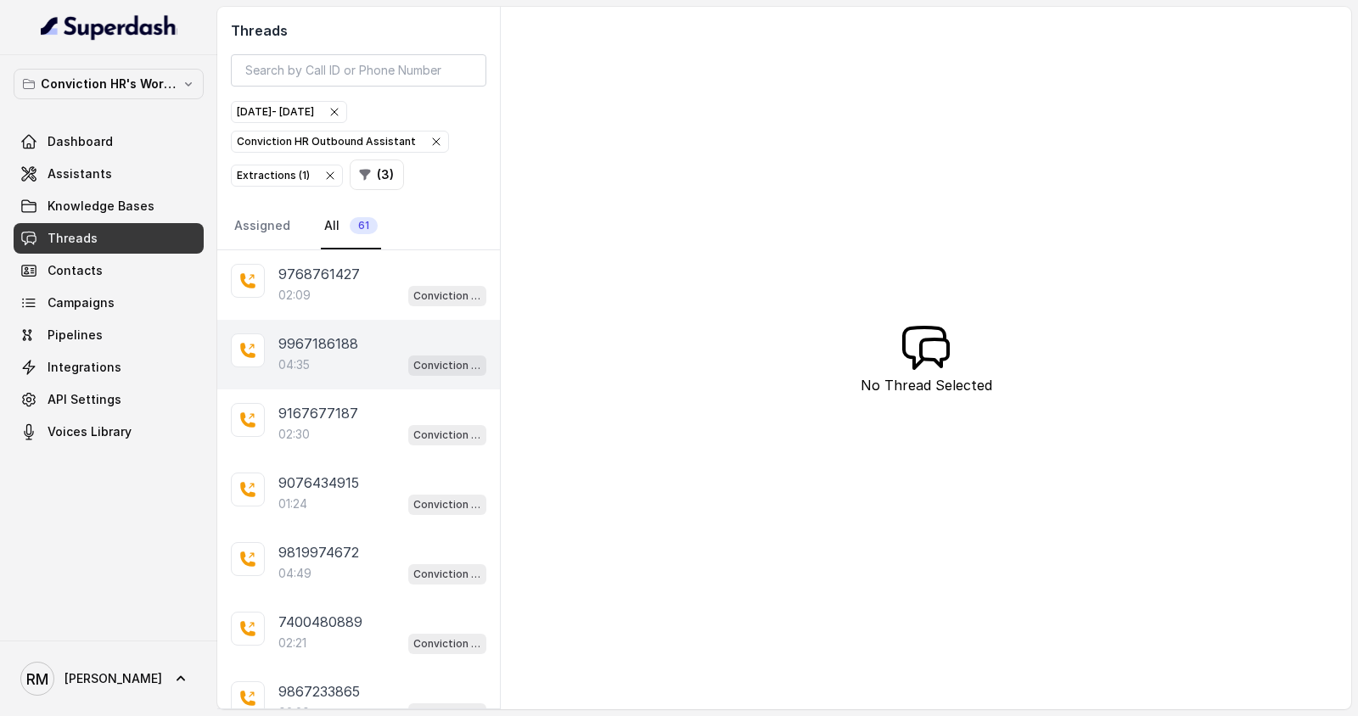
click at [342, 356] on div "04:35 Conviction HR Outbound Assistant" at bounding box center [382, 365] width 208 height 22
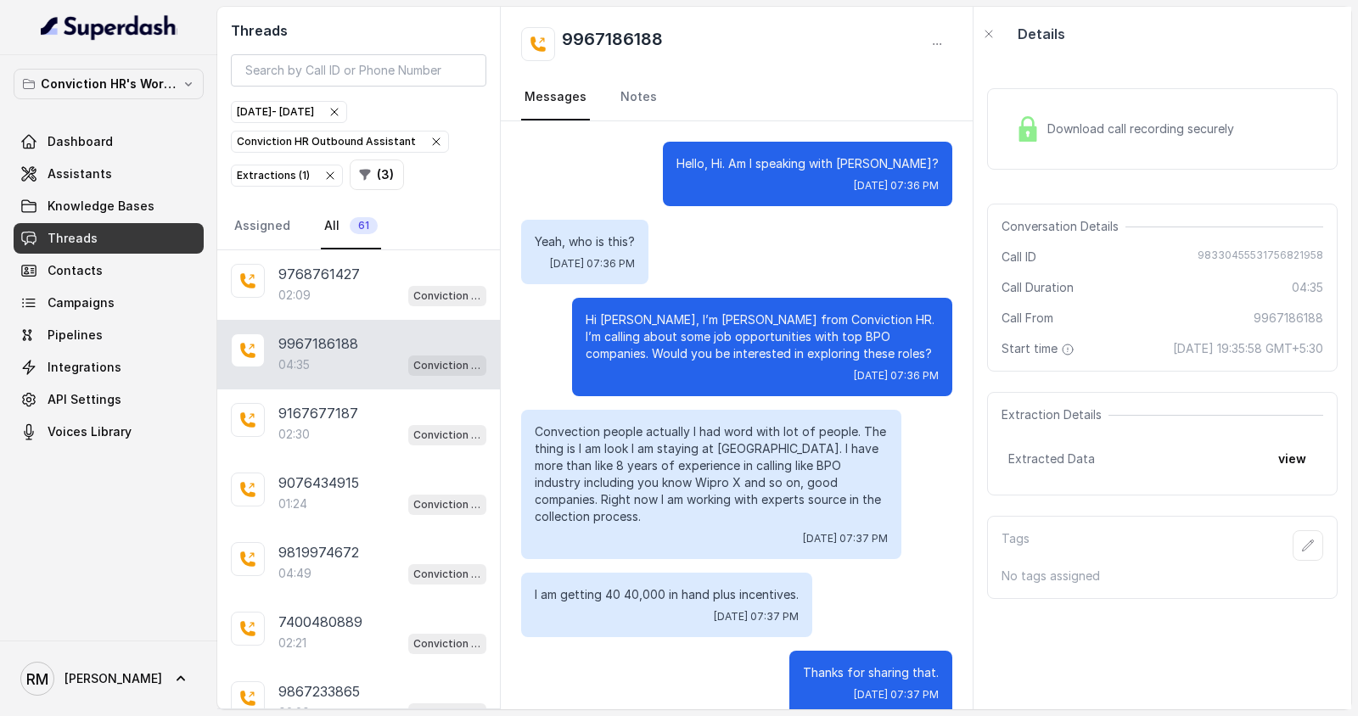
scroll to position [3438, 0]
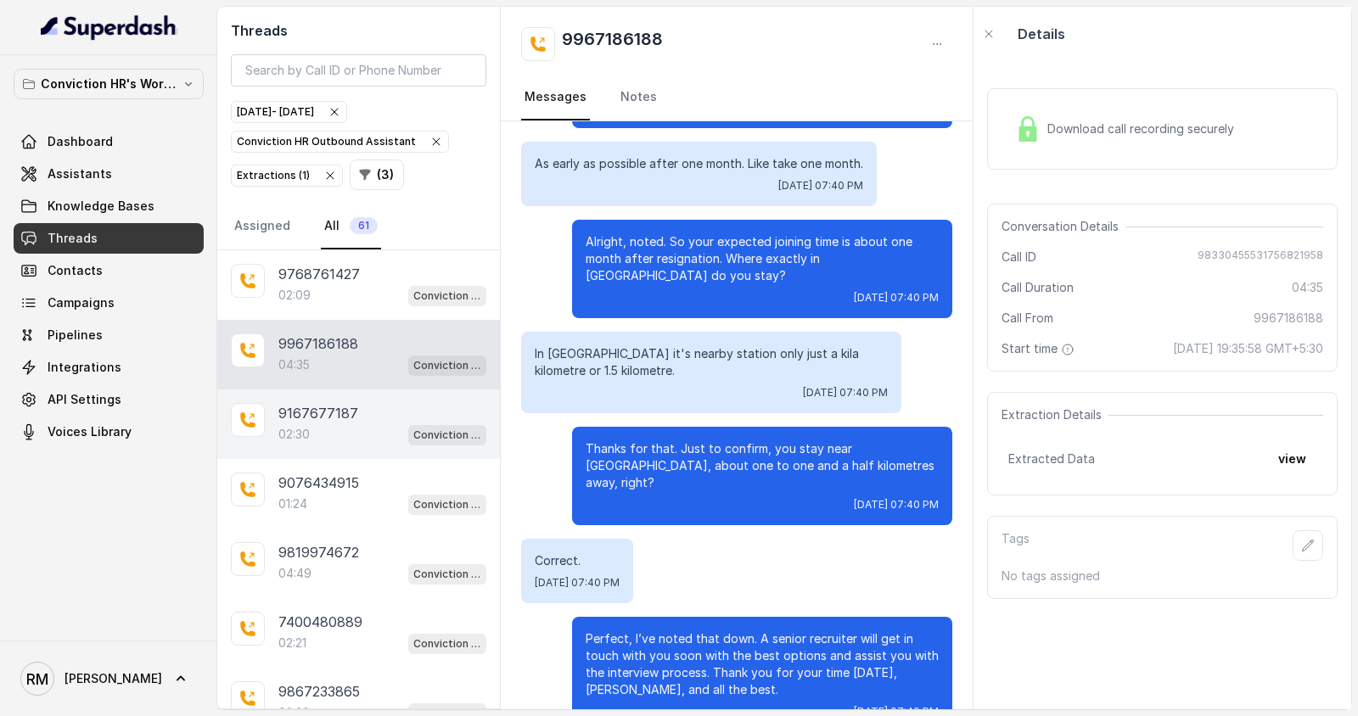
click at [346, 434] on div "02:30 Conviction HR Outbound Assistant" at bounding box center [382, 434] width 208 height 22
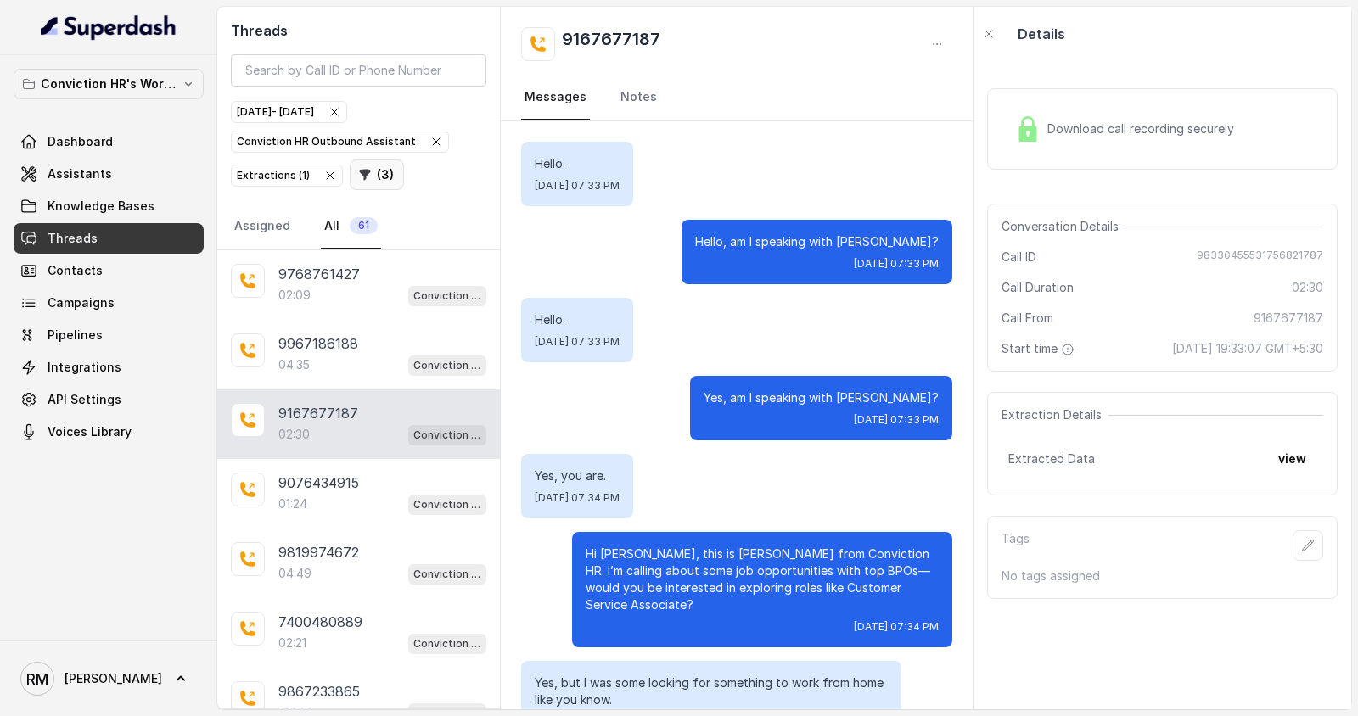
click at [370, 179] on button "( 3 )" at bounding box center [377, 175] width 54 height 31
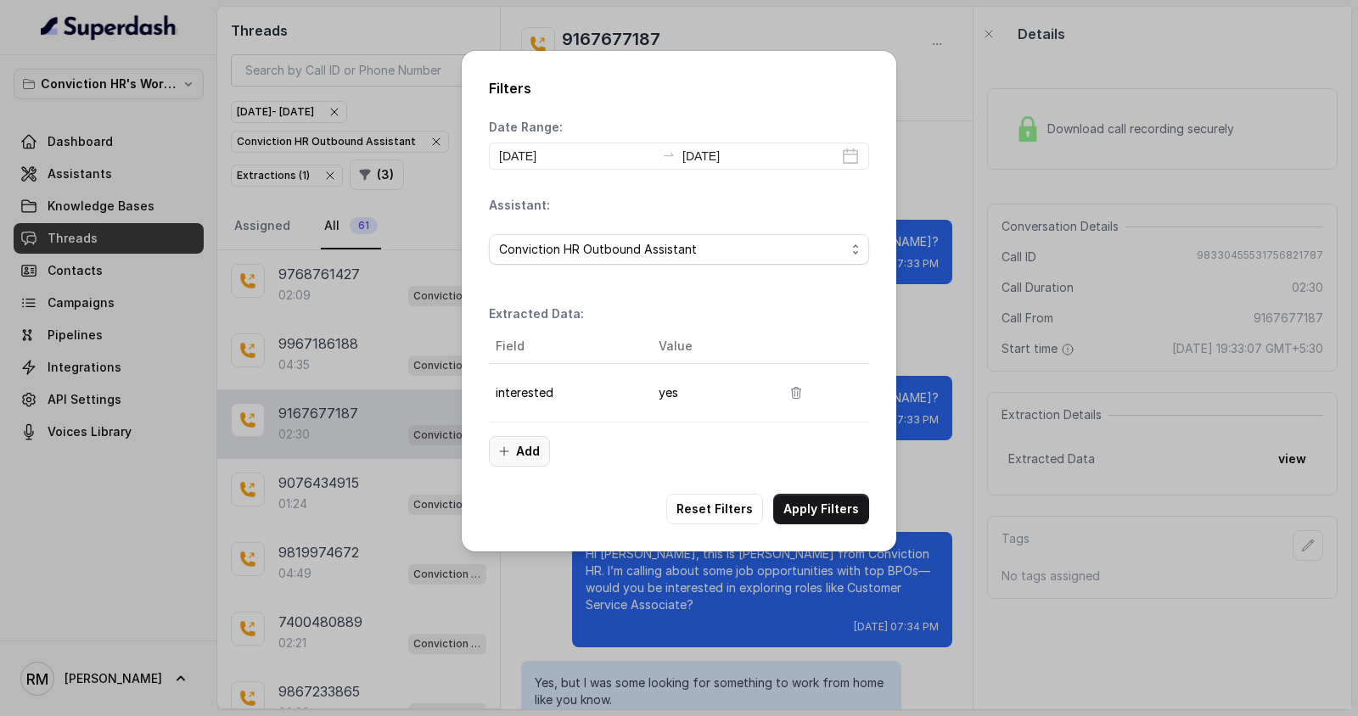
click at [509, 454] on icon "button" at bounding box center [504, 452] width 14 height 14
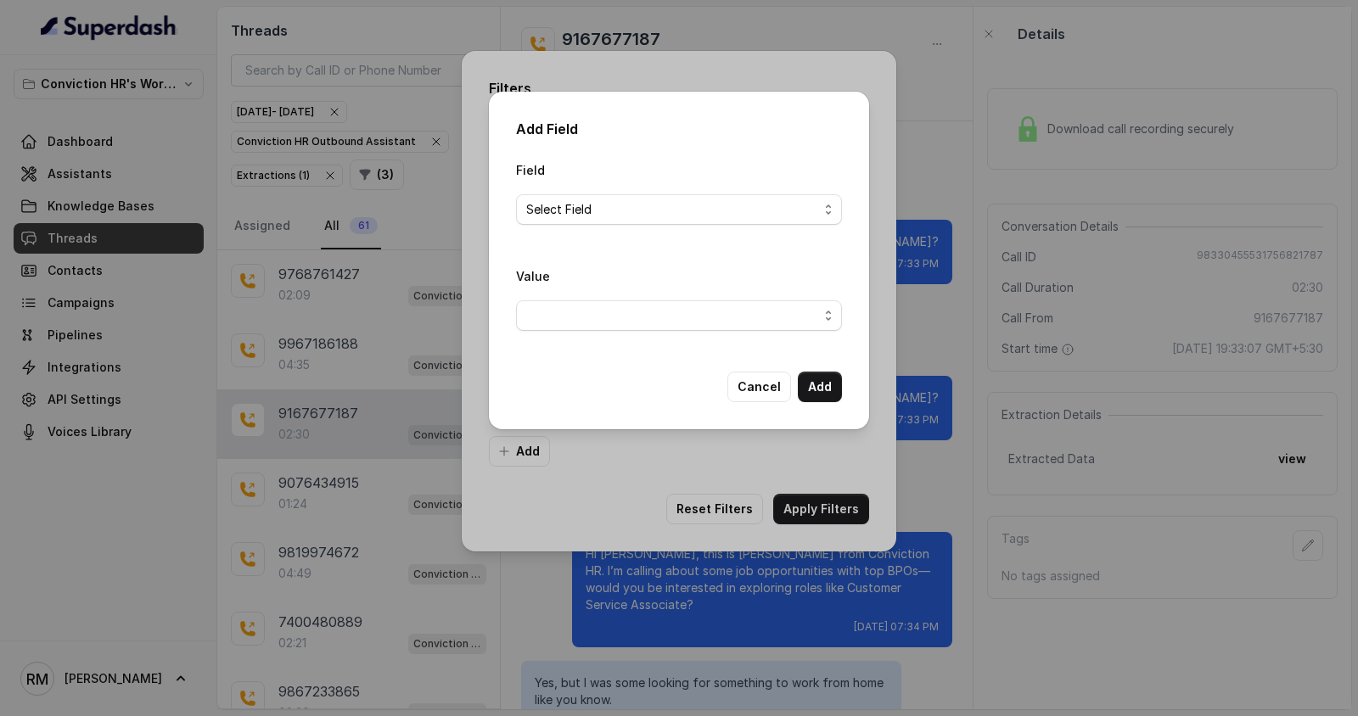
click at [574, 433] on div "Add Field Field Select Field Value Cancel Add" at bounding box center [679, 358] width 1358 height 716
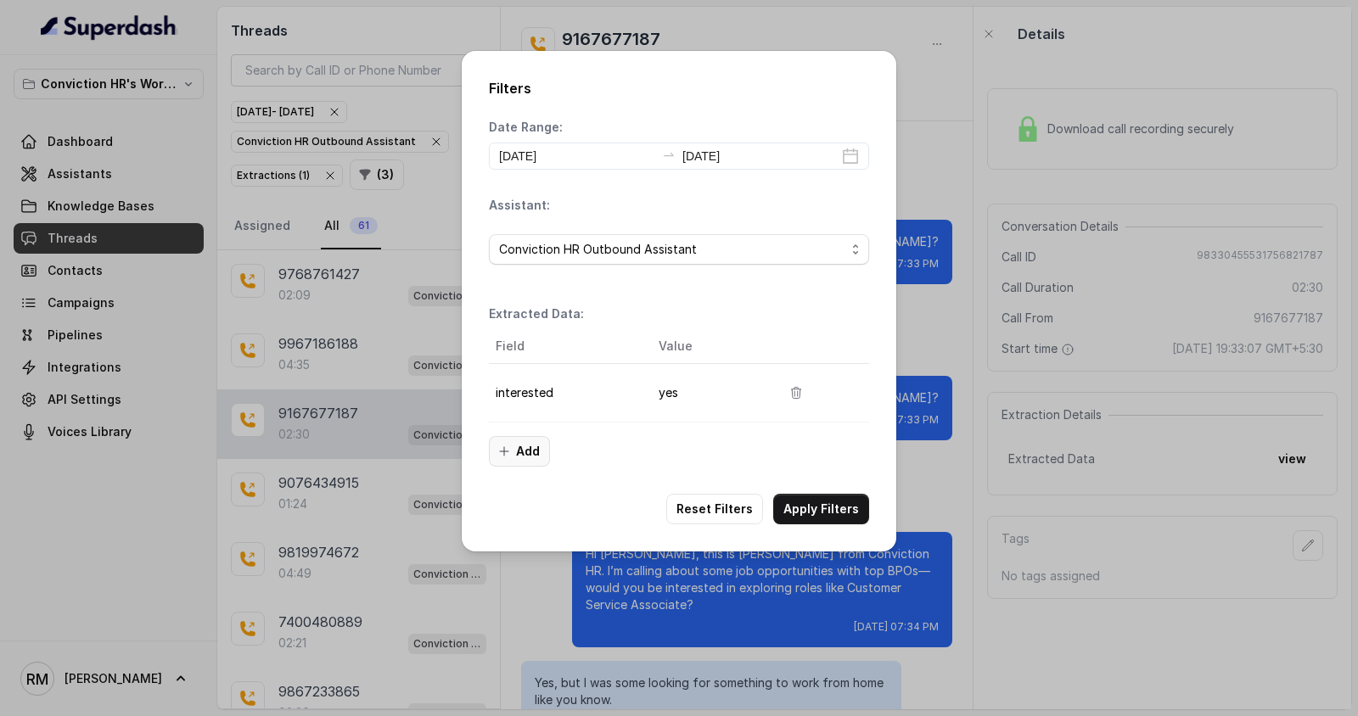
click at [521, 453] on button "Add" at bounding box center [519, 451] width 61 height 31
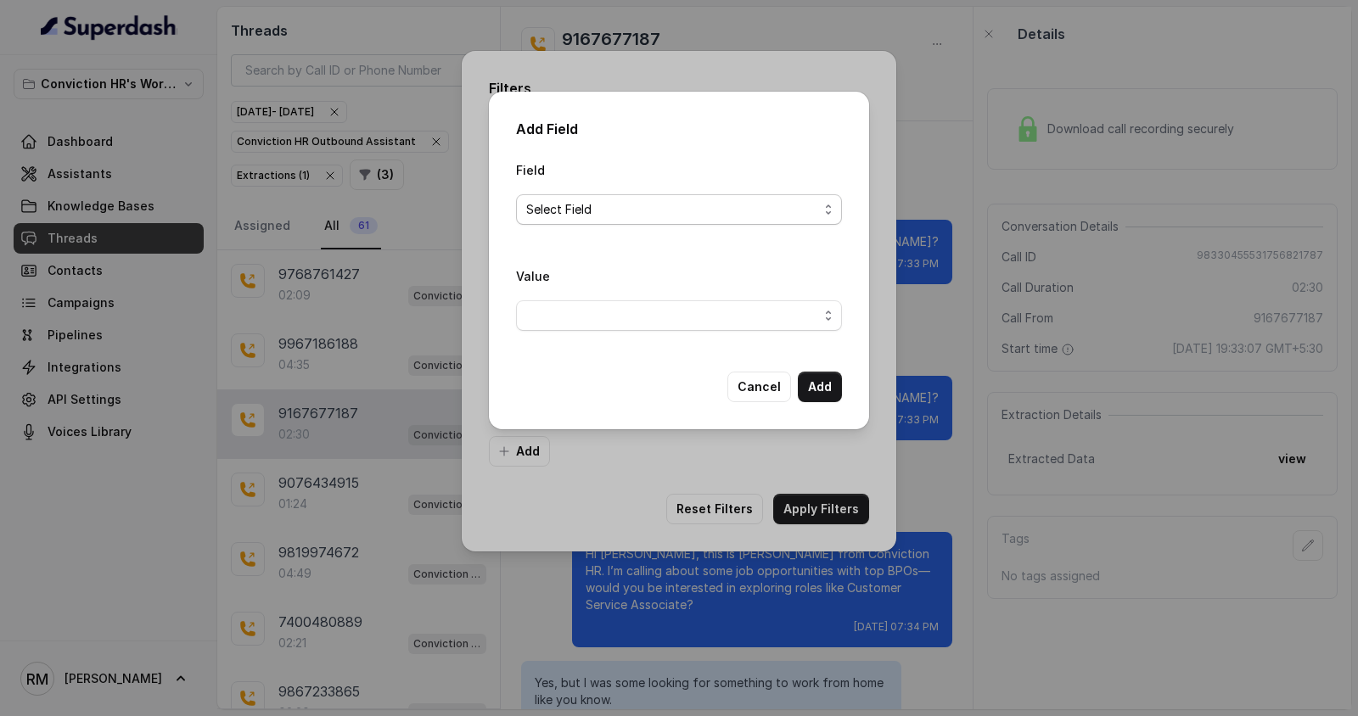
click at [635, 220] on span "Select Field" at bounding box center [679, 209] width 326 height 31
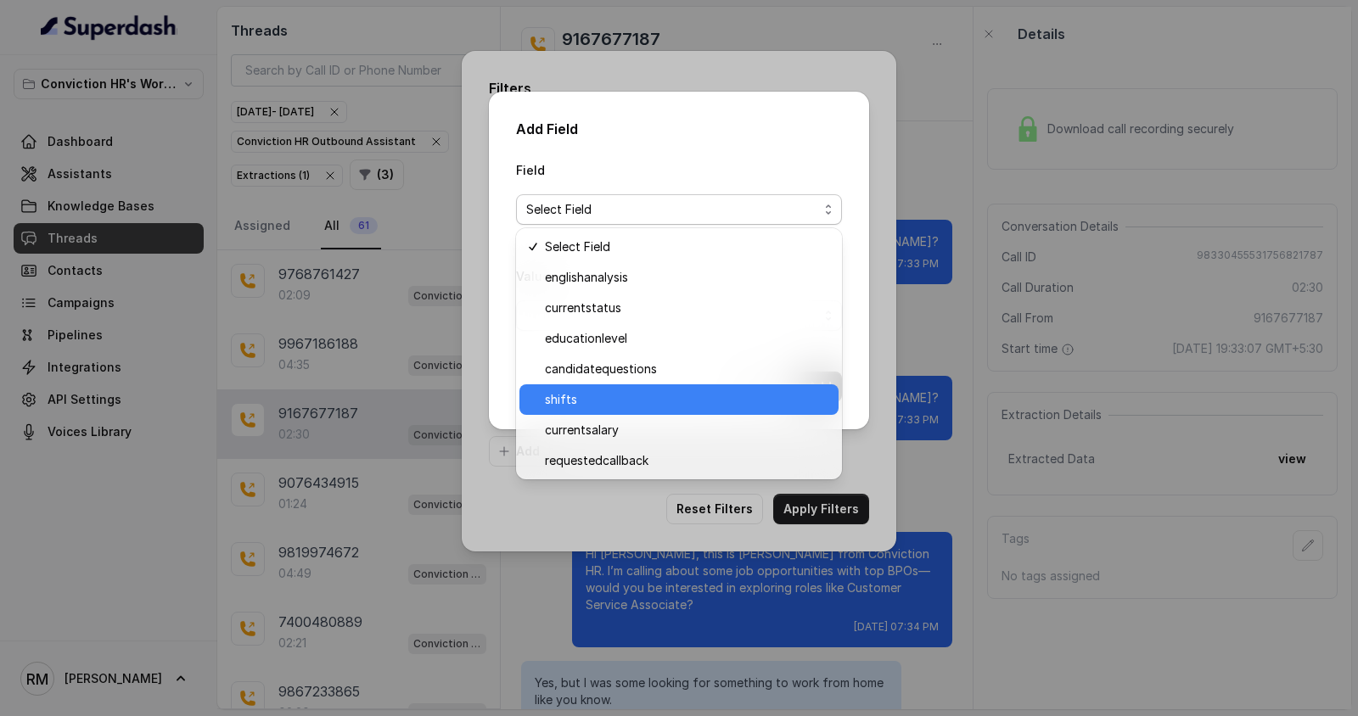
click at [613, 395] on span "shifts" at bounding box center [686, 399] width 283 height 20
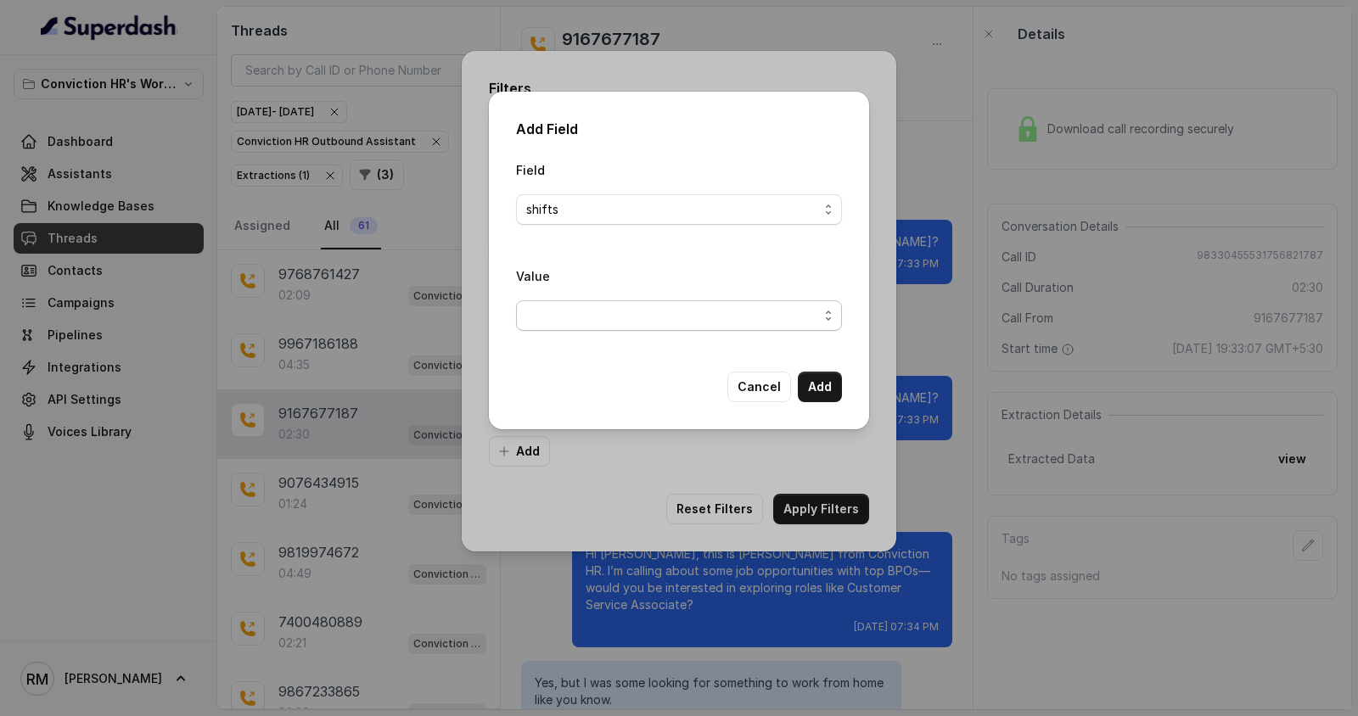
click at [634, 322] on span "button" at bounding box center [679, 315] width 326 height 31
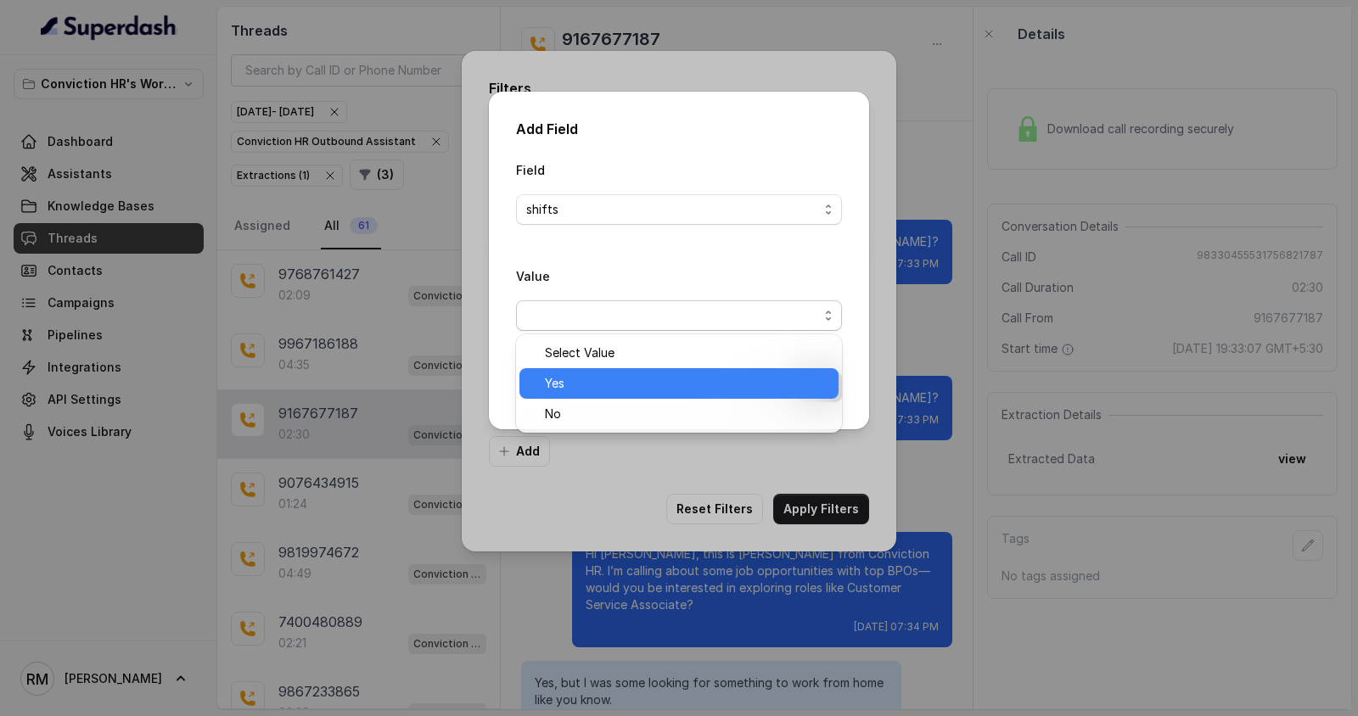
click at [610, 397] on div "Yes" at bounding box center [678, 383] width 319 height 31
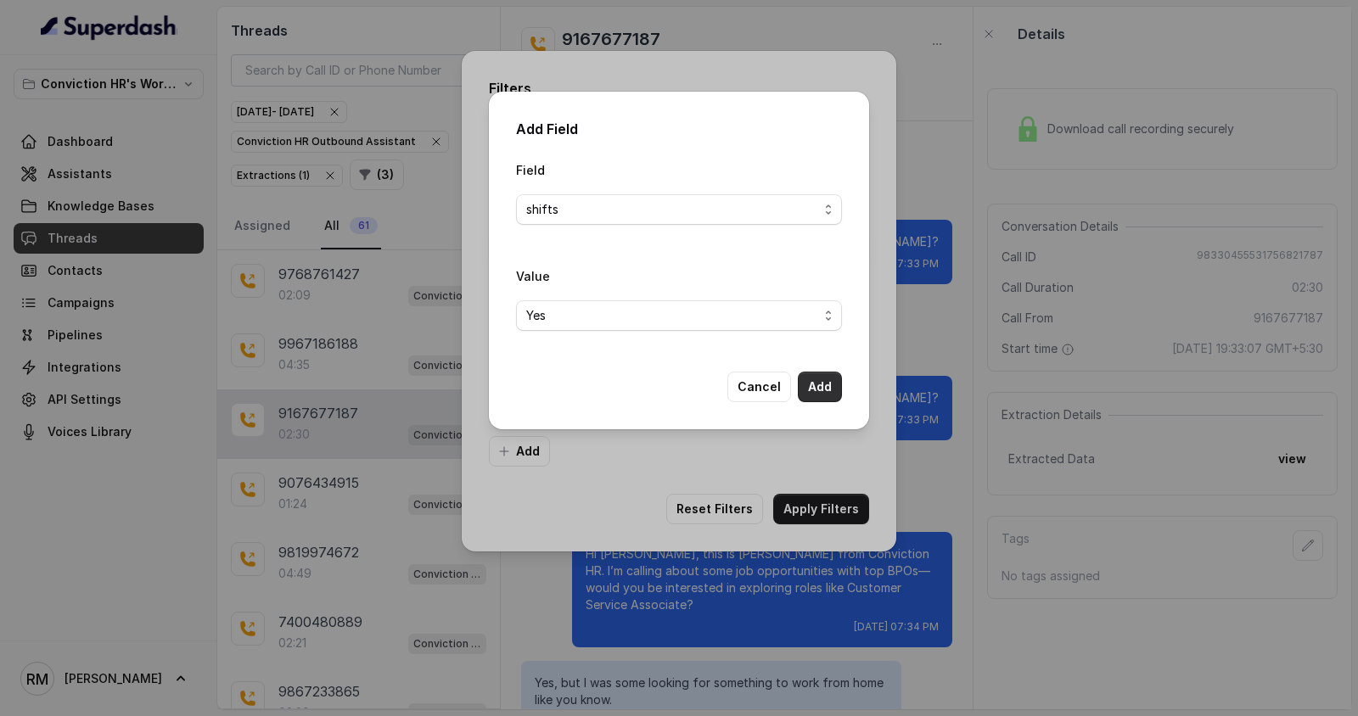
click at [825, 384] on button "Add" at bounding box center [820, 387] width 44 height 31
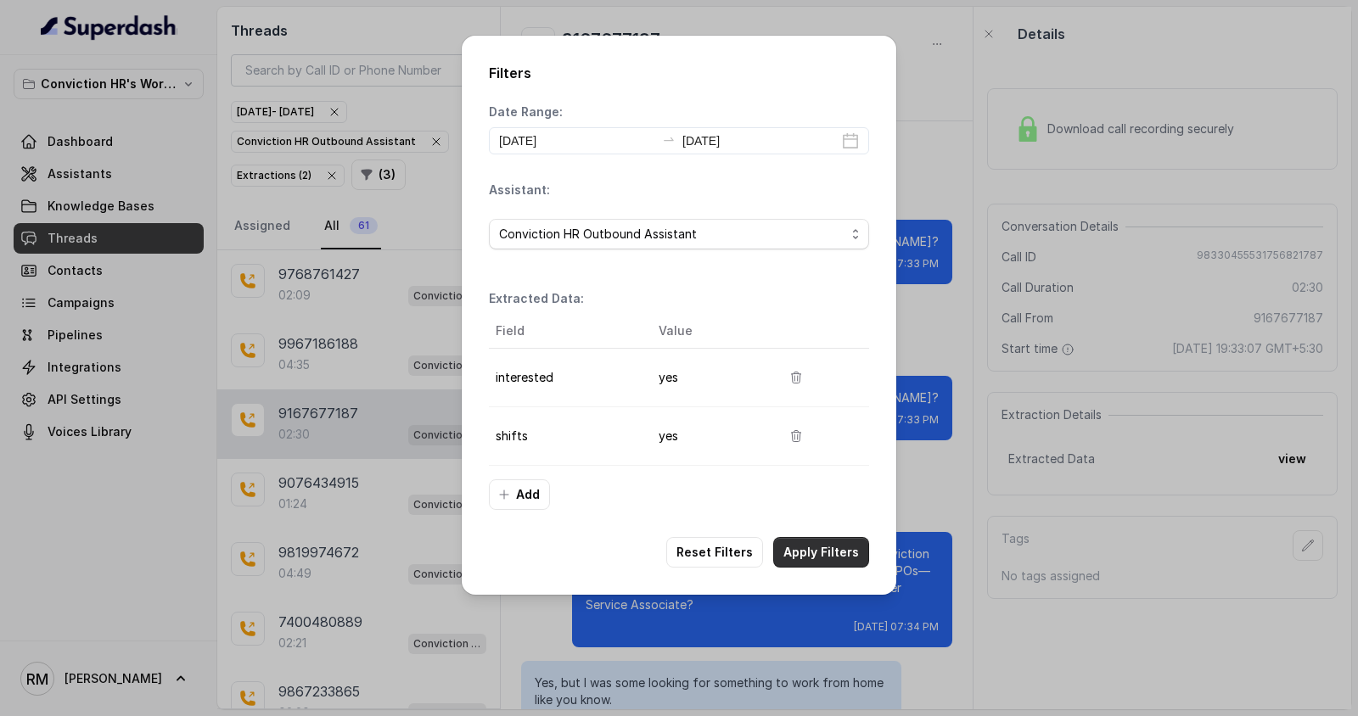
click at [829, 547] on button "Apply Filters" at bounding box center [821, 552] width 96 height 31
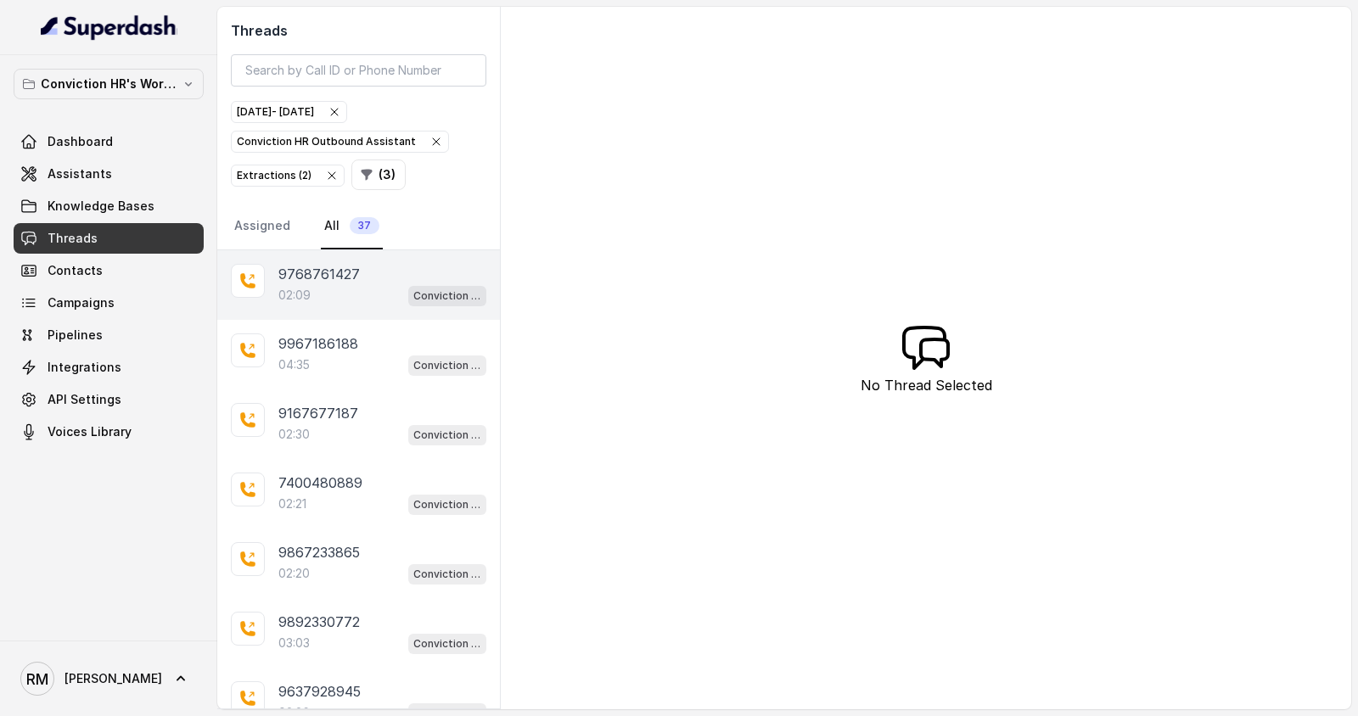
click at [376, 274] on div "9768761427" at bounding box center [382, 274] width 208 height 20
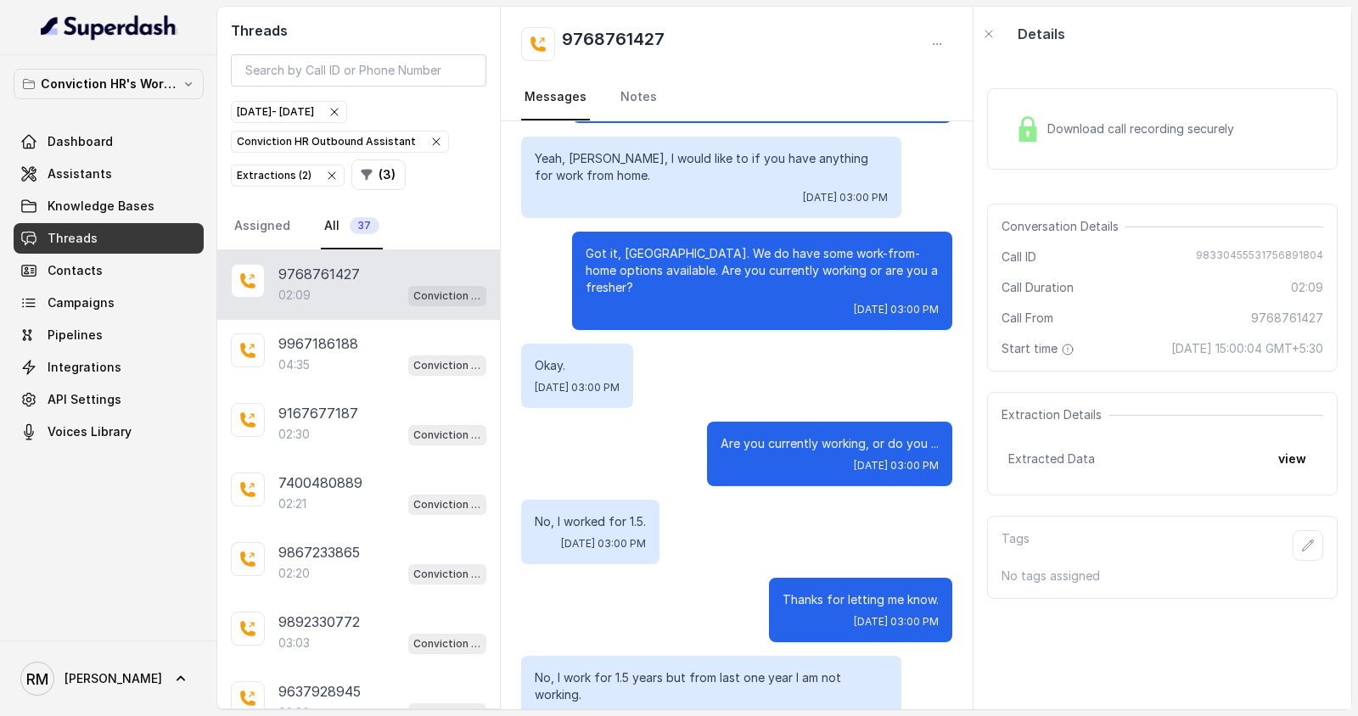
scroll to position [574, 0]
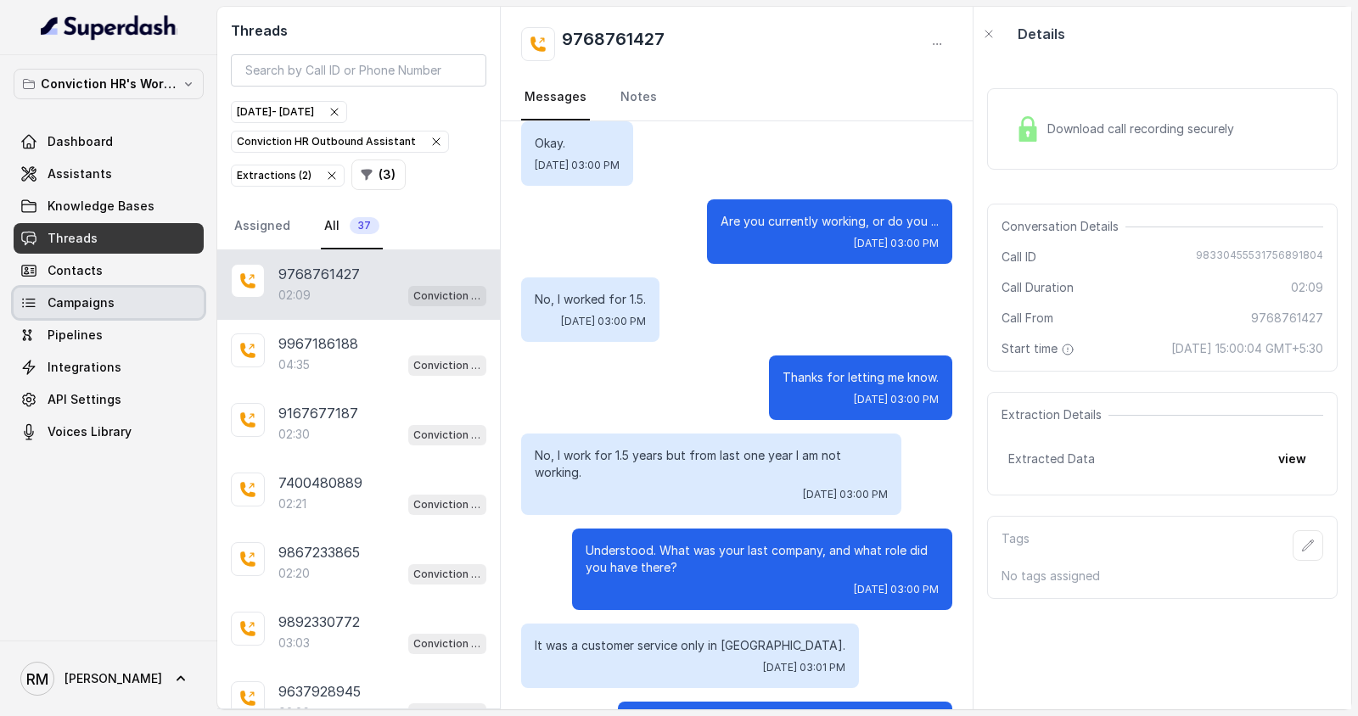
click at [115, 307] on link "Campaigns" at bounding box center [109, 303] width 190 height 31
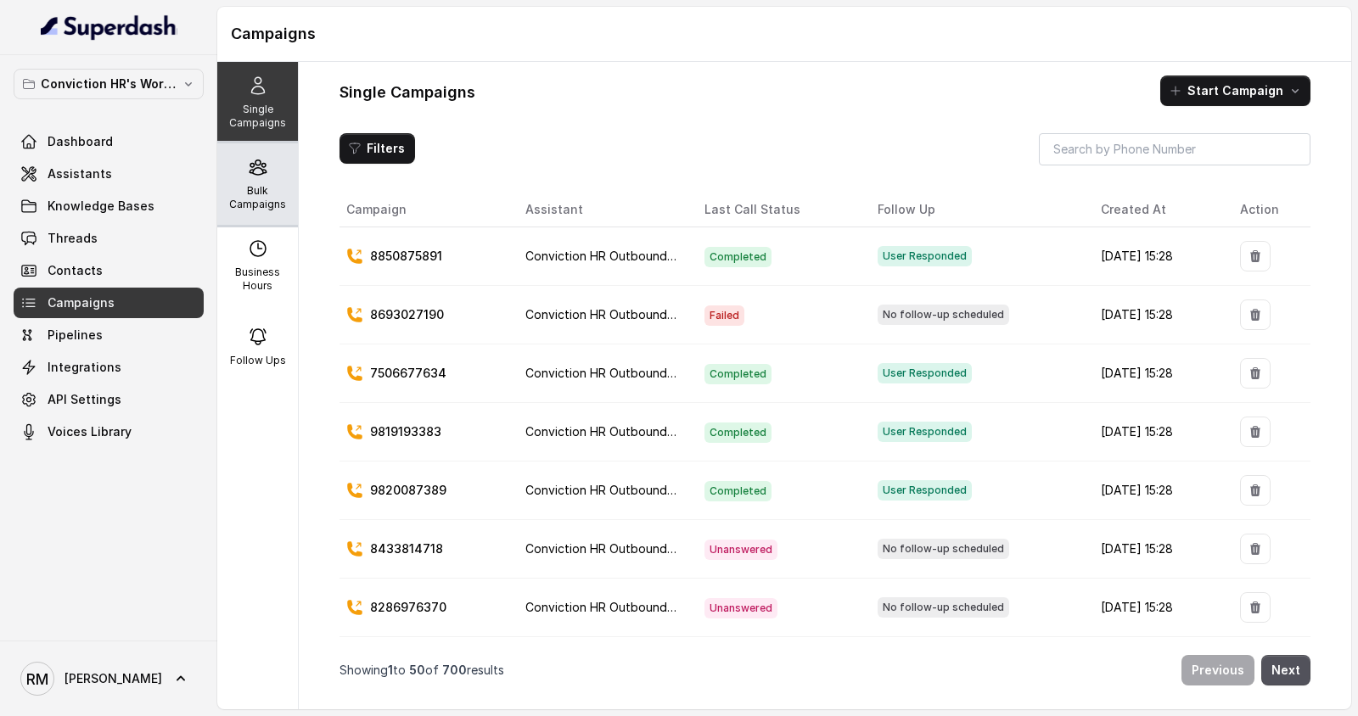
click at [253, 206] on p "Bulk Campaigns" at bounding box center [257, 197] width 67 height 27
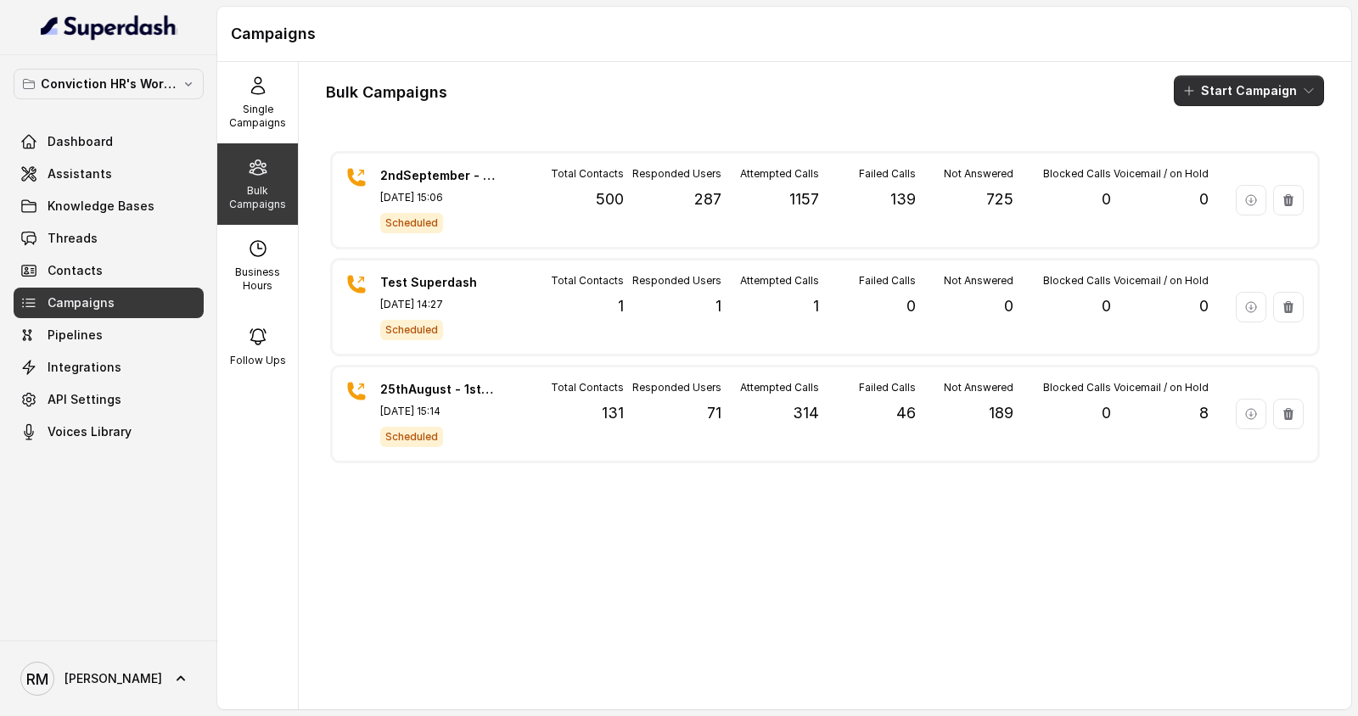
click at [1221, 91] on button "Start Campaign" at bounding box center [1248, 91] width 150 height 31
click at [1221, 160] on div "Call" at bounding box center [1225, 156] width 82 height 17
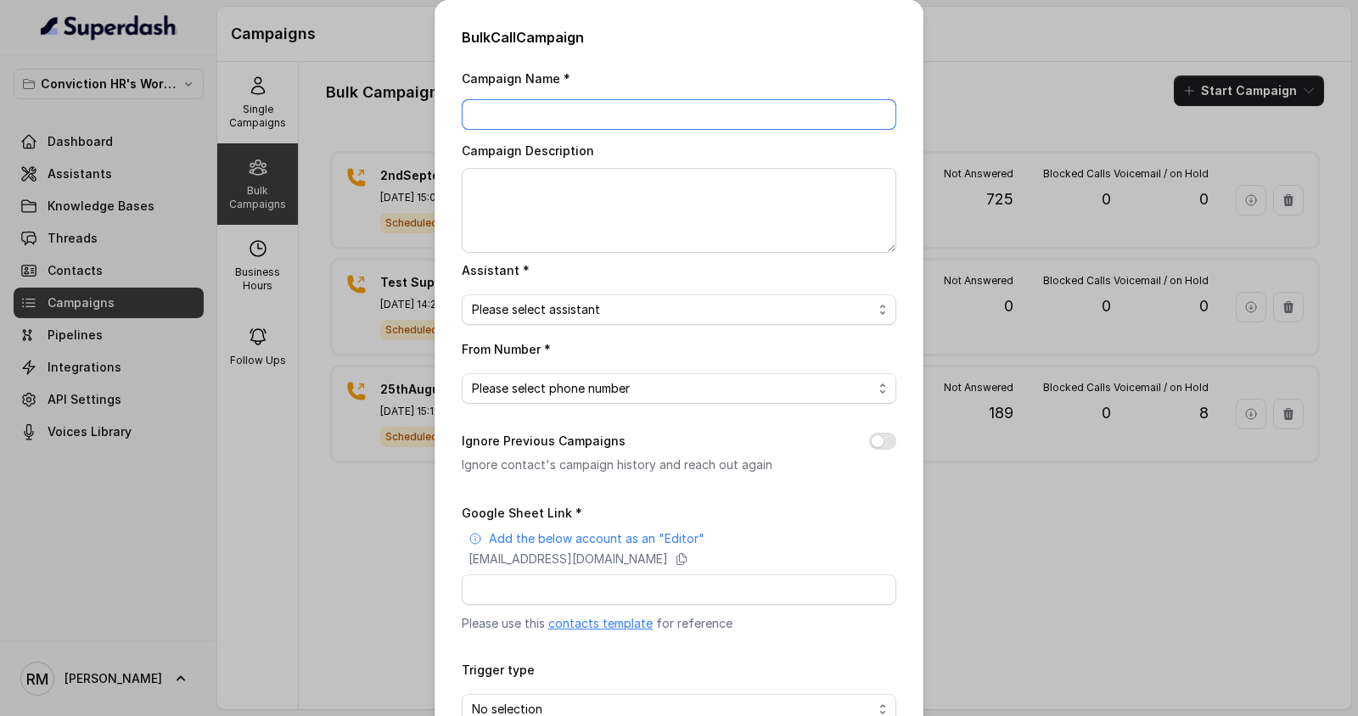
click at [766, 122] on input "Campaign Name *" at bounding box center [679, 114] width 434 height 31
type input "[DATE] - 11AM"
click at [563, 215] on textarea "Campaign Description" at bounding box center [679, 210] width 434 height 85
paste textarea "[DATE] - 11AM"
type textarea "[DATE] - 11AM"
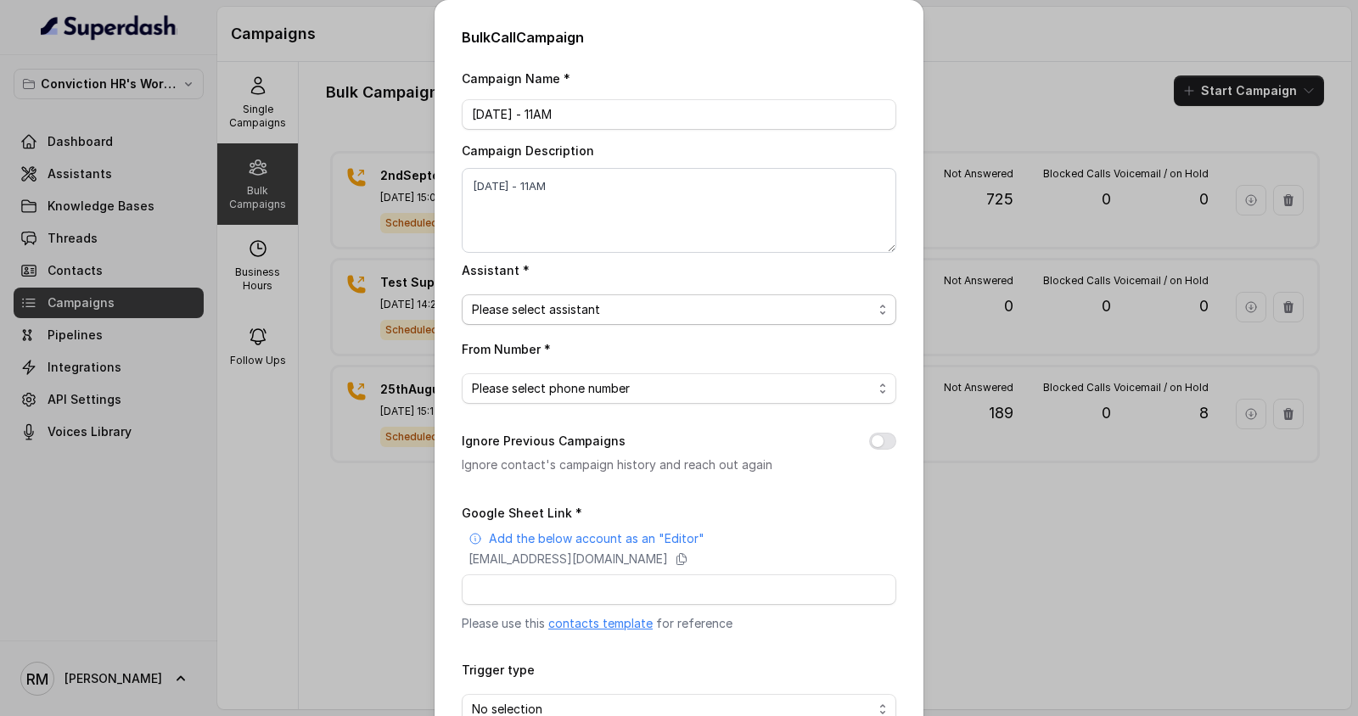
click at [535, 305] on span "Please select assistant" at bounding box center [672, 310] width 400 height 20
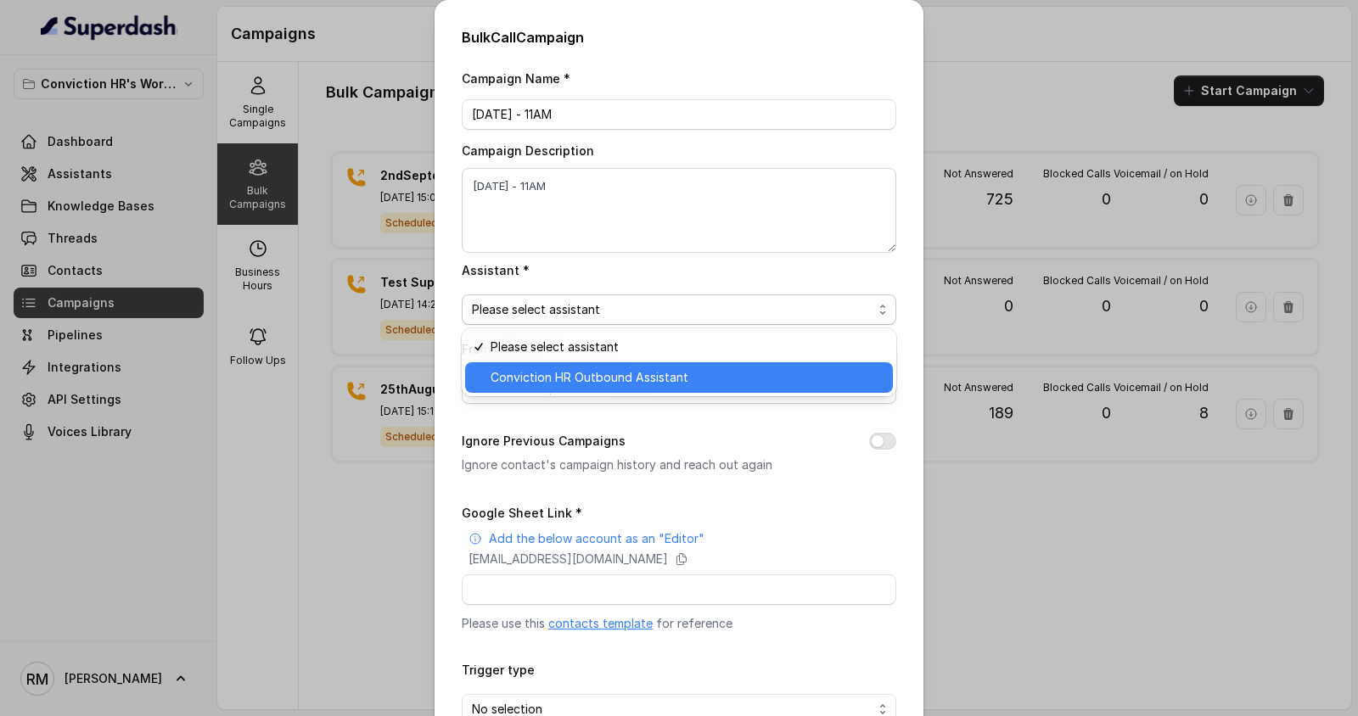
click at [535, 377] on span "Conviction HR Outbound Assistant" at bounding box center [686, 377] width 392 height 20
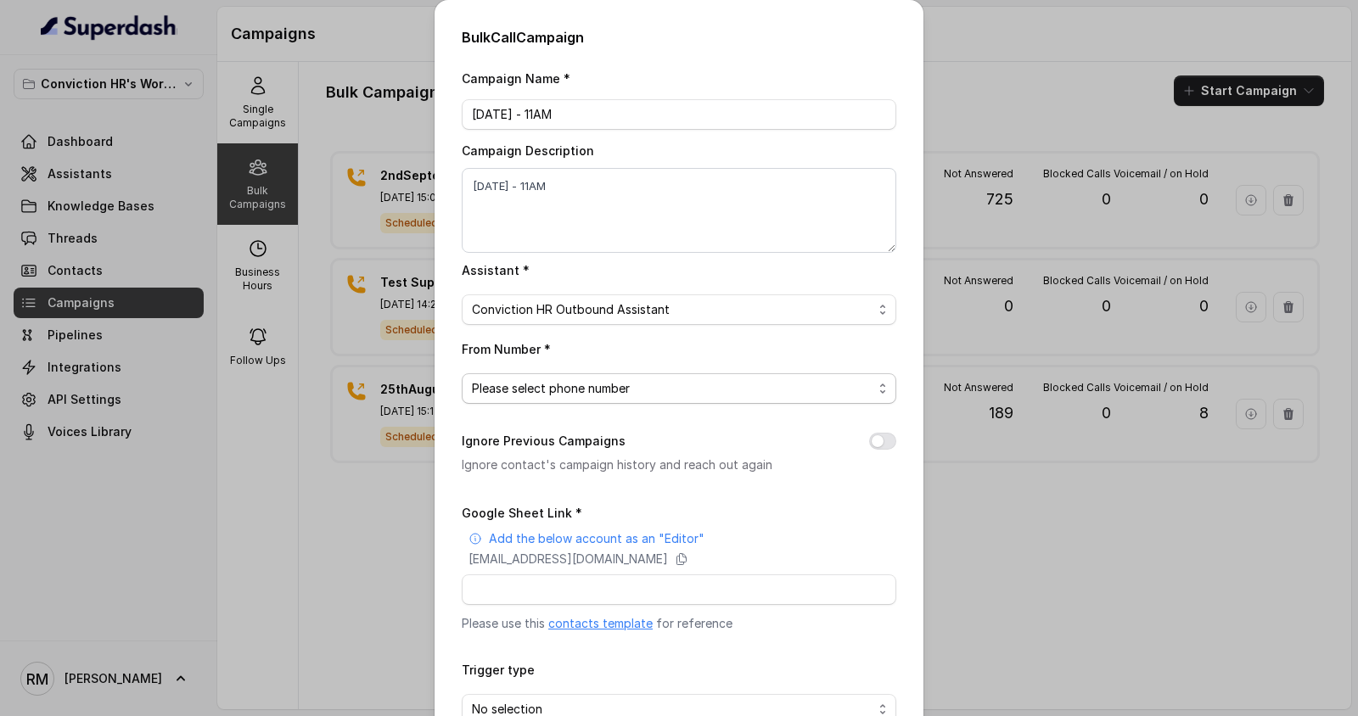
click at [535, 378] on span "Please select phone number" at bounding box center [672, 388] width 400 height 20
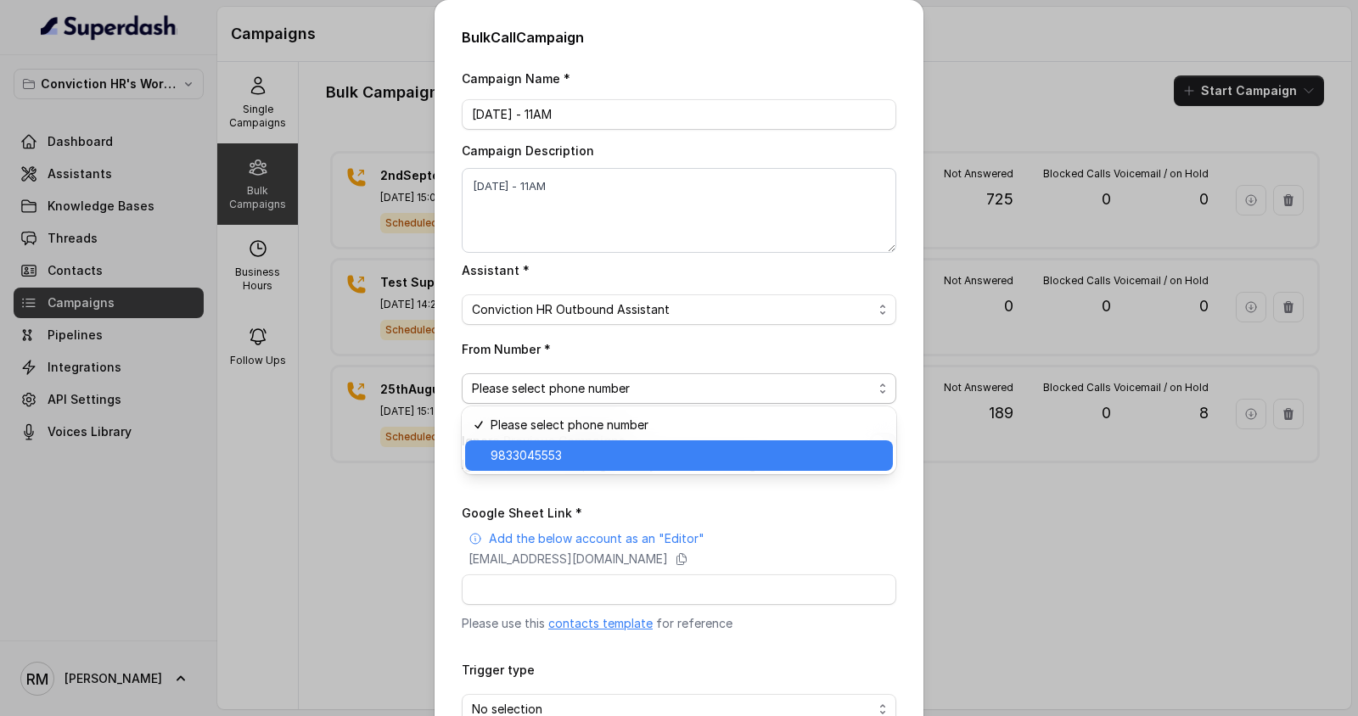
click at [544, 451] on span "9833045553" at bounding box center [686, 455] width 392 height 20
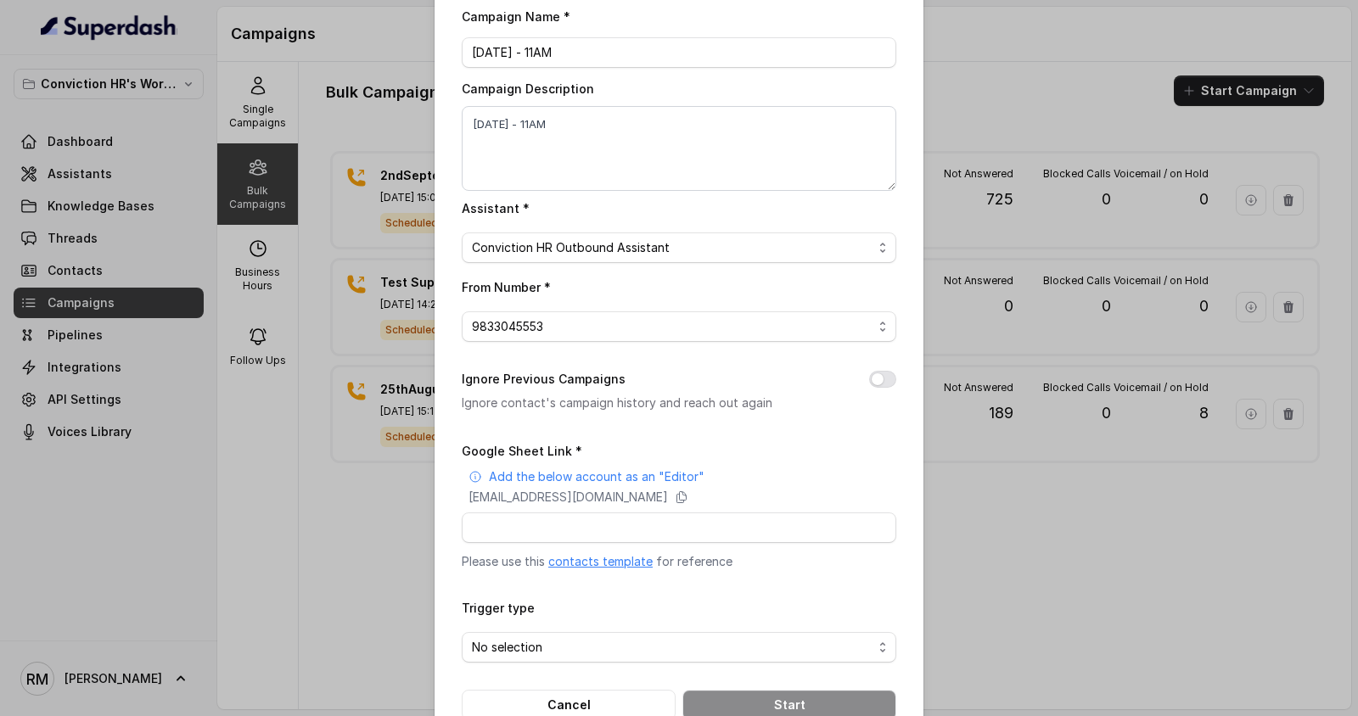
scroll to position [40, 0]
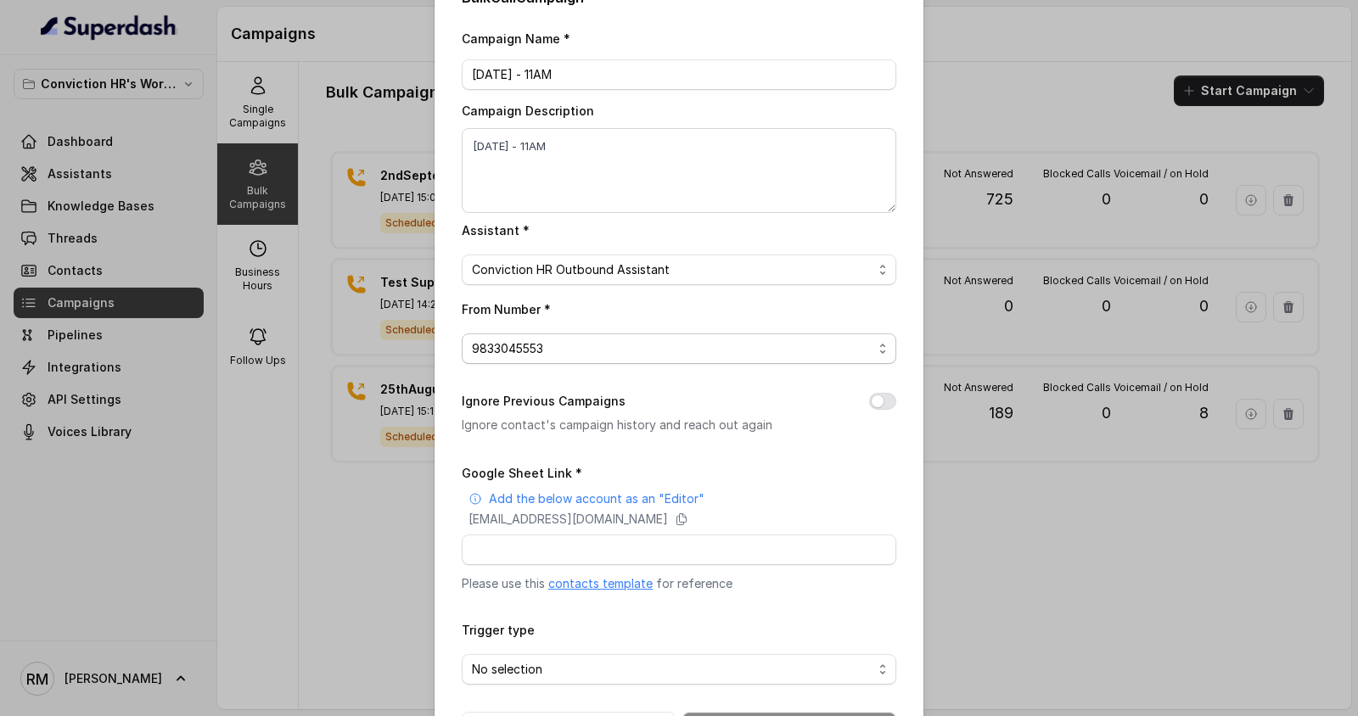
click at [604, 350] on span "9833045553" at bounding box center [672, 349] width 400 height 20
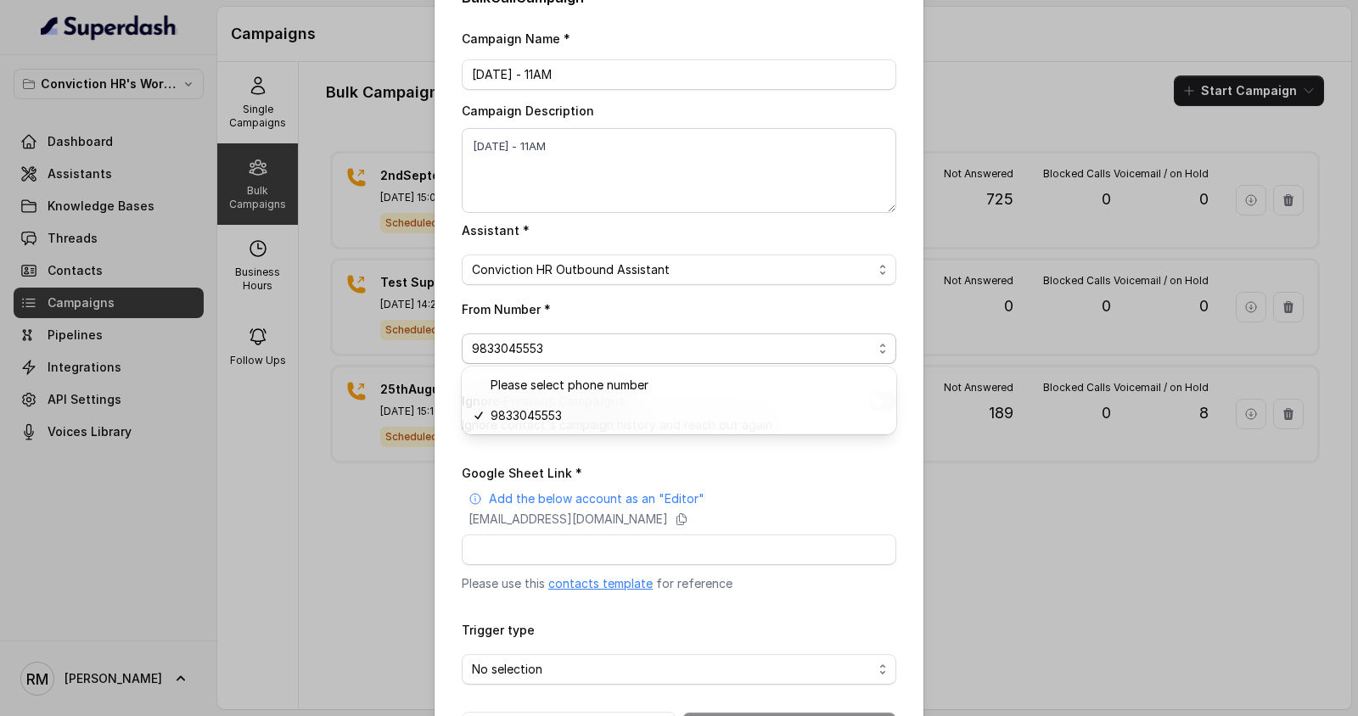
click at [624, 266] on div "Campaign Name * [DATE] - 11AM Campaign Description [DATE] - 11AM Assistant * Co…" at bounding box center [679, 385] width 434 height 714
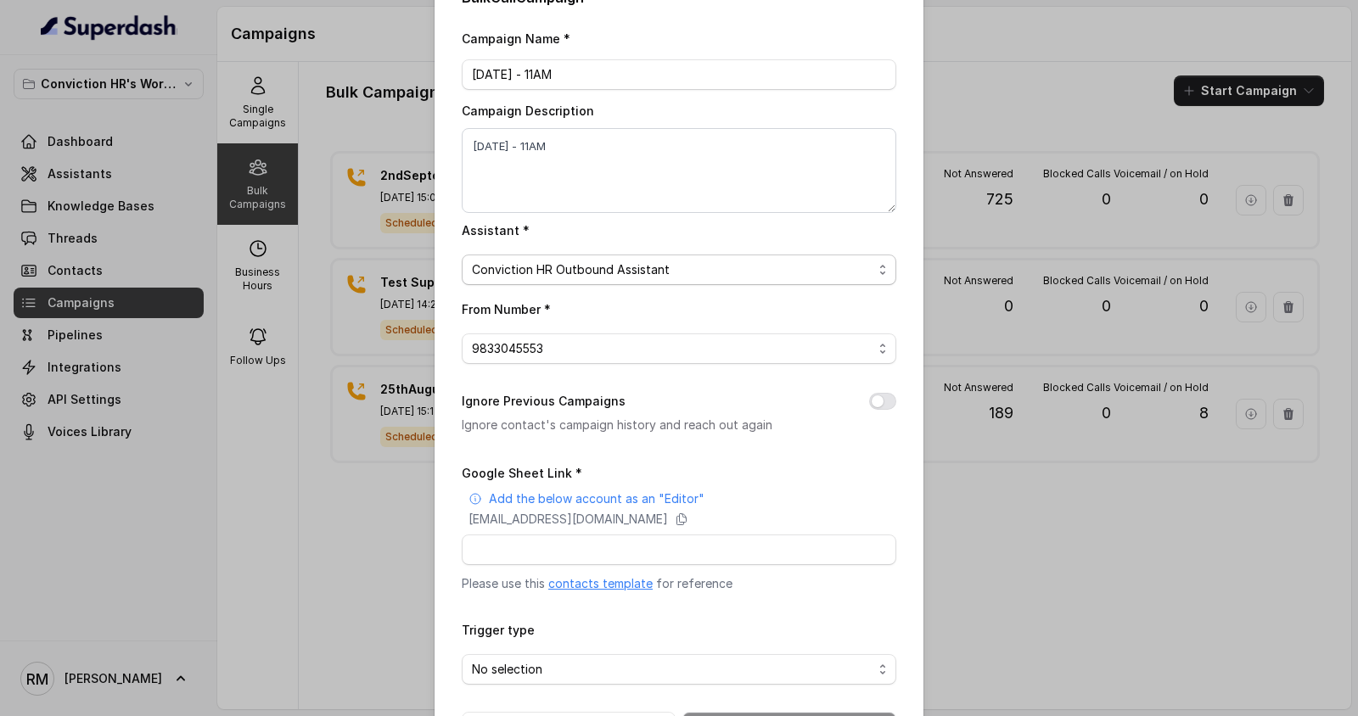
click at [624, 272] on span "Conviction HR Outbound Assistant" at bounding box center [672, 270] width 400 height 20
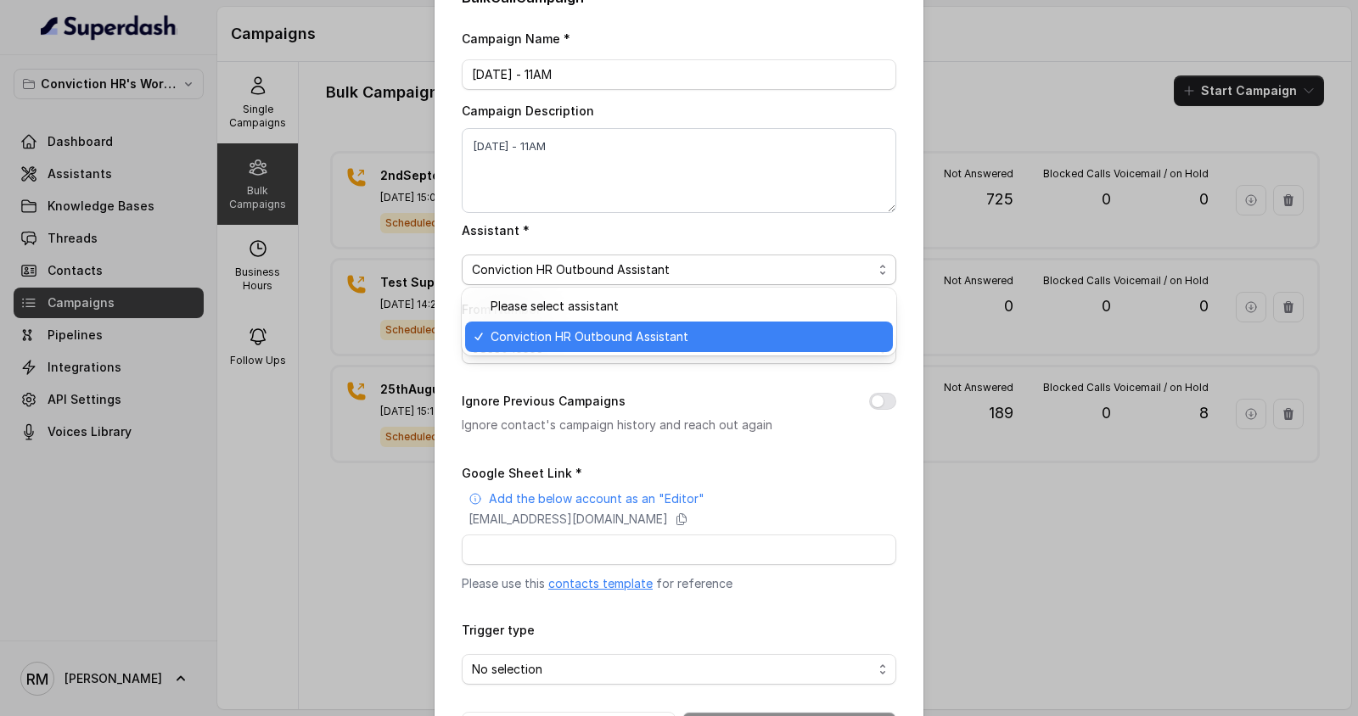
click at [610, 331] on span "Conviction HR Outbound Assistant" at bounding box center [686, 337] width 392 height 20
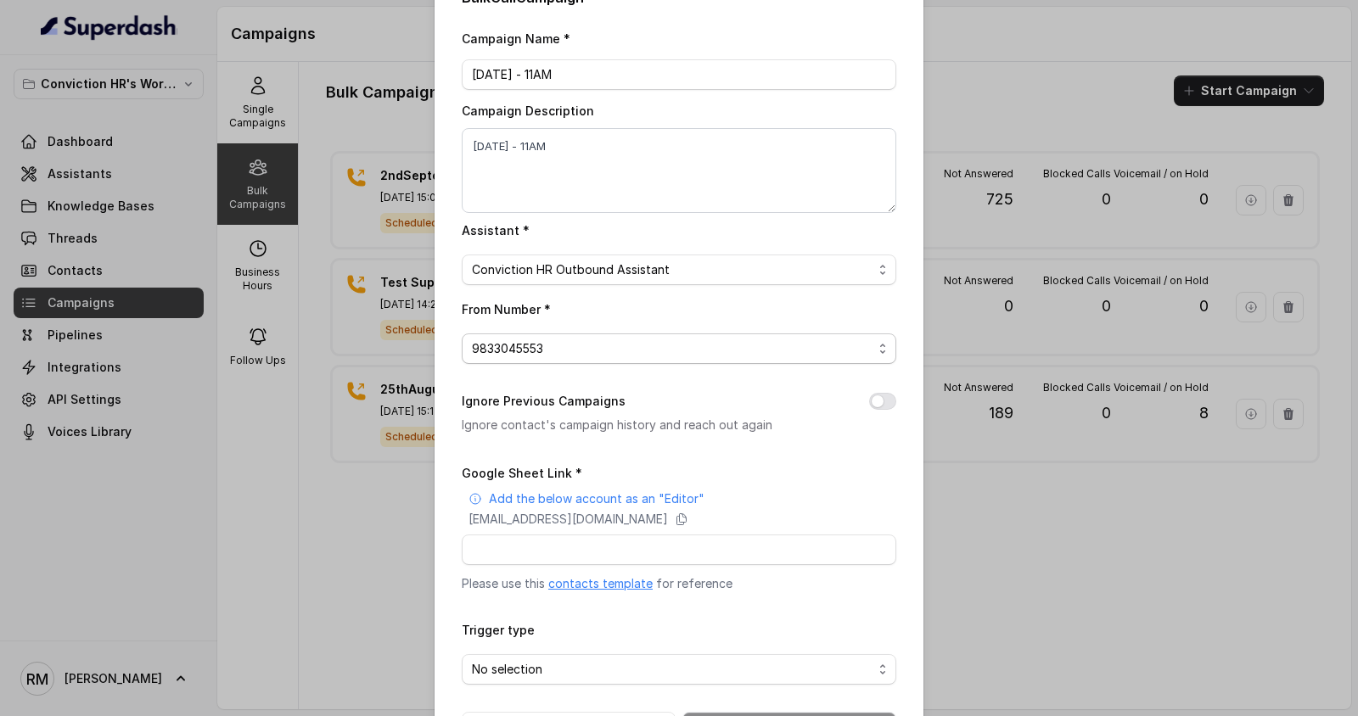
click at [611, 349] on span "9833045553" at bounding box center [672, 349] width 400 height 20
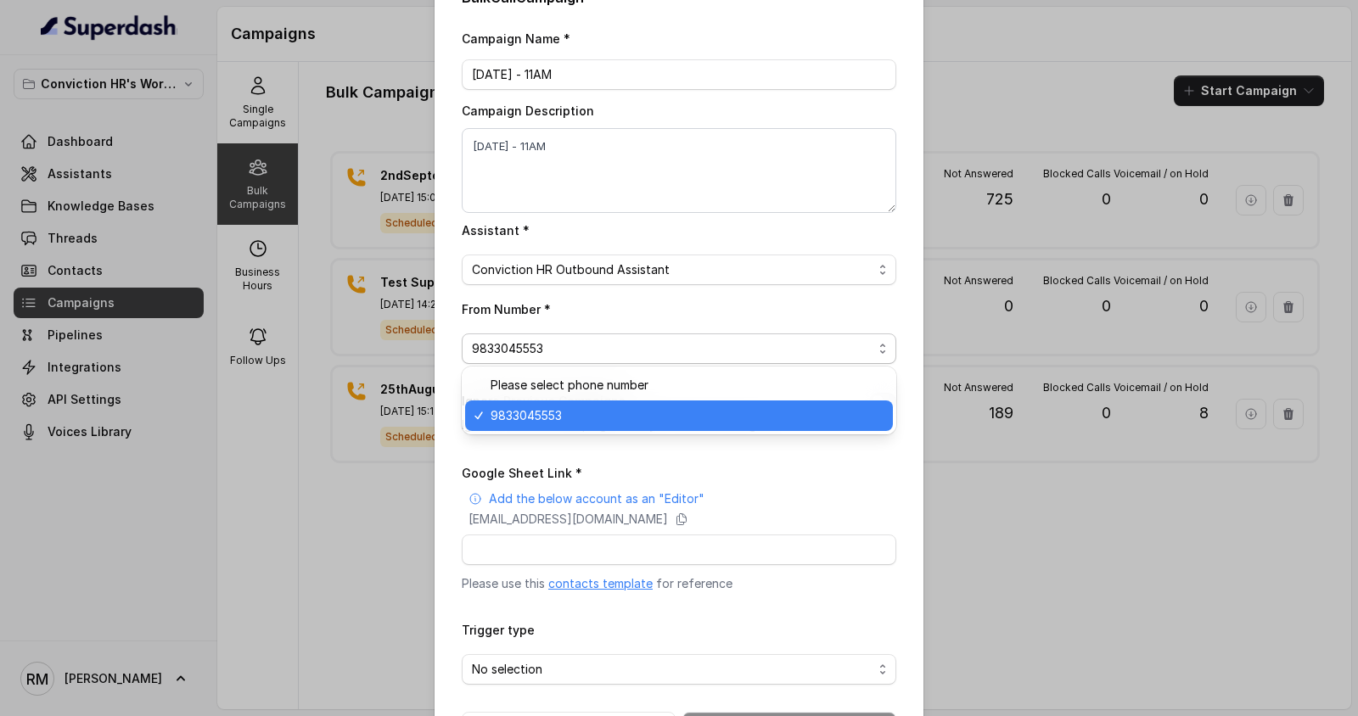
click at [587, 417] on span "9833045553" at bounding box center [686, 416] width 392 height 20
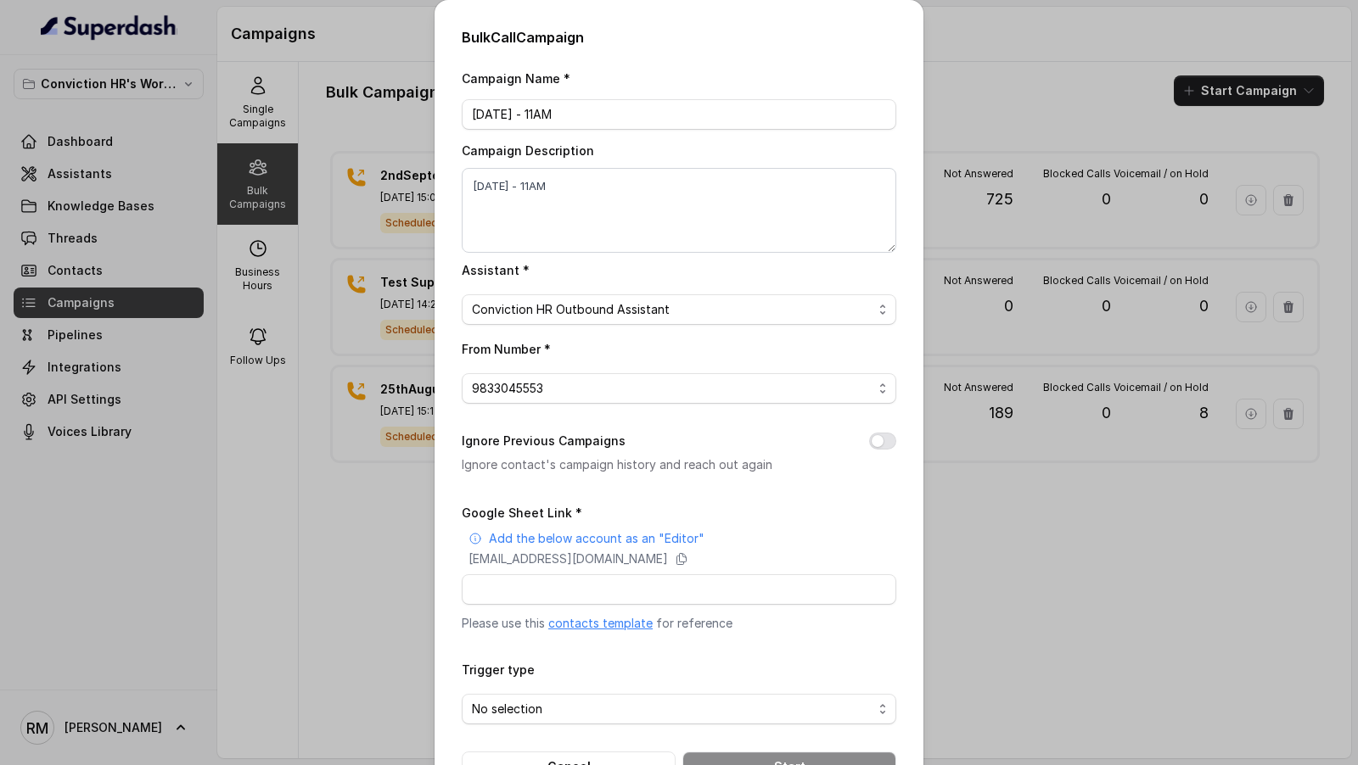
scroll to position [55, 0]
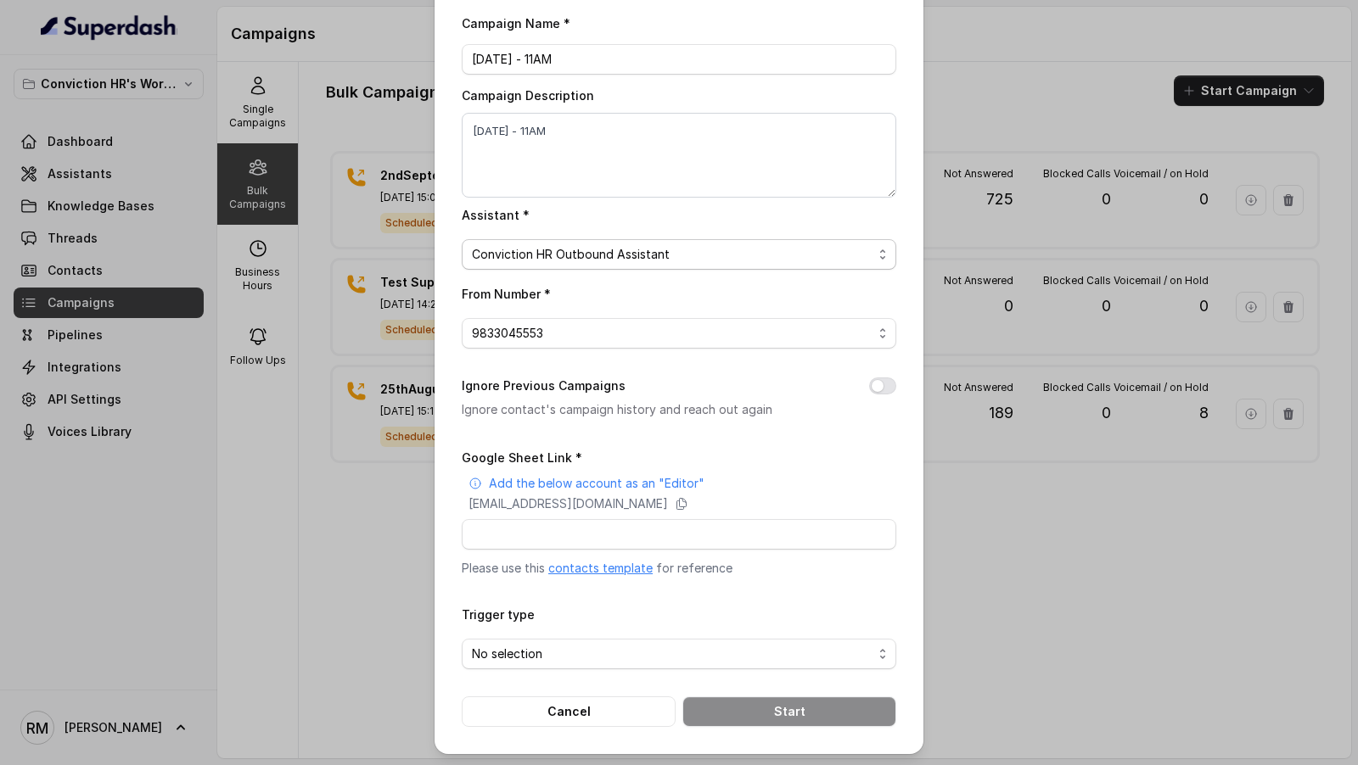
click at [563, 262] on span "Conviction HR Outbound Assistant" at bounding box center [672, 254] width 400 height 20
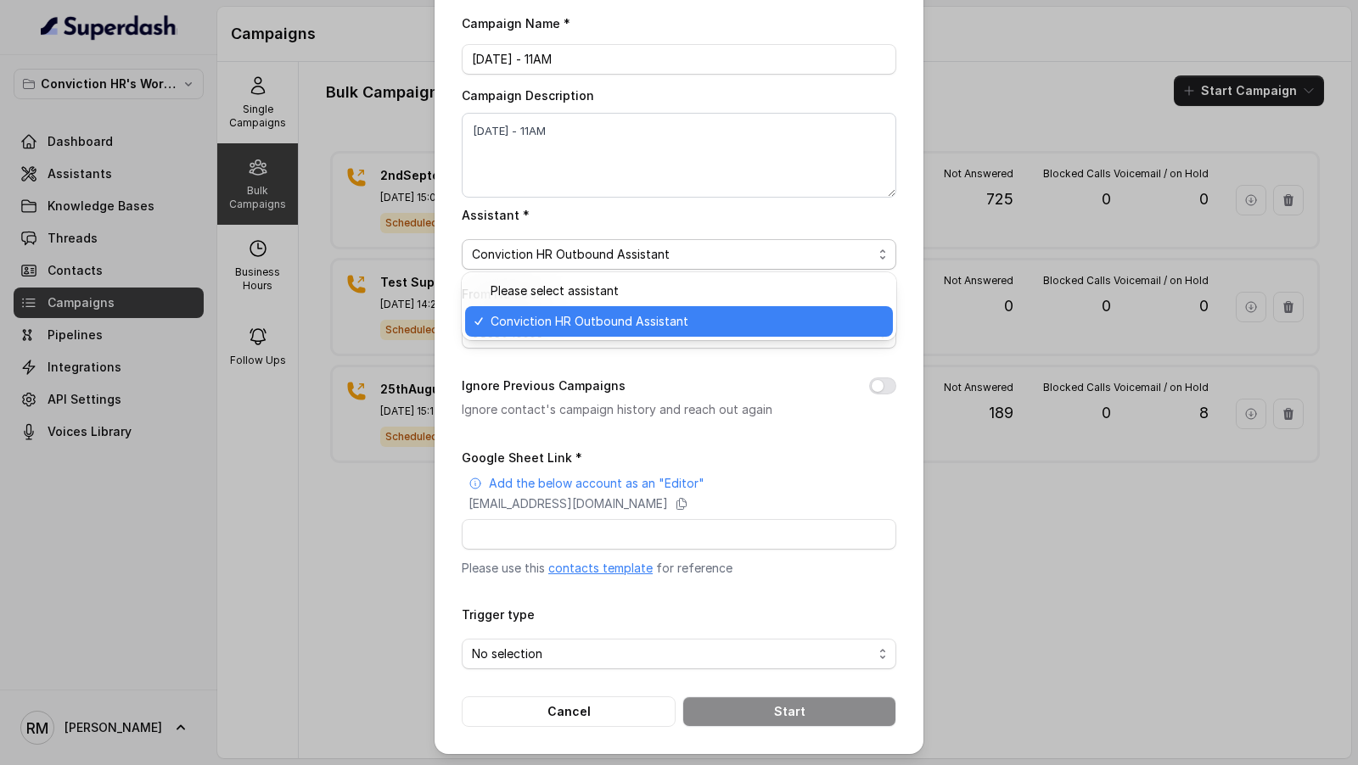
click at [557, 325] on span "Conviction HR Outbound Assistant" at bounding box center [686, 321] width 392 height 20
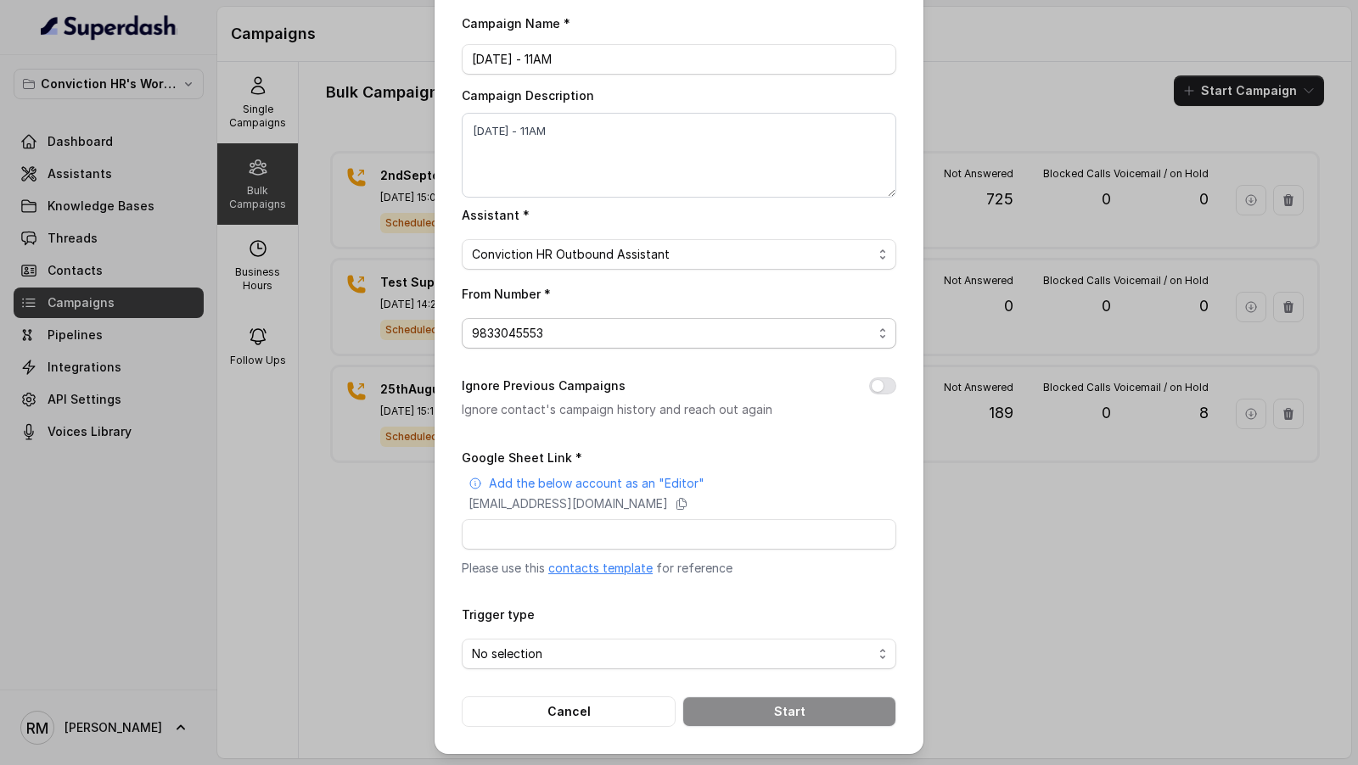
click at [552, 333] on span "9833045553" at bounding box center [672, 333] width 400 height 20
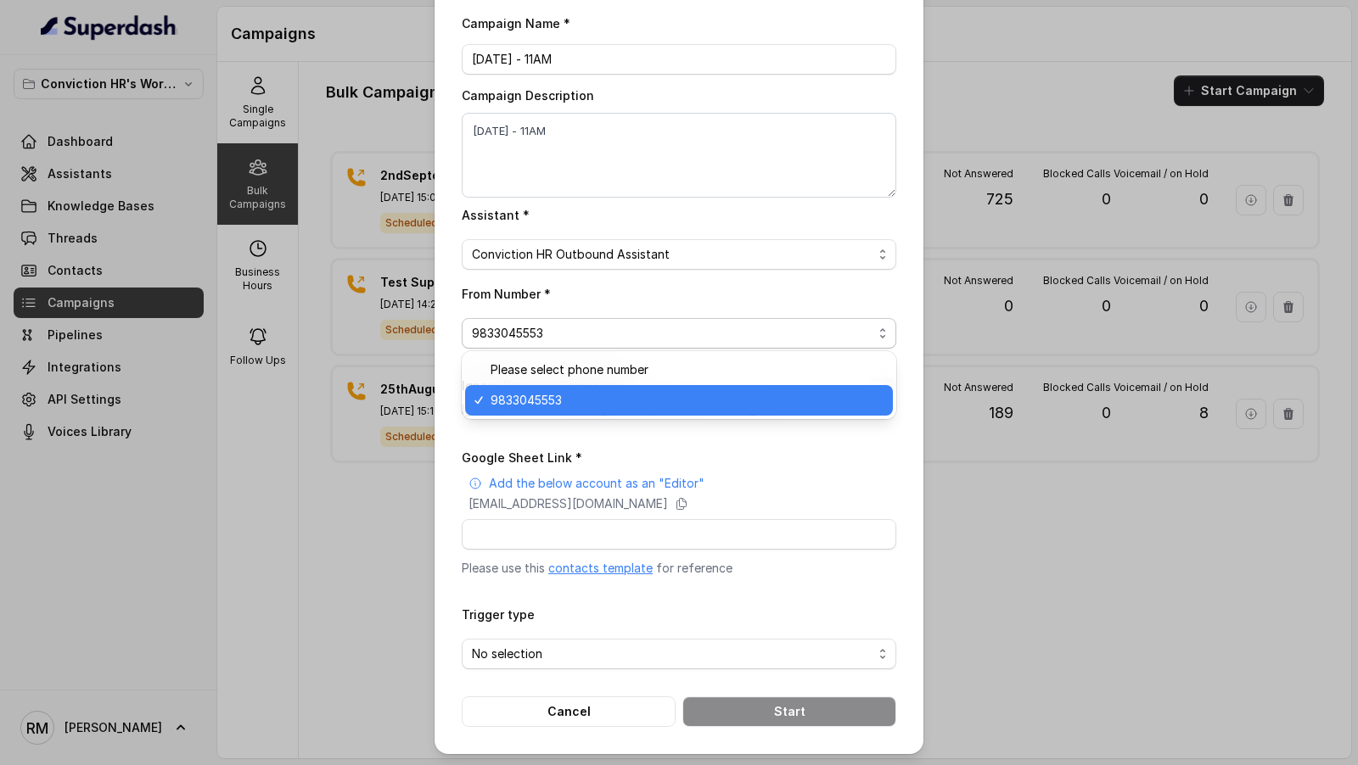
click at [559, 409] on span "9833045553" at bounding box center [686, 400] width 392 height 20
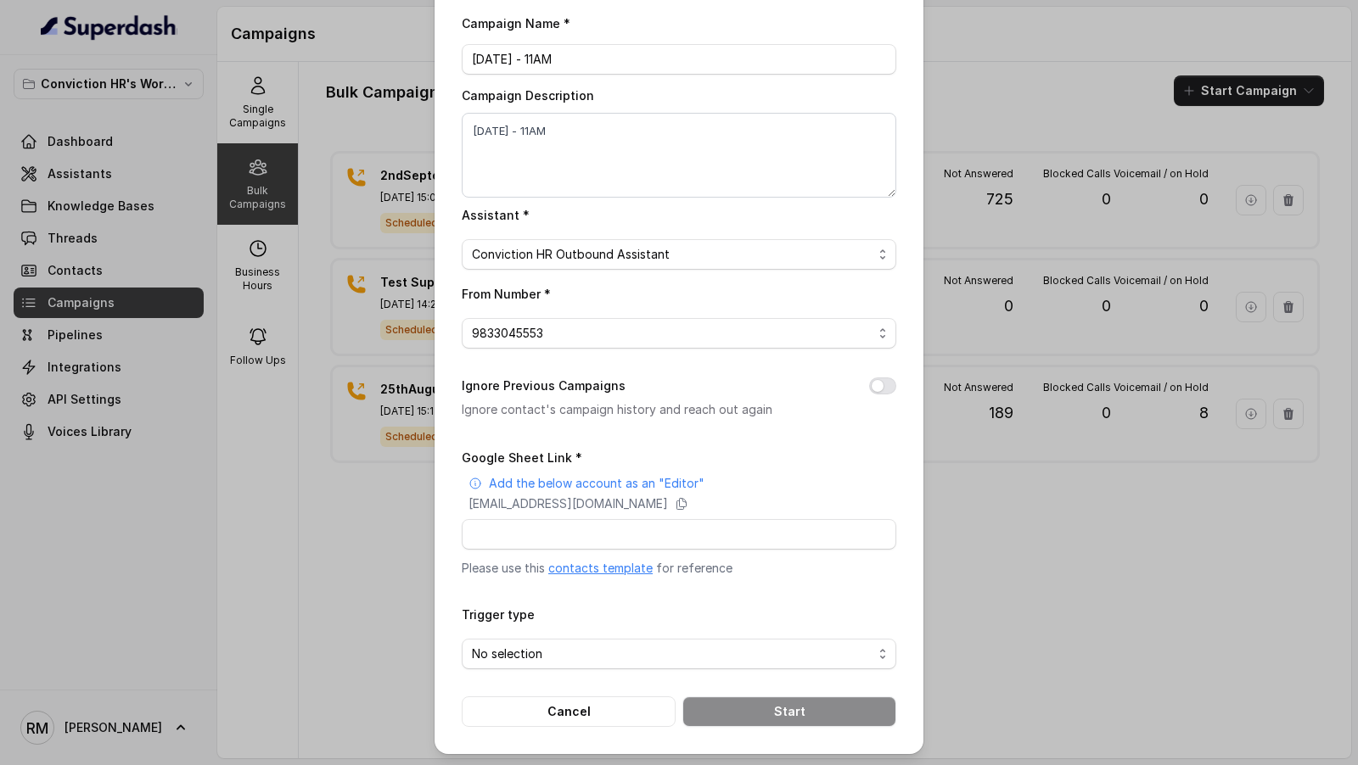
click at [583, 568] on link "contacts template" at bounding box center [600, 568] width 104 height 14
click at [668, 505] on p "[EMAIL_ADDRESS][DOMAIN_NAME]" at bounding box center [567, 503] width 199 height 17
click at [668, 506] on p "[EMAIL_ADDRESS][DOMAIN_NAME]" at bounding box center [567, 503] width 199 height 17
click at [497, 551] on div "Google Sheet Link * Add the below account as an "Editor" [EMAIL_ADDRESS][DOMAIN…" at bounding box center [679, 512] width 434 height 130
click at [509, 536] on input "Google Sheet Link *" at bounding box center [679, 534] width 434 height 31
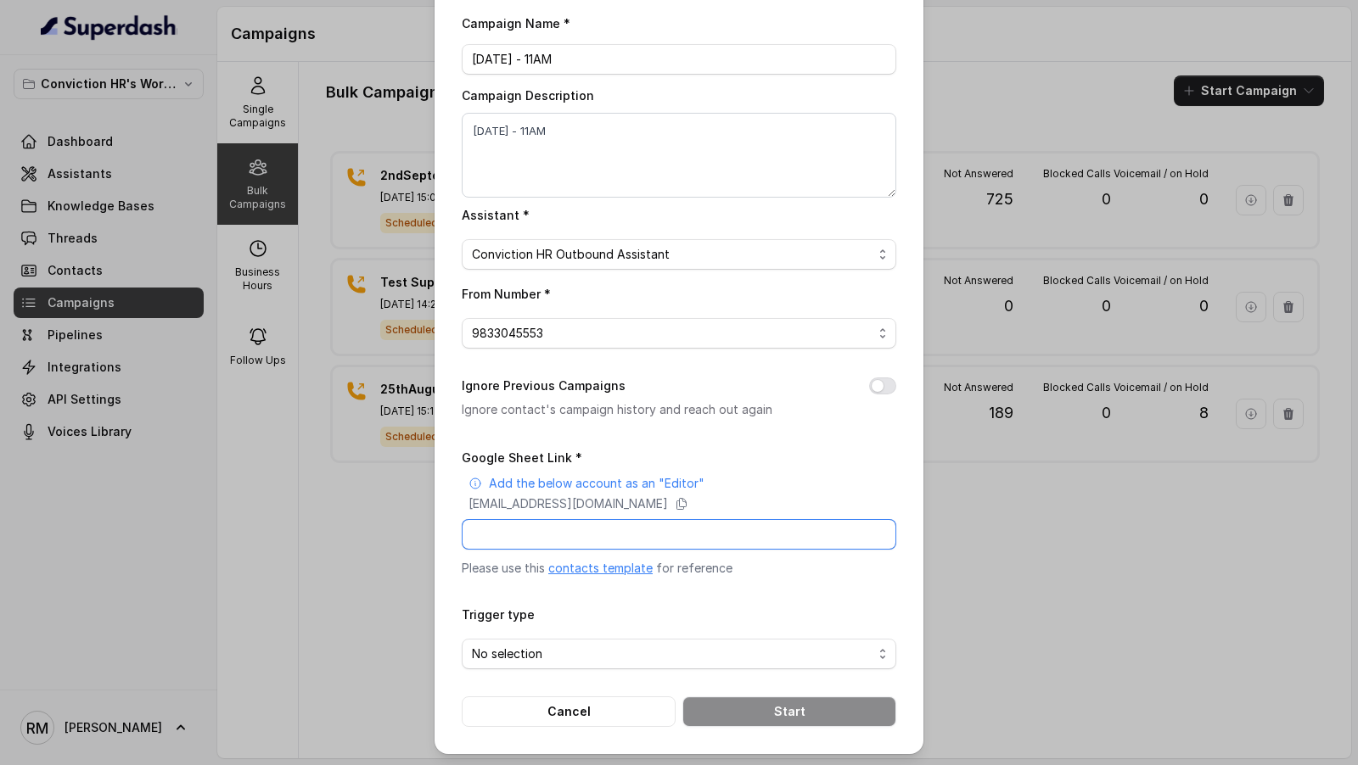
paste input "[URL][DOMAIN_NAME]"
type input "[URL][DOMAIN_NAME]"
click at [574, 612] on div "Trigger type No selection" at bounding box center [679, 636] width 434 height 65
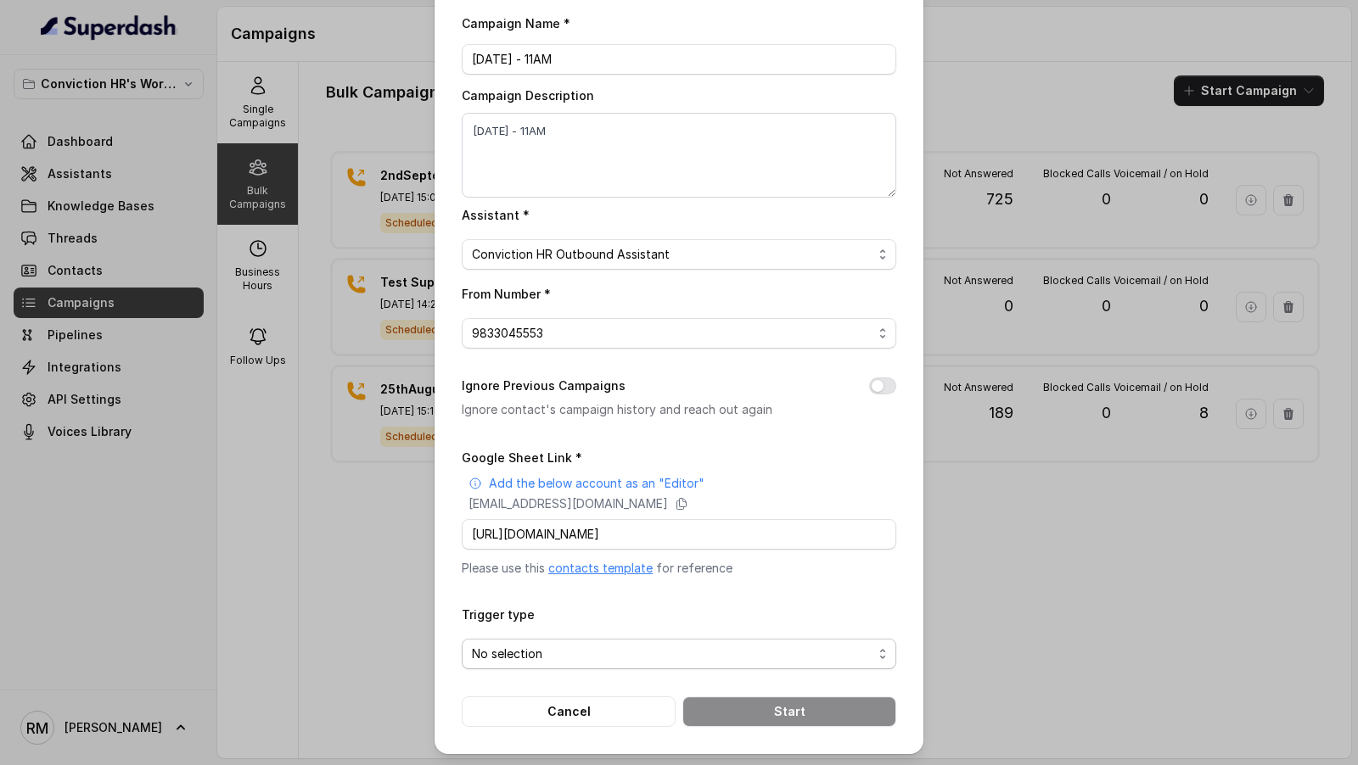
click at [572, 641] on span "No selection" at bounding box center [679, 654] width 434 height 31
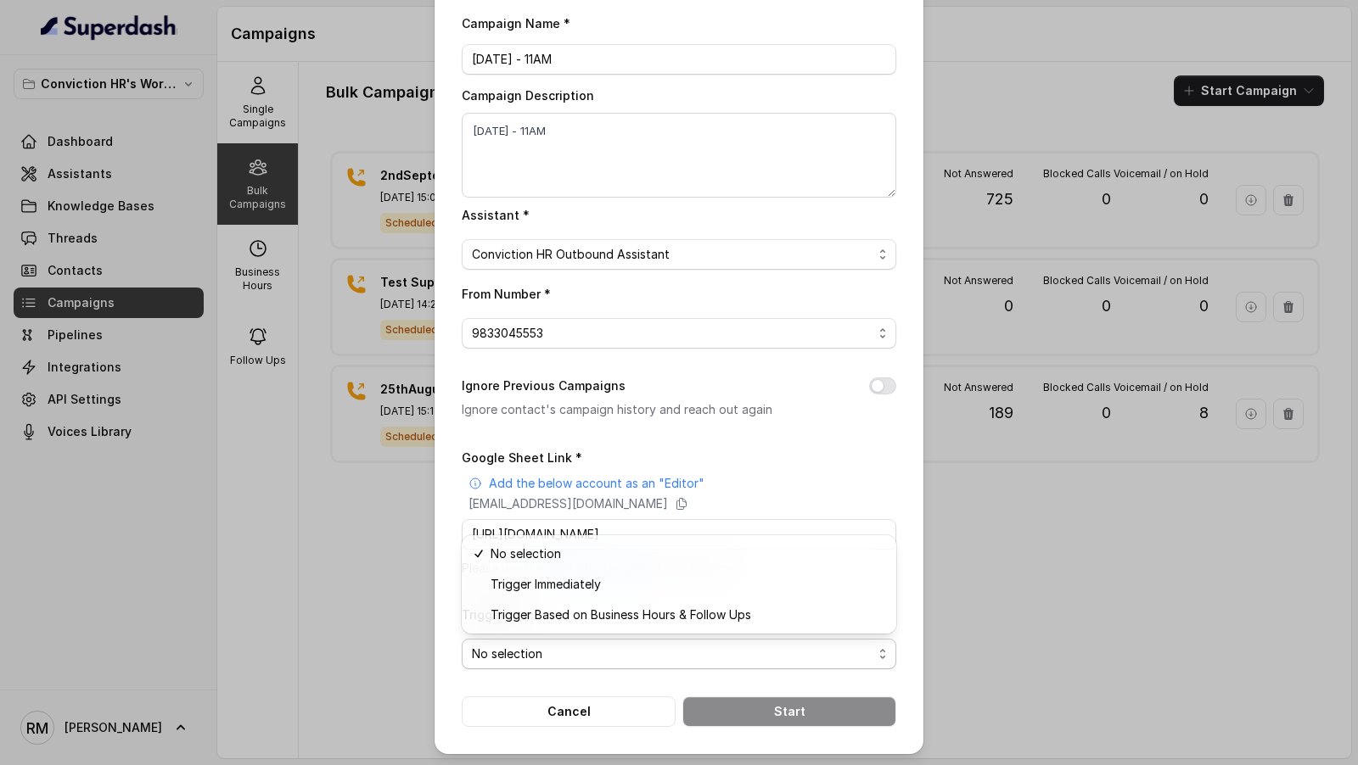
click at [657, 439] on div "Campaign Name * [DATE] - 11AM Campaign Description [DATE] - 11AM Assistant * Co…" at bounding box center [679, 370] width 434 height 714
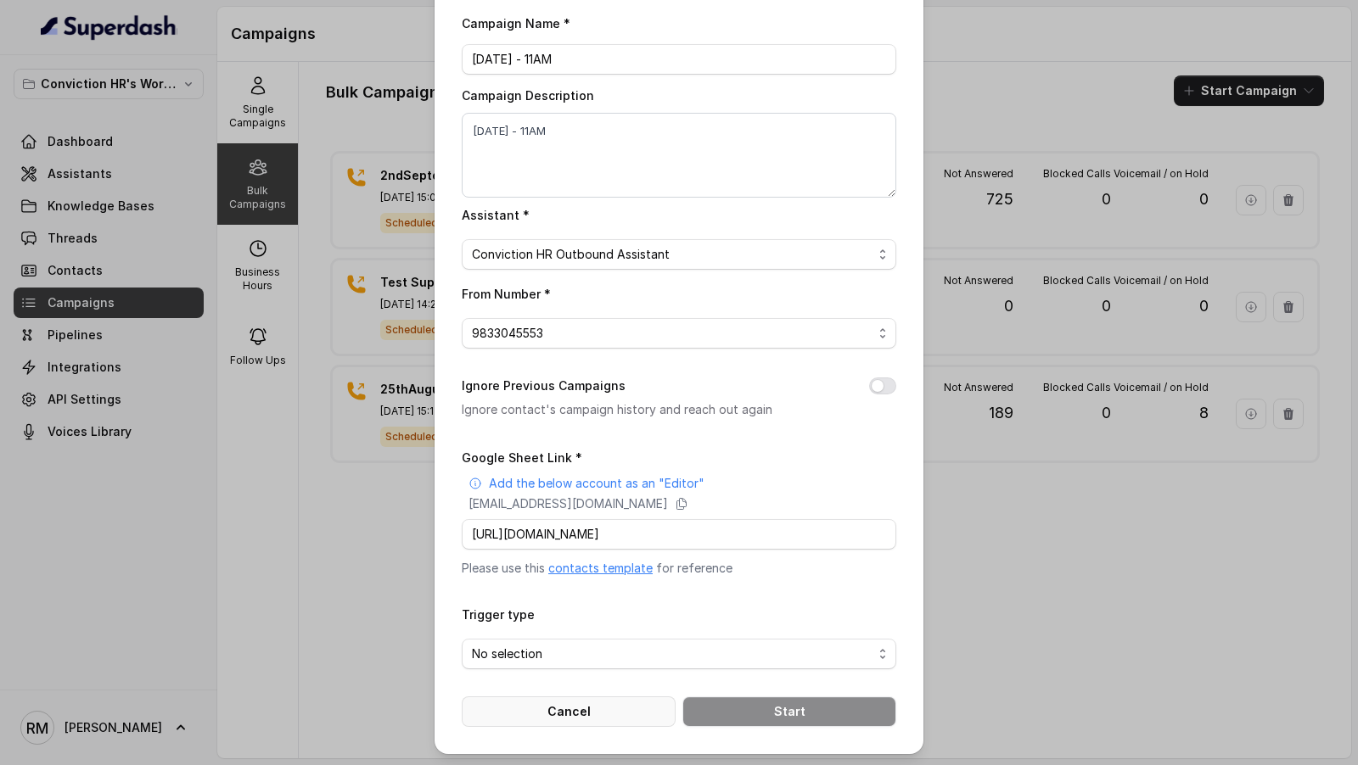
click at [567, 688] on button "Cancel" at bounding box center [569, 712] width 214 height 31
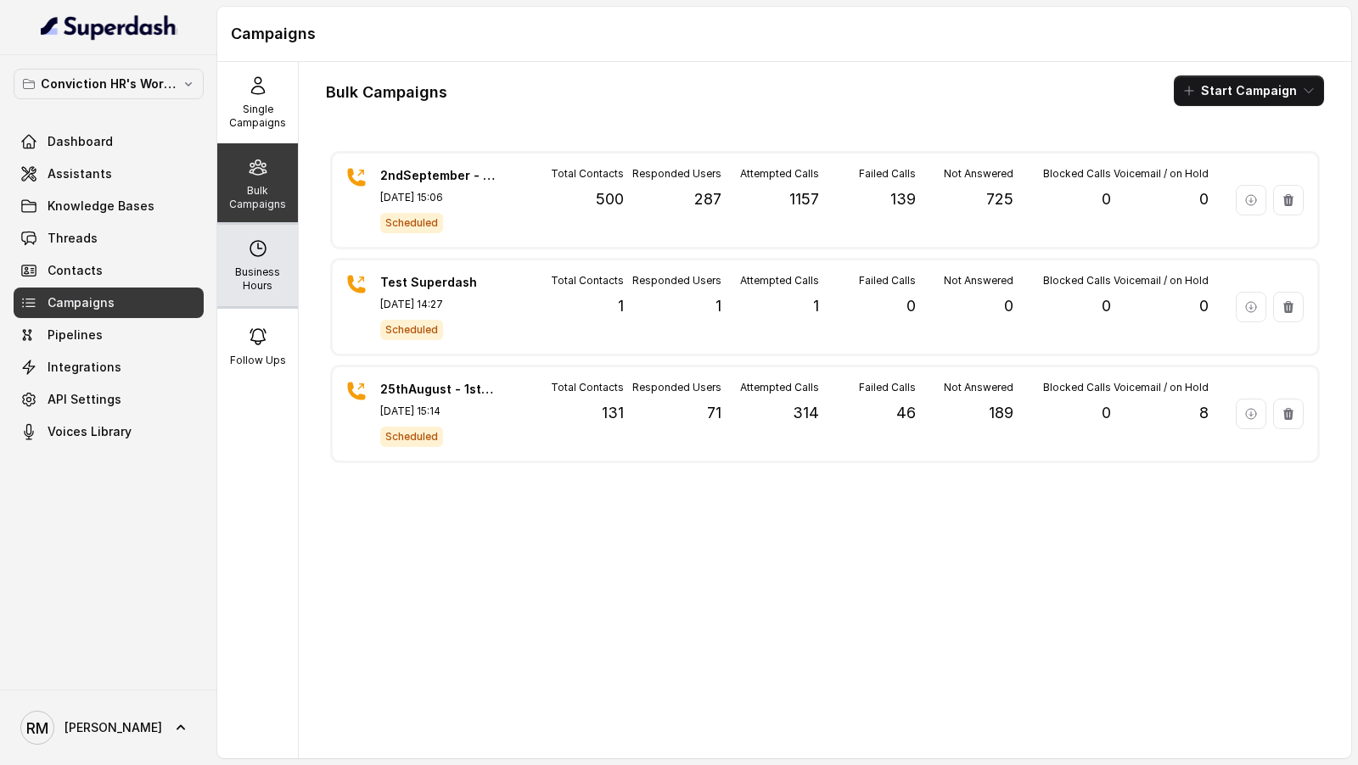
click at [276, 297] on div "Business Hours" at bounding box center [257, 265] width 81 height 81
select select "[GEOGRAPHIC_DATA]/[GEOGRAPHIC_DATA]"
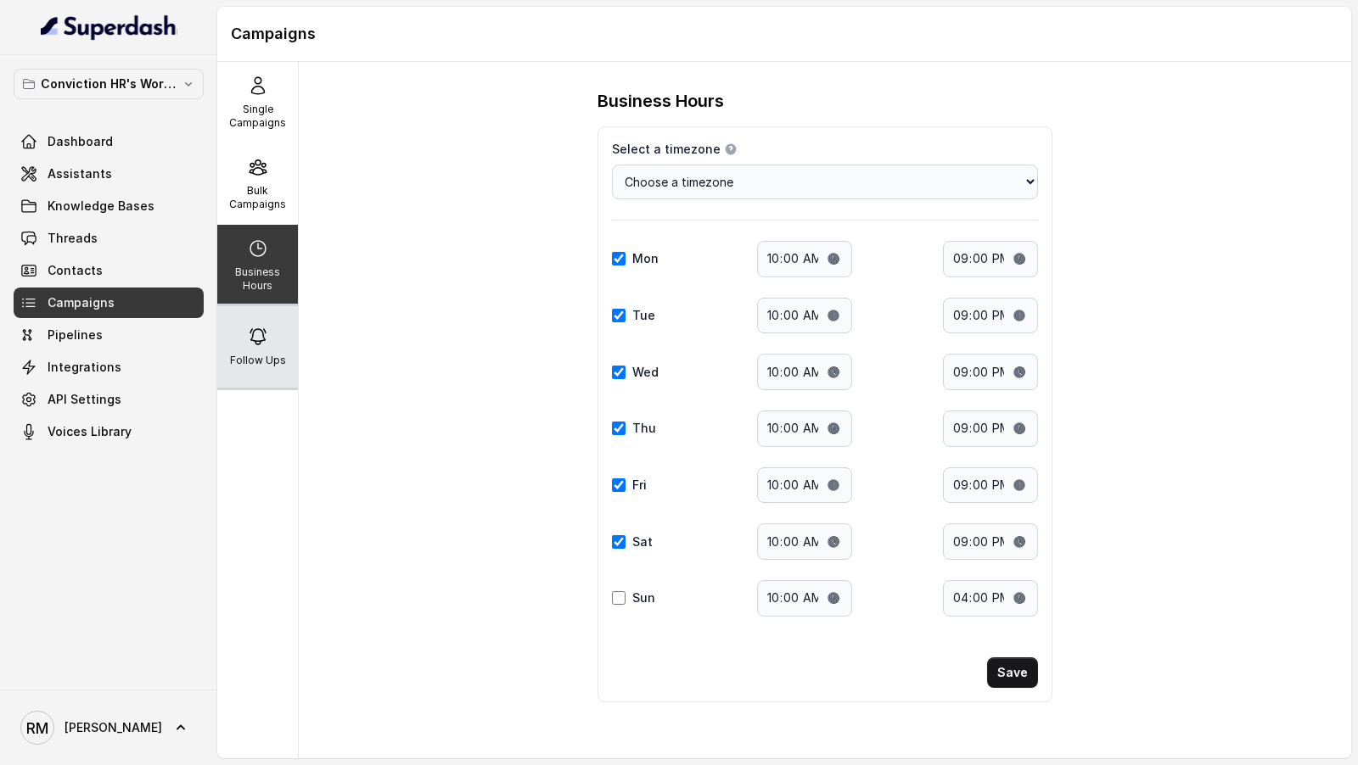
click at [273, 361] on p "Follow Ups" at bounding box center [258, 361] width 56 height 14
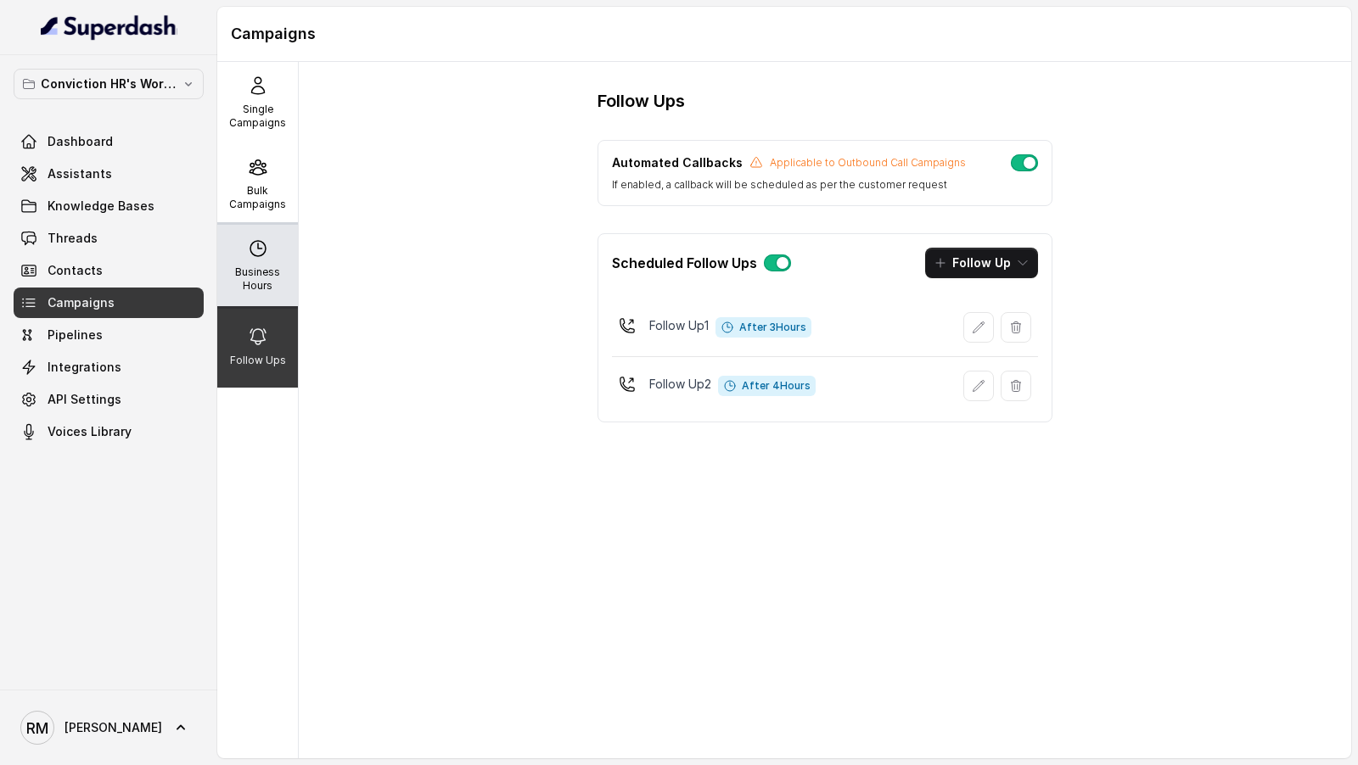
click at [280, 272] on p "Business Hours" at bounding box center [257, 279] width 67 height 27
select select "[GEOGRAPHIC_DATA]/[GEOGRAPHIC_DATA]"
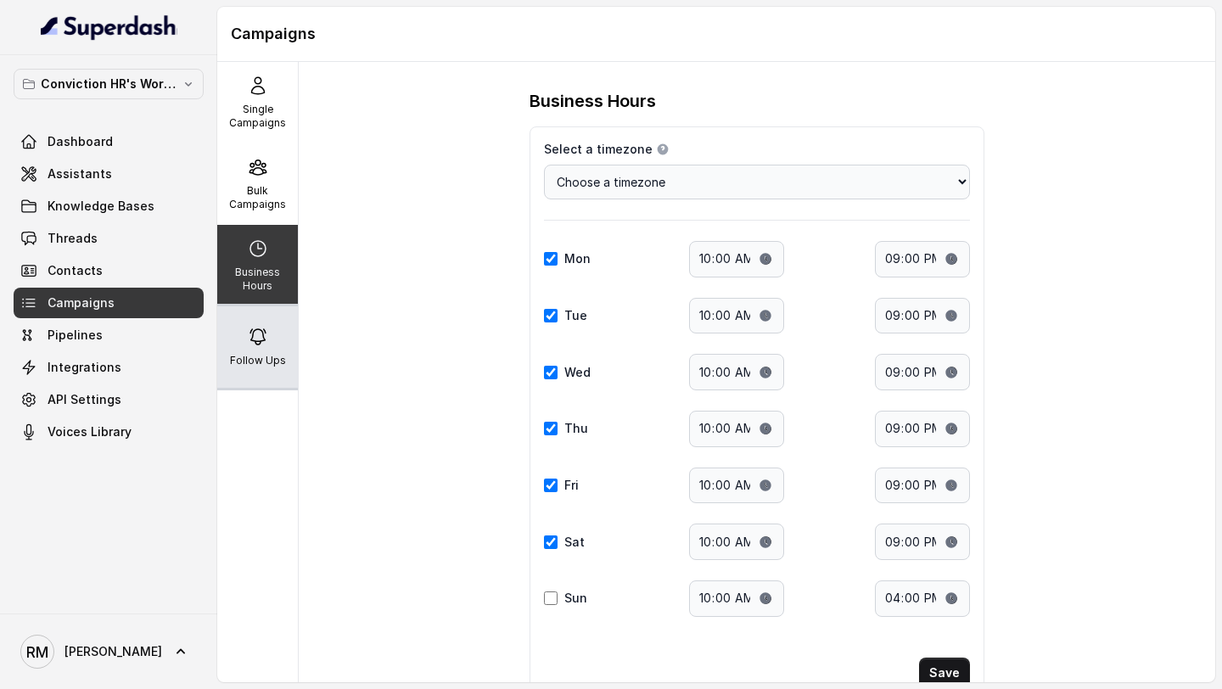
click at [254, 340] on icon at bounding box center [257, 336] width 15 height 15
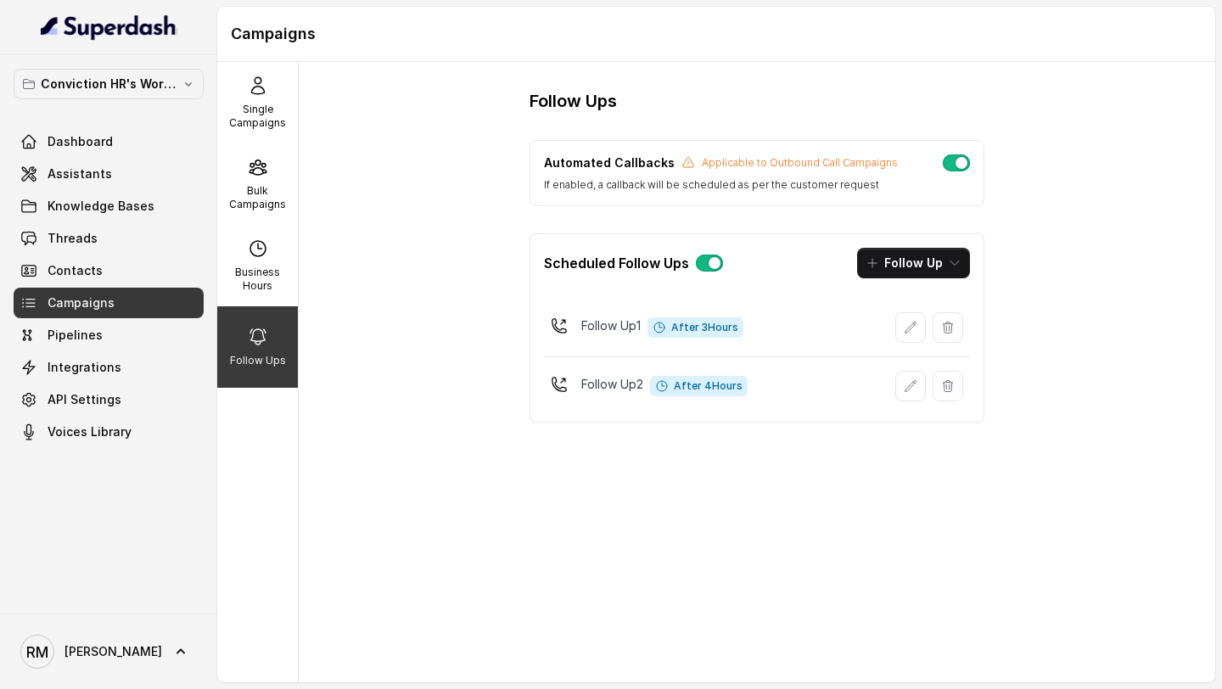
drag, startPoint x: 672, startPoint y: 328, endPoint x: 742, endPoint y: 328, distance: 70.4
click at [743, 328] on span "After 3 Hours" at bounding box center [695, 327] width 96 height 20
drag, startPoint x: 674, startPoint y: 326, endPoint x: 745, endPoint y: 328, distance: 71.3
click at [743, 328] on span "After 3 Hours" at bounding box center [695, 327] width 96 height 20
click at [674, 383] on span "After 4 Hours" at bounding box center [699, 386] width 98 height 20
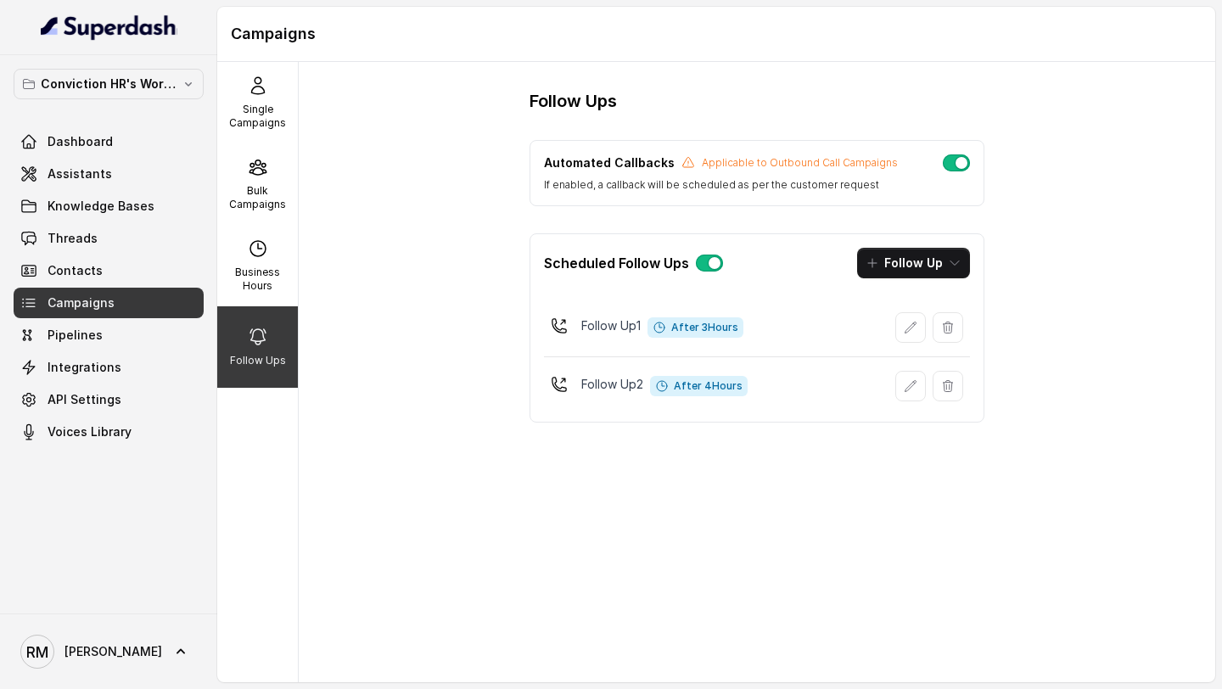
click at [676, 384] on span "After 4 Hours" at bounding box center [699, 386] width 98 height 20
drag, startPoint x: 676, startPoint y: 384, endPoint x: 731, endPoint y: 384, distance: 55.1
click at [731, 384] on span "After 4 Hours" at bounding box center [699, 386] width 98 height 20
click at [890, 270] on button "Follow Up" at bounding box center [913, 263] width 113 height 31
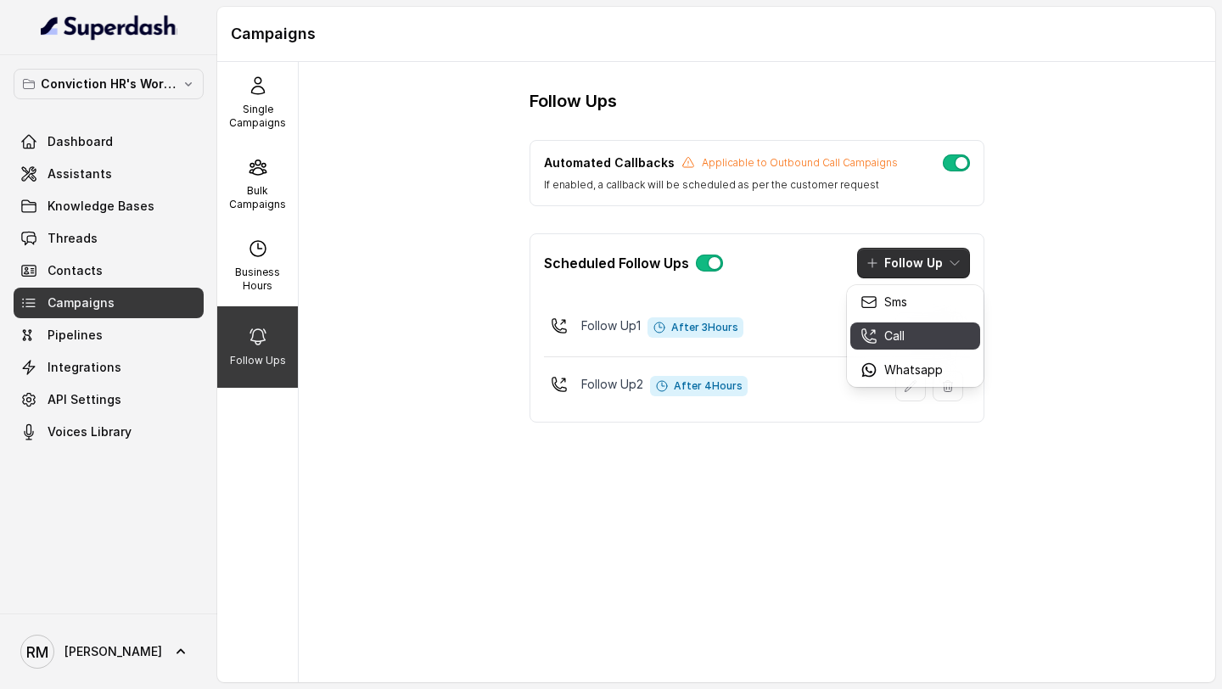
click at [865, 340] on icon "button" at bounding box center [869, 336] width 14 height 14
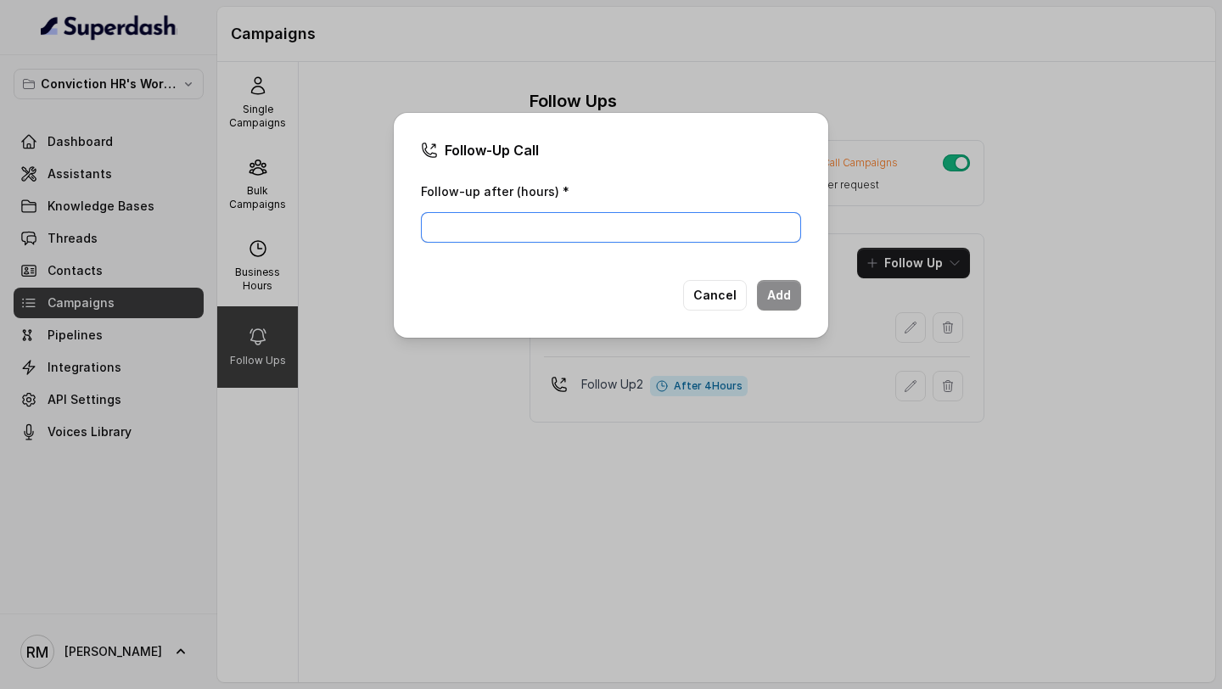
click at [607, 229] on input "Follow-up after (hours) *" at bounding box center [611, 227] width 380 height 31
type input "7"
click at [779, 305] on button "Add" at bounding box center [779, 295] width 44 height 31
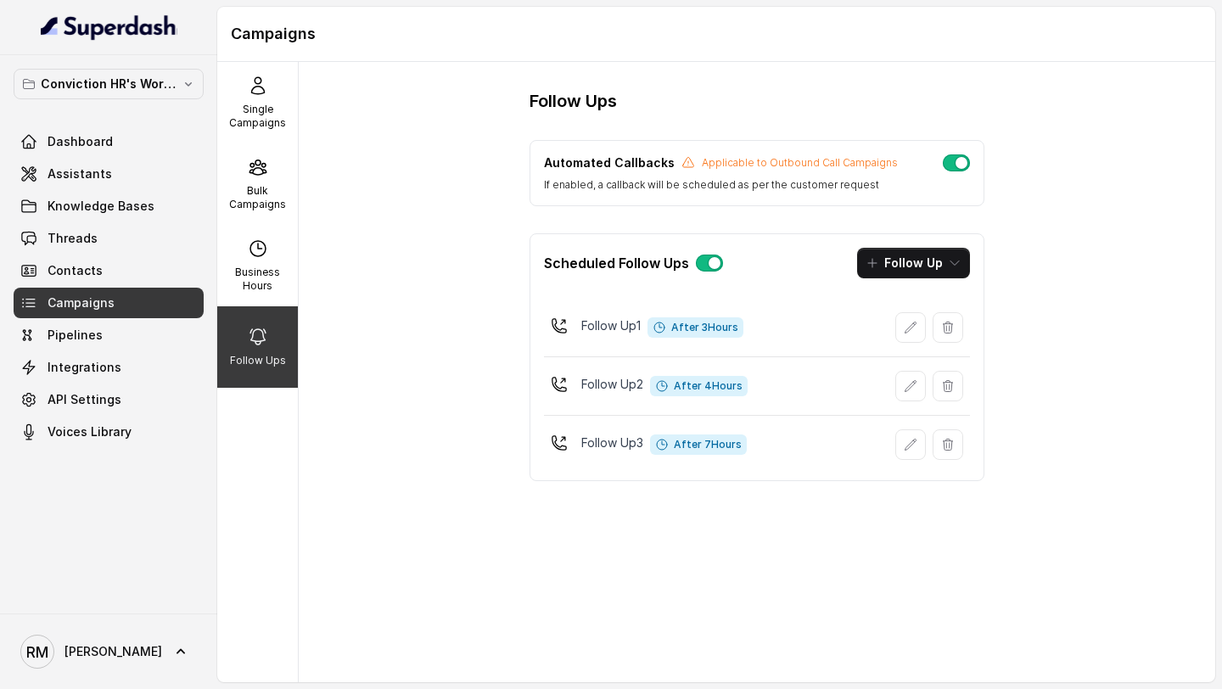
click at [562, 164] on p "Automated Callbacks" at bounding box center [609, 162] width 131 height 17
drag, startPoint x: 562, startPoint y: 164, endPoint x: 646, endPoint y: 165, distance: 84.0
click at [646, 165] on p "Automated Callbacks" at bounding box center [609, 162] width 131 height 17
click at [280, 202] on p "Bulk Campaigns" at bounding box center [257, 197] width 67 height 27
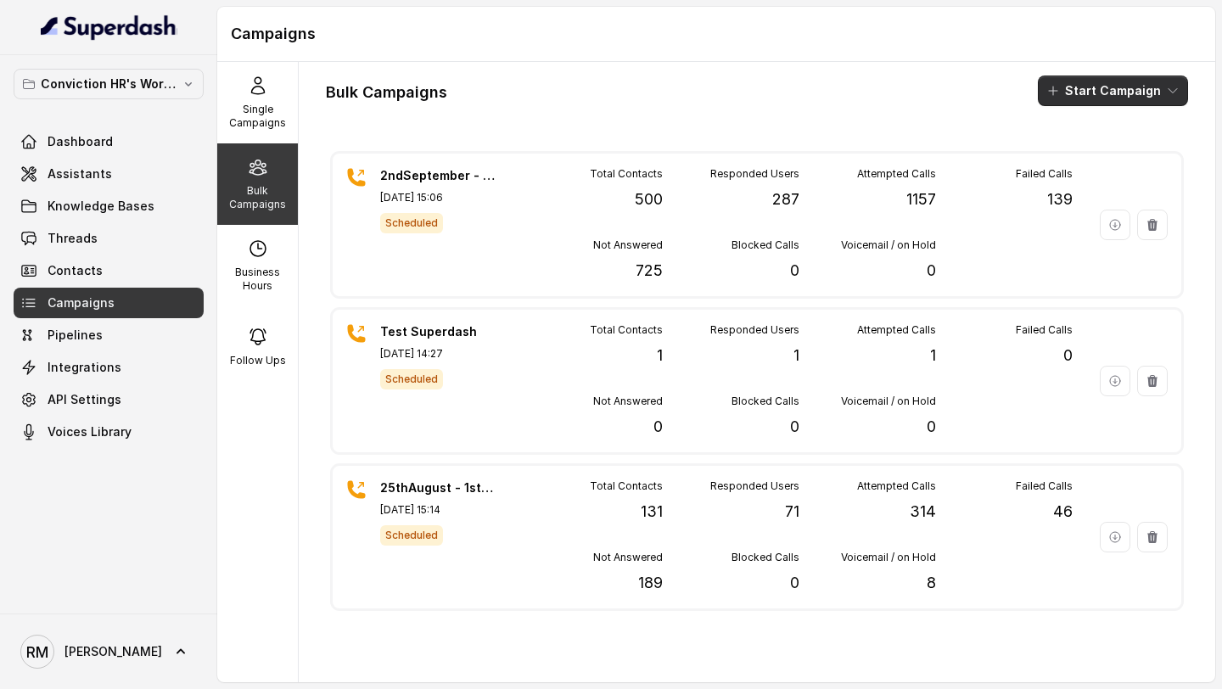
click at [1129, 96] on button "Start Campaign" at bounding box center [1113, 91] width 150 height 31
click at [1091, 156] on p "Call" at bounding box center [1082, 156] width 20 height 17
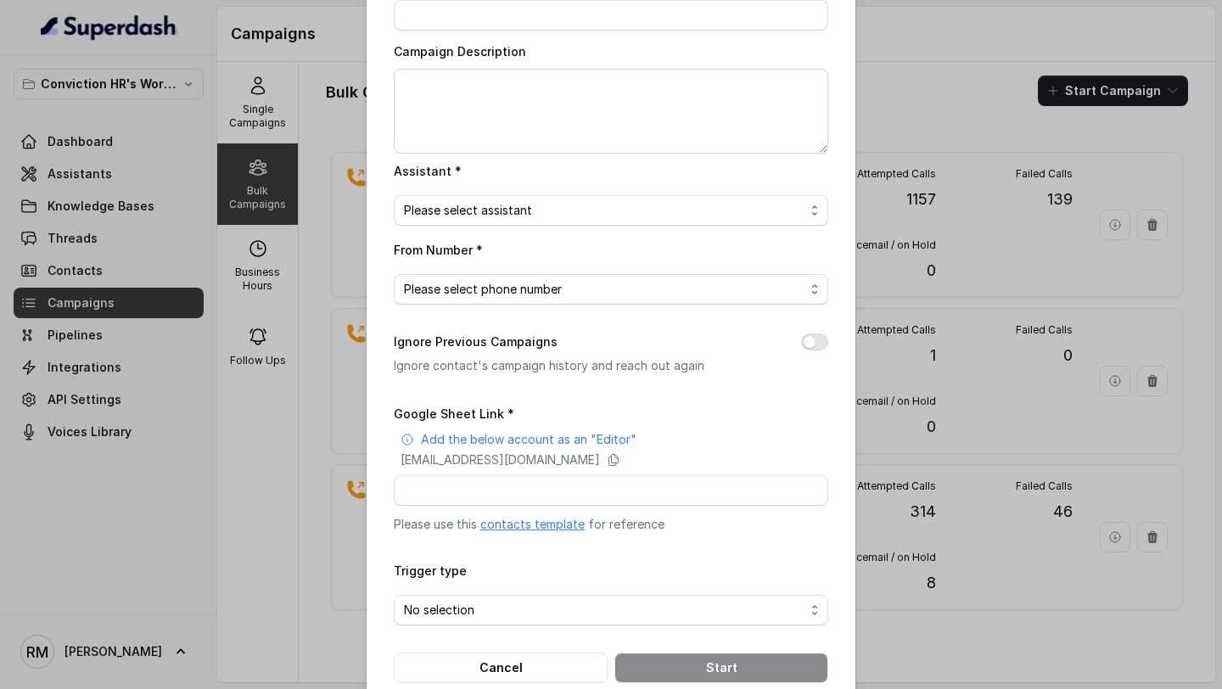
scroll to position [97, 0]
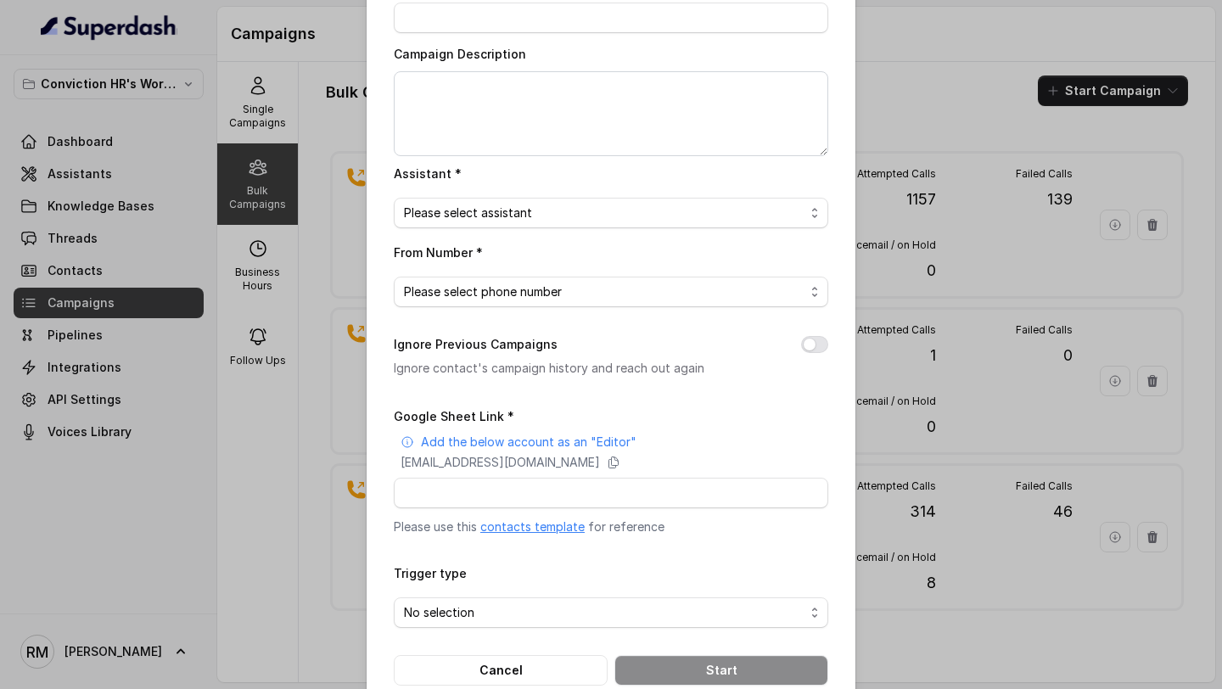
click at [333, 377] on div "Bulk Call Campaign Campaign Name * Campaign Description Assistant * Please sele…" at bounding box center [611, 344] width 1222 height 689
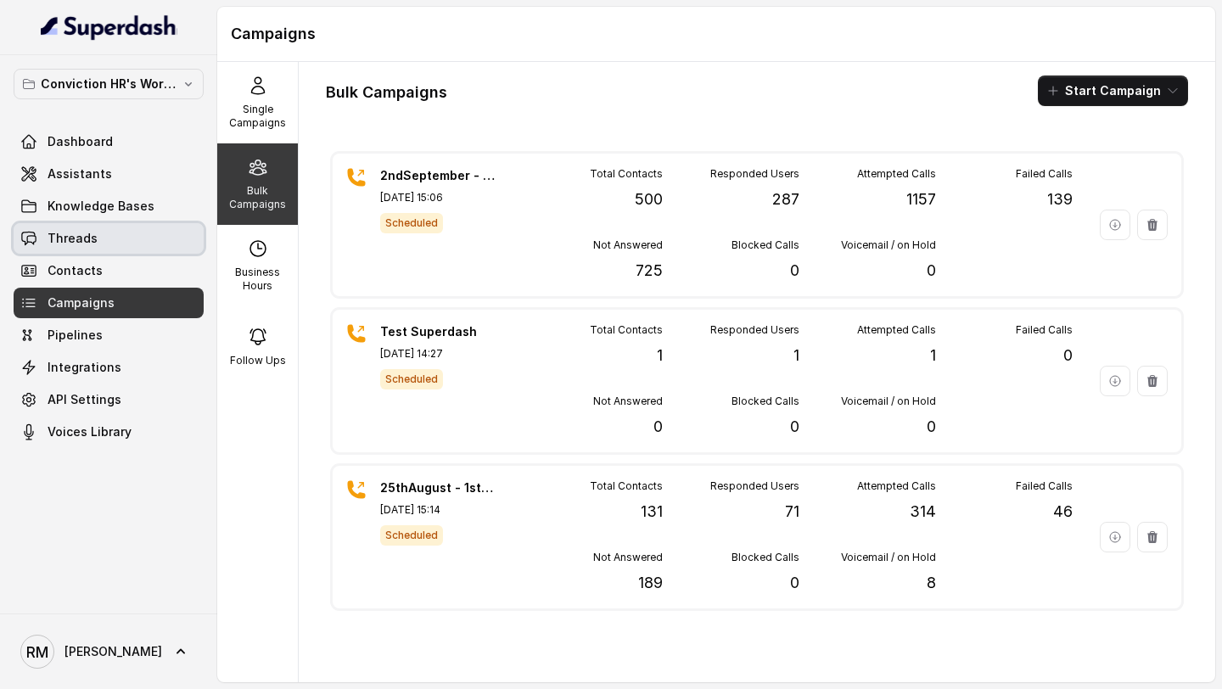
click at [59, 235] on span "Threads" at bounding box center [73, 238] width 50 height 17
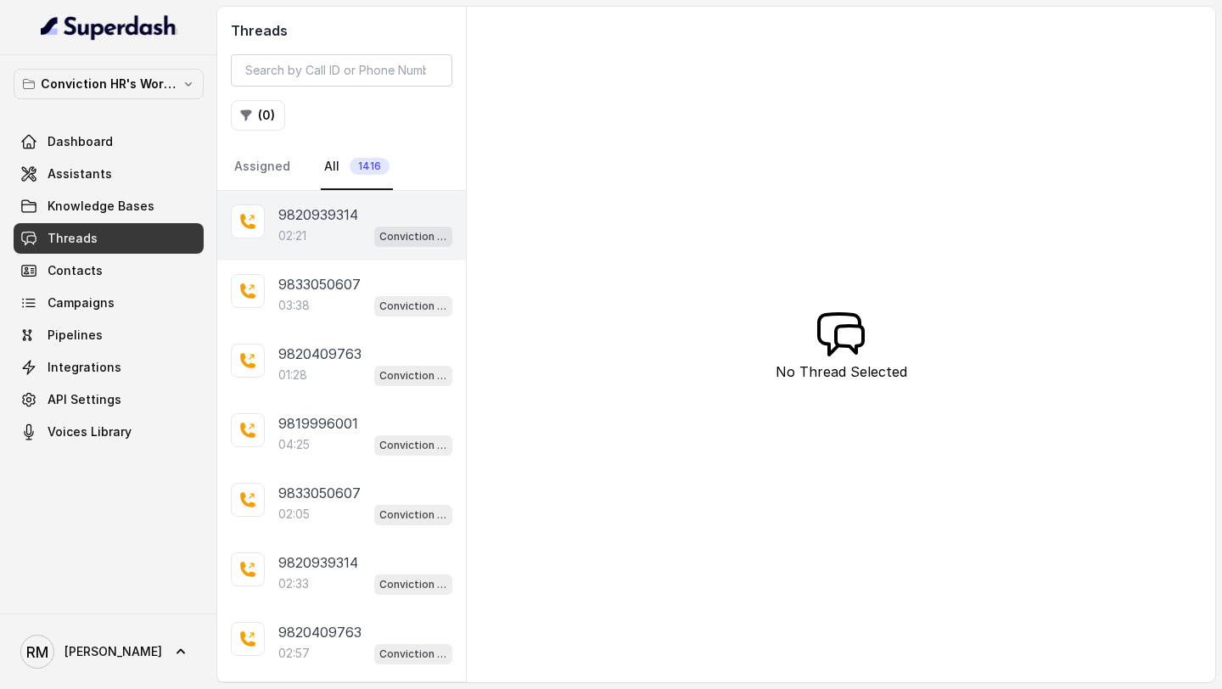
click at [346, 238] on div "02:21 Conviction HR Outbound Assistant" at bounding box center [365, 236] width 174 height 22
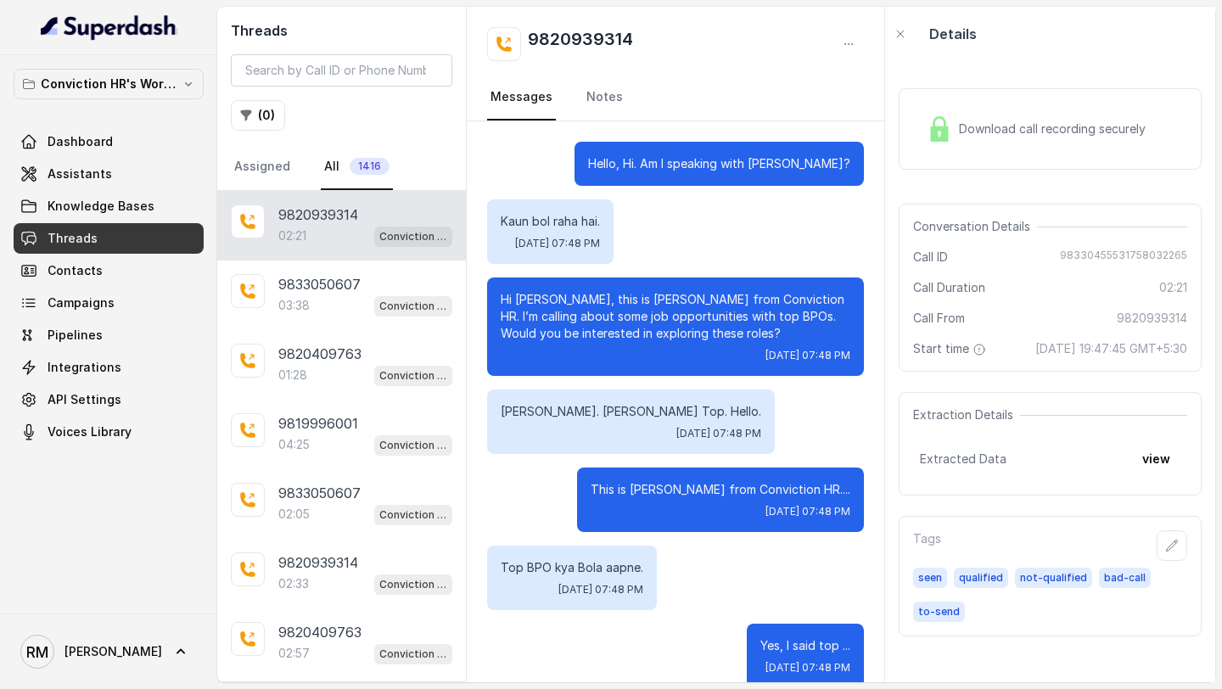
scroll to position [2242, 0]
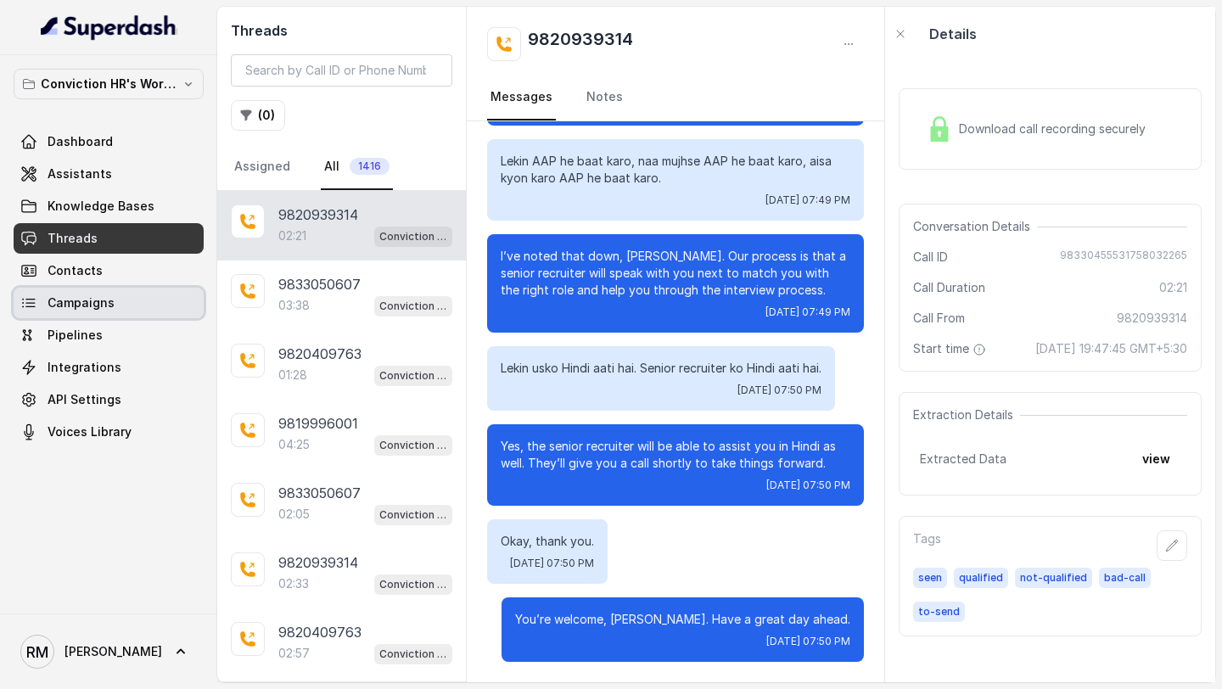
click at [121, 298] on link "Campaigns" at bounding box center [109, 303] width 190 height 31
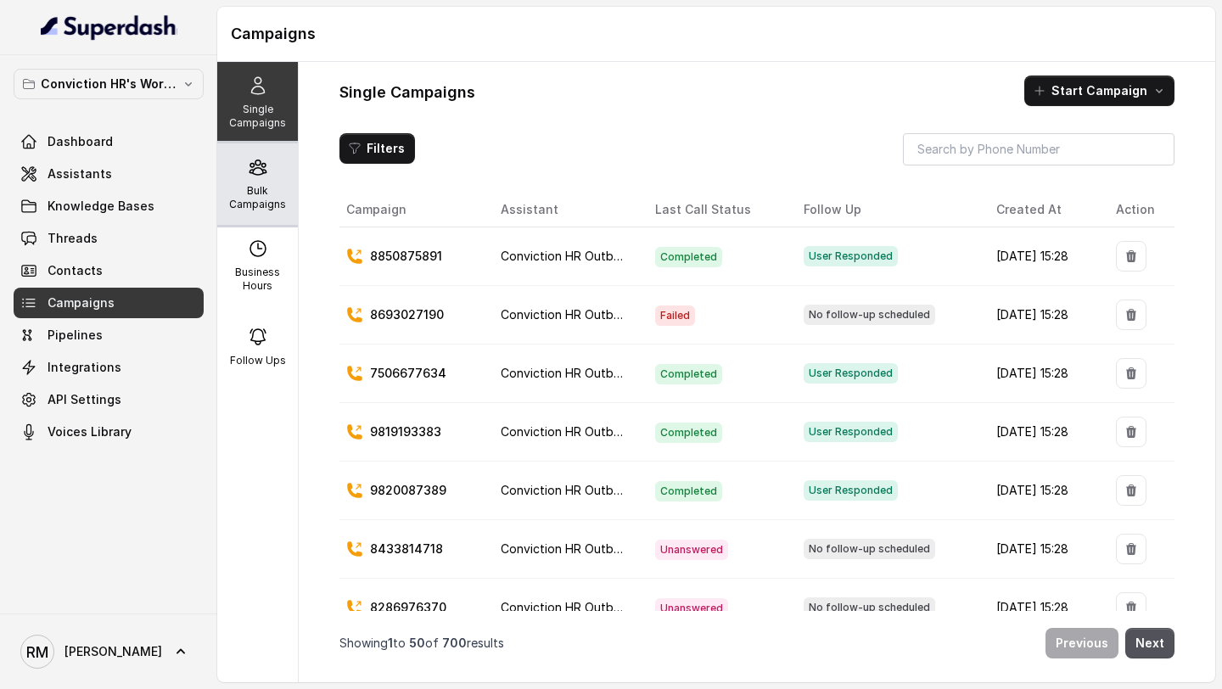
click at [252, 198] on p "Bulk Campaigns" at bounding box center [257, 197] width 67 height 27
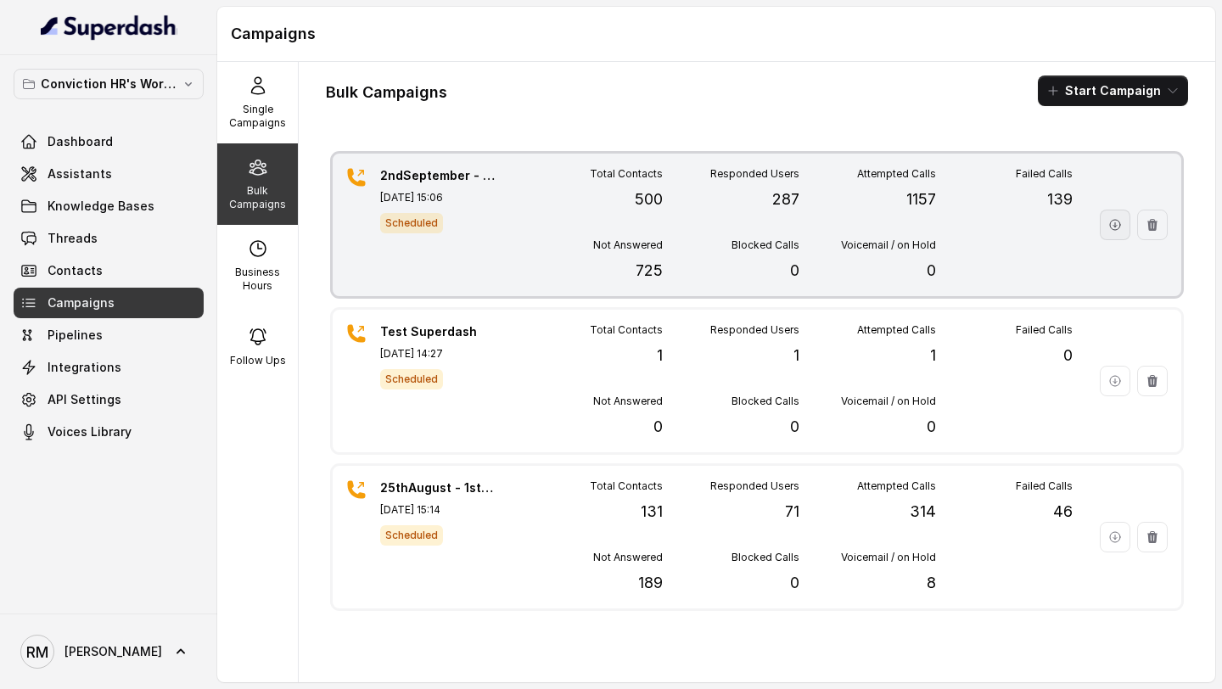
click at [1118, 228] on icon "button" at bounding box center [1115, 225] width 10 height 10
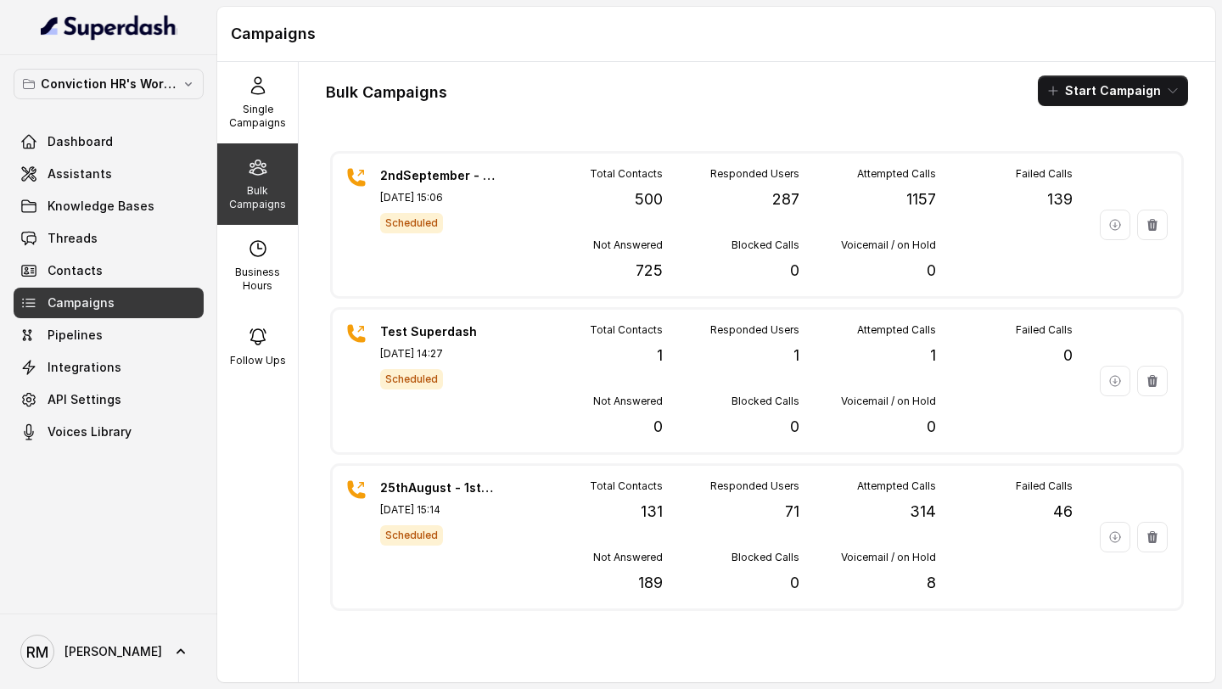
click at [613, 105] on div "Bulk Campaigns Start Campaign" at bounding box center [757, 91] width 862 height 31
click at [118, 230] on link "Threads" at bounding box center [109, 238] width 190 height 31
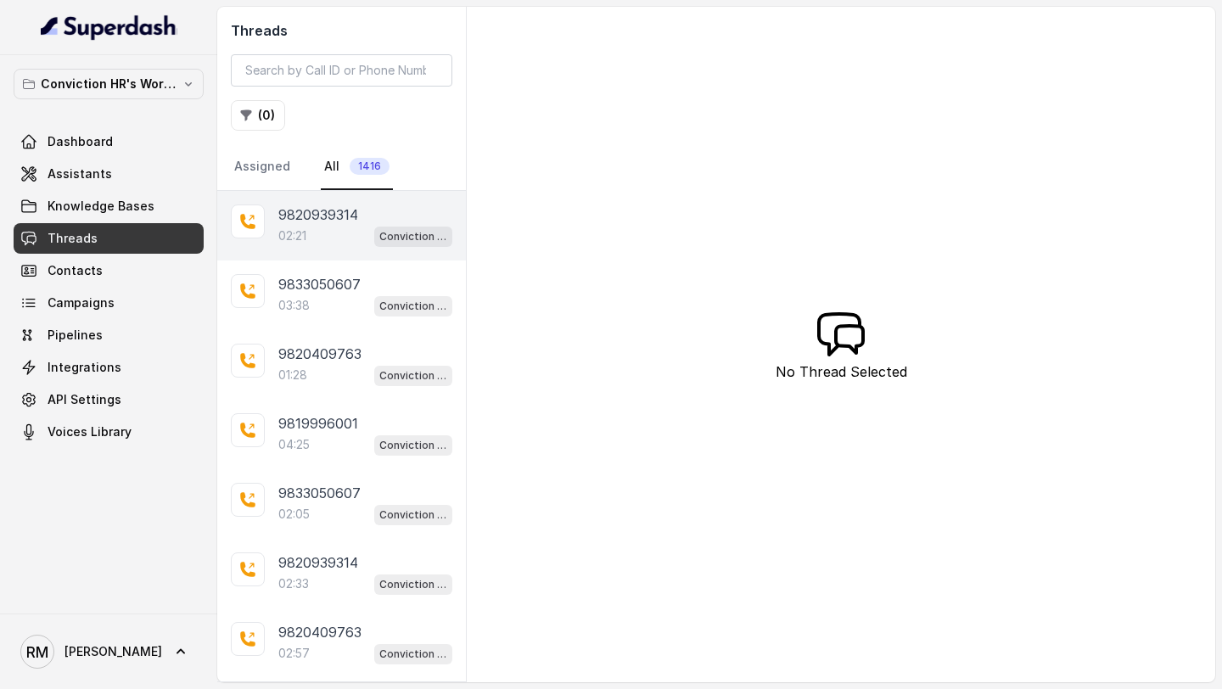
click at [322, 225] on div "02:21 Conviction HR Outbound Assistant" at bounding box center [365, 236] width 174 height 22
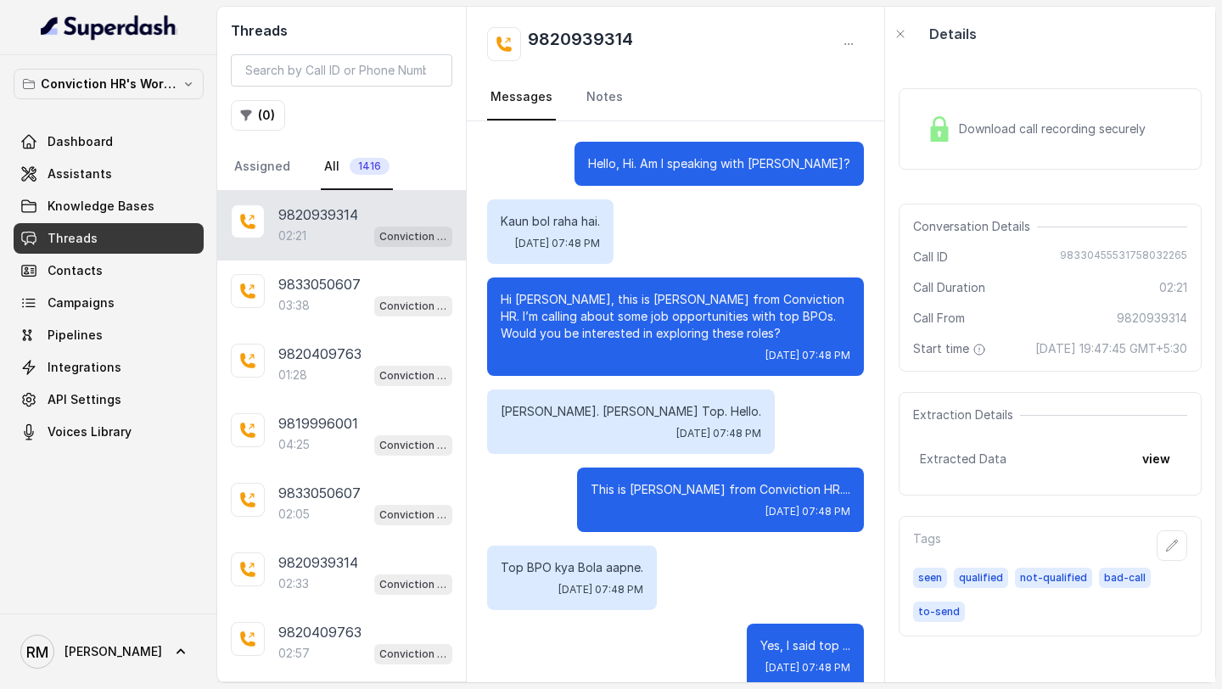
scroll to position [2242, 0]
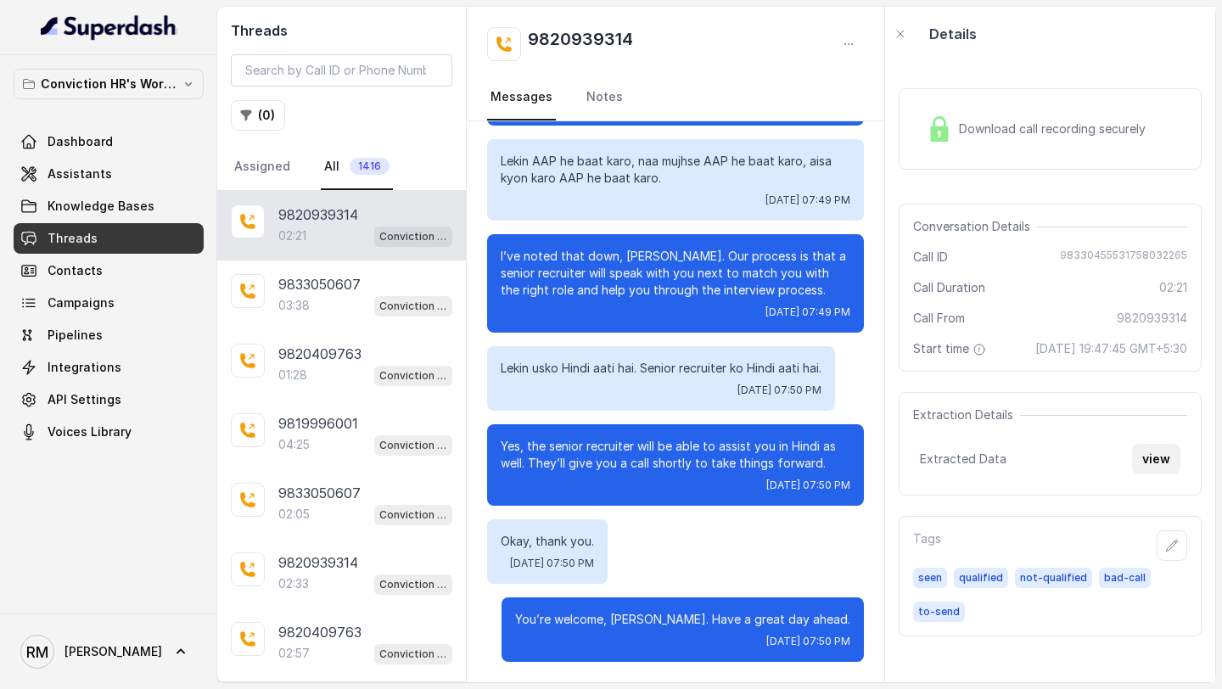
click at [1156, 474] on button "view" at bounding box center [1156, 459] width 48 height 31
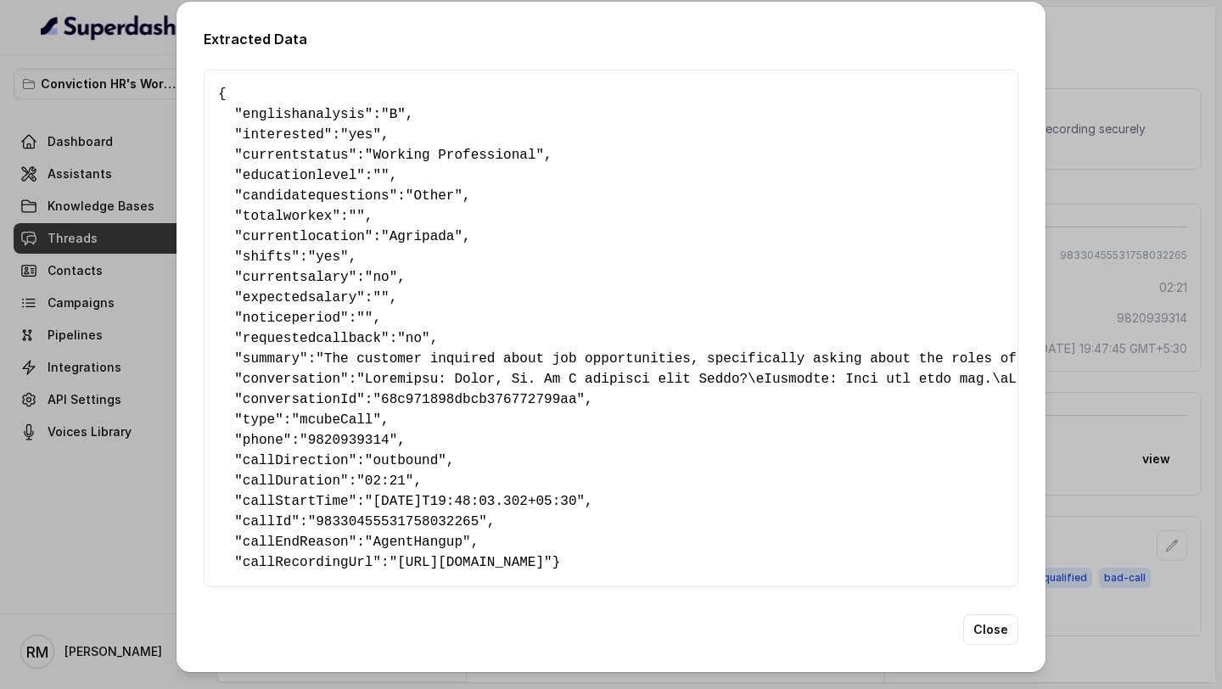
drag, startPoint x: 267, startPoint y: 581, endPoint x: 190, endPoint y: 92, distance: 495.6
click at [190, 92] on div "Extracted Data { " englishanalysis ": "B" , " interested ": "yes" , " currentst…" at bounding box center [610, 337] width 869 height 670
click at [277, 115] on span "englishanalysis" at bounding box center [304, 114] width 122 height 15
click at [276, 131] on span "interested" at bounding box center [283, 134] width 81 height 15
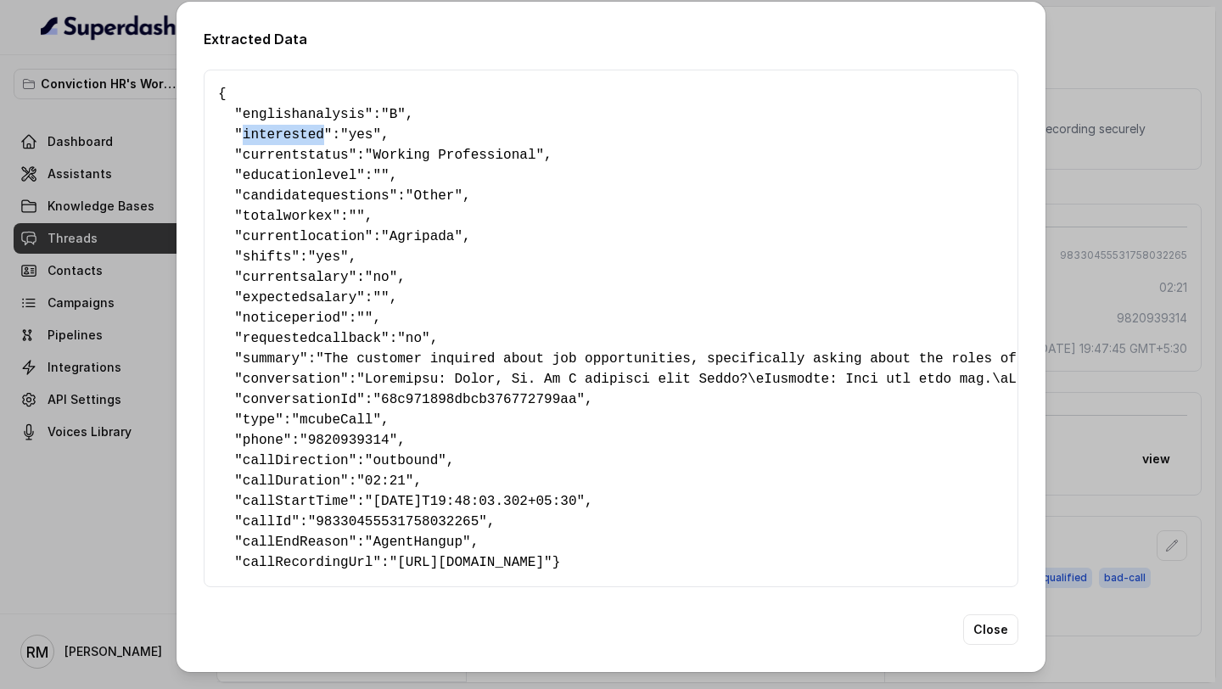
click at [276, 131] on span "interested" at bounding box center [283, 134] width 81 height 15
click at [276, 148] on span "currentstatus" at bounding box center [296, 155] width 106 height 15
click at [70, 372] on div "Extracted Data { " englishanalysis ": "B" , " interested ": "yes" , " currentst…" at bounding box center [611, 344] width 1222 height 689
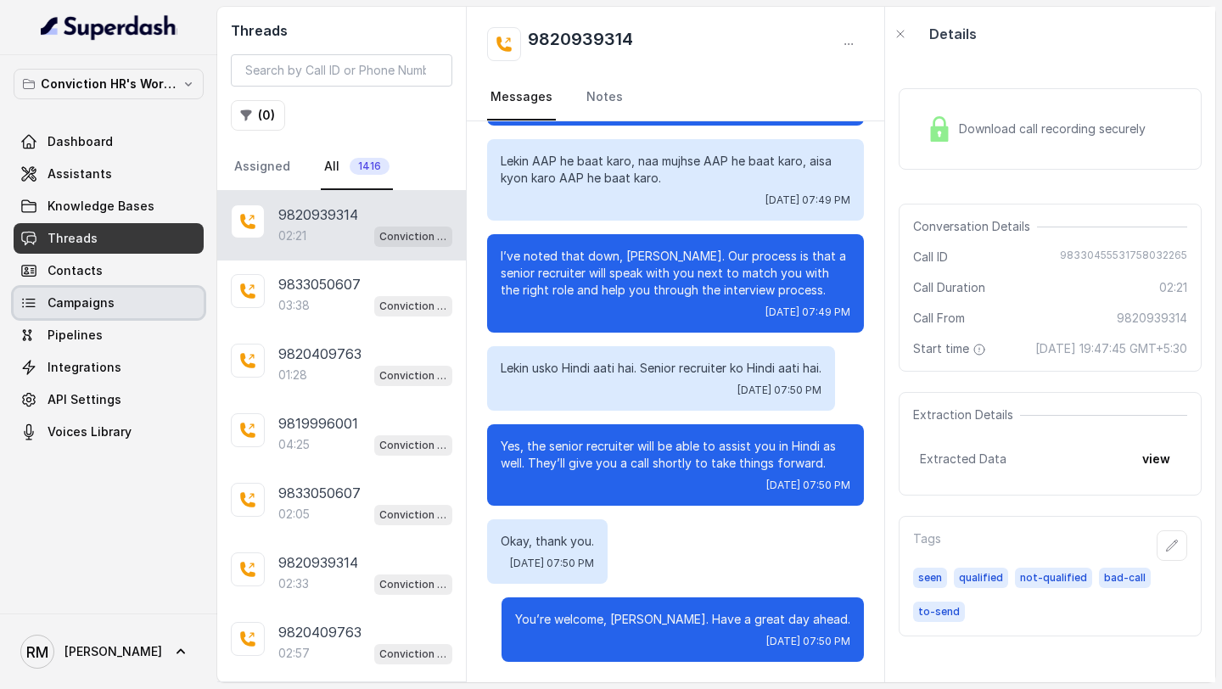
click at [60, 305] on span "Campaigns" at bounding box center [81, 302] width 67 height 17
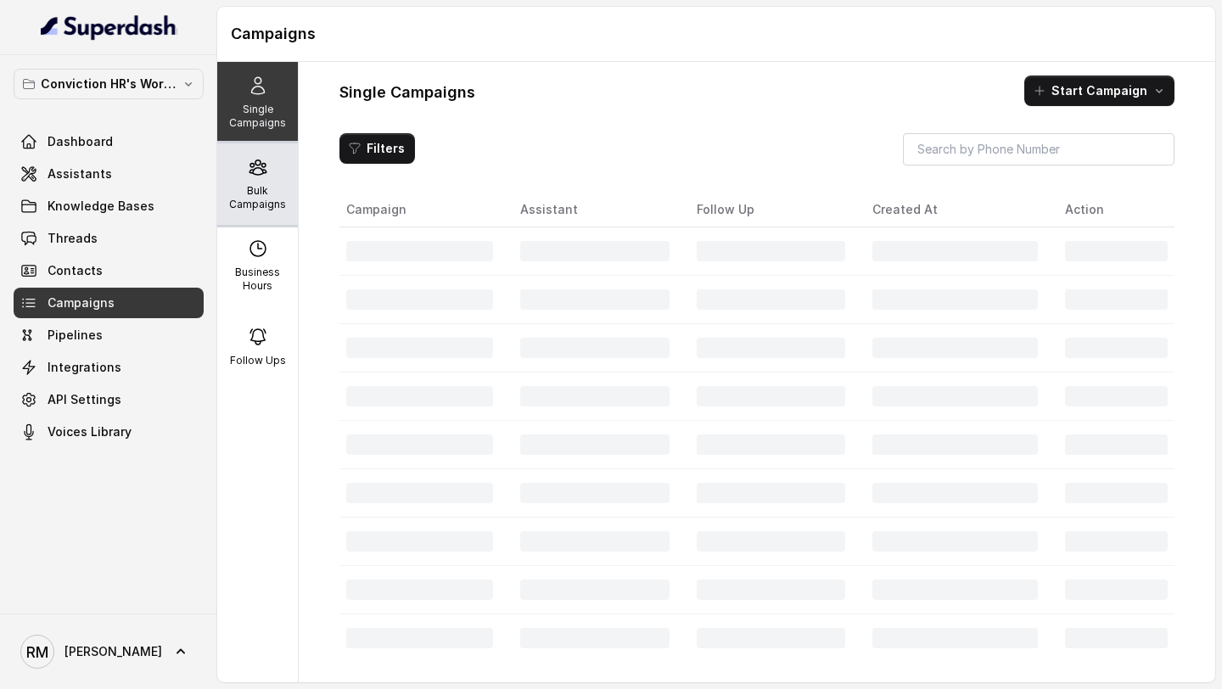
click at [272, 178] on div "Bulk Campaigns" at bounding box center [257, 183] width 81 height 81
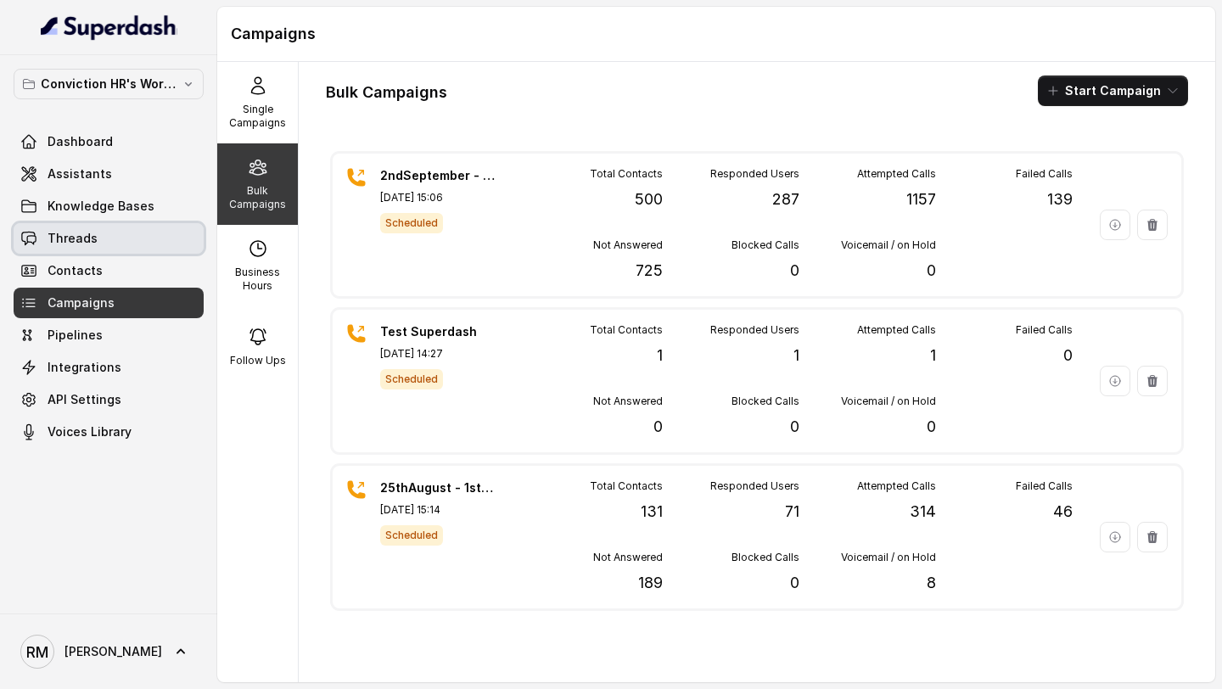
click at [100, 242] on link "Threads" at bounding box center [109, 238] width 190 height 31
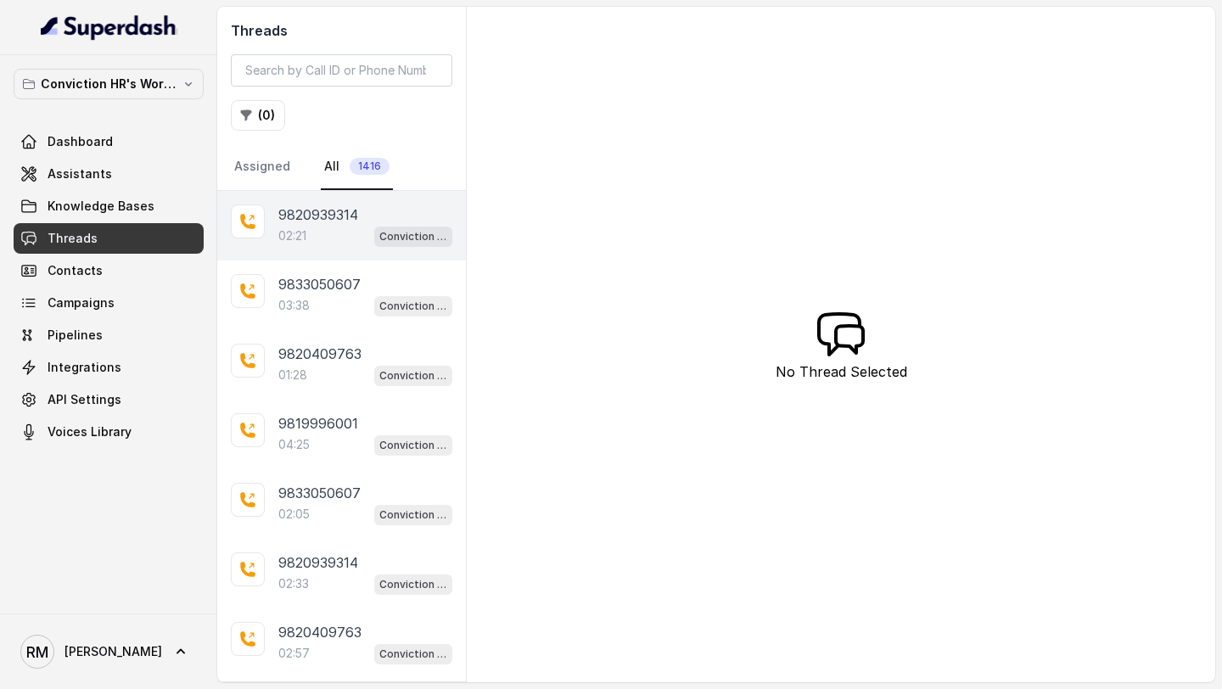
click at [318, 236] on div "02:21 Conviction HR Outbound Assistant" at bounding box center [365, 236] width 174 height 22
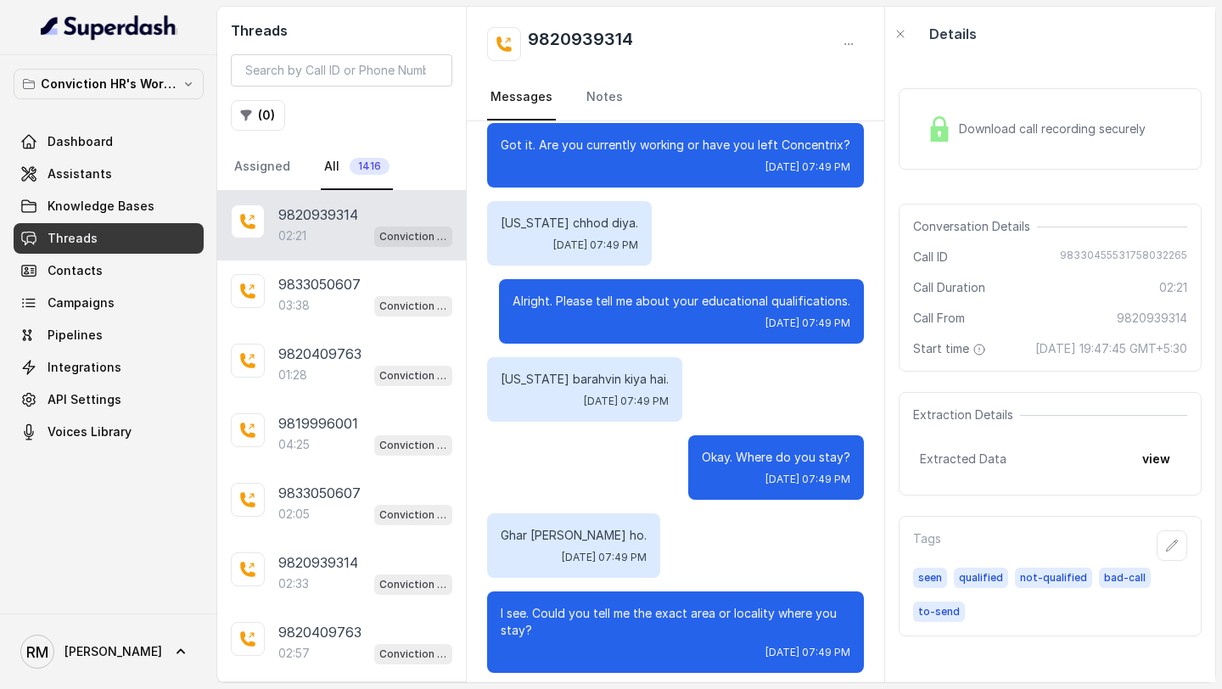
scroll to position [1340, 0]
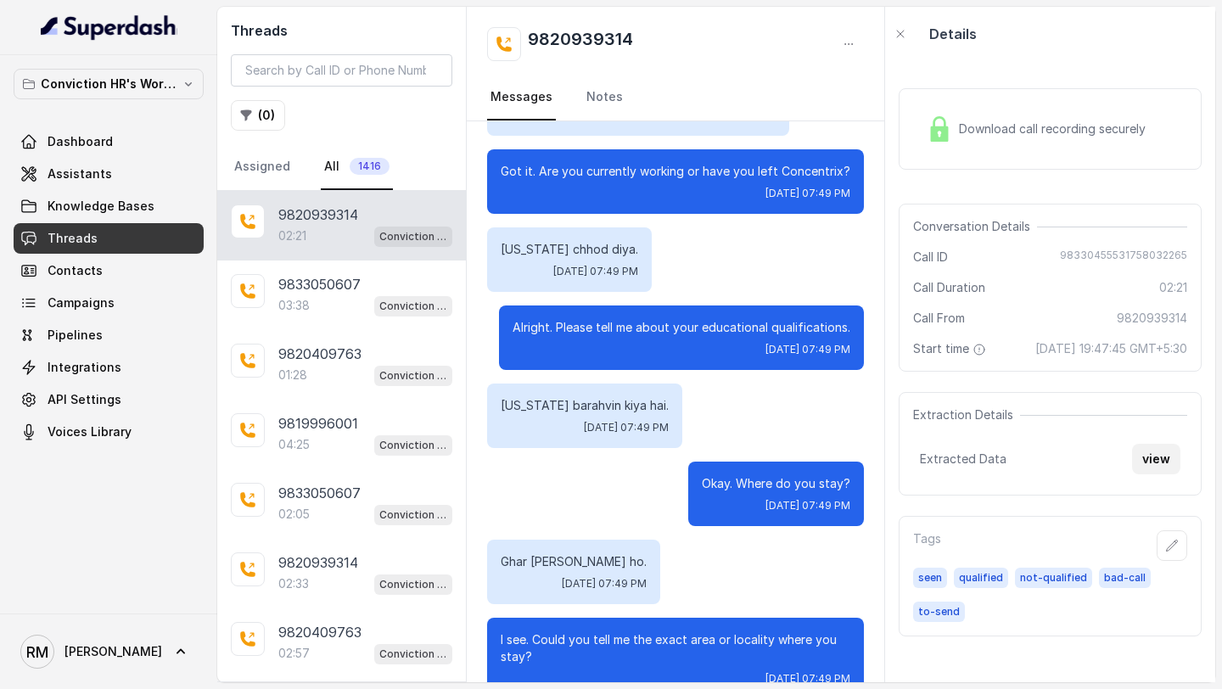
click at [1146, 474] on button "view" at bounding box center [1156, 459] width 48 height 31
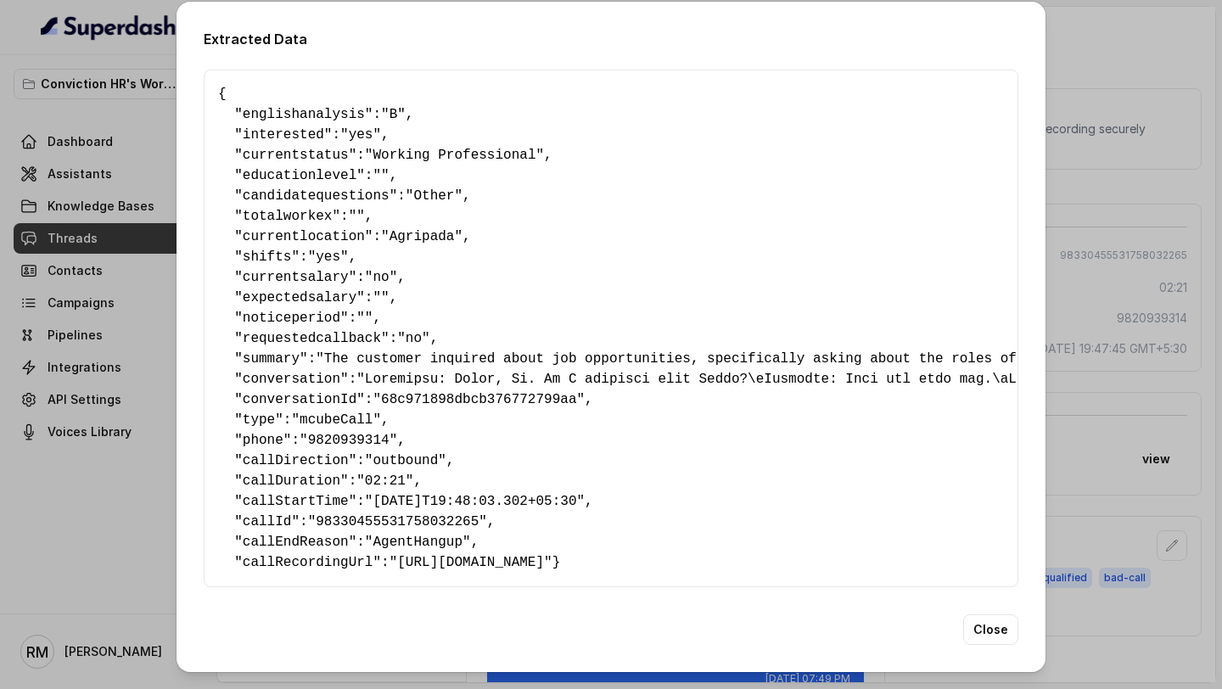
click at [98, 344] on div "Extracted Data { " englishanalysis ": "B" , " interested ": "yes" , " currentst…" at bounding box center [611, 344] width 1222 height 689
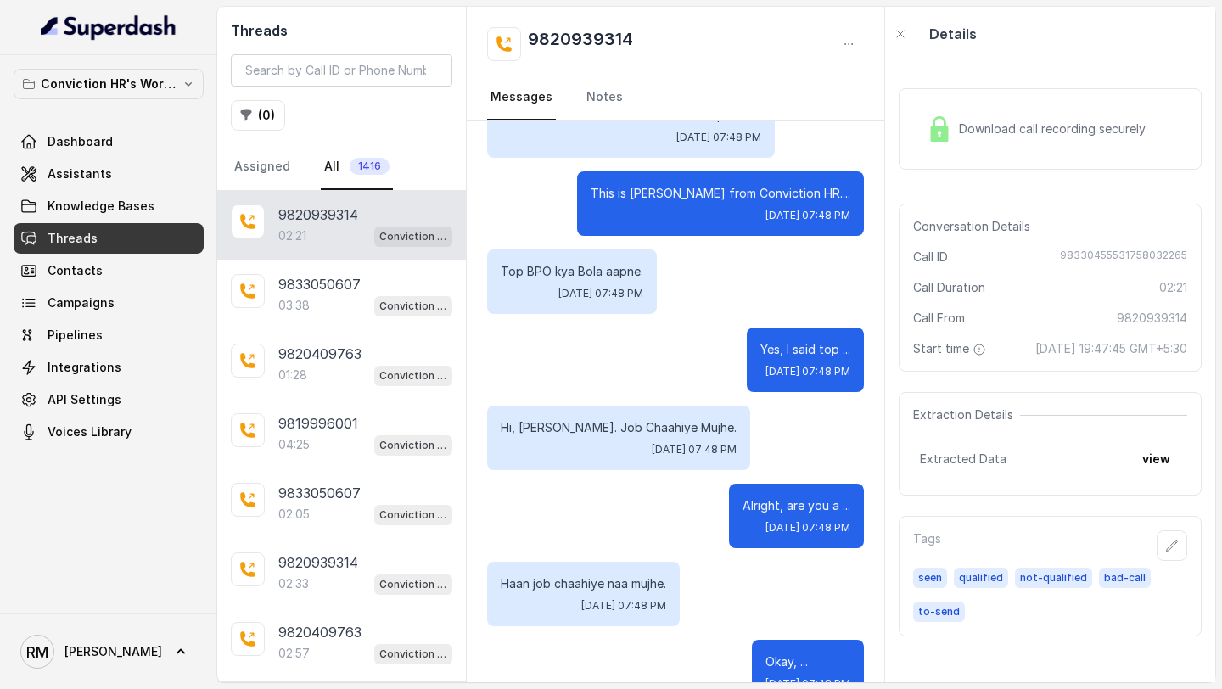
scroll to position [283, 0]
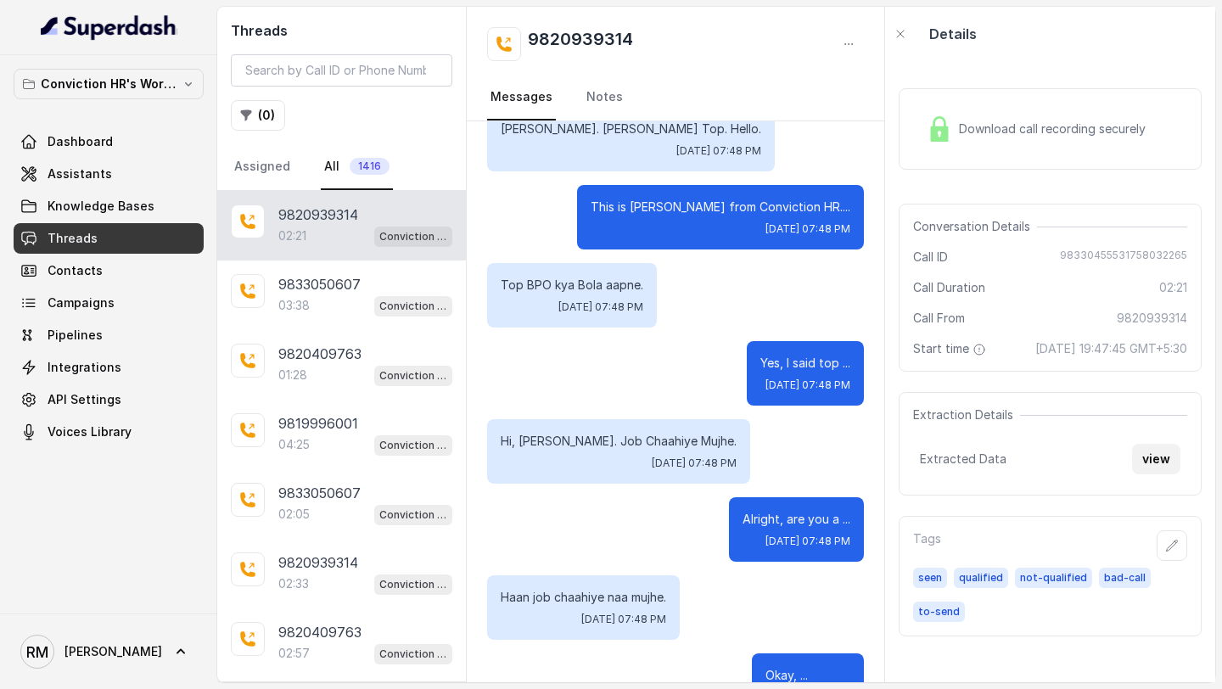
click at [1162, 474] on button "view" at bounding box center [1156, 459] width 48 height 31
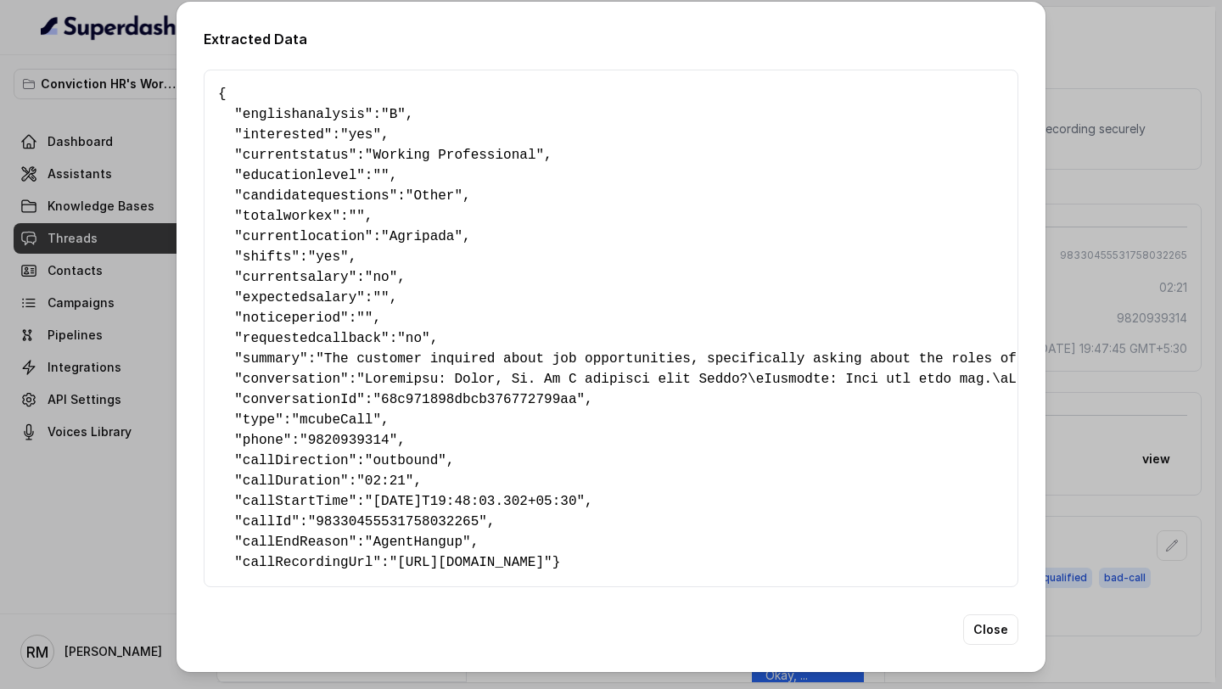
click at [155, 499] on div "Extracted Data { " englishanalysis ": "B" , " interested ": "yes" , " currentst…" at bounding box center [611, 344] width 1222 height 689
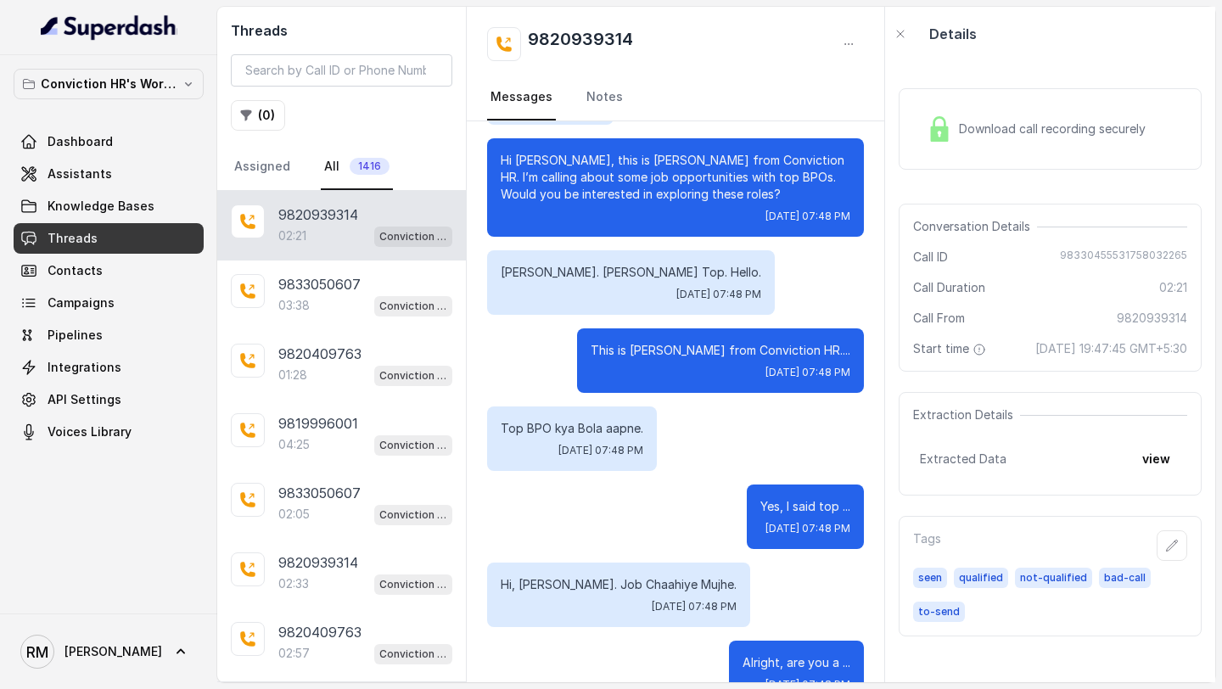
scroll to position [0, 0]
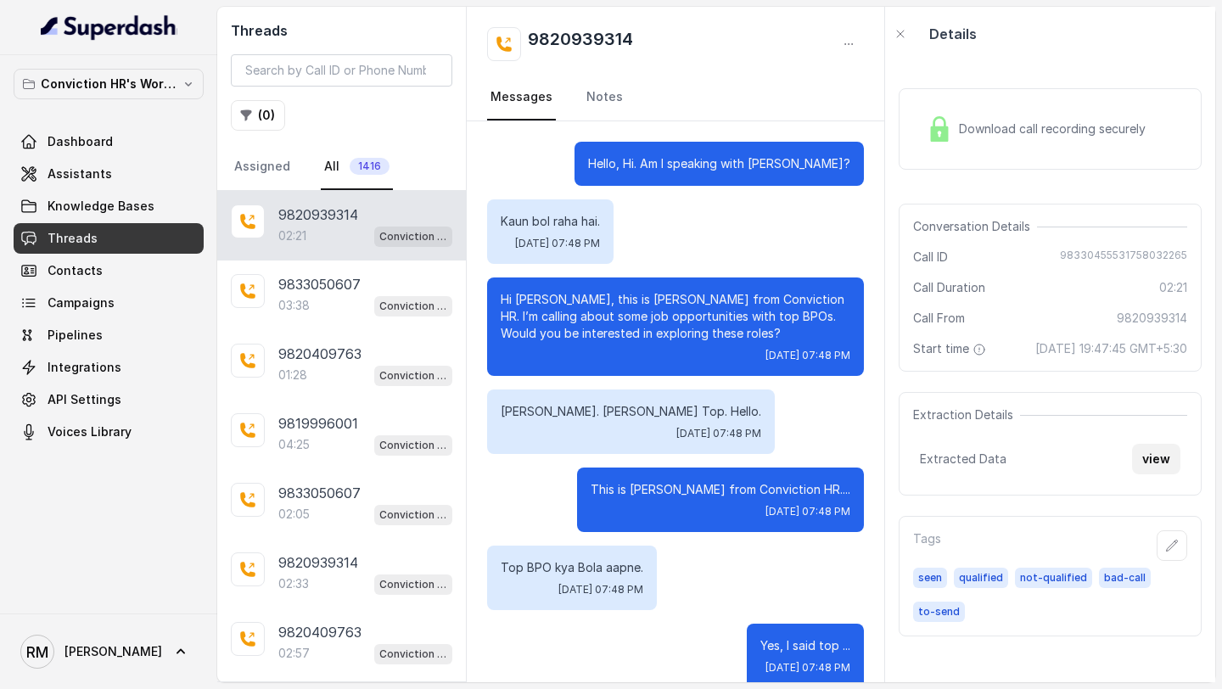
click at [1148, 474] on button "view" at bounding box center [1156, 459] width 48 height 31
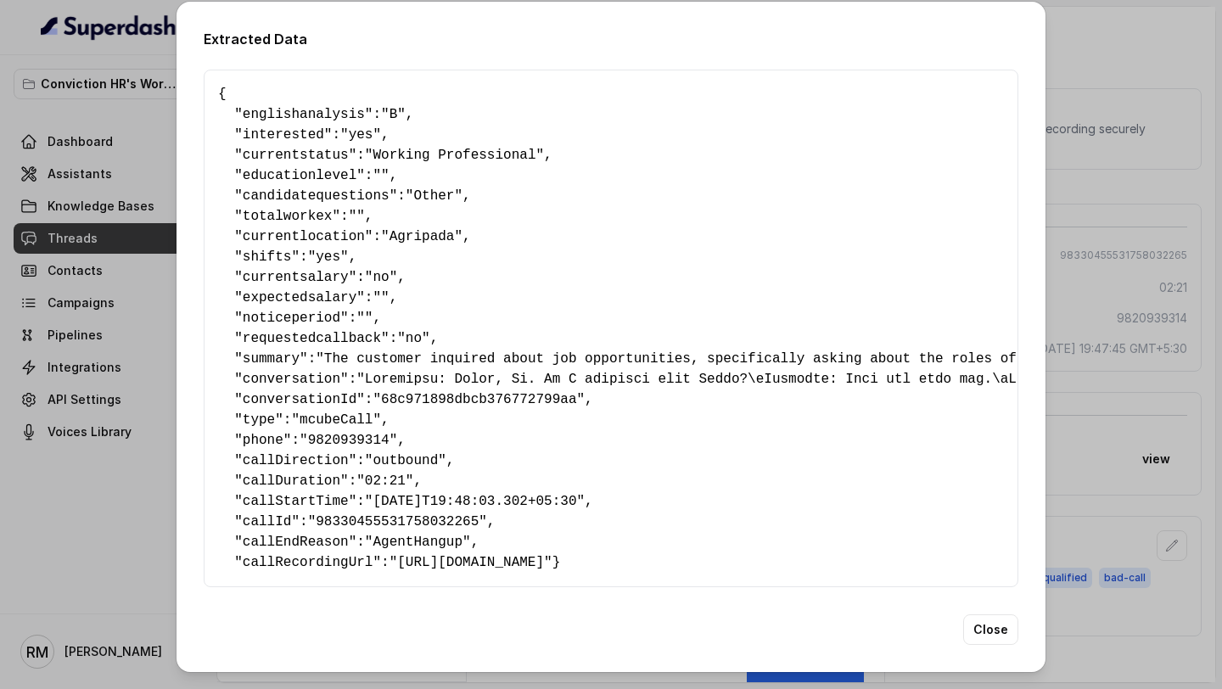
click at [385, 176] on span """" at bounding box center [380, 175] width 16 height 15
drag, startPoint x: 361, startPoint y: 215, endPoint x: 373, endPoint y: 215, distance: 12.7
click at [373, 215] on pre "{ " englishanalysis ": "B" , " interested ": "yes" , " currentstatus ": "Workin…" at bounding box center [611, 328] width 786 height 489
drag, startPoint x: 378, startPoint y: 296, endPoint x: 398, endPoint y: 295, distance: 20.4
click at [398, 296] on pre "{ " englishanalysis ": "B" , " interested ": "yes" , " currentstatus ": "Workin…" at bounding box center [611, 328] width 786 height 489
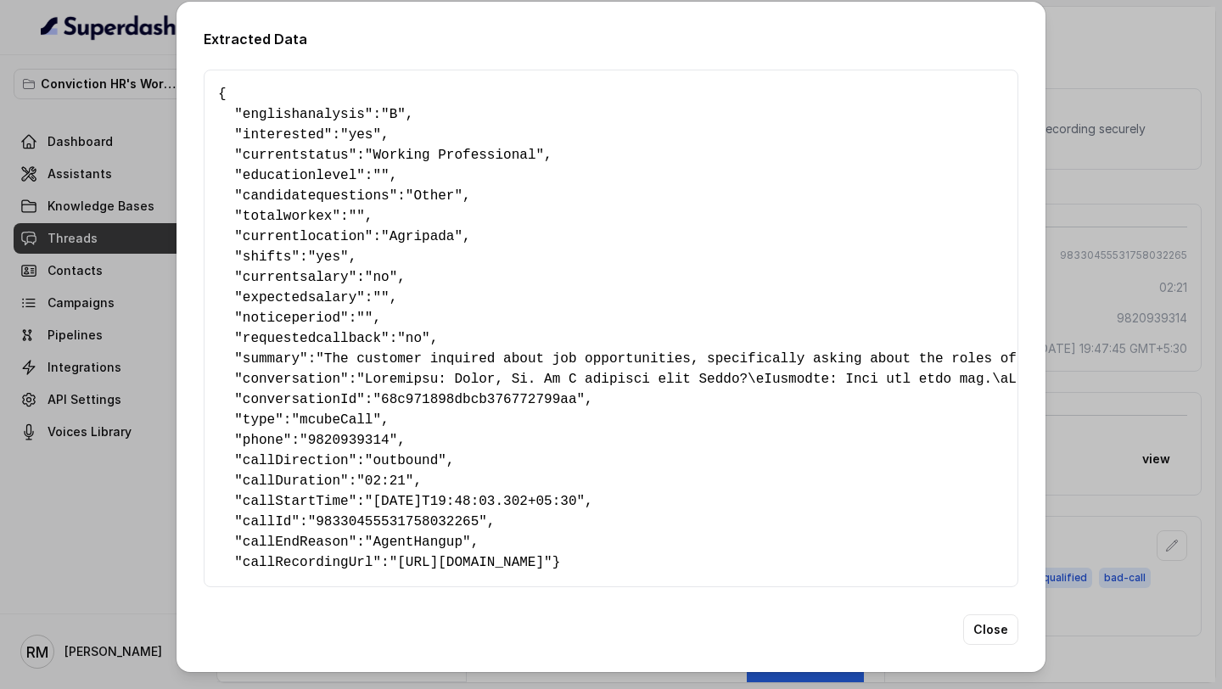
click at [101, 303] on div "Extracted Data { " englishanalysis ": "B" , " interested ": "yes" , " currentst…" at bounding box center [611, 344] width 1222 height 689
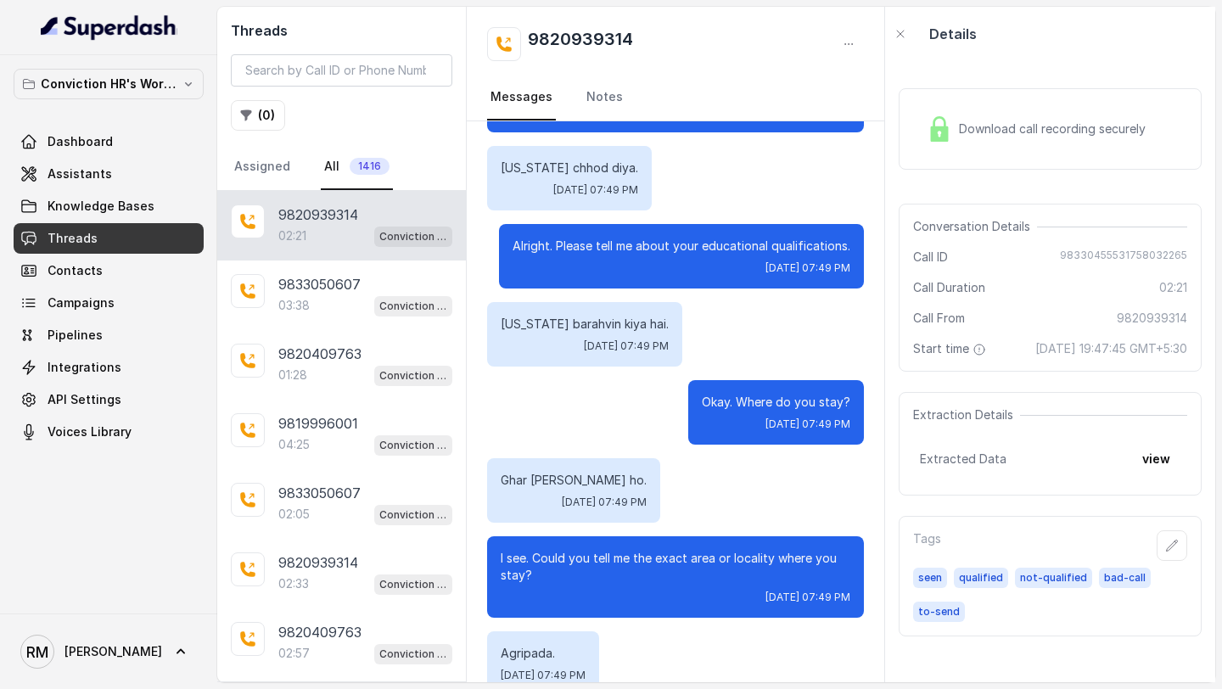
scroll to position [1303, 0]
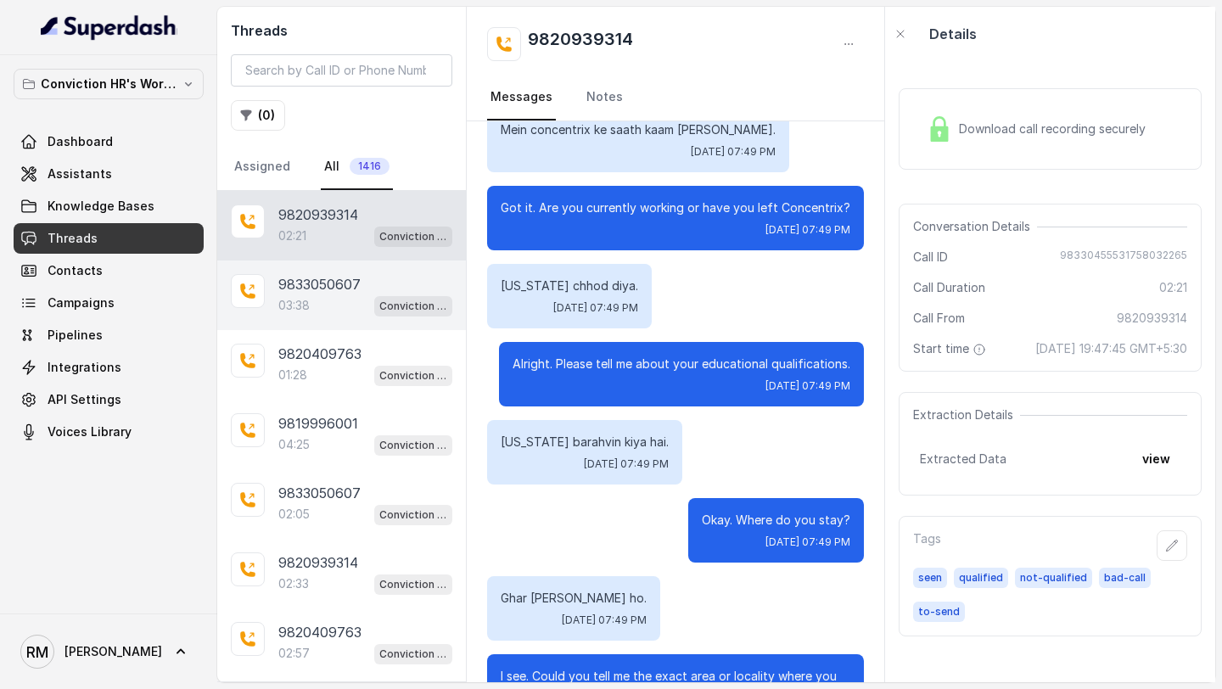
click at [323, 299] on div "03:38 Conviction HR Outbound Assistant" at bounding box center [365, 305] width 174 height 22
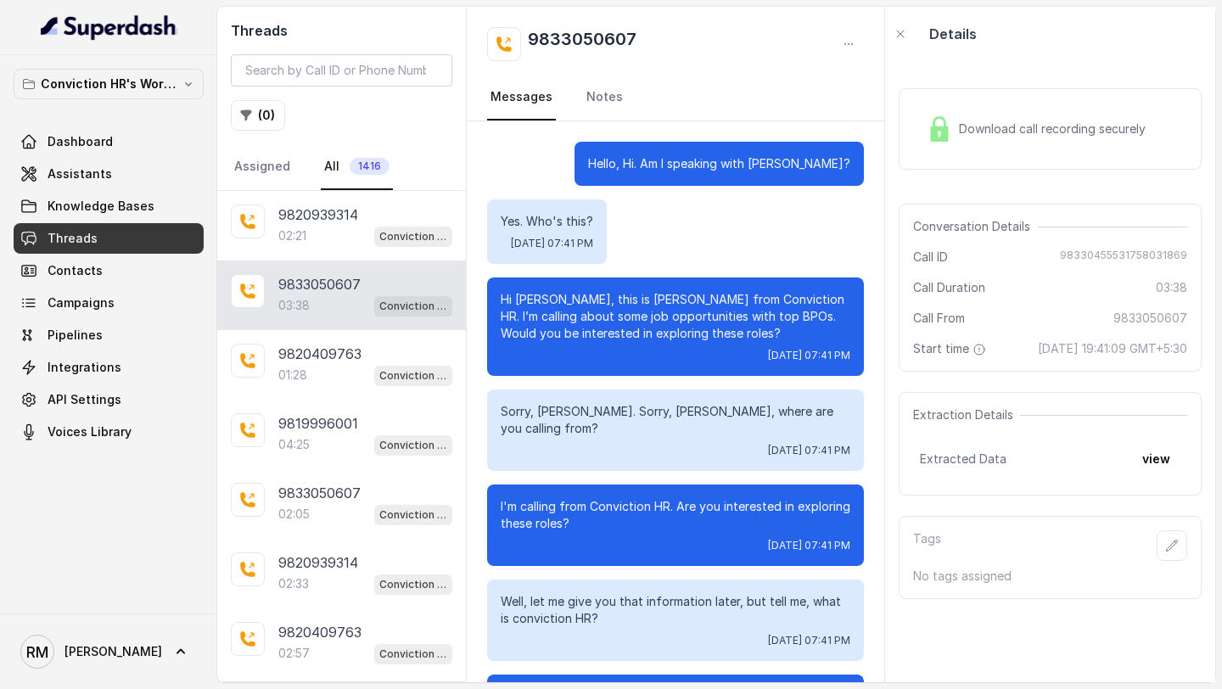
scroll to position [2721, 0]
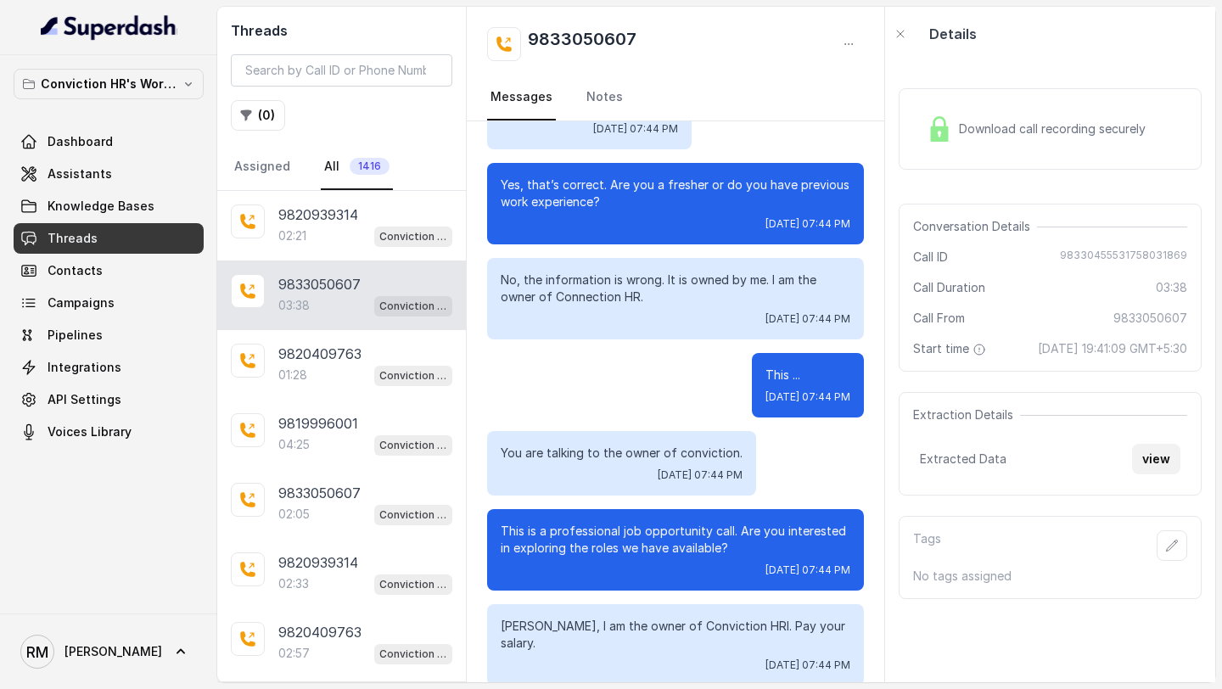
click at [1137, 474] on button "view" at bounding box center [1156, 459] width 48 height 31
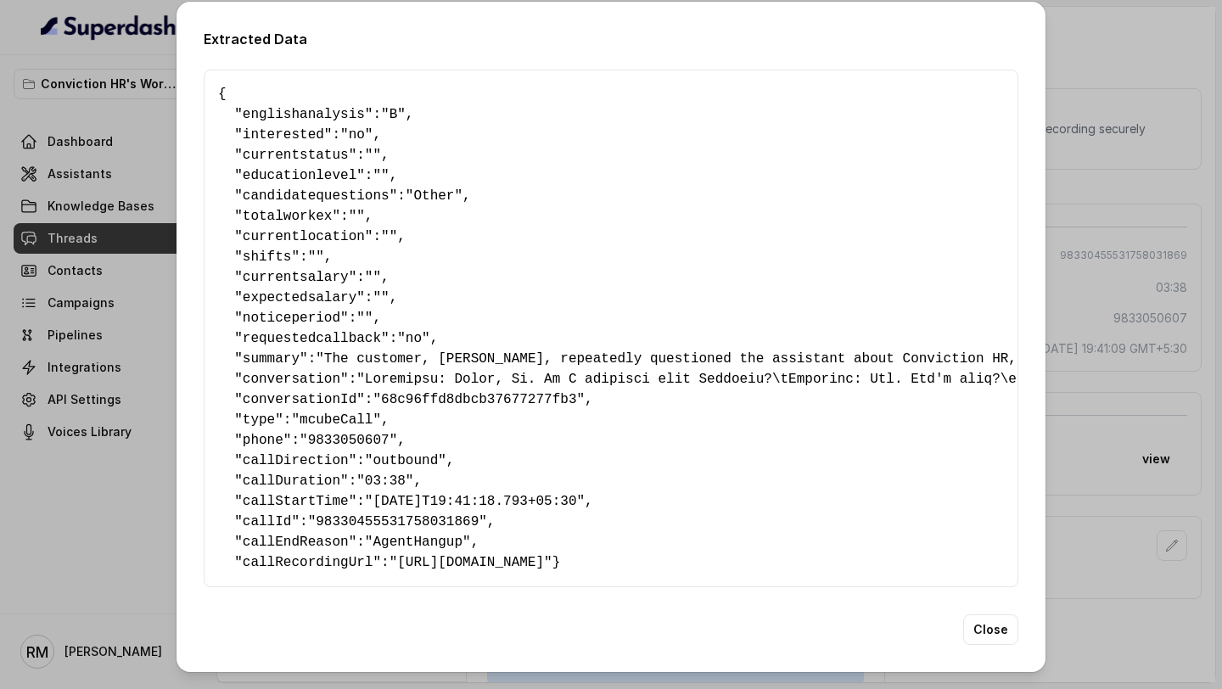
click at [13, 422] on div "Extracted Data { " englishanalysis ": "B" , " interested ": "no" , " currentsta…" at bounding box center [611, 344] width 1222 height 689
